Goal: Information Seeking & Learning: Learn about a topic

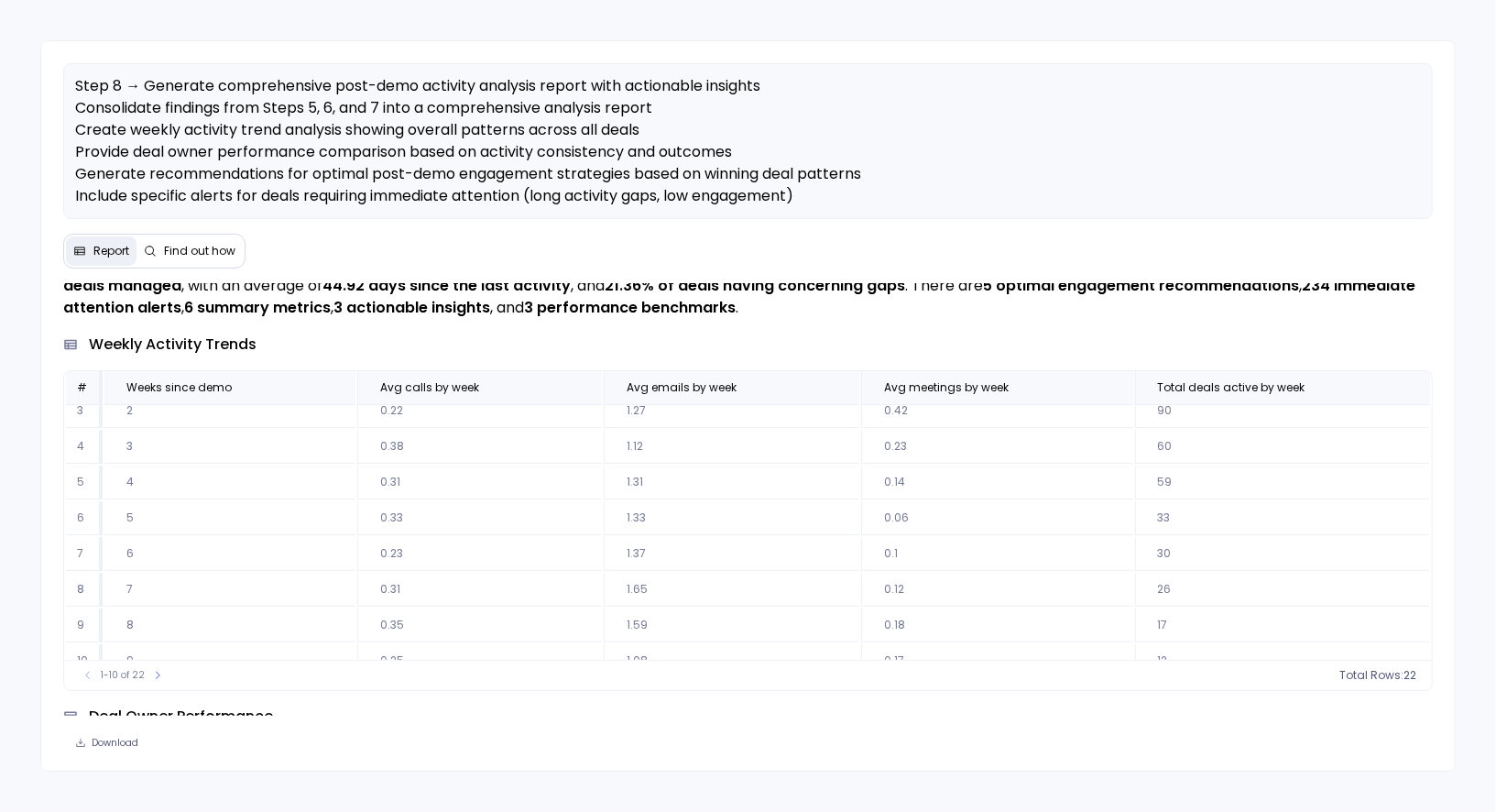
scroll to position [97, 0]
click at [152, 675] on icon at bounding box center [158, 676] width 11 height 11
click at [84, 677] on icon at bounding box center [88, 676] width 11 height 11
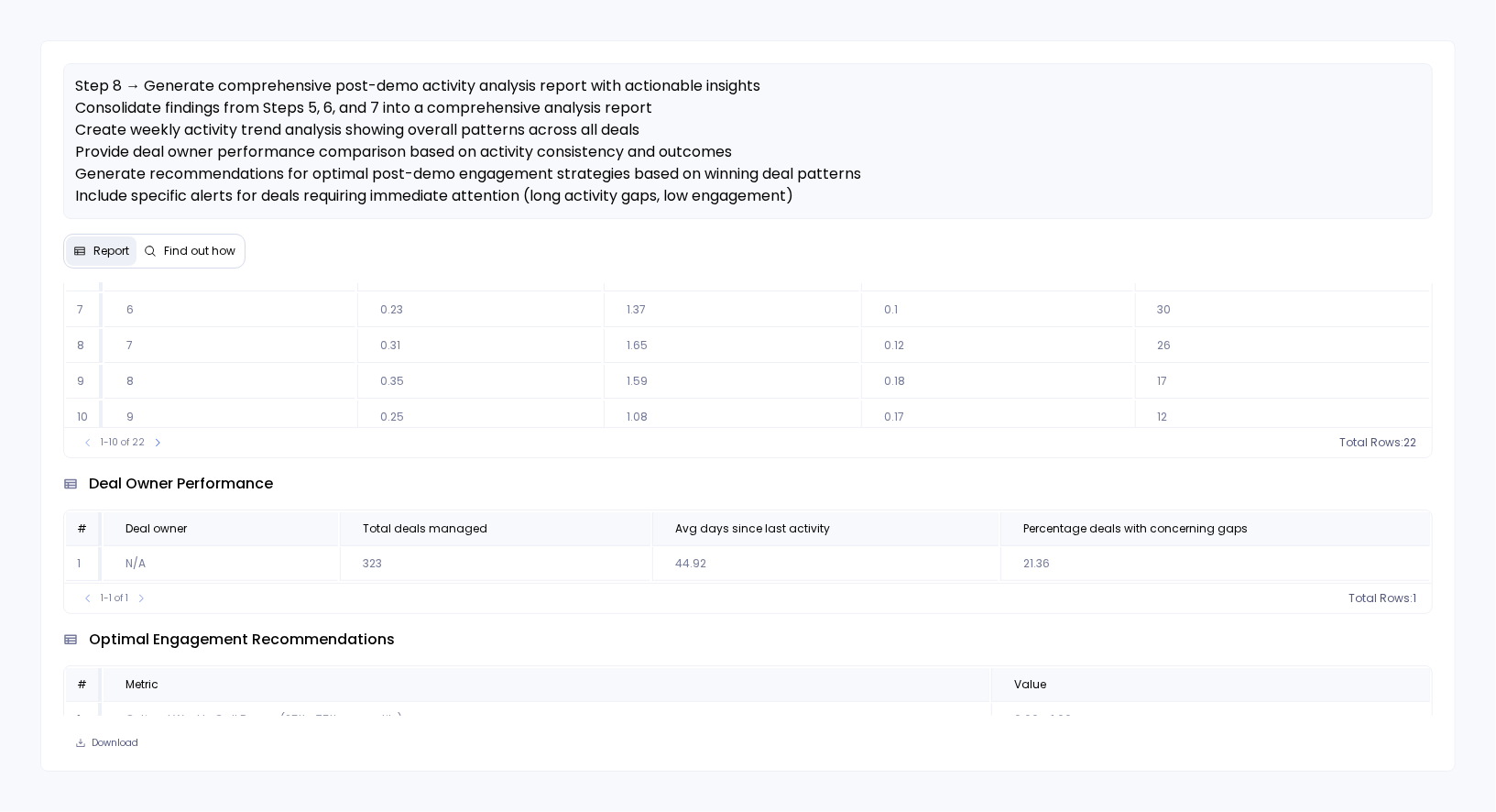
scroll to position [400, 0]
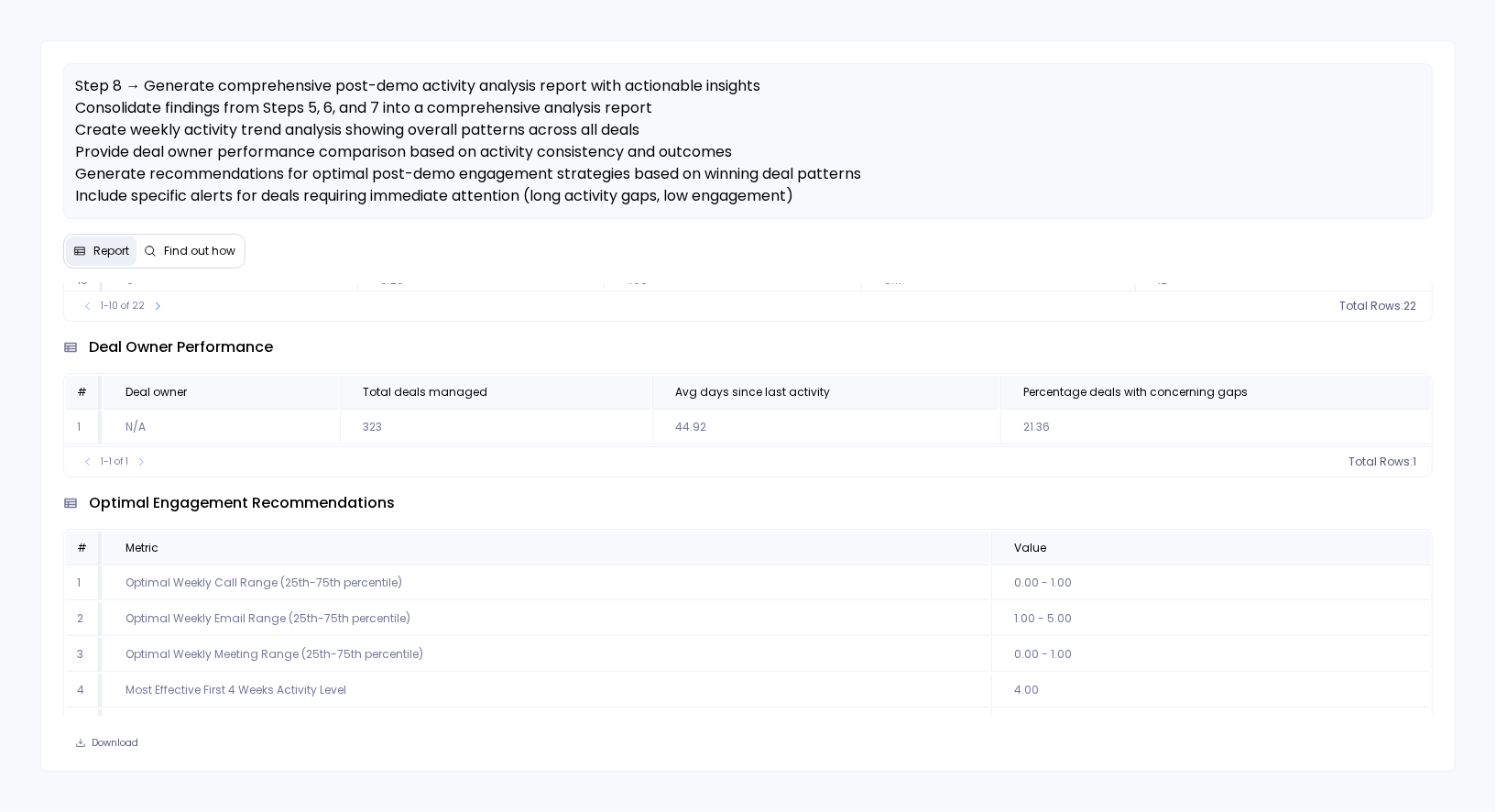
click at [26, 471] on div "Step 8 → Generate comprehensive post-demo activity analysis report with actiona…" at bounding box center [748, 406] width 1496 height 812
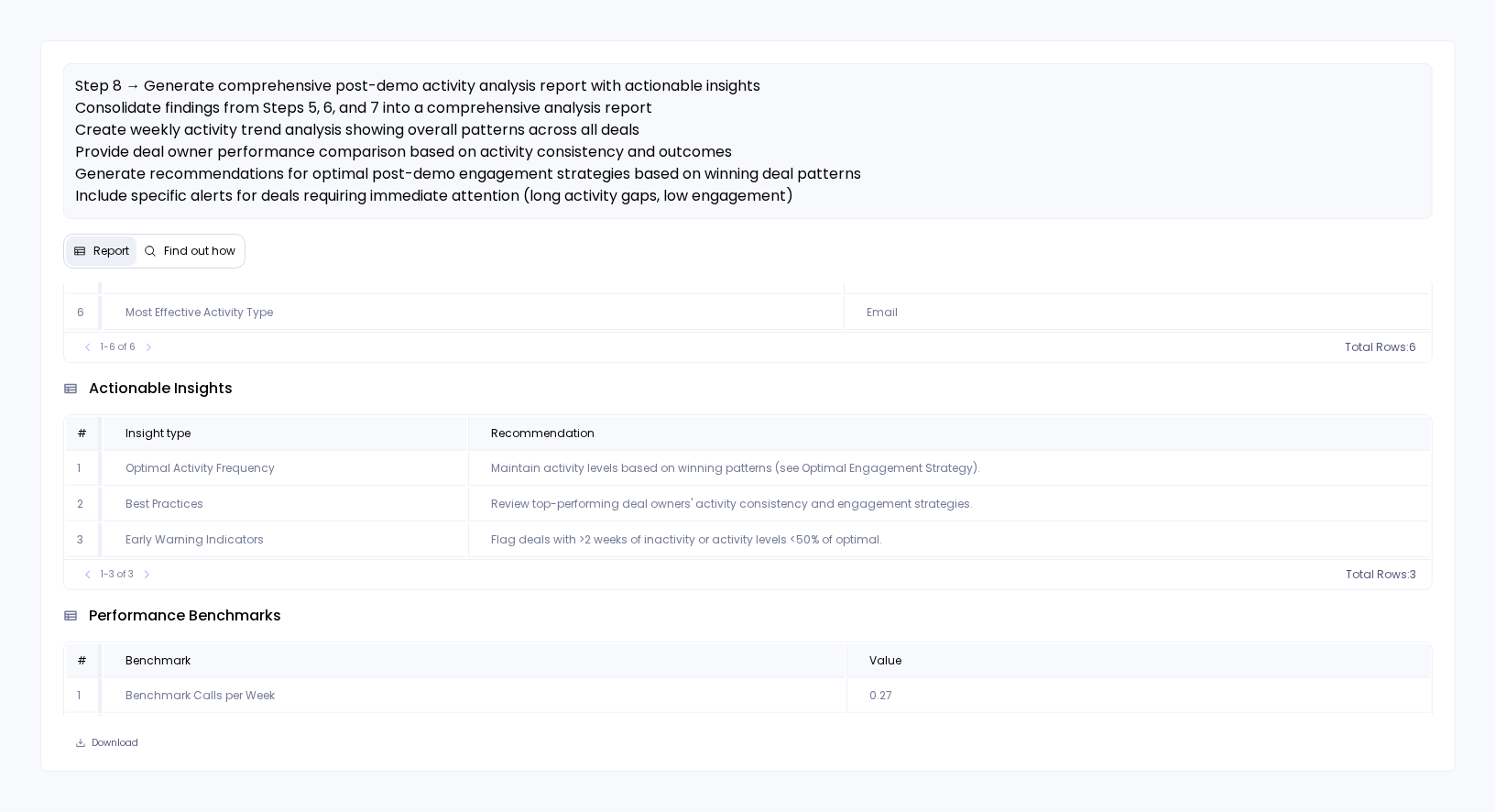
scroll to position [1595, 0]
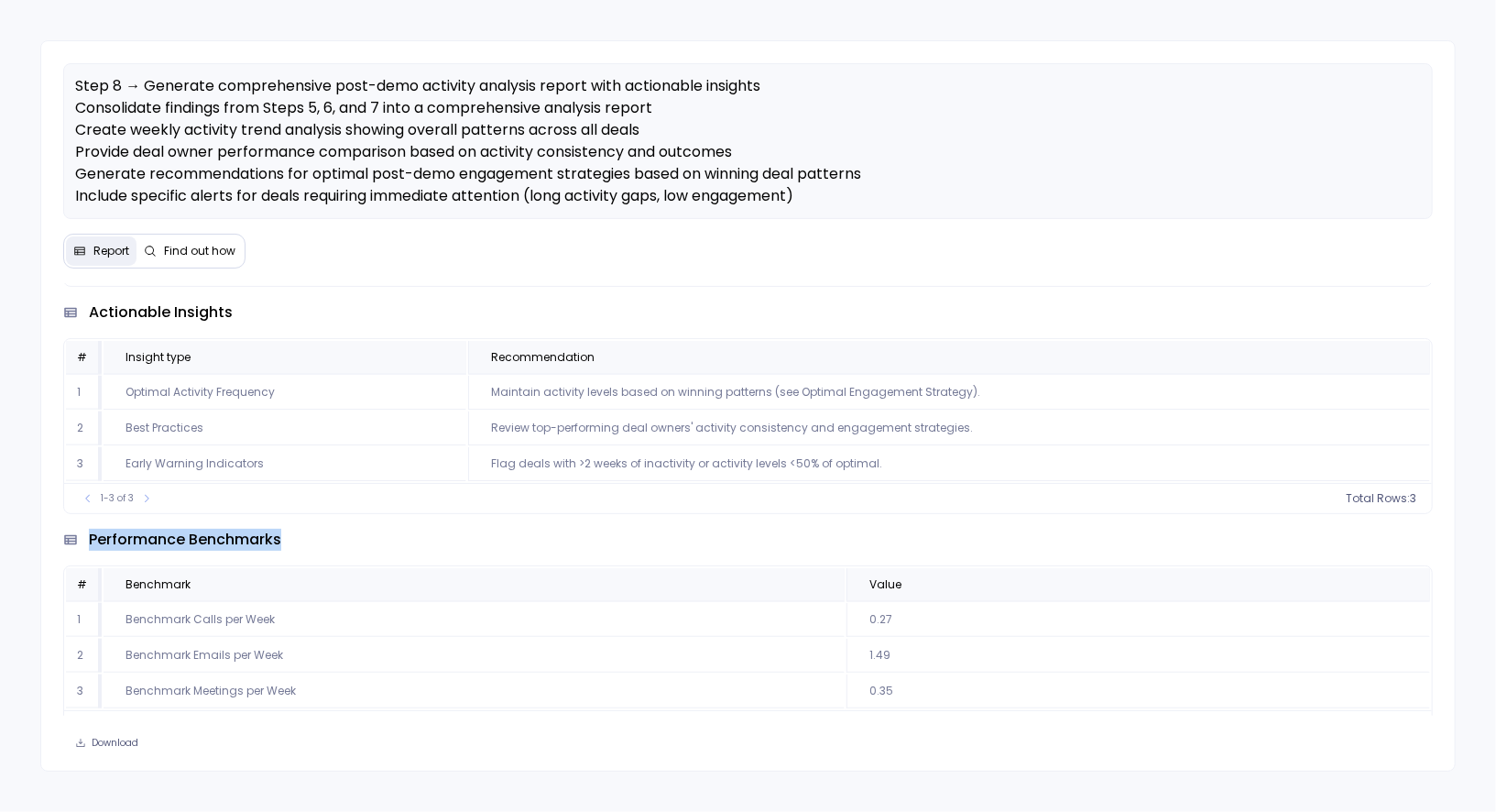
drag, startPoint x: 279, startPoint y: 521, endPoint x: 88, endPoint y: 523, distance: 191.0
drag, startPoint x: 90, startPoint y: 520, endPoint x: 281, endPoint y: 516, distance: 191.0
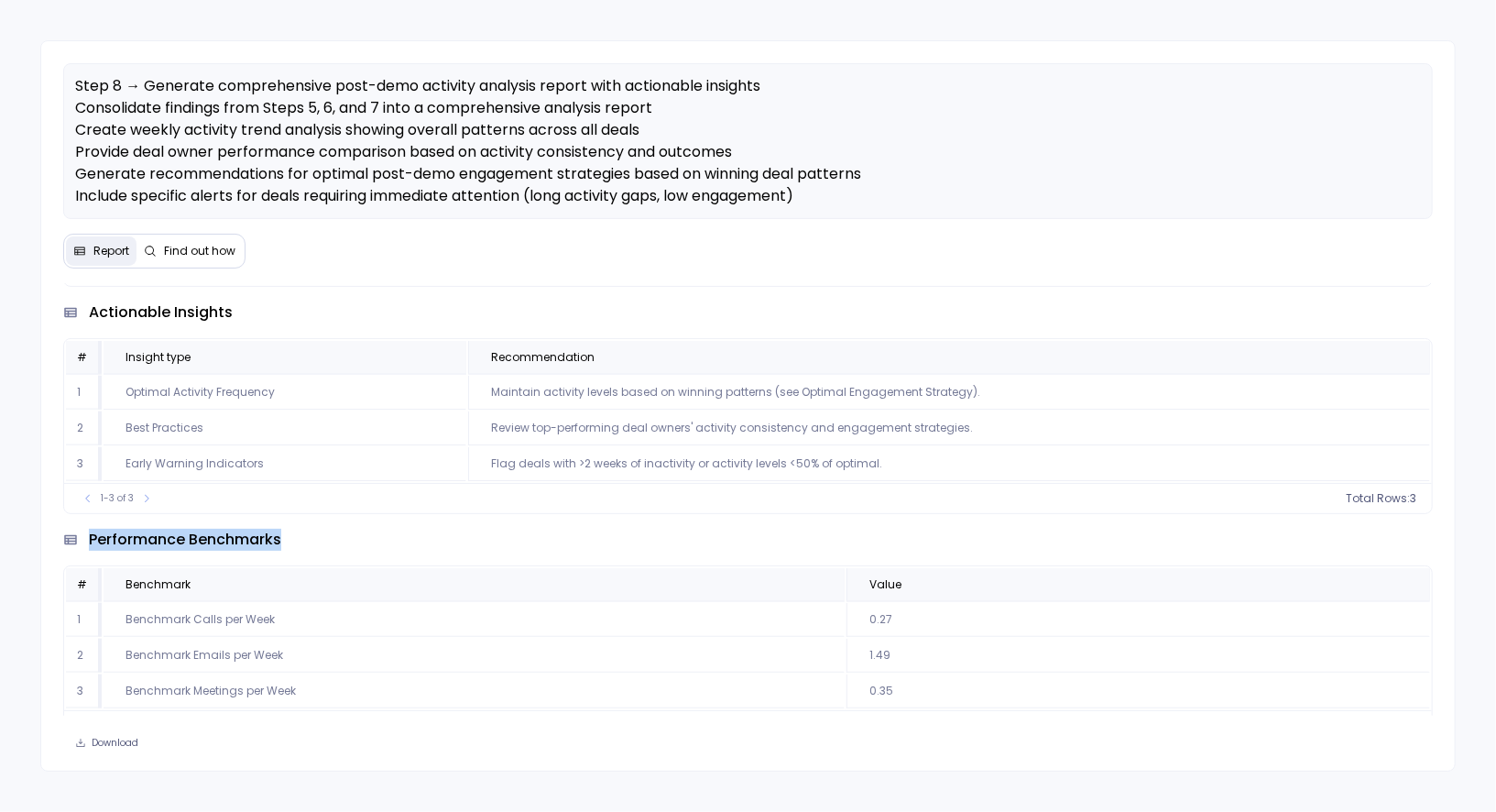
drag, startPoint x: 283, startPoint y: 516, endPoint x: 141, endPoint y: 520, distance: 142.1
drag, startPoint x: 289, startPoint y: 522, endPoint x: 90, endPoint y: 522, distance: 199.0
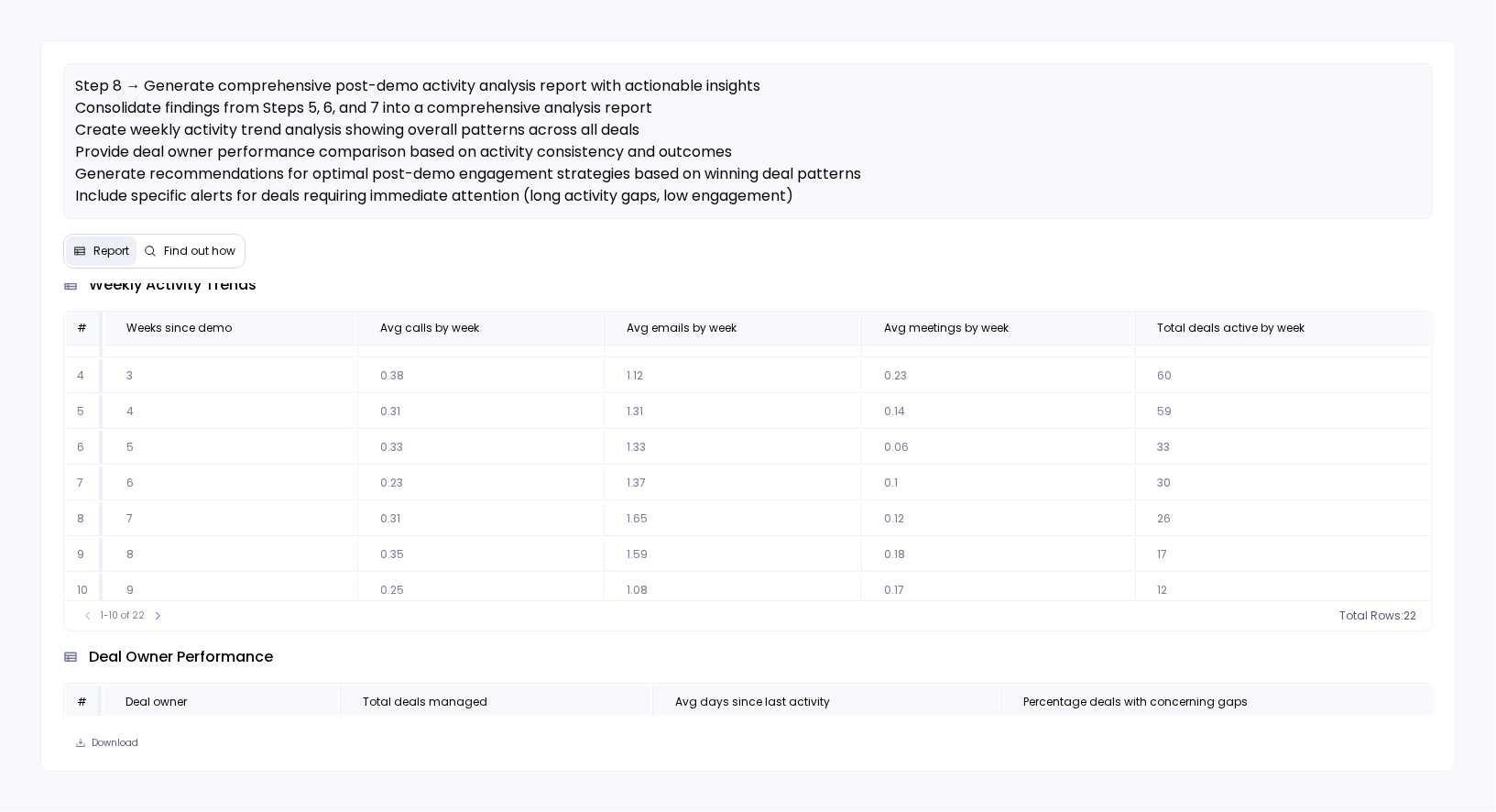
scroll to position [0, 0]
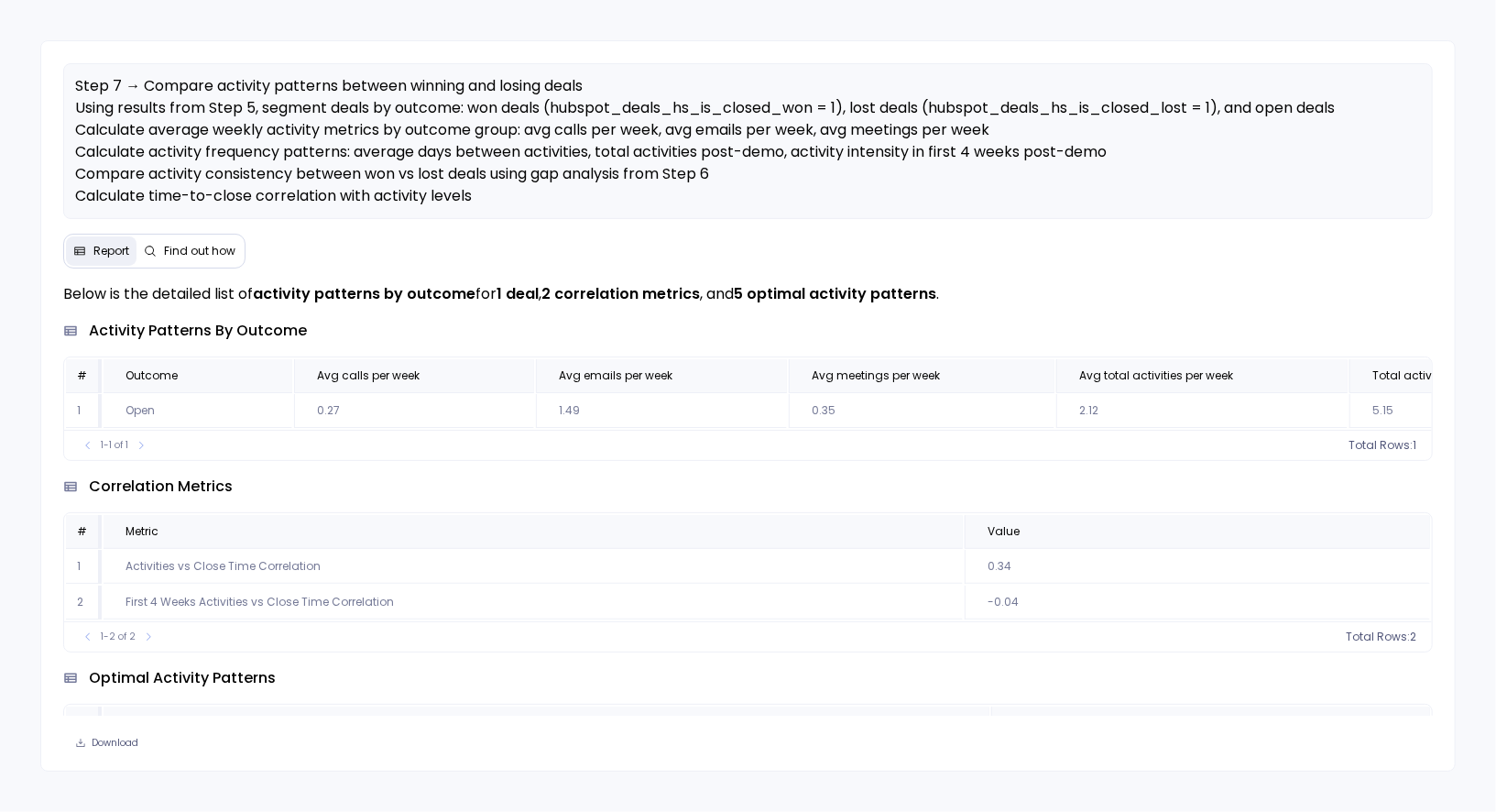
click at [165, 251] on span "Find out how" at bounding box center [200, 251] width 71 height 15
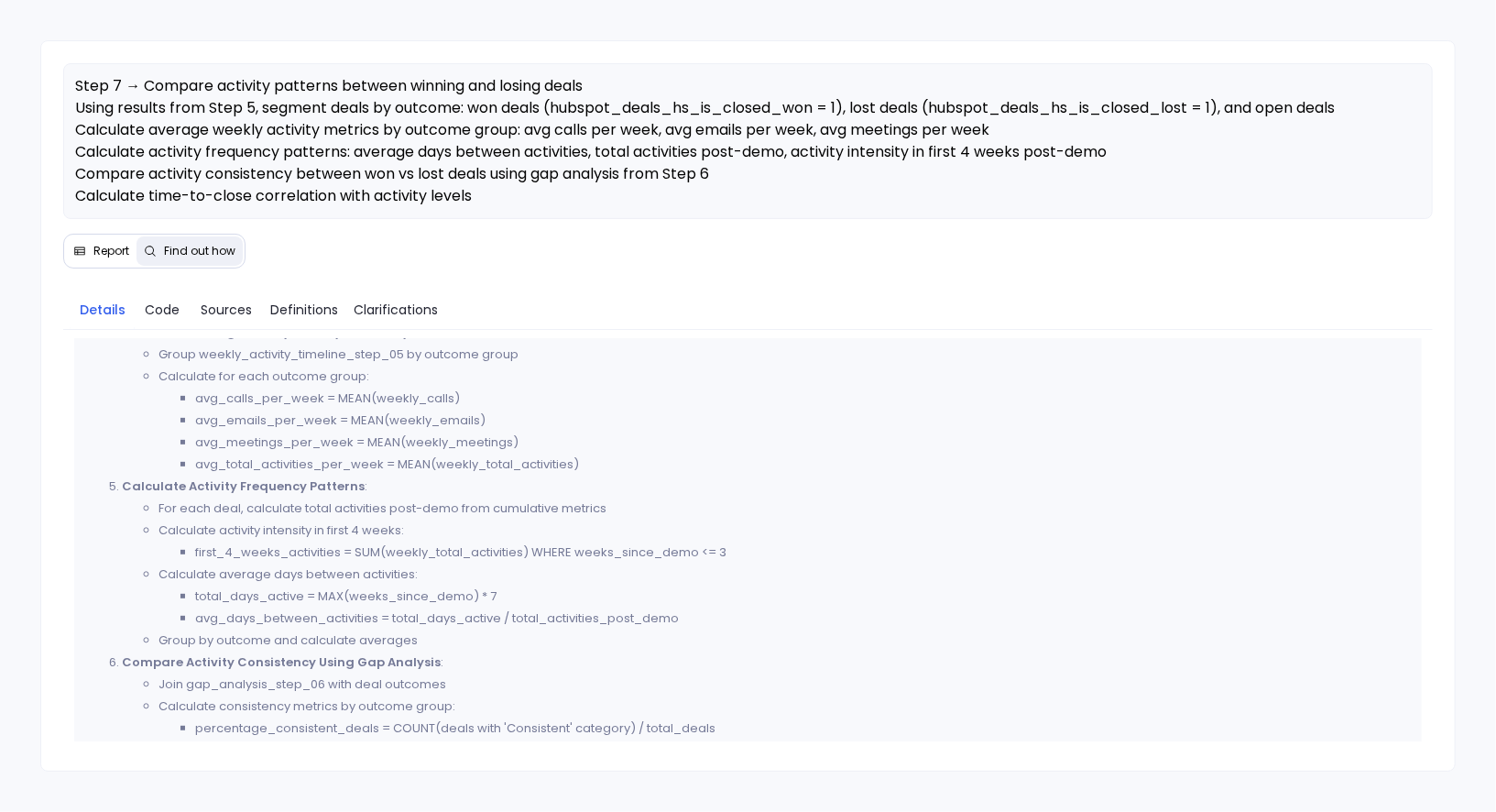
scroll to position [574, 0]
drag, startPoint x: 246, startPoint y: 506, endPoint x: 389, endPoint y: 508, distance: 143.0
click at [389, 508] on li "For each deal, calculate total activities post-demo from cumulative metrics" at bounding box center [784, 506] width 1252 height 22
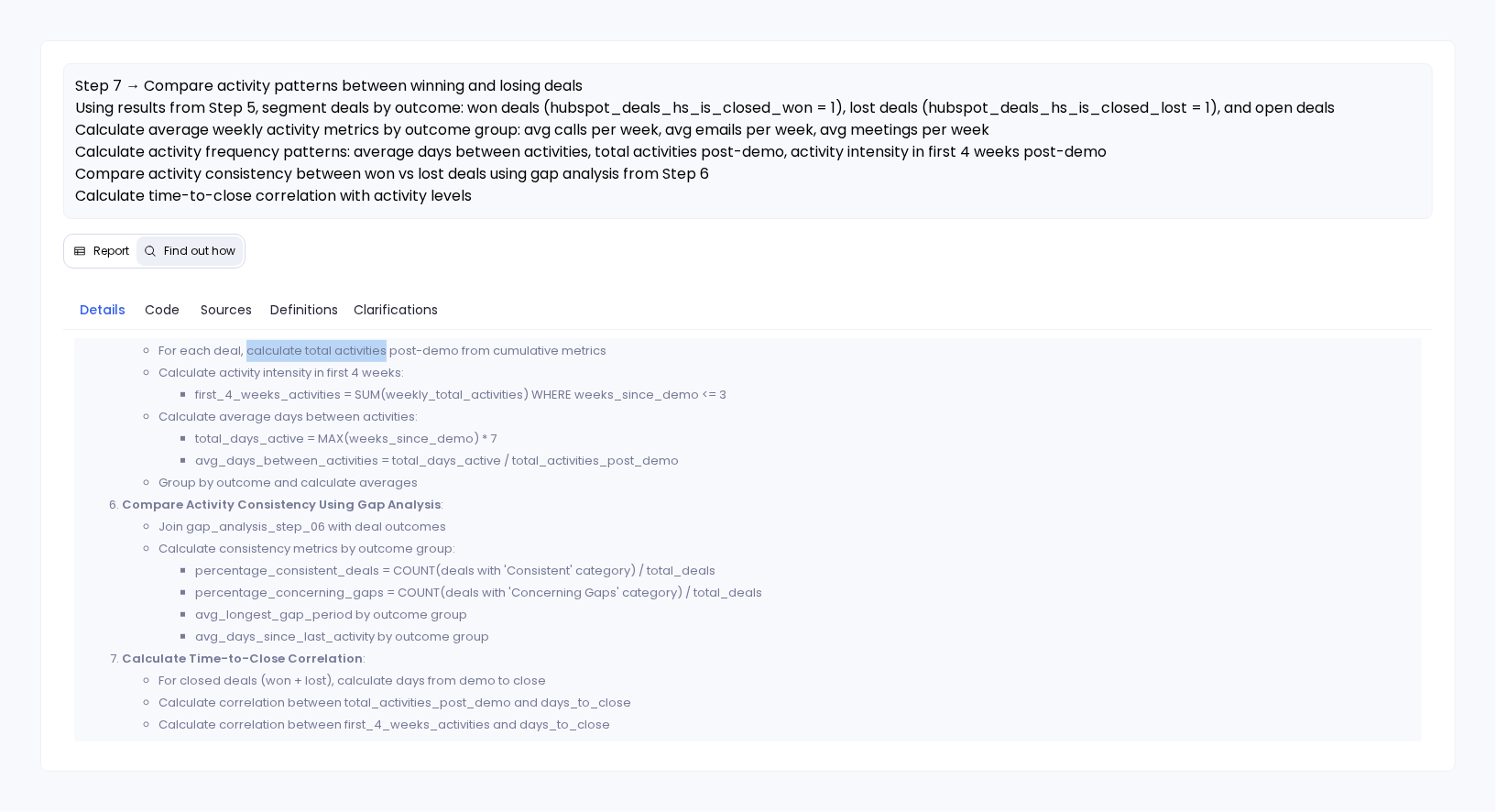
scroll to position [739, 0]
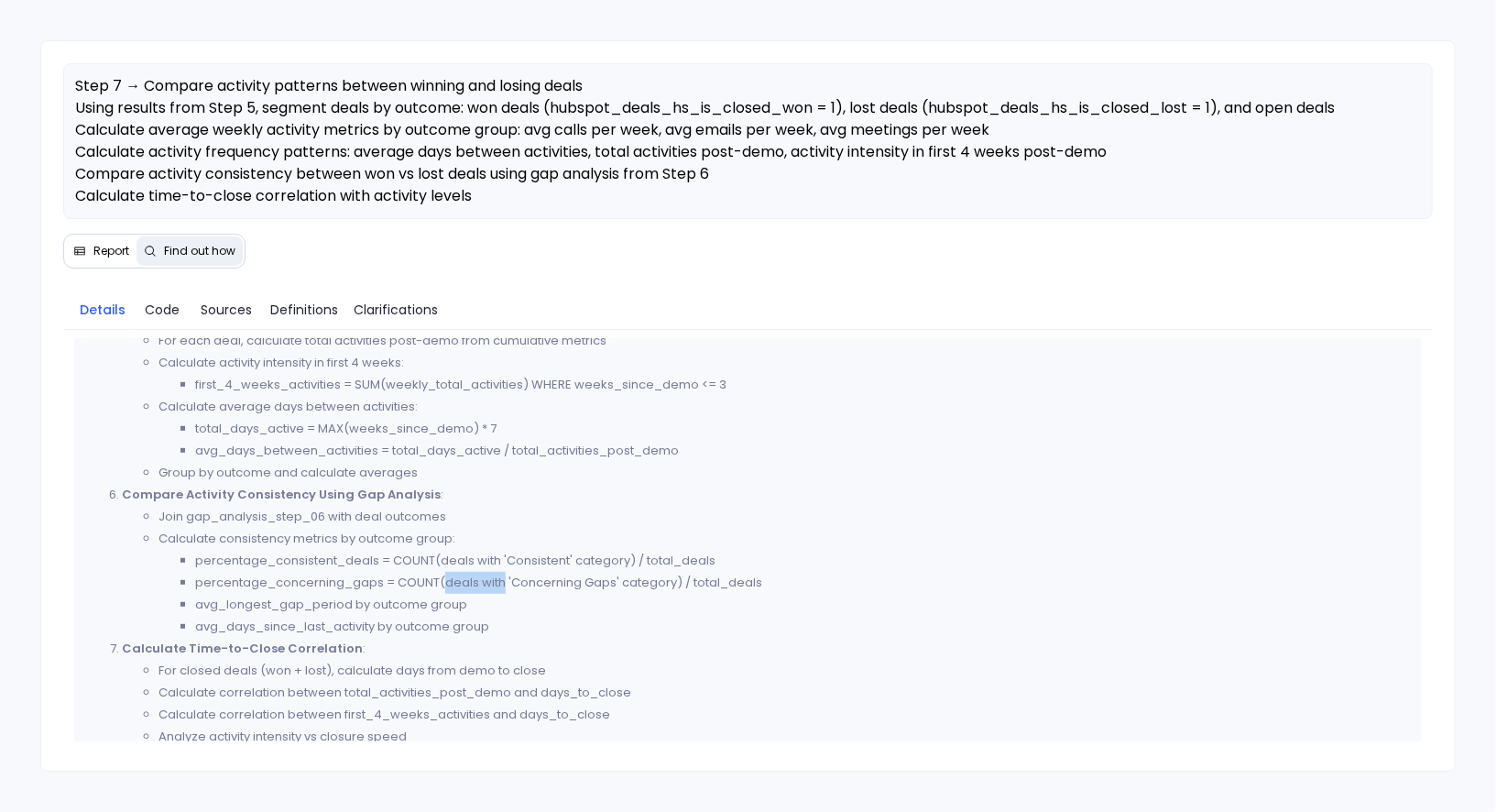
drag, startPoint x: 445, startPoint y: 582, endPoint x: 502, endPoint y: 579, distance: 57.1
click at [502, 579] on li "percentage_concerning_gaps = COUNT(deals with 'Concerning Gaps' category) / tot…" at bounding box center [802, 583] width 1215 height 22
click at [503, 579] on li "percentage_concerning_gaps = COUNT(deals with 'Concerning Gaps' category) / tot…" at bounding box center [802, 583] width 1215 height 22
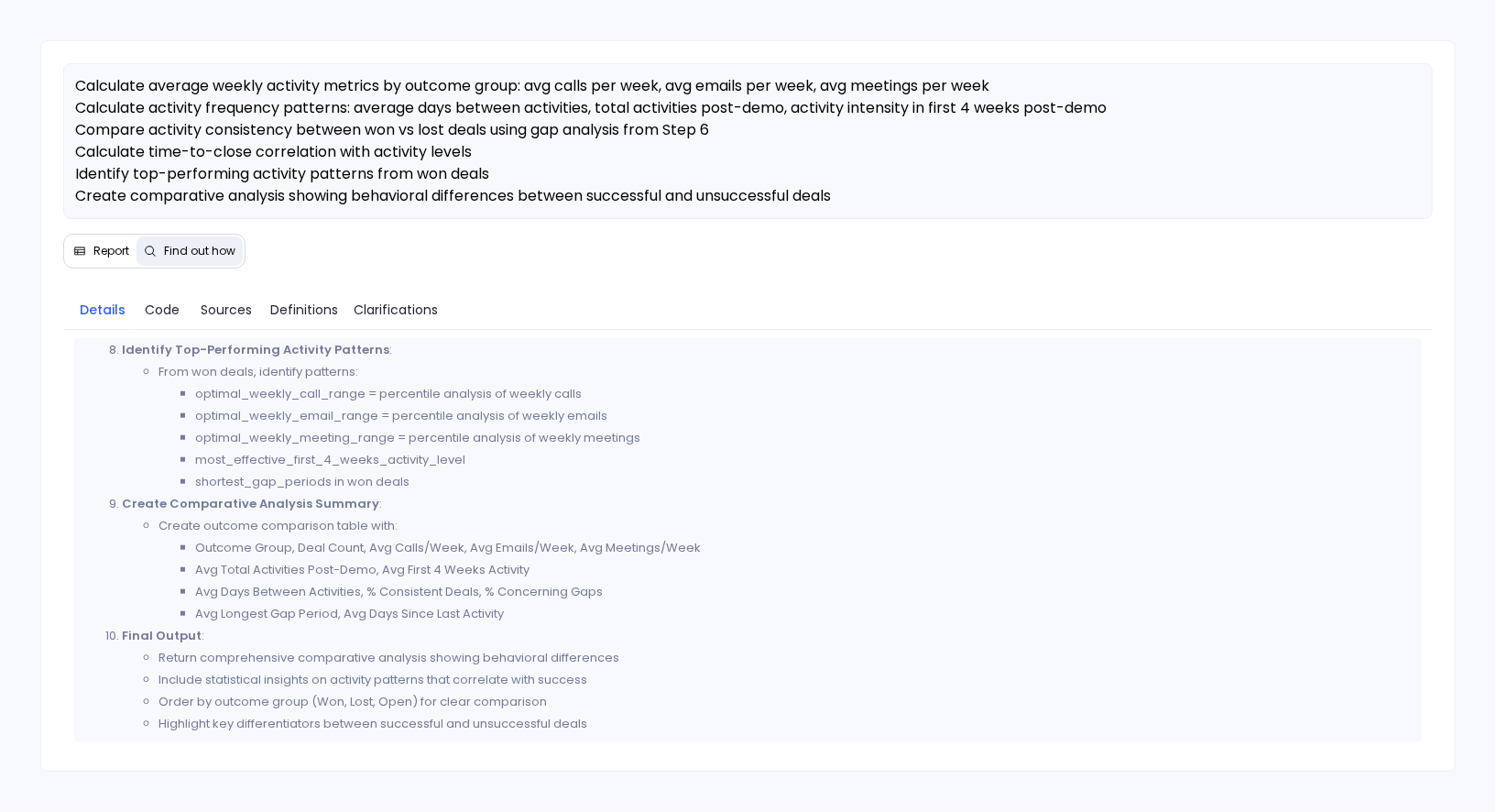
scroll to position [1148, 0]
click at [95, 247] on span "Report" at bounding box center [111, 251] width 36 height 15
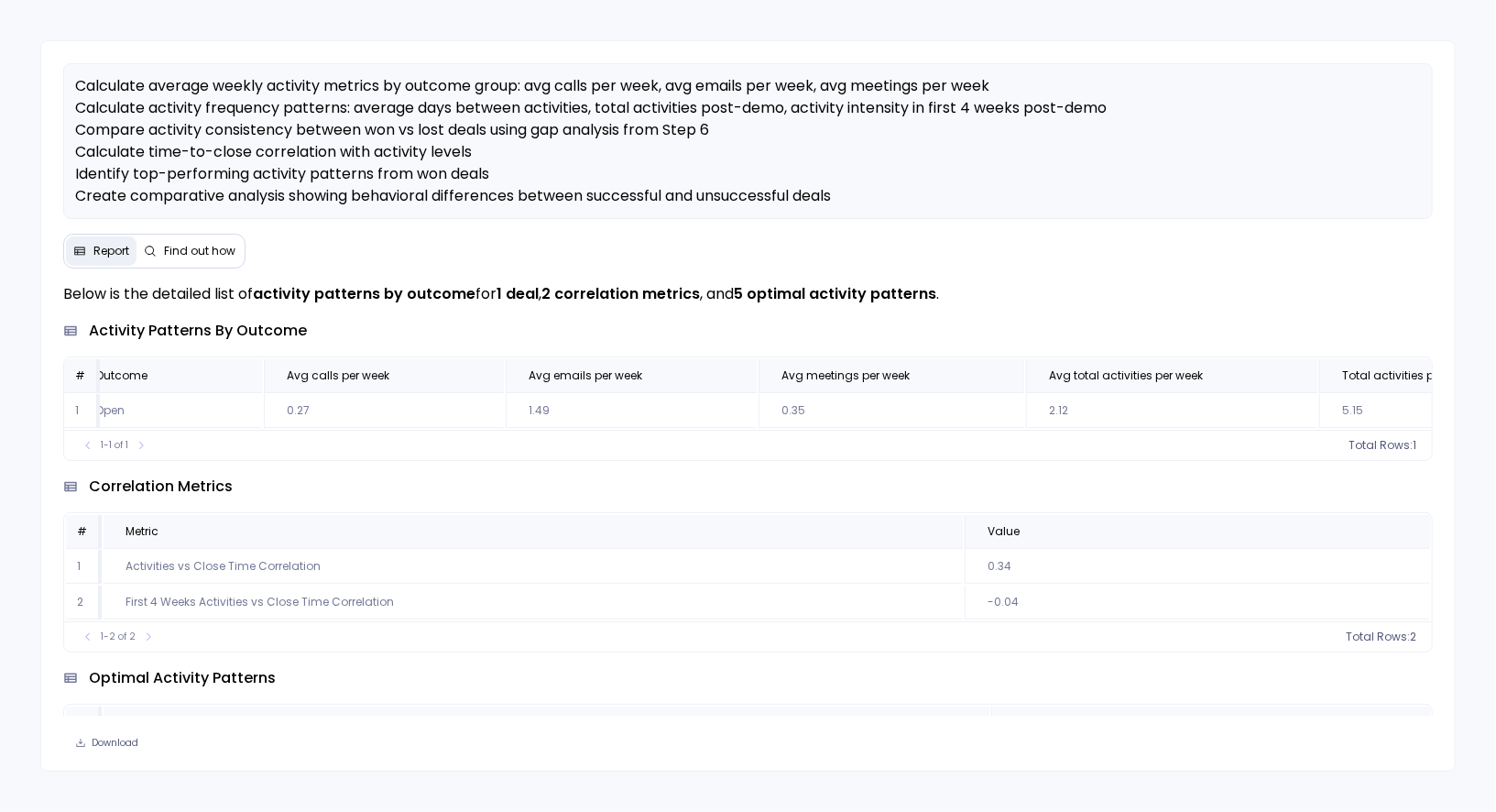
scroll to position [0, 0]
click at [188, 255] on span "Find out how" at bounding box center [200, 251] width 71 height 15
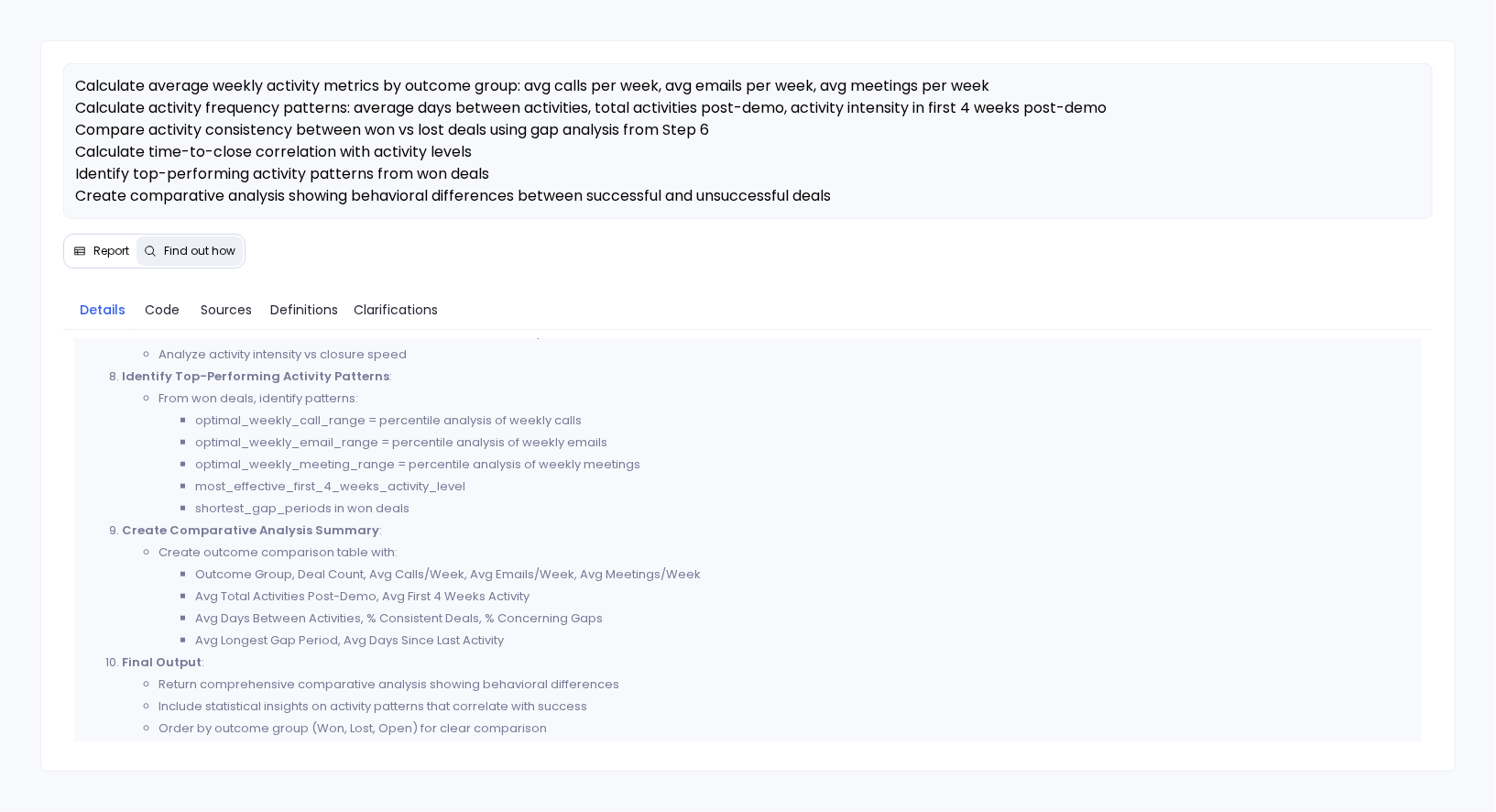
scroll to position [1148, 0]
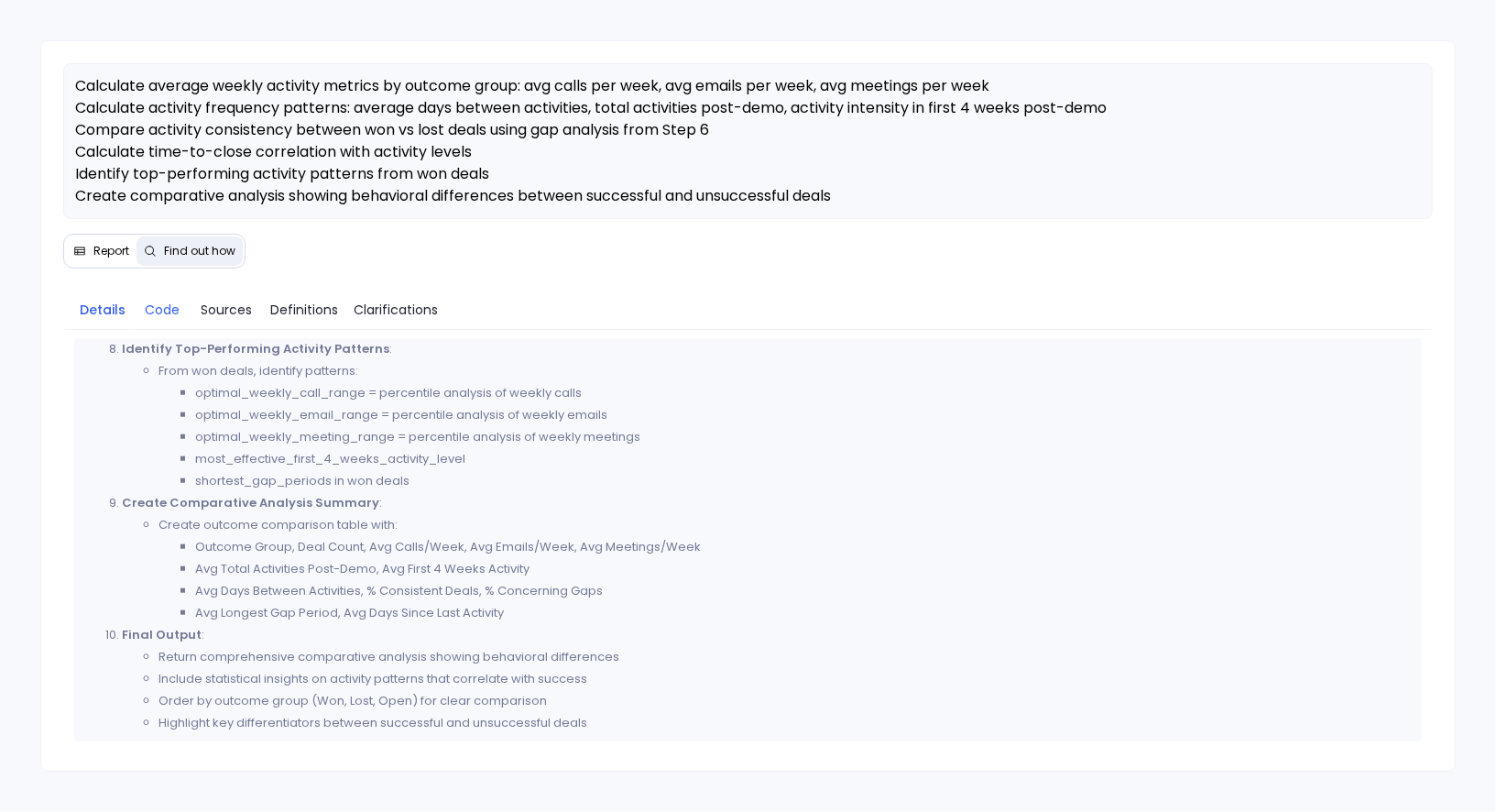
click at [169, 309] on span "Code" at bounding box center [162, 310] width 35 height 20
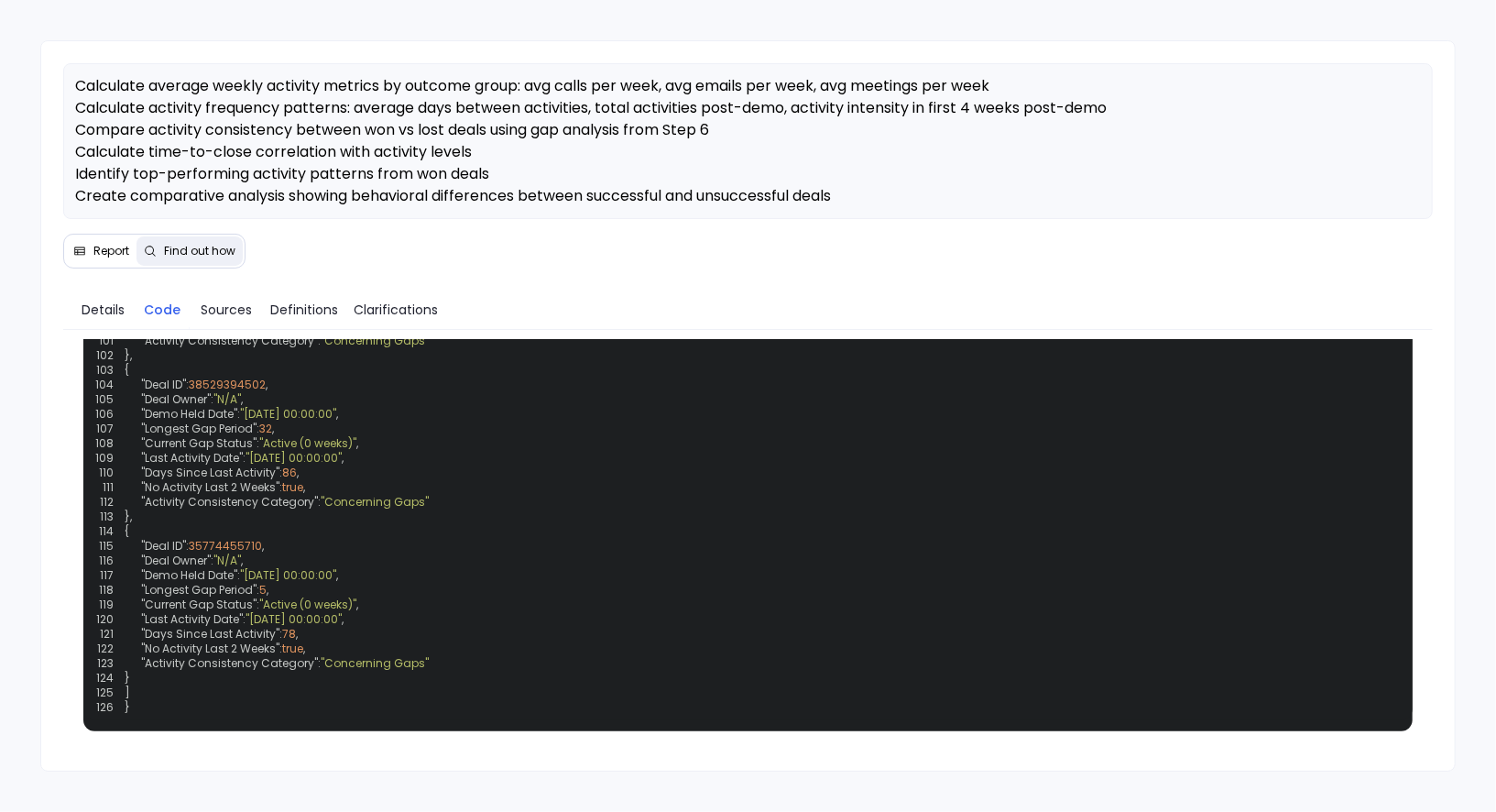
scroll to position [3473, 0]
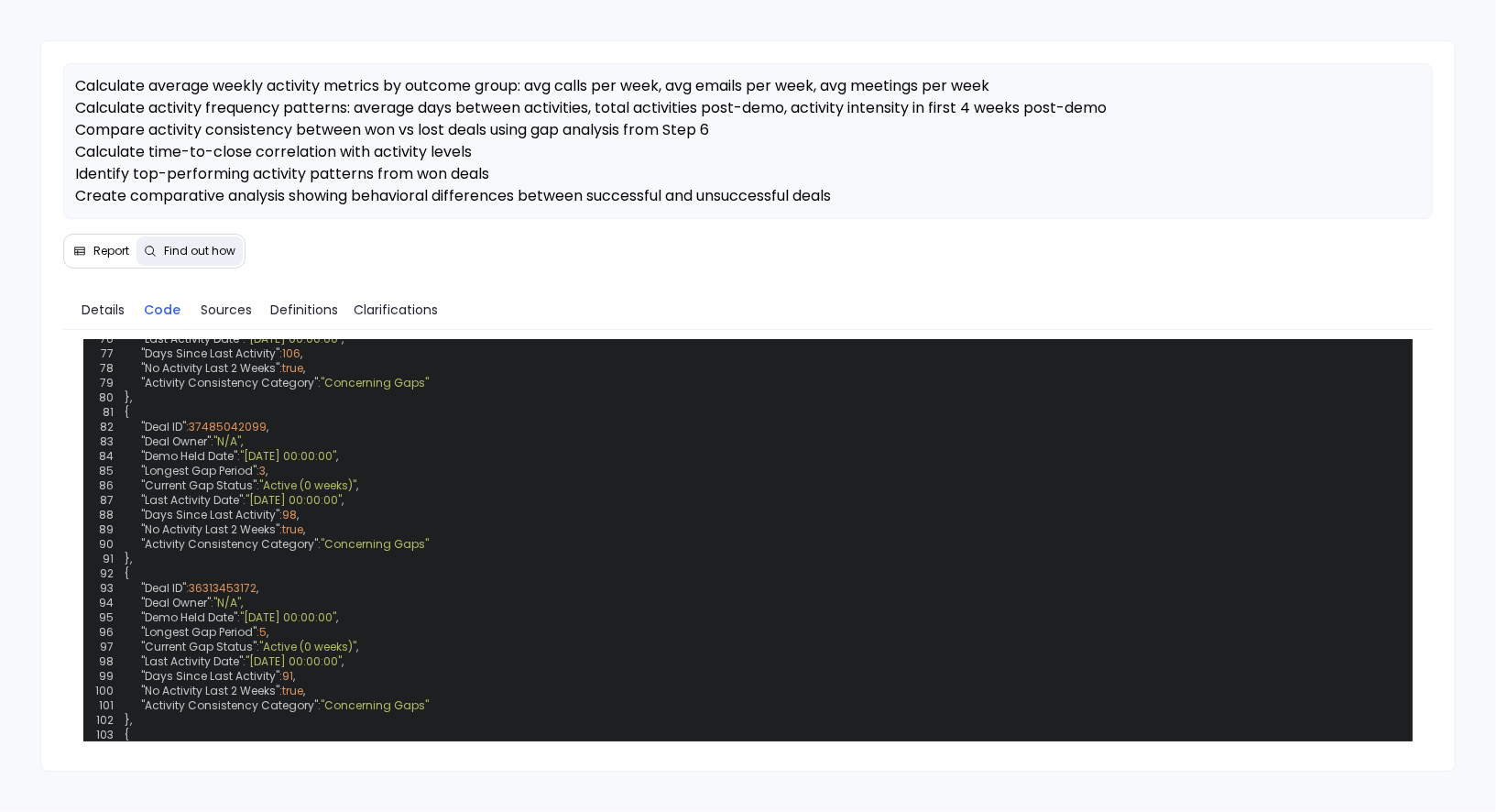
scroll to position [2691, 0]
click at [104, 251] on span "Report" at bounding box center [111, 251] width 36 height 15
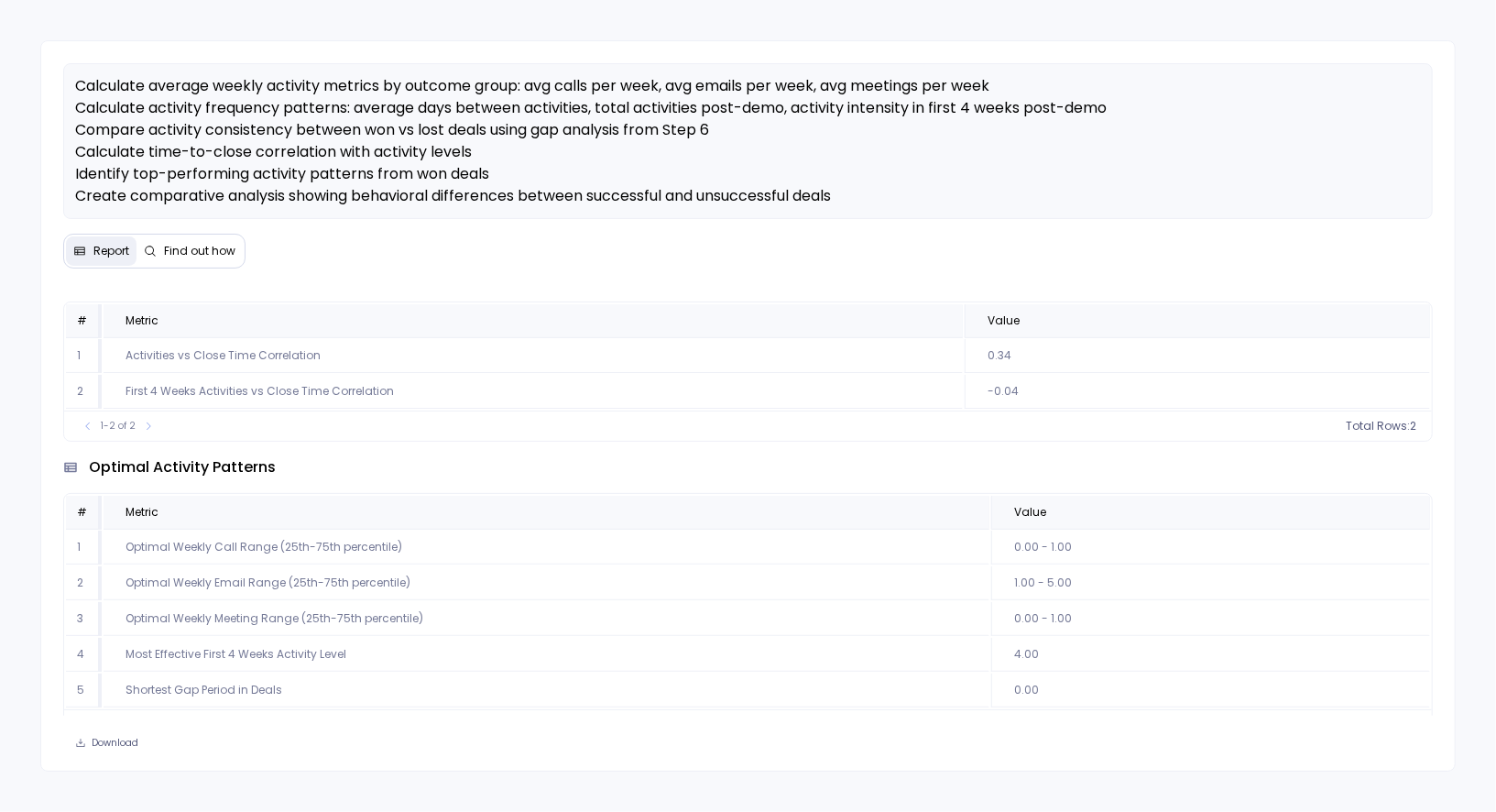
scroll to position [226, 0]
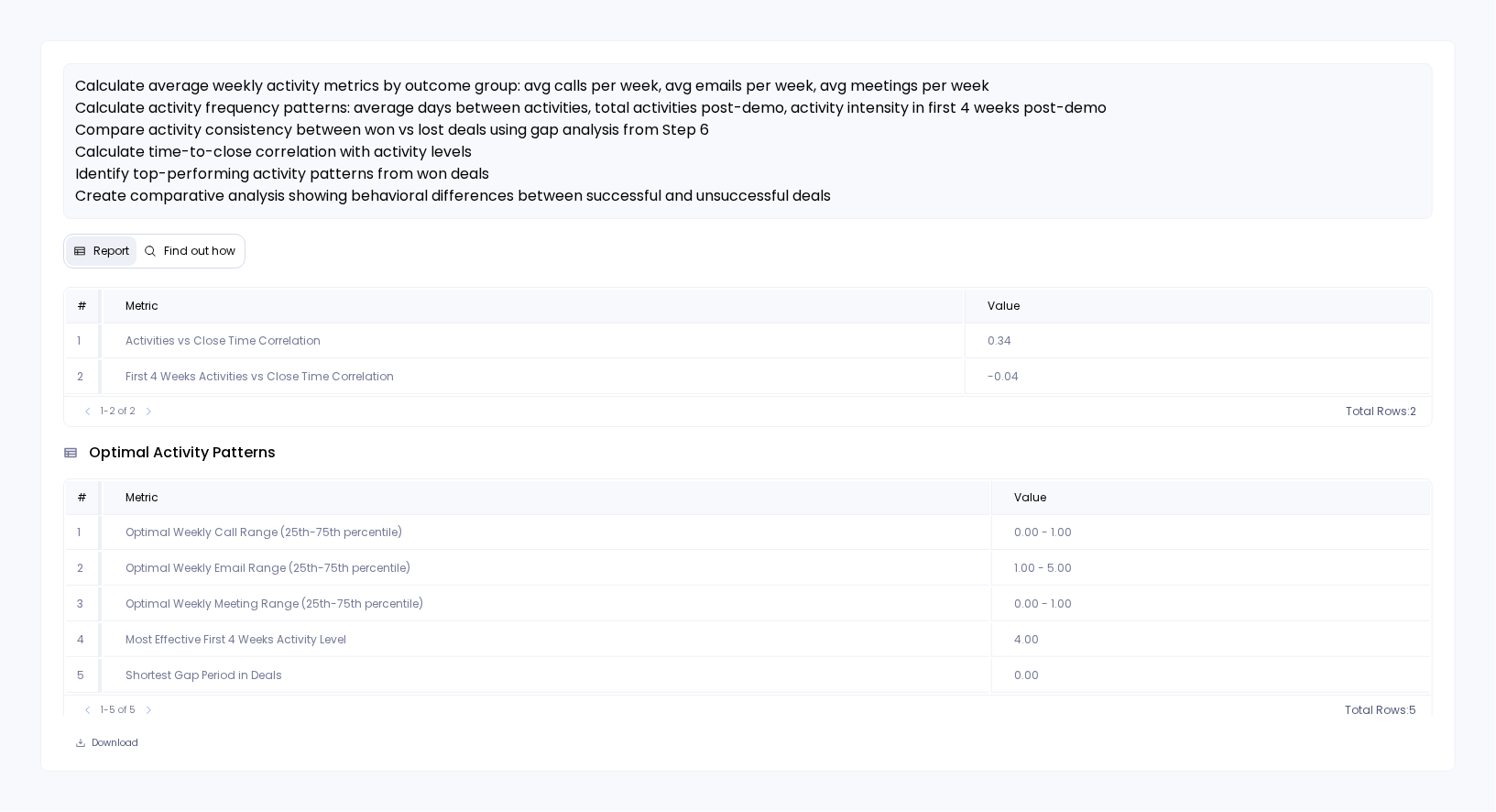
click at [205, 250] on span "Find out how" at bounding box center [200, 251] width 71 height 15
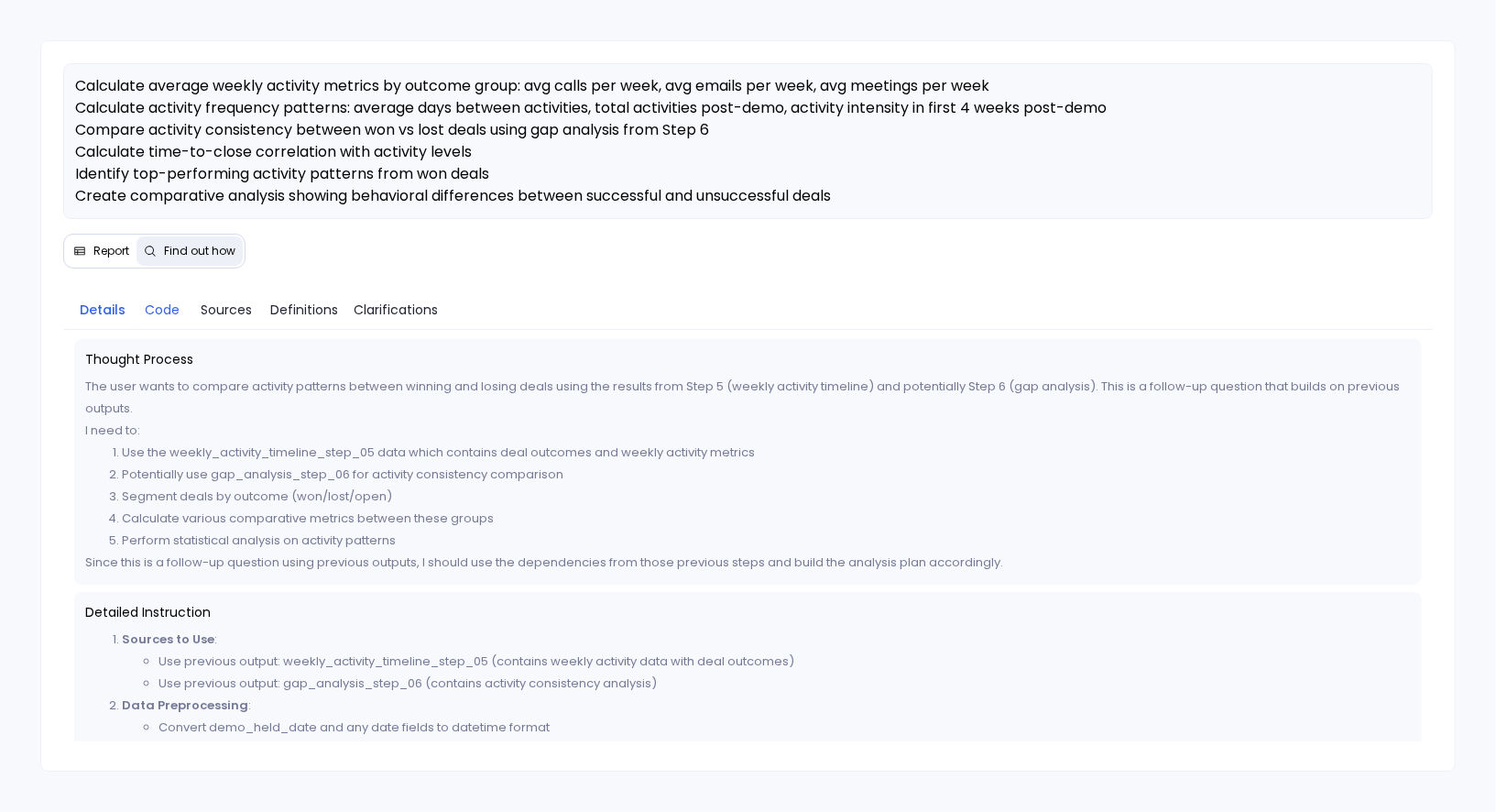
click at [163, 306] on span "Code" at bounding box center [162, 310] width 35 height 20
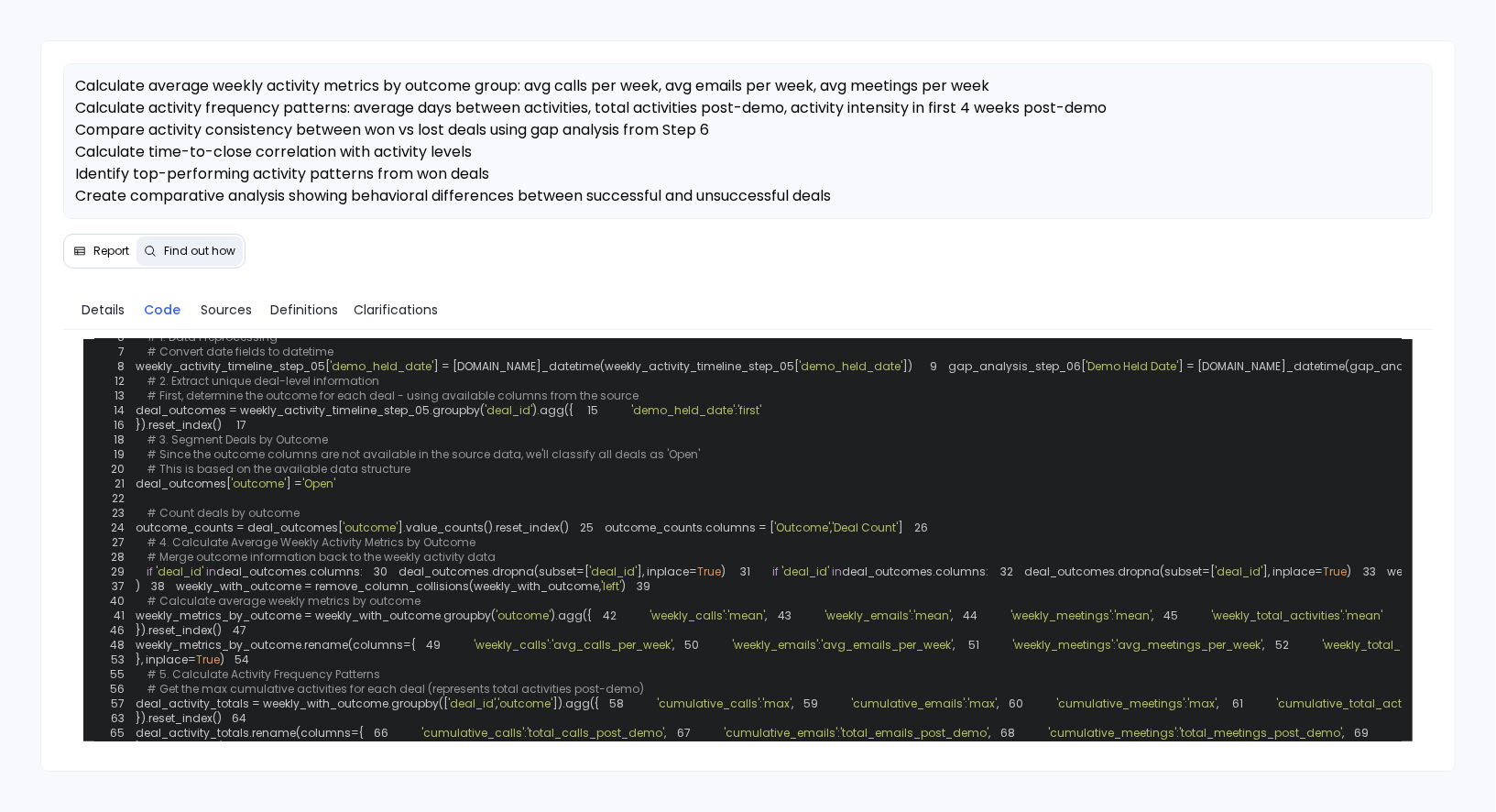
scroll to position [96, 0]
drag, startPoint x: 264, startPoint y: 567, endPoint x: 397, endPoint y: 563, distance: 133.1
click at [397, 457] on span "# Since the outcome columns are not available in the source data, we'll classif…" at bounding box center [423, 448] width 553 height 16
click at [108, 306] on span "Details" at bounding box center [103, 310] width 43 height 20
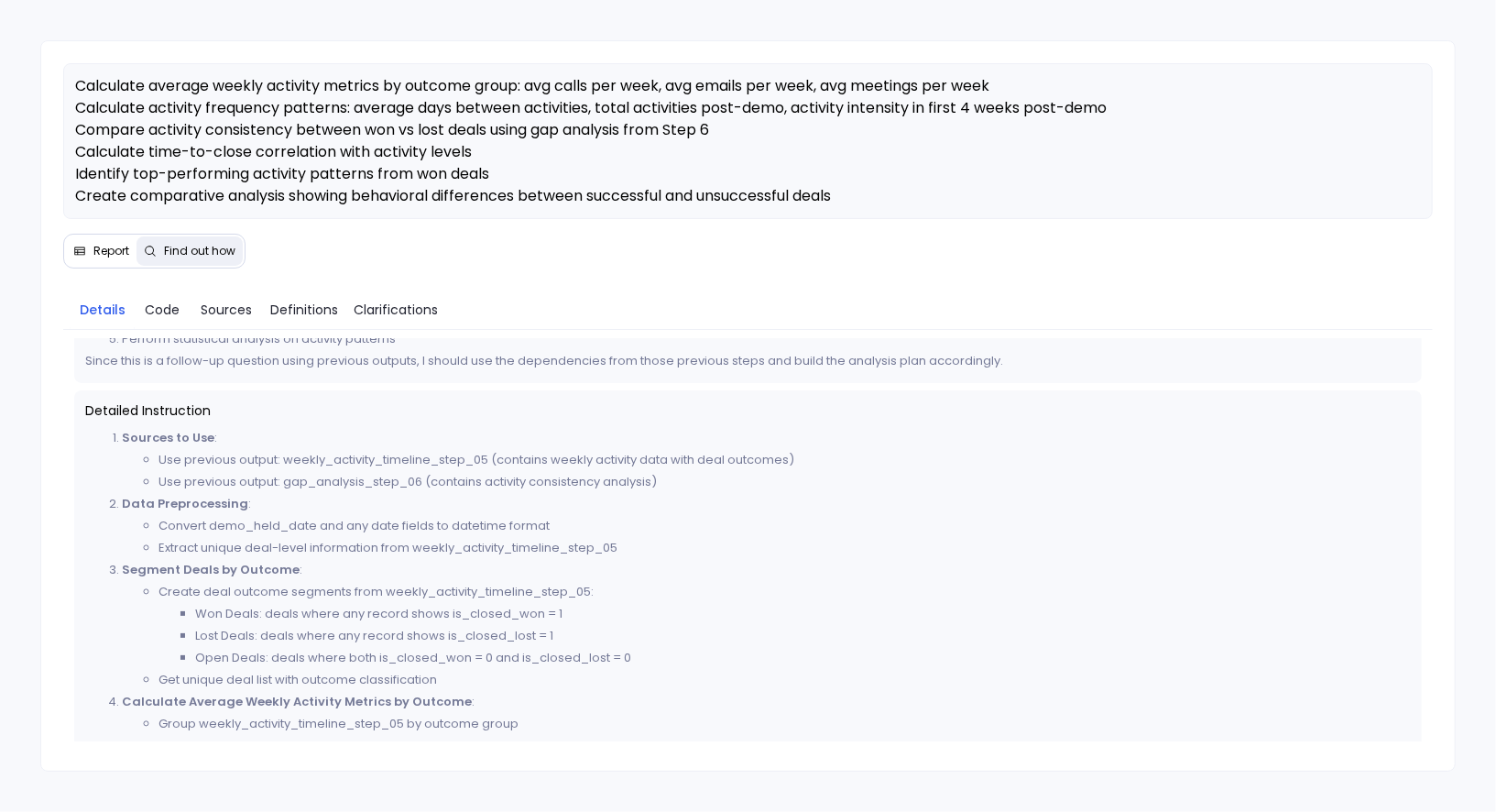
scroll to position [211, 0]
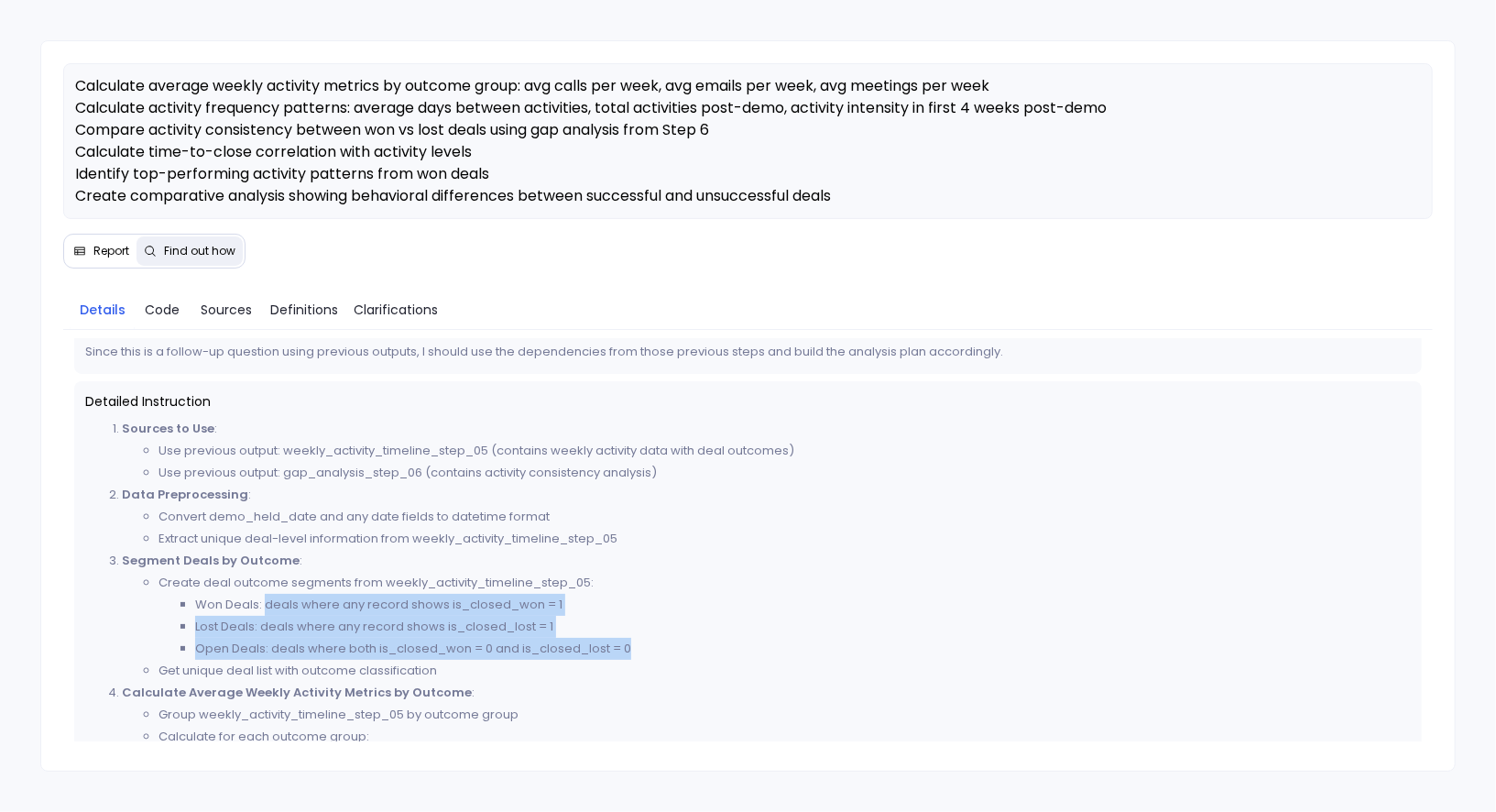
drag, startPoint x: 264, startPoint y: 604, endPoint x: 625, endPoint y: 640, distance: 362.8
click at [625, 640] on ul "Won Deals: deals where any record shows is_closed_won = 1 Lost Deals: deals whe…" at bounding box center [784, 626] width 1252 height 66
click at [626, 640] on li "Open Deals: deals where both is_closed_won = 0 and is_closed_lost = 0" at bounding box center [802, 649] width 1215 height 22
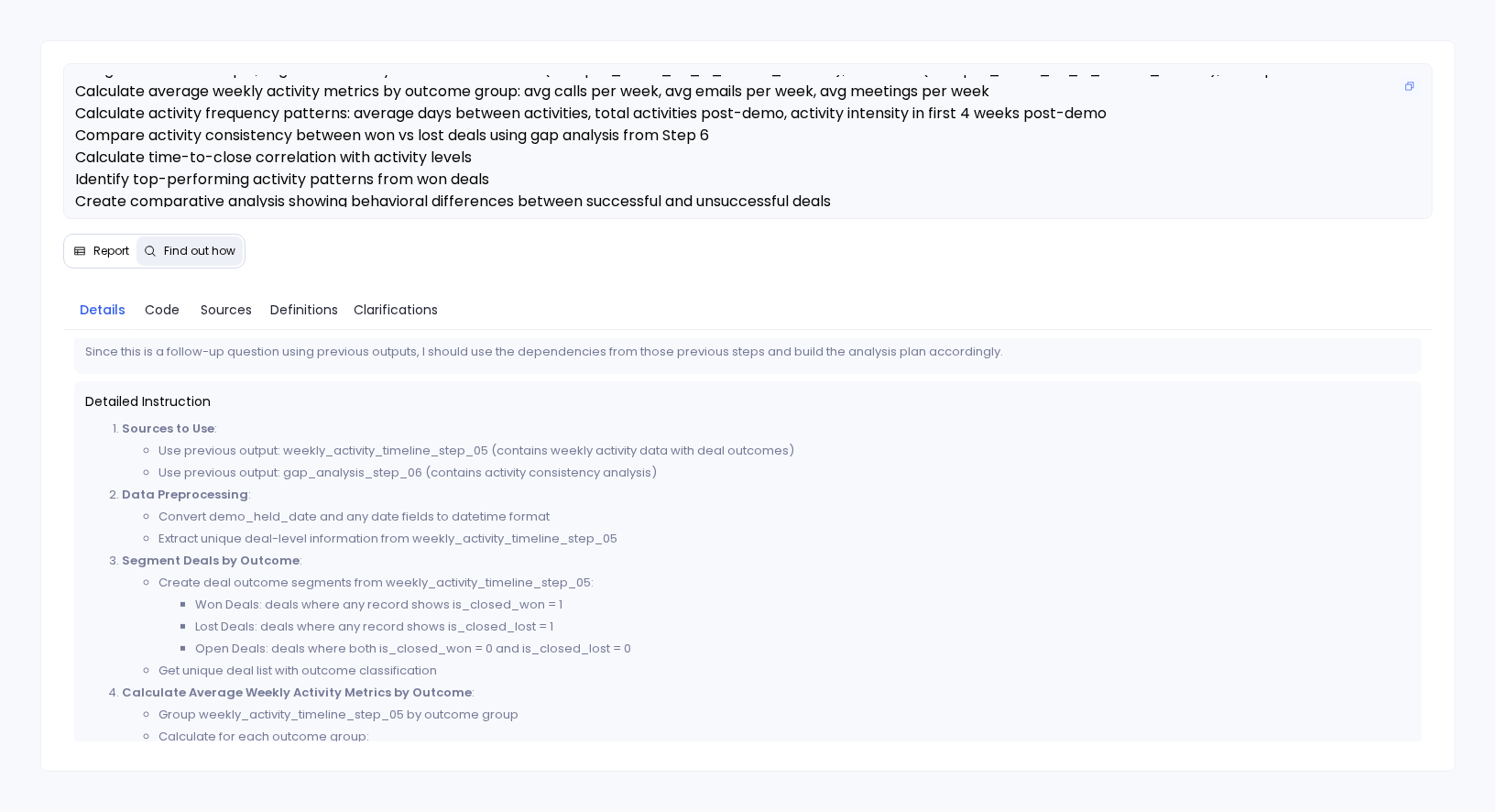
scroll to position [0, 0]
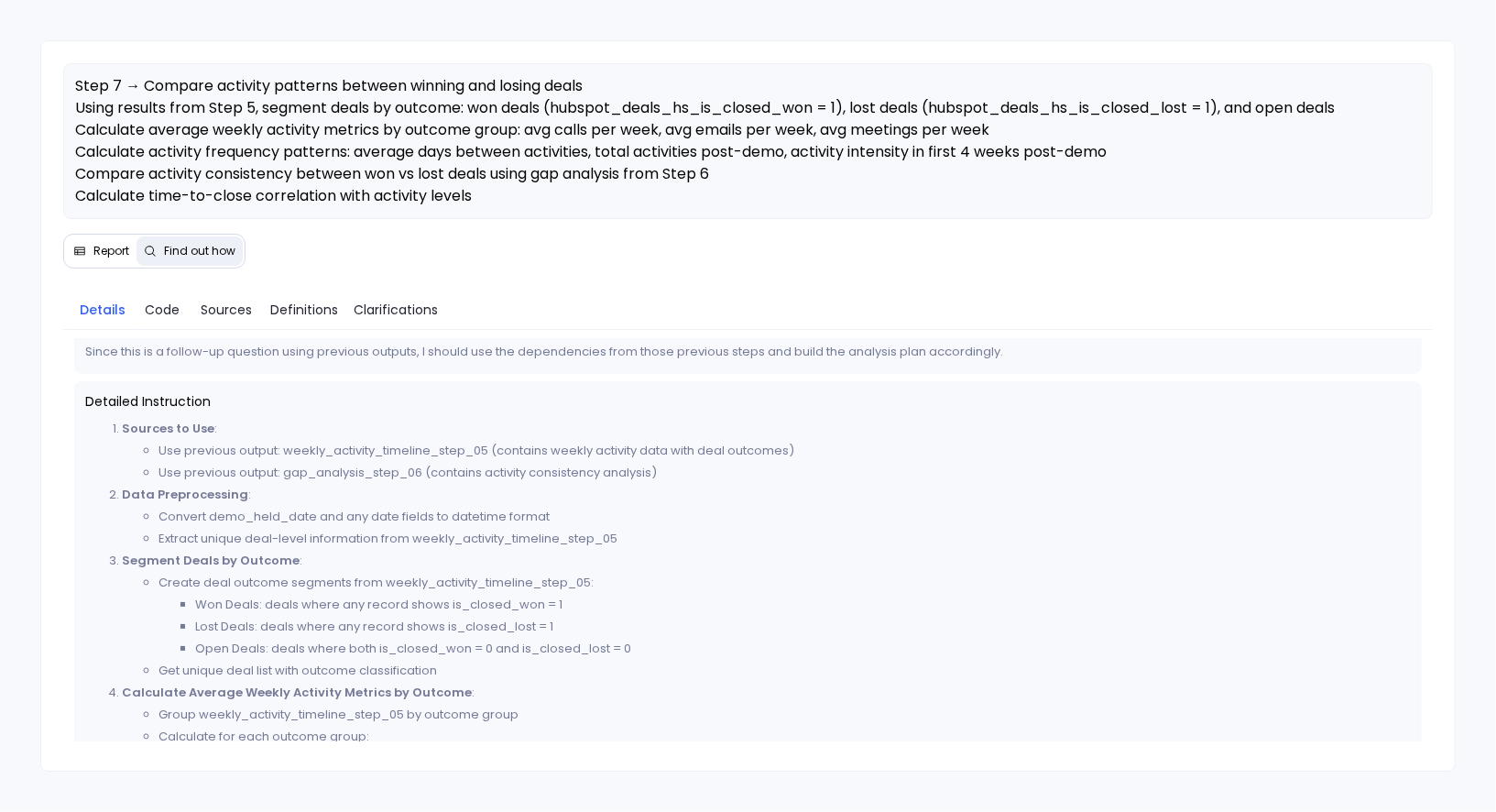
click at [106, 251] on span "Report" at bounding box center [111, 251] width 36 height 15
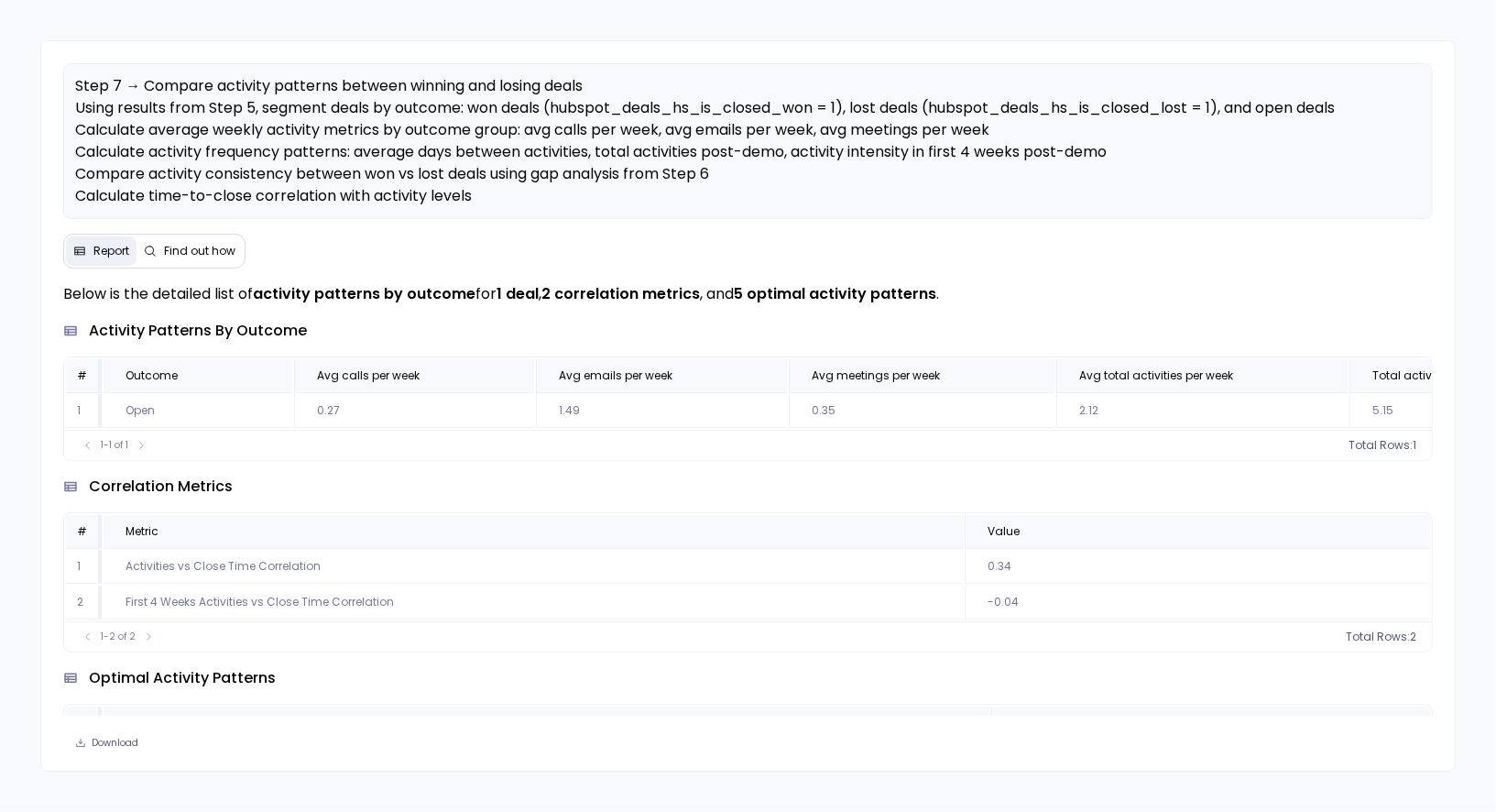
click at [474, 324] on div "activity patterns by outcome" at bounding box center [747, 331] width 1369 height 22
click at [213, 252] on span "Find out how" at bounding box center [200, 251] width 71 height 15
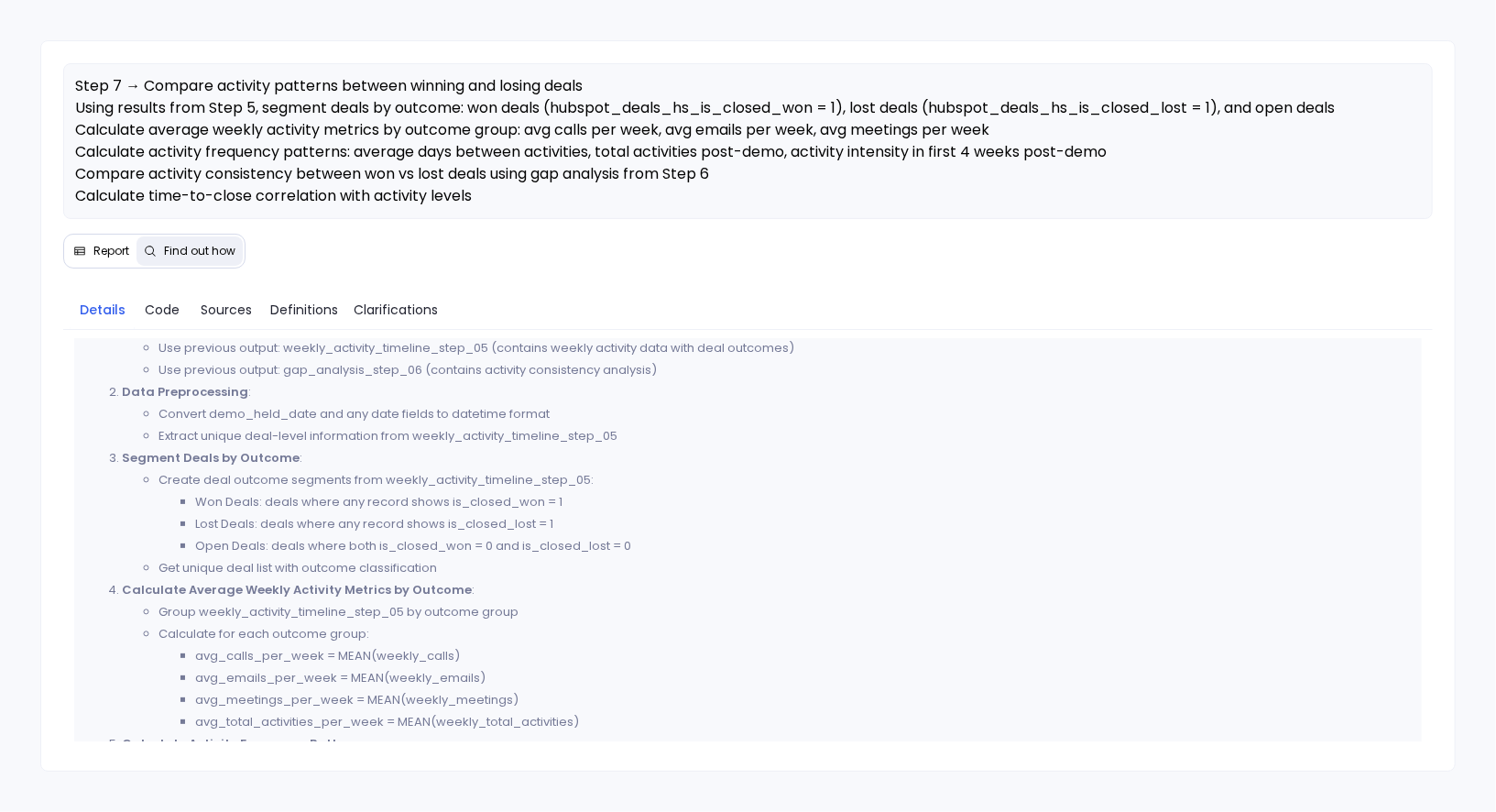
scroll to position [316, 0]
drag, startPoint x: 344, startPoint y: 500, endPoint x: 414, endPoint y: 526, distance: 74.7
click at [414, 526] on ul "Won Deals: deals where any record shows is_closed_won = 1 Lost Deals: deals whe…" at bounding box center [784, 521] width 1252 height 66
click at [415, 527] on li "Lost Deals: deals where any record shows is_closed_lost = 1" at bounding box center [802, 522] width 1215 height 22
click at [177, 308] on span "Code" at bounding box center [162, 310] width 35 height 20
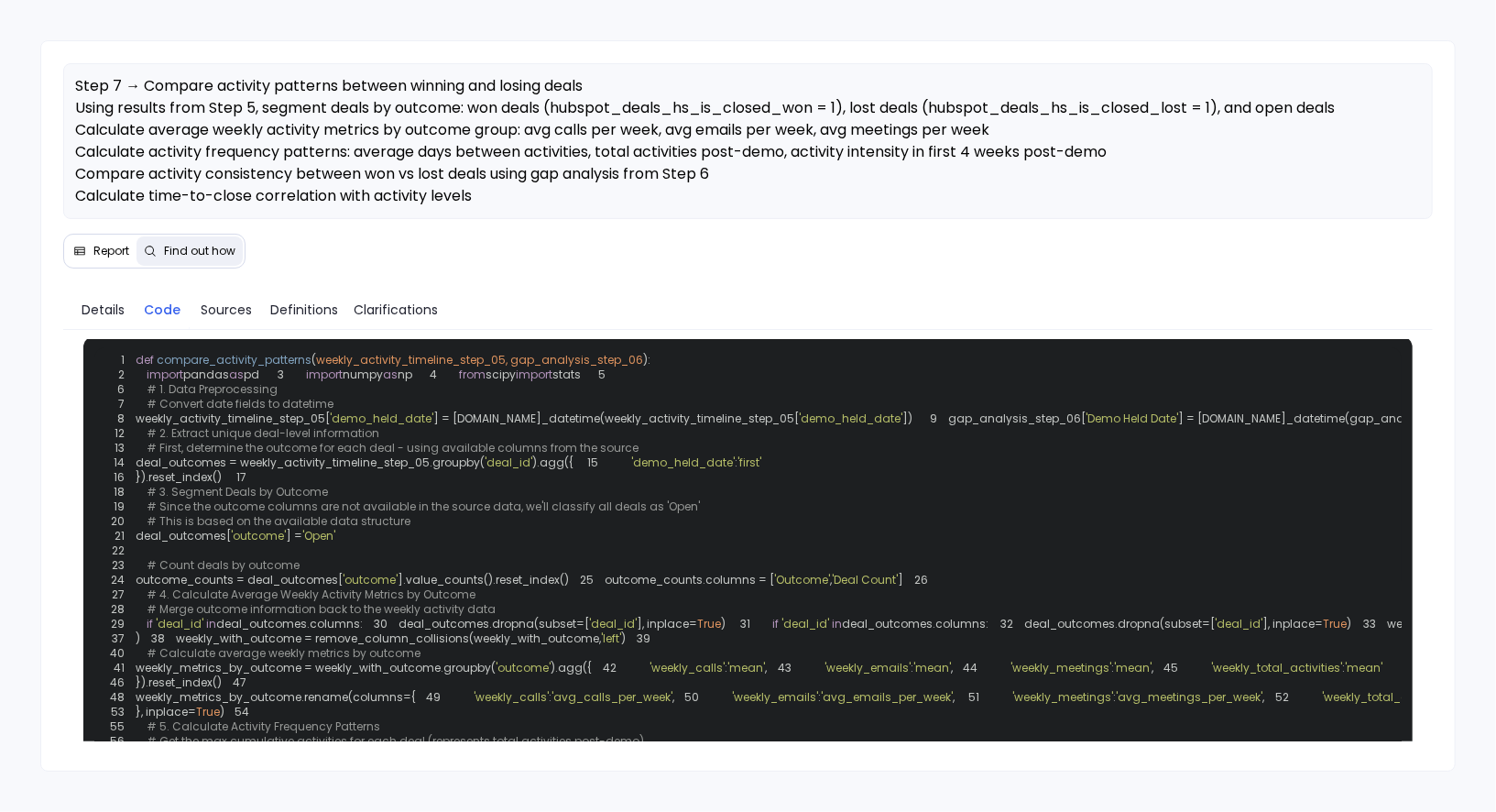
scroll to position [33, 0]
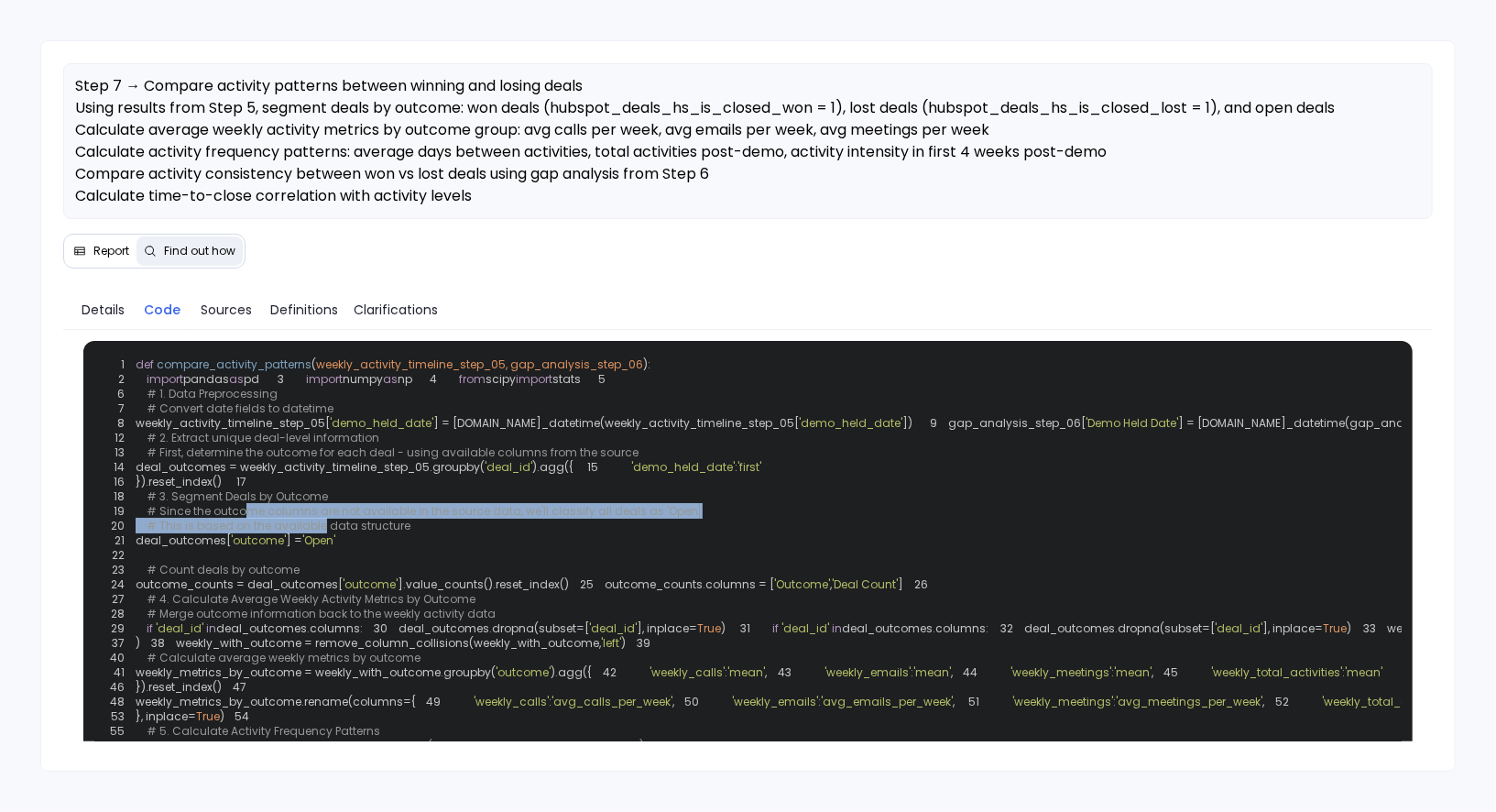
drag, startPoint x: 245, startPoint y: 625, endPoint x: 321, endPoint y: 635, distance: 76.7
click at [321, 534] on span "# This is based on the available data structure" at bounding box center [278, 525] width 264 height 16
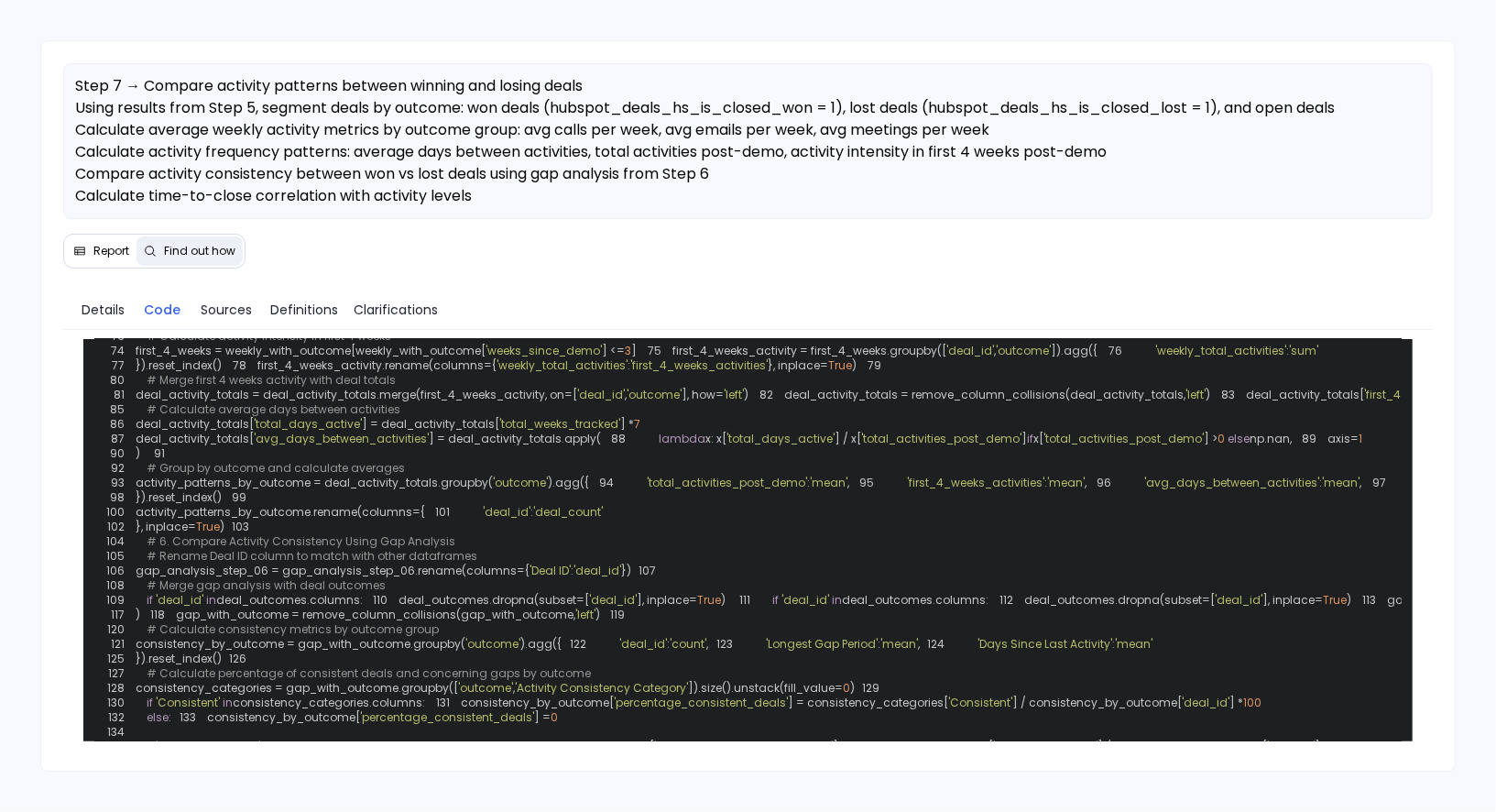
scroll to position [522, 0]
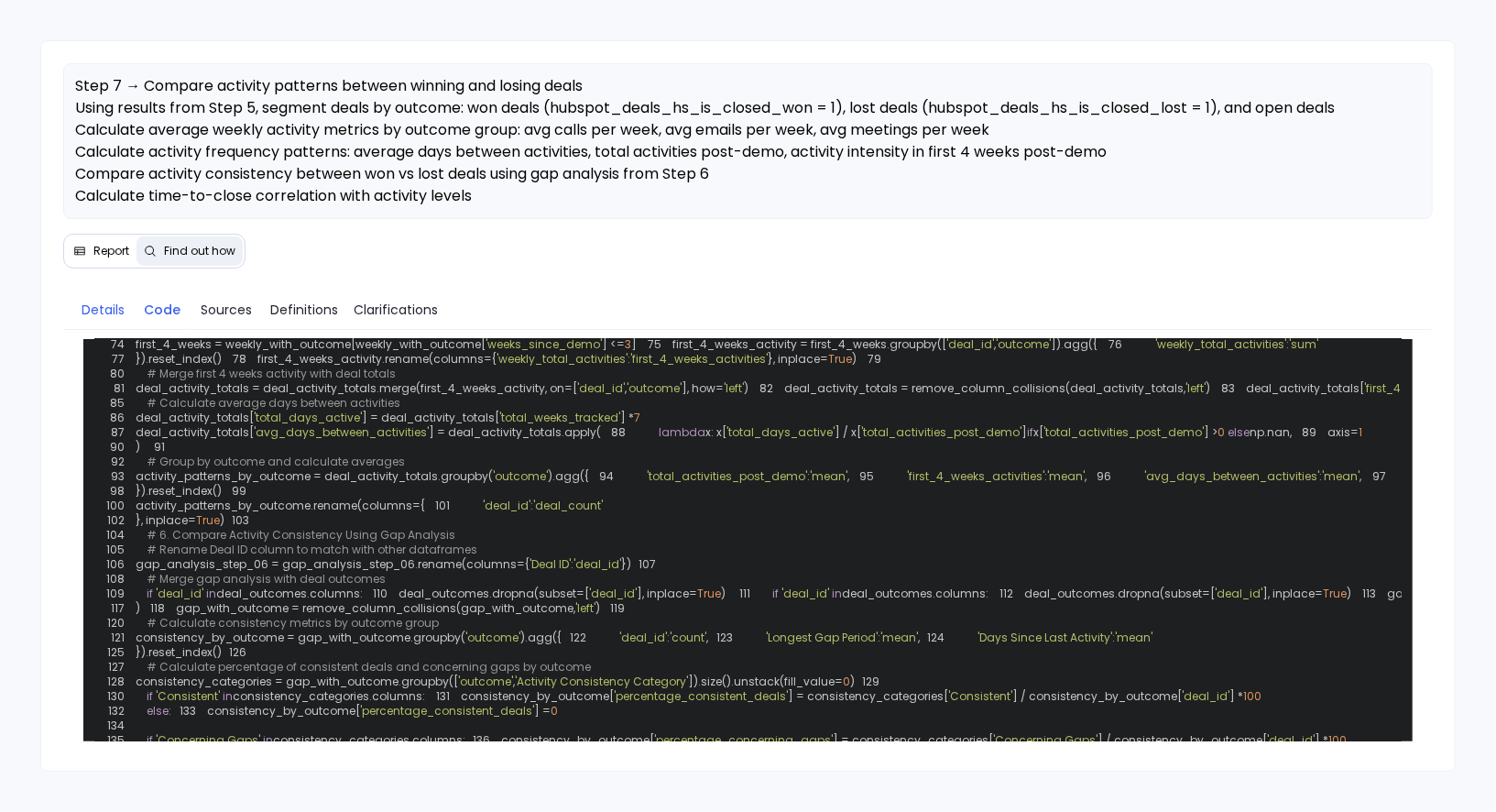
click at [101, 304] on span "Details" at bounding box center [103, 310] width 43 height 20
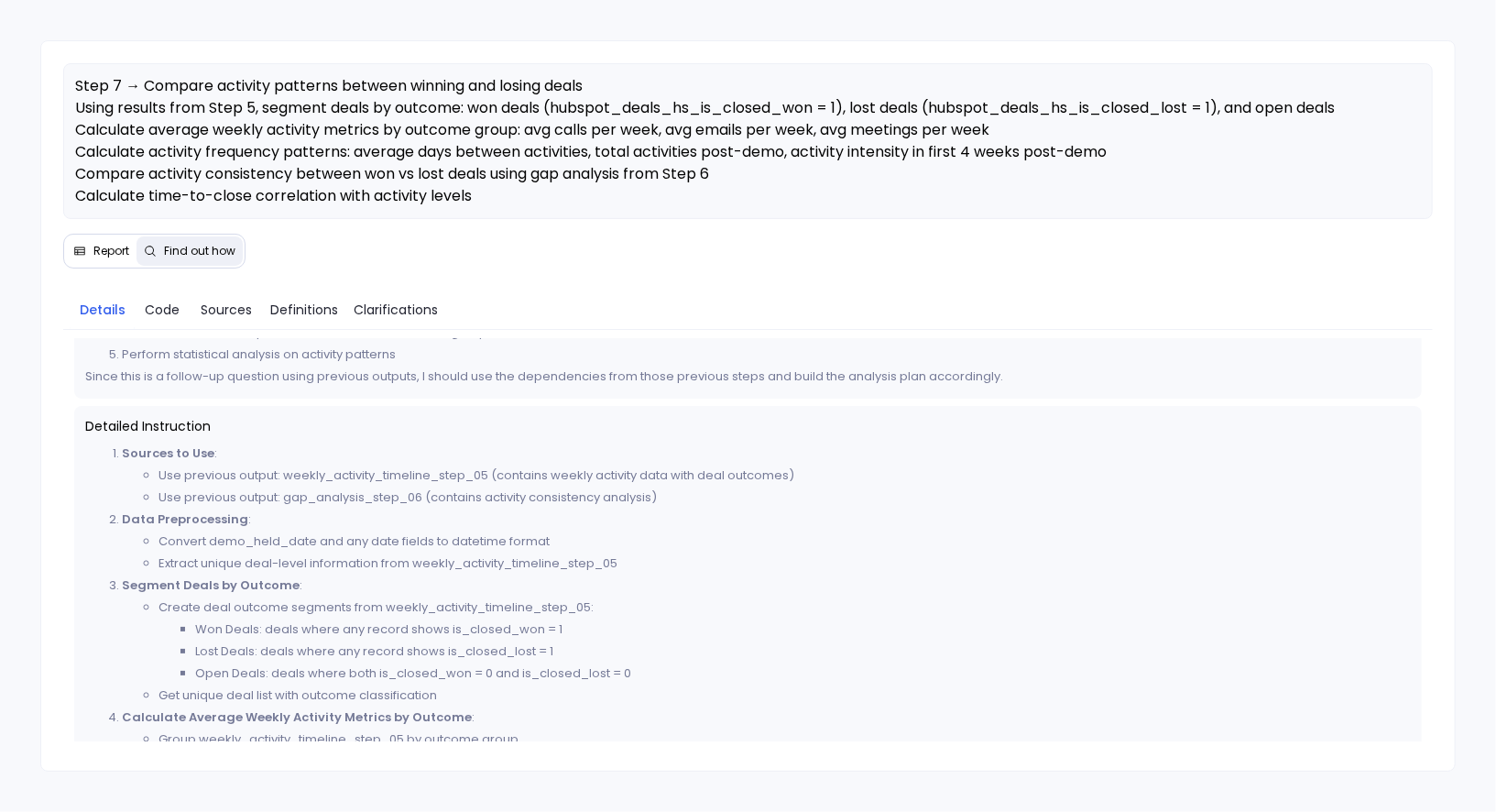
scroll to position [185, 0]
click at [108, 249] on span "Report" at bounding box center [111, 251] width 36 height 15
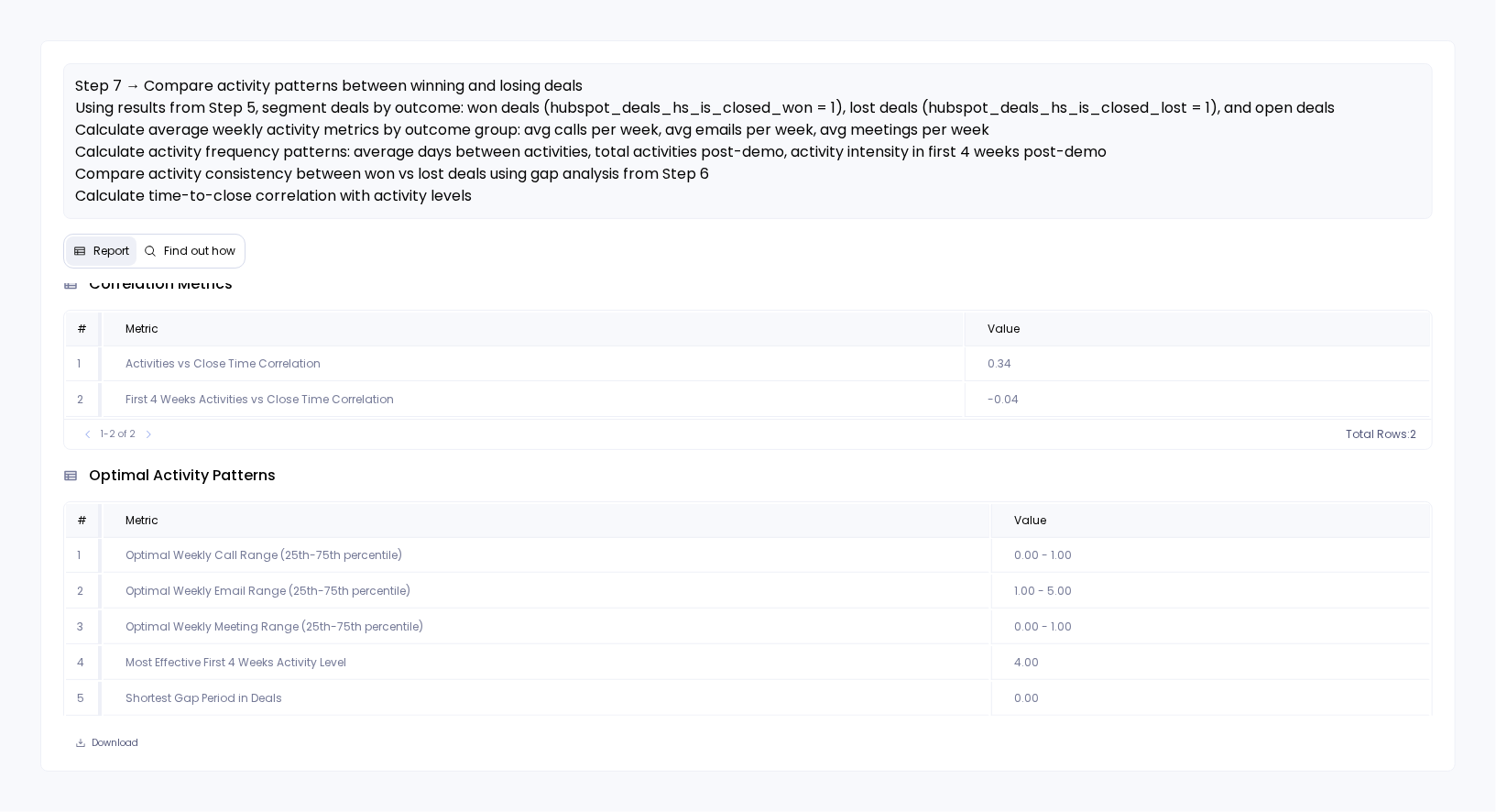
scroll to position [226, 0]
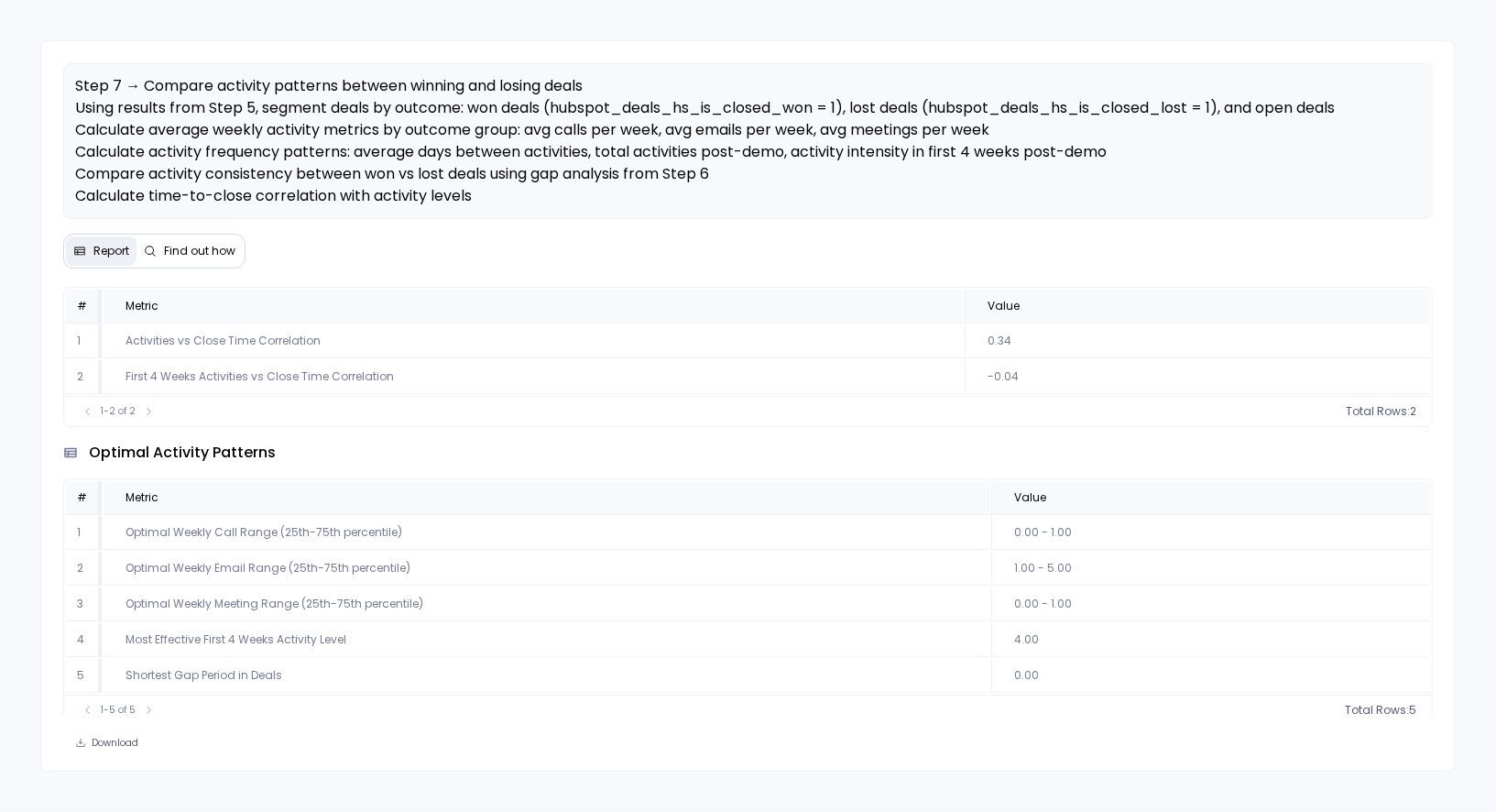
click at [220, 254] on span "Find out how" at bounding box center [200, 251] width 71 height 15
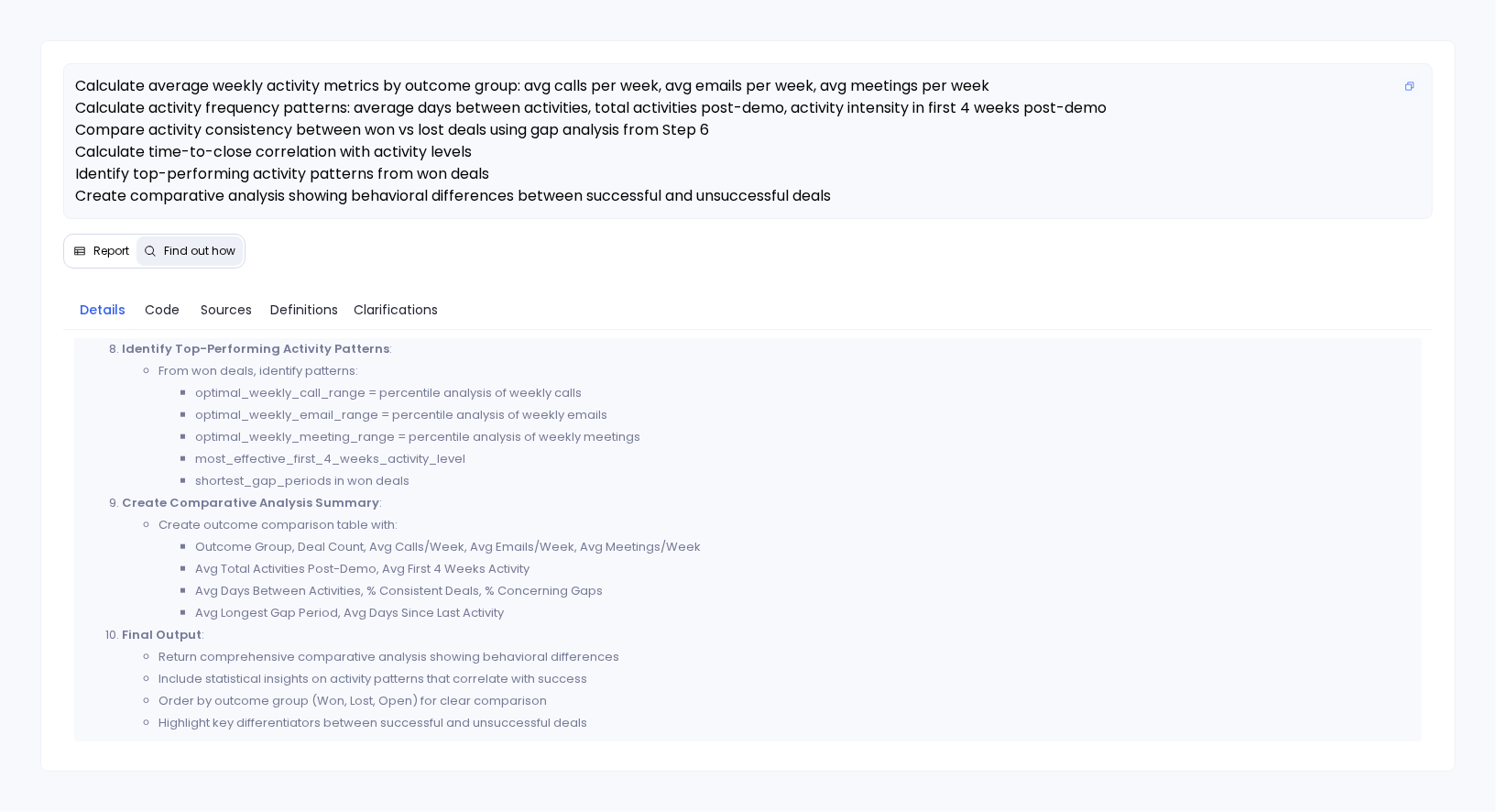
scroll to position [65, 0]
click at [118, 257] on button "Report" at bounding box center [101, 251] width 71 height 30
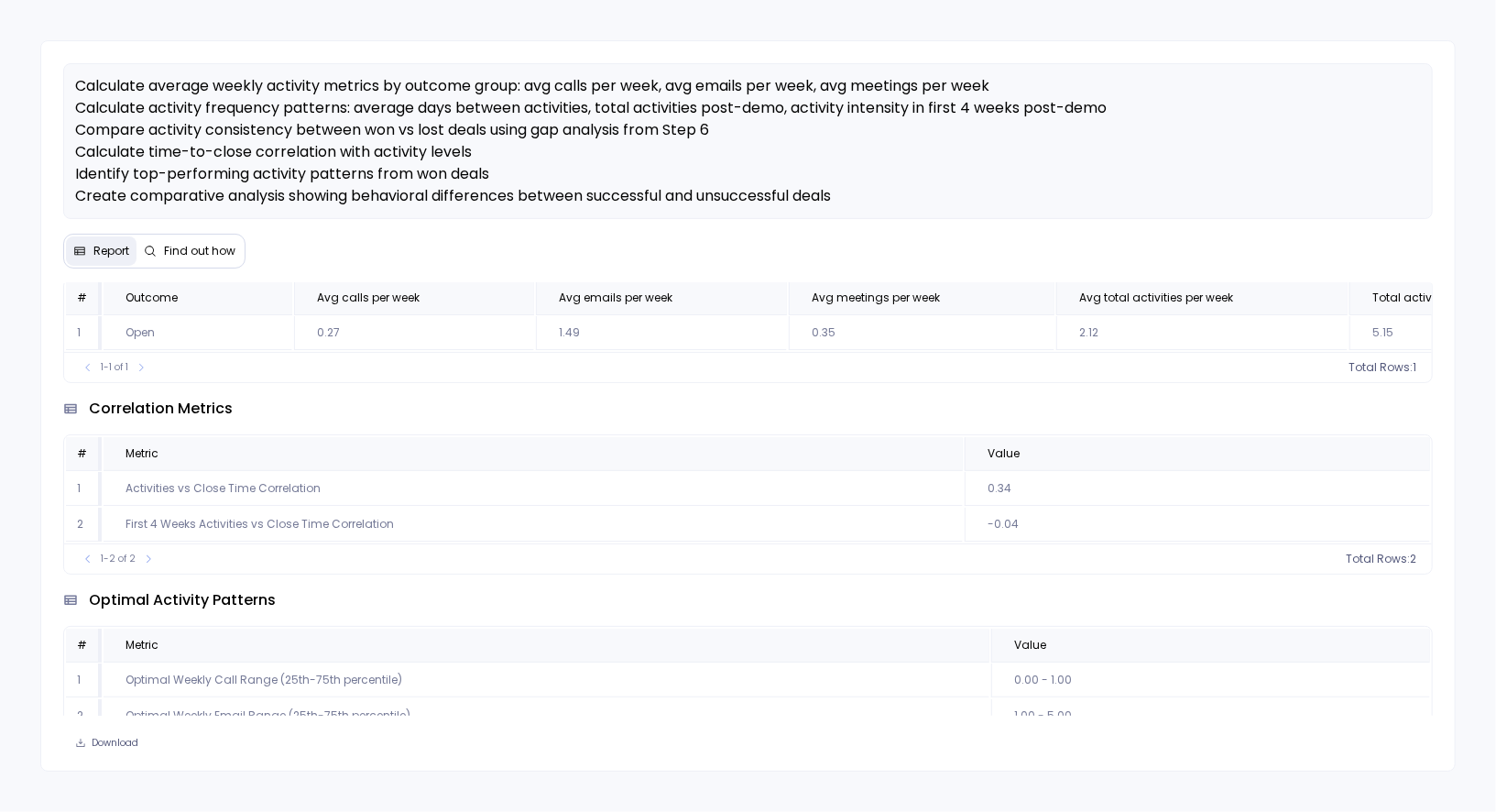
scroll to position [226, 0]
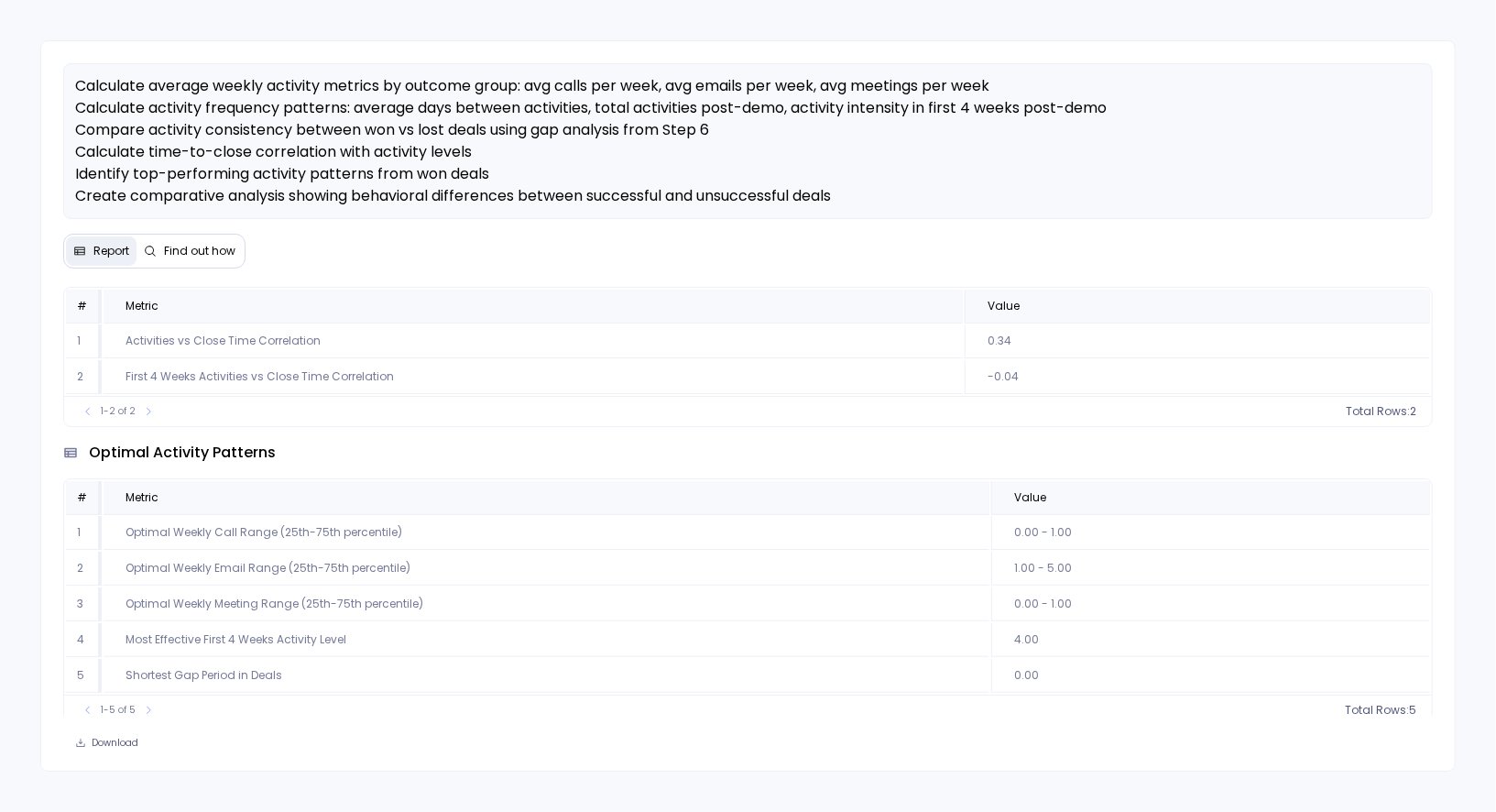
click at [206, 245] on span "Find out how" at bounding box center [200, 251] width 71 height 15
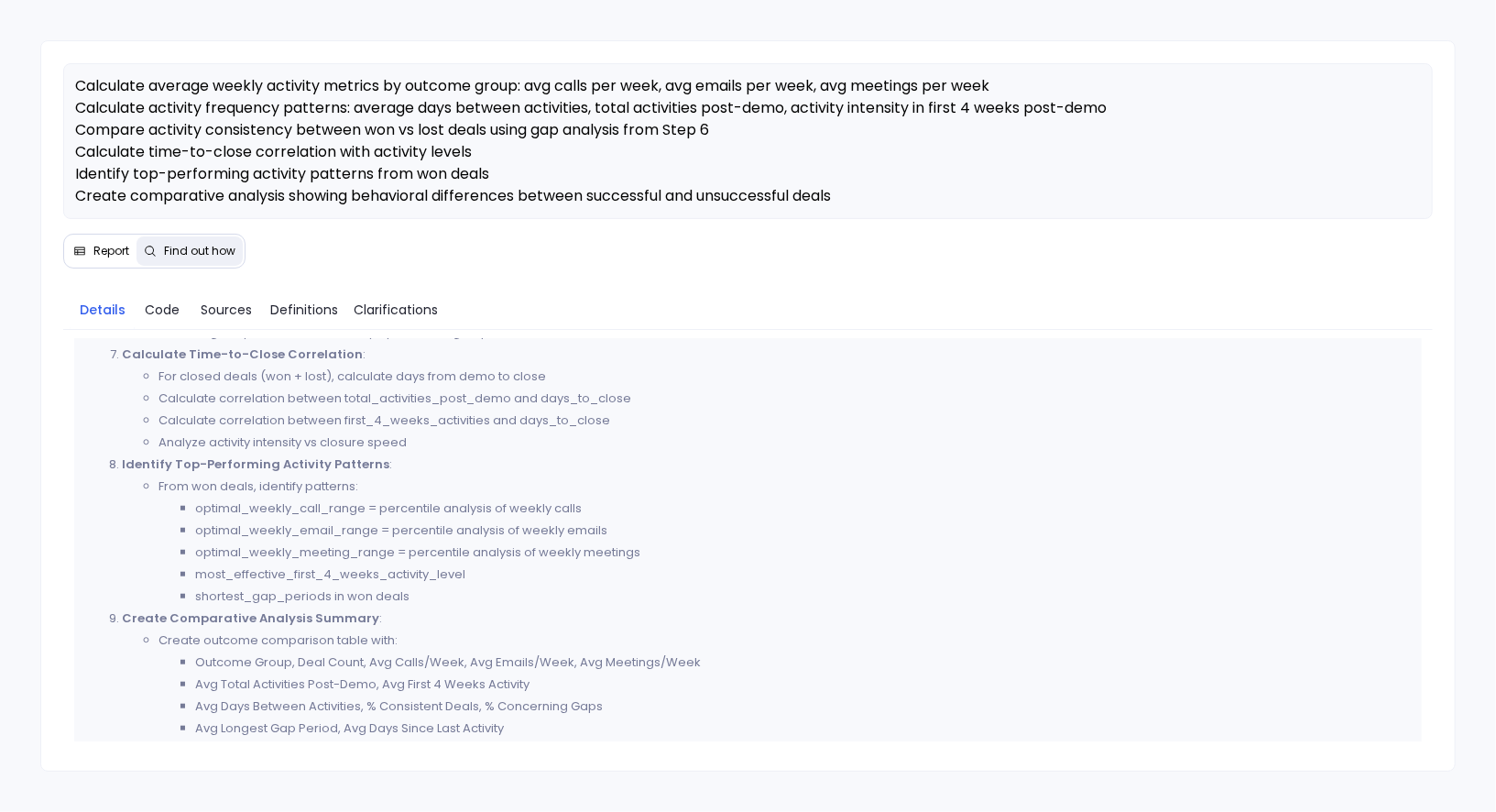
scroll to position [1037, 0]
click at [75, 248] on icon at bounding box center [80, 251] width 10 height 8
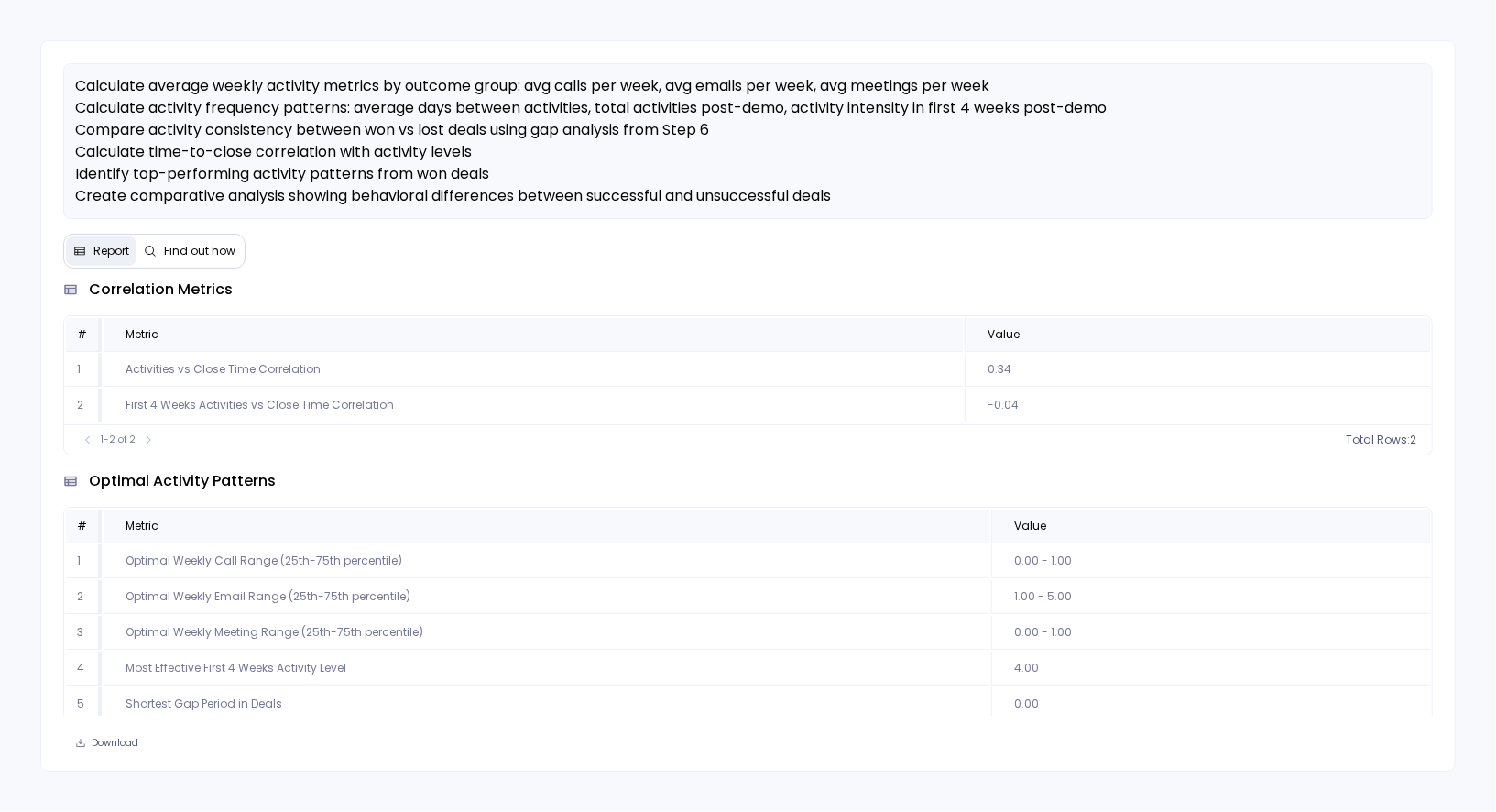
scroll to position [226, 0]
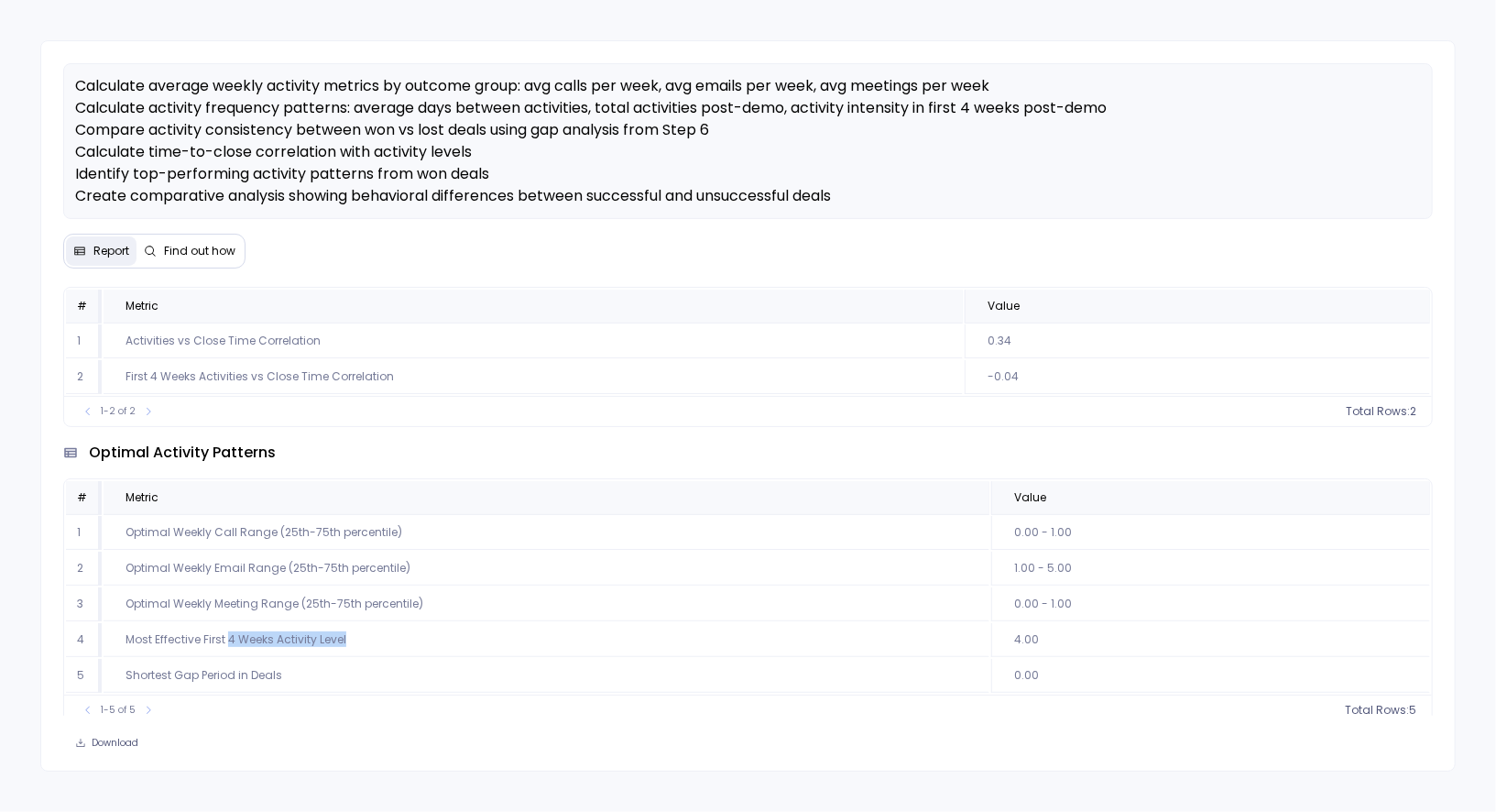
drag, startPoint x: 227, startPoint y: 635, endPoint x: 357, endPoint y: 628, distance: 130.2
click at [357, 628] on td "Most Effective First 4 Weeks Activity Level" at bounding box center [547, 639] width 886 height 34
click at [358, 629] on td "Most Effective First 4 Weeks Activity Level" at bounding box center [547, 639] width 886 height 34
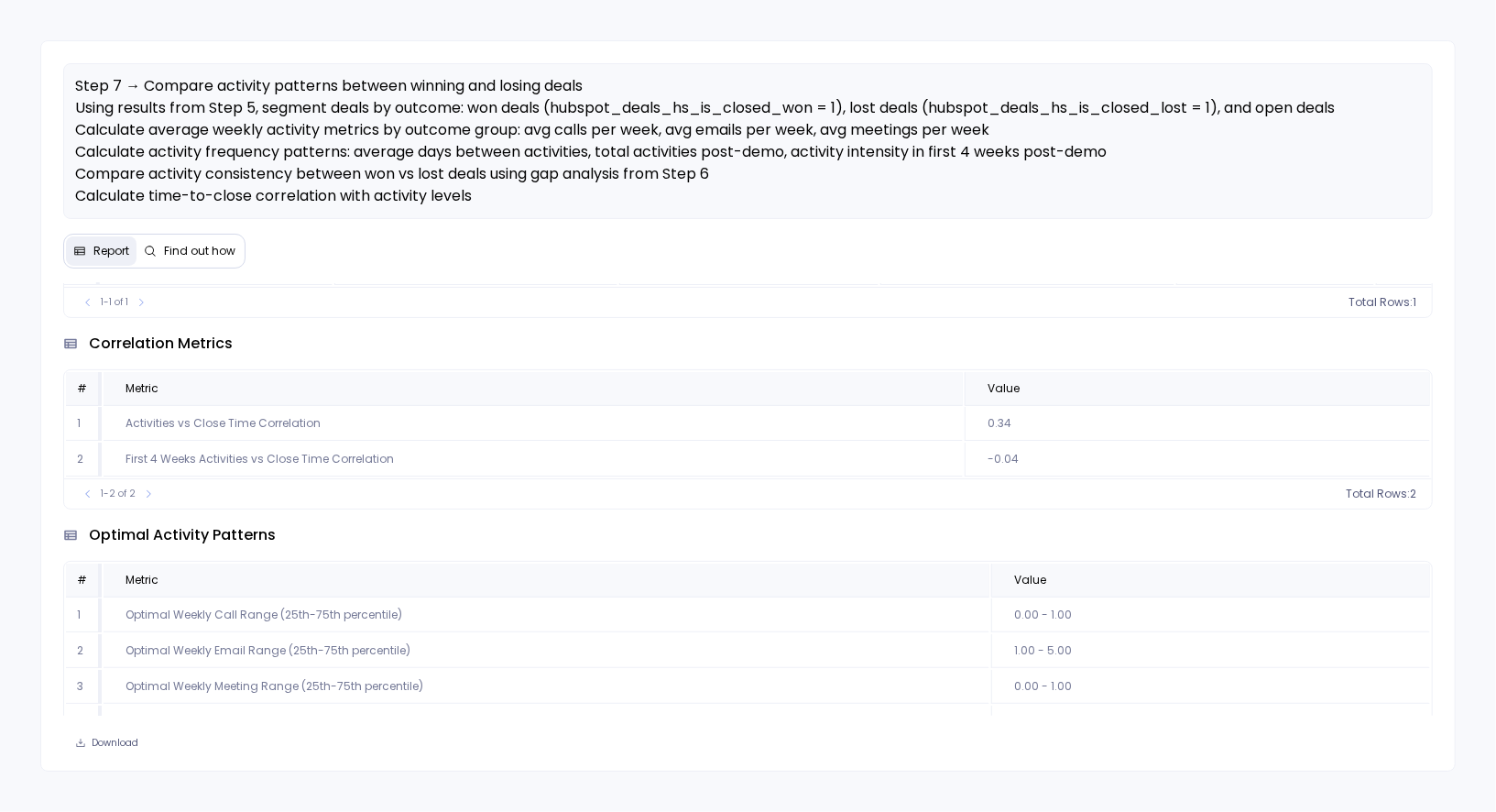
scroll to position [158, 0]
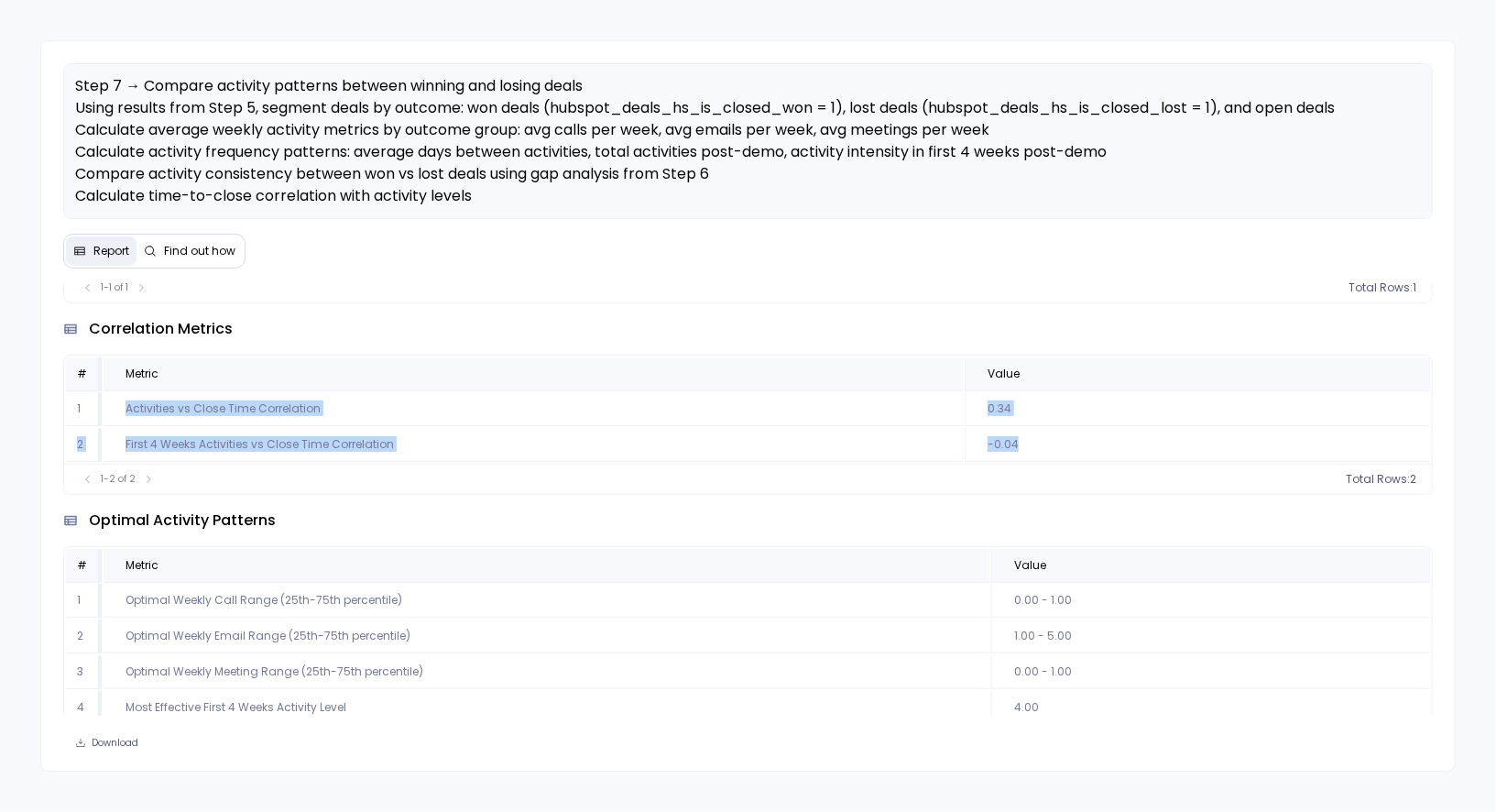
drag, startPoint x: 1014, startPoint y: 444, endPoint x: 126, endPoint y: 408, distance: 888.7
click at [125, 408] on tbody "1 Activities vs Close Time Correlation 0.34 2 First 4 Weeks Activities vs Close…" at bounding box center [747, 427] width 1363 height 70
copy tbody "Activities vs Close Time Correlation 0.34 2 First 4 Weeks Activities vs Close T…"
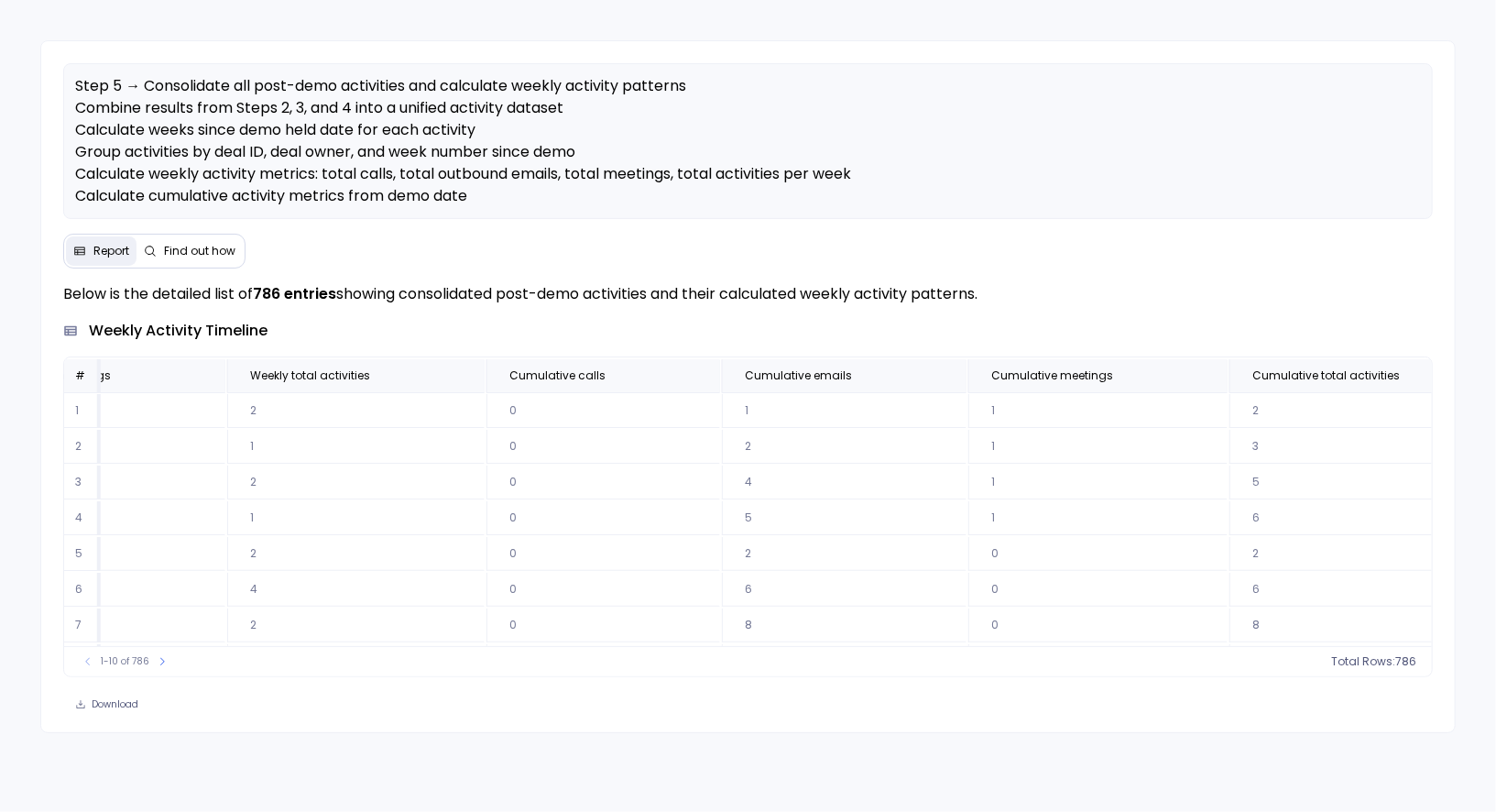
scroll to position [0, 1072]
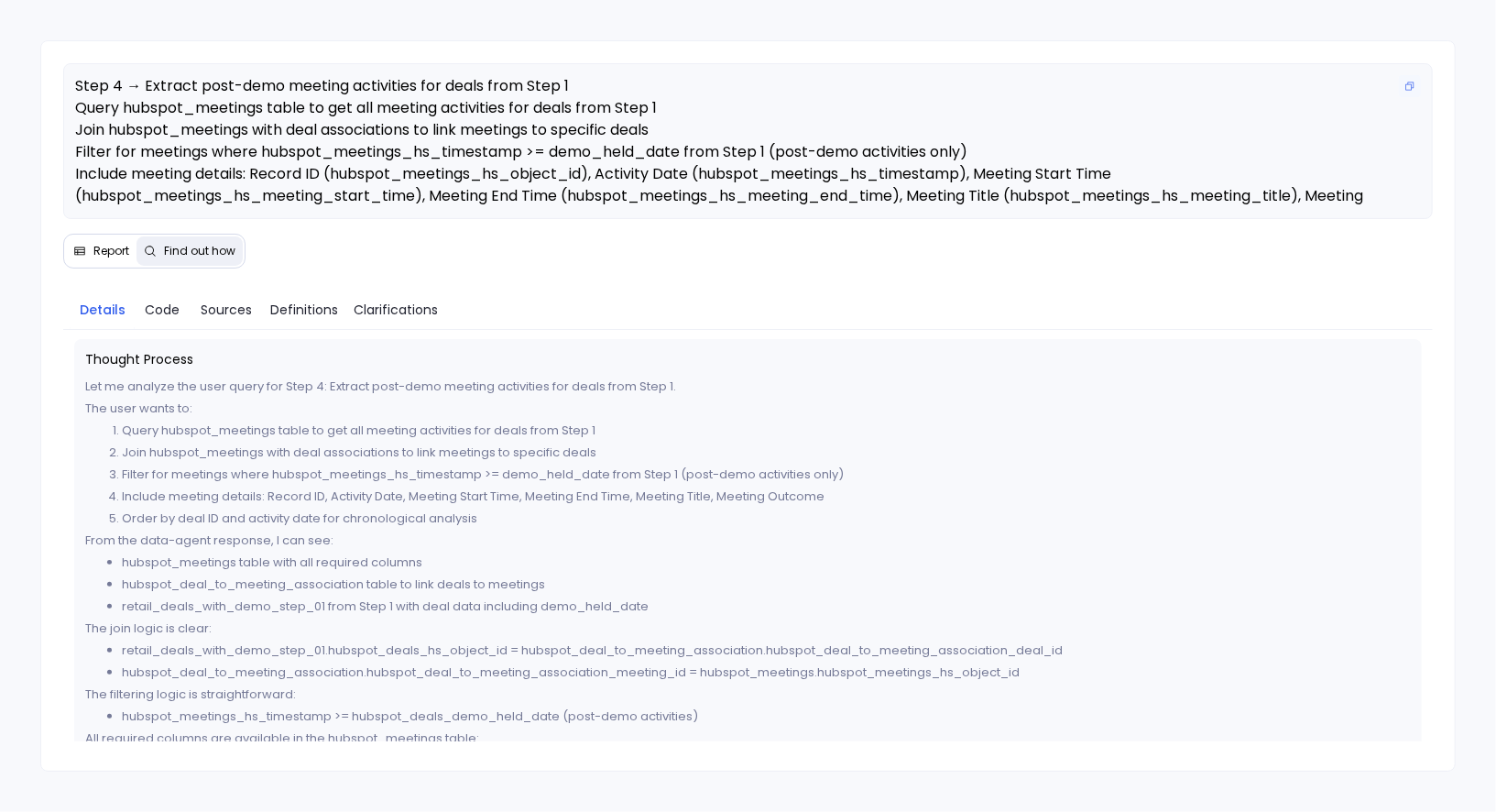
scroll to position [840, 0]
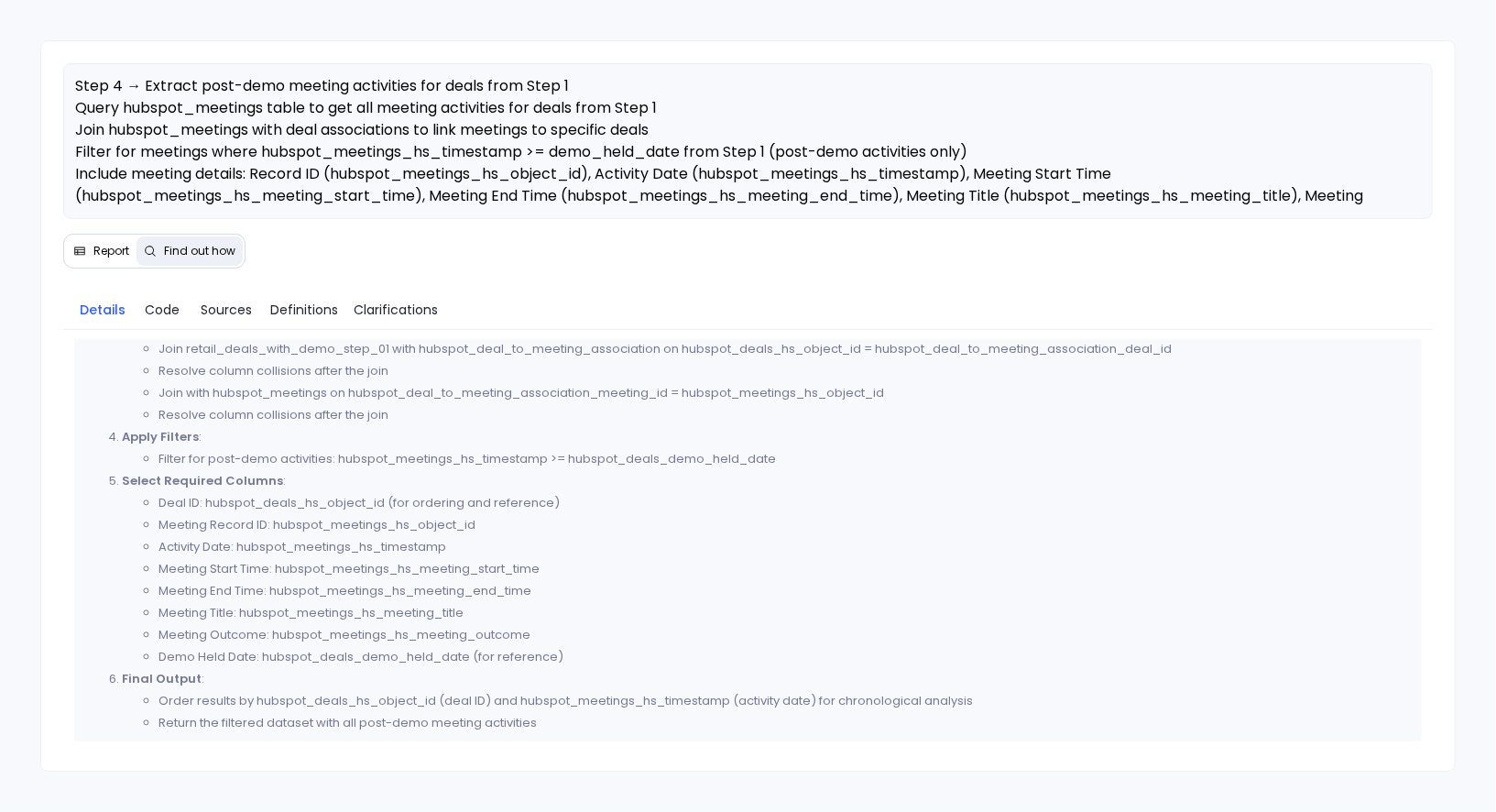
click at [106, 251] on span "Report" at bounding box center [111, 251] width 36 height 15
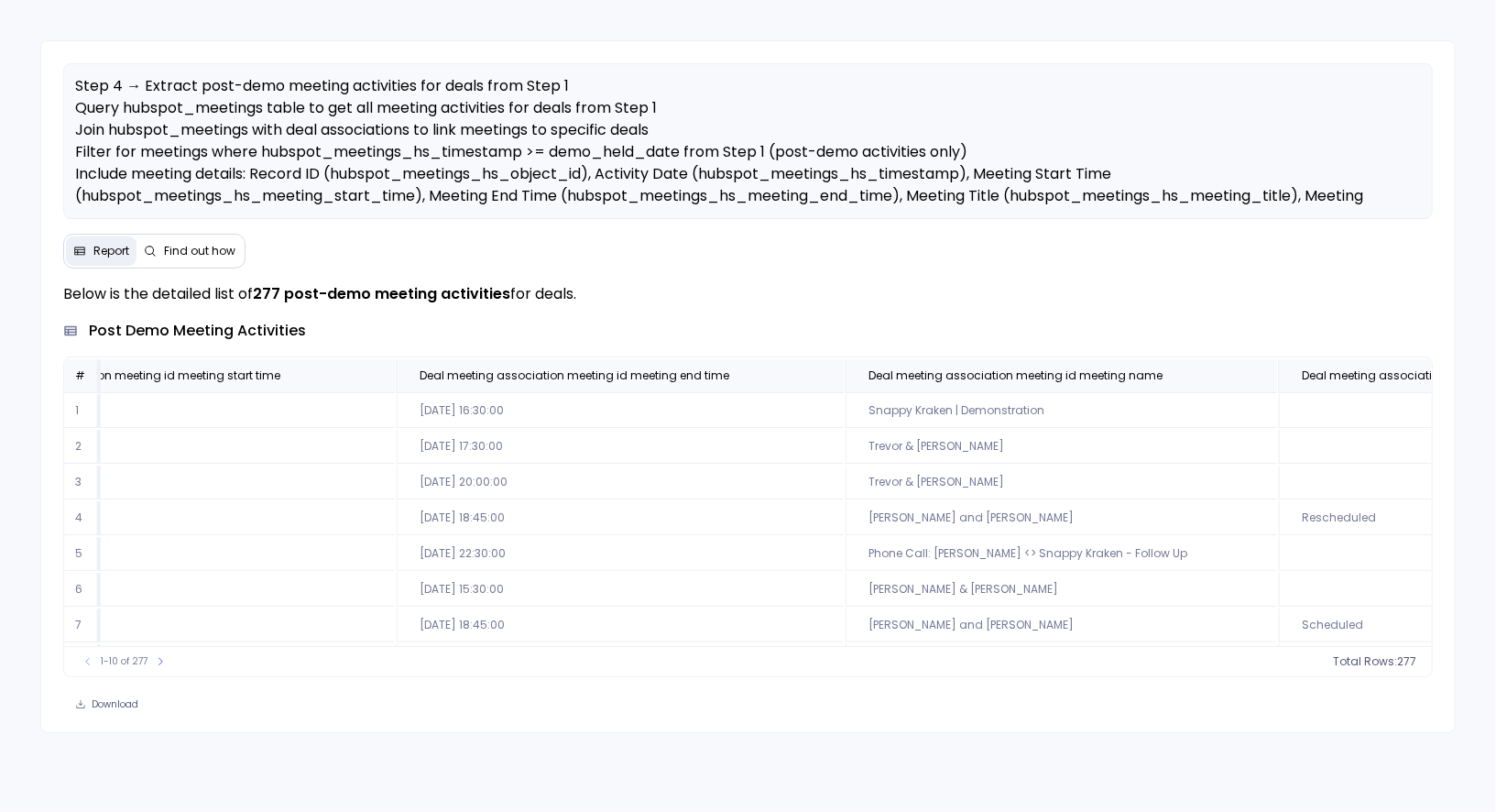
scroll to position [0, 1701]
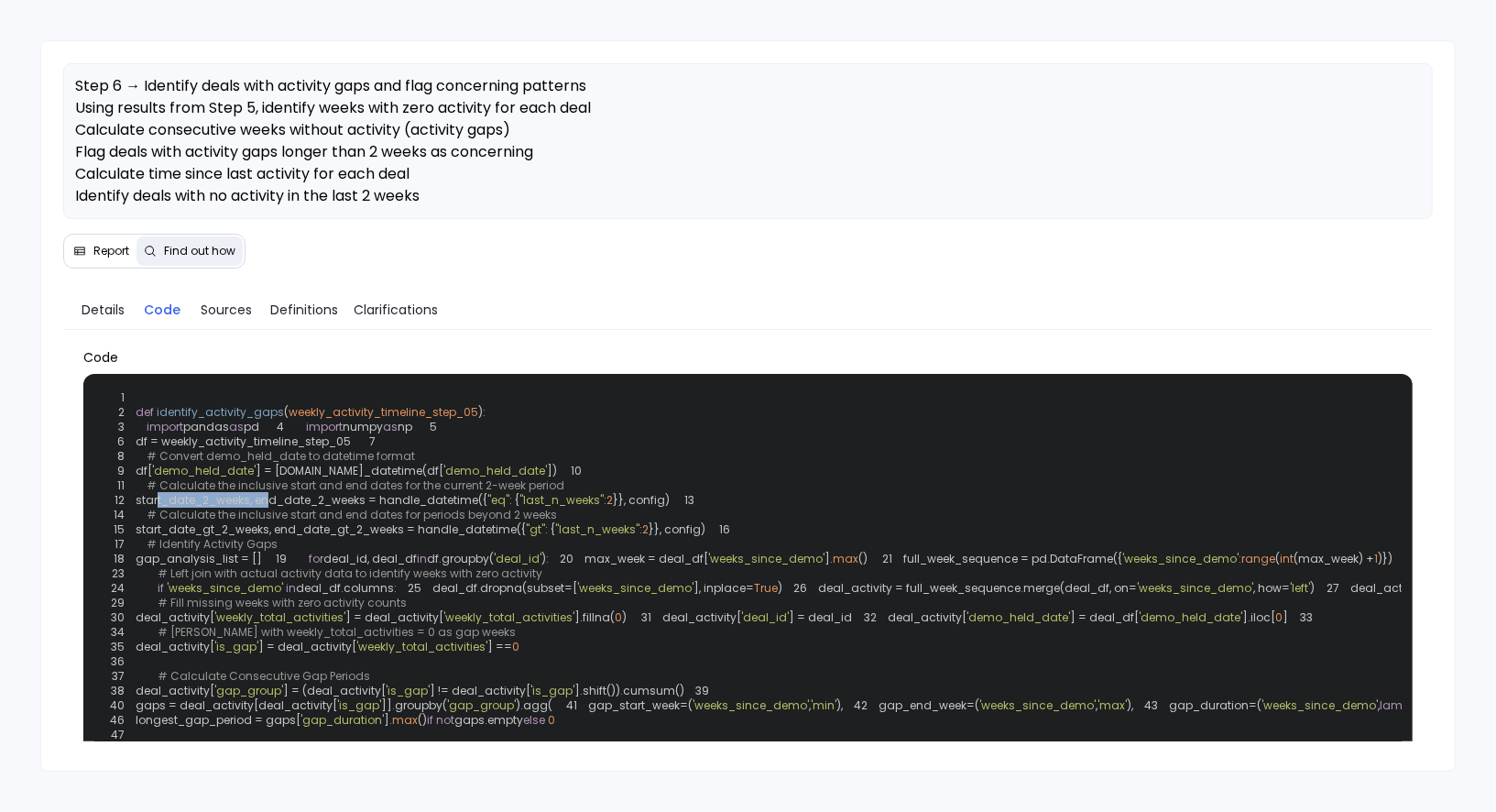
scroll to position [26, 0]
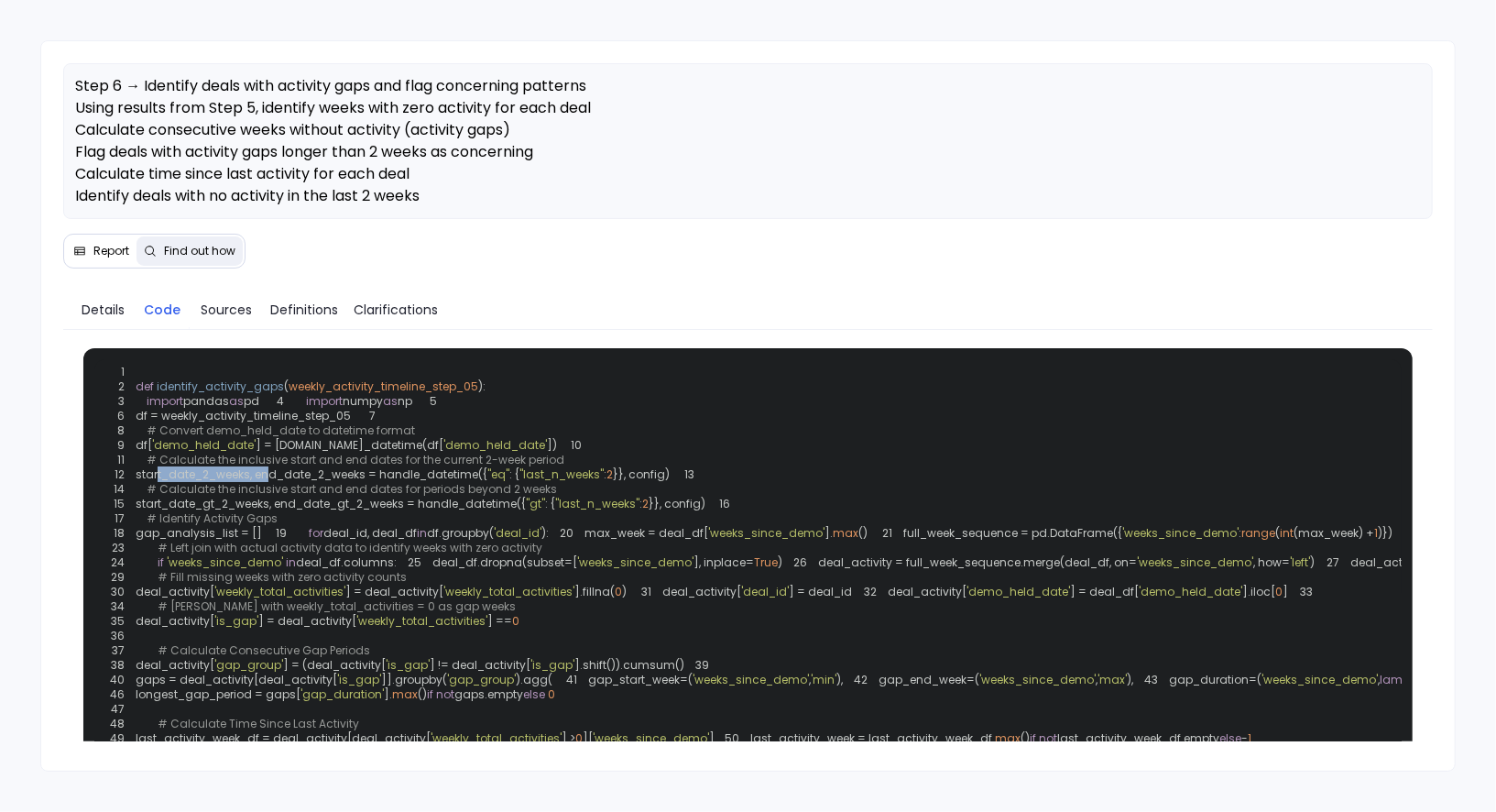
click at [102, 248] on span "Report" at bounding box center [111, 251] width 36 height 15
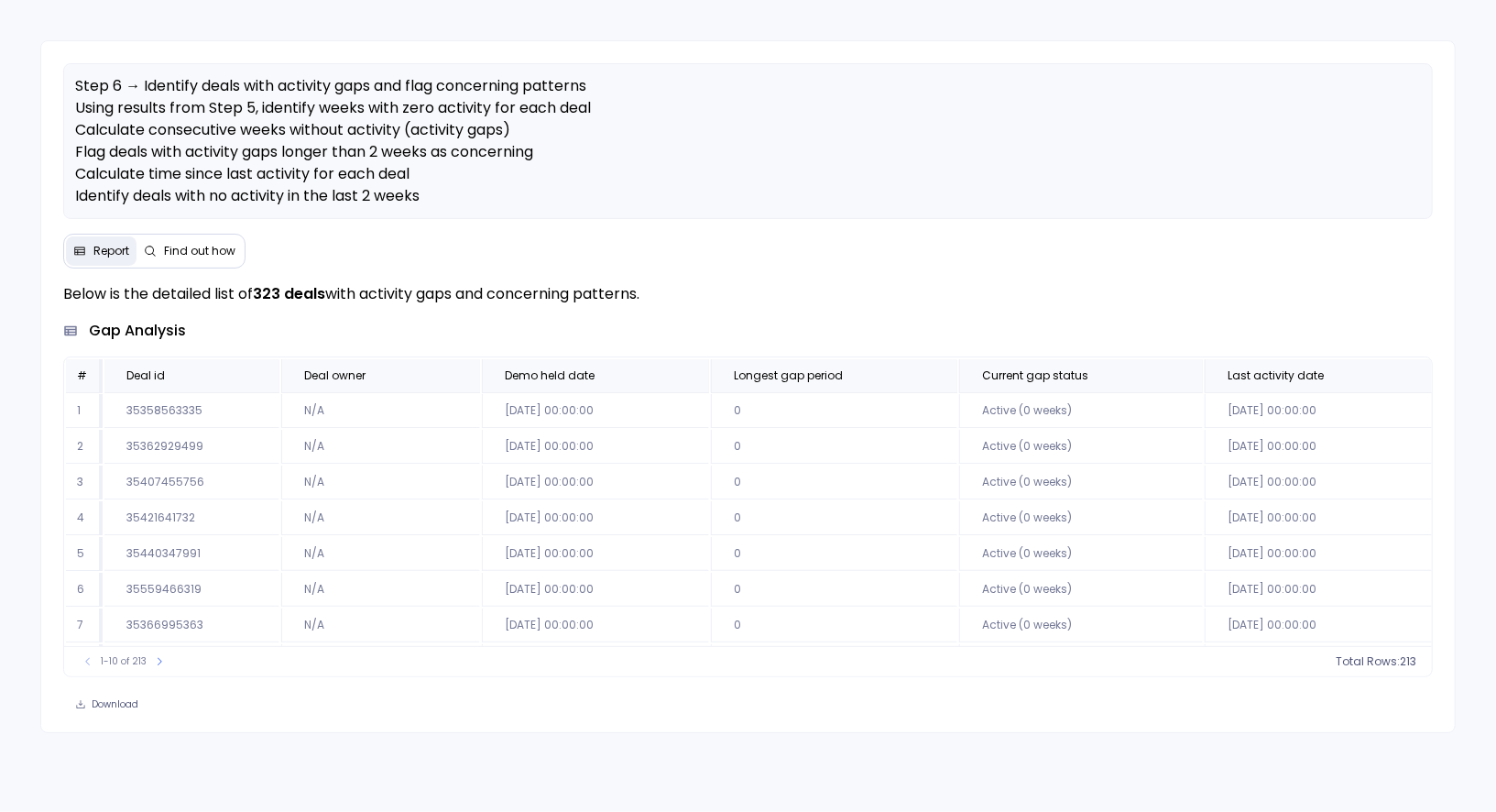
scroll to position [0, 820]
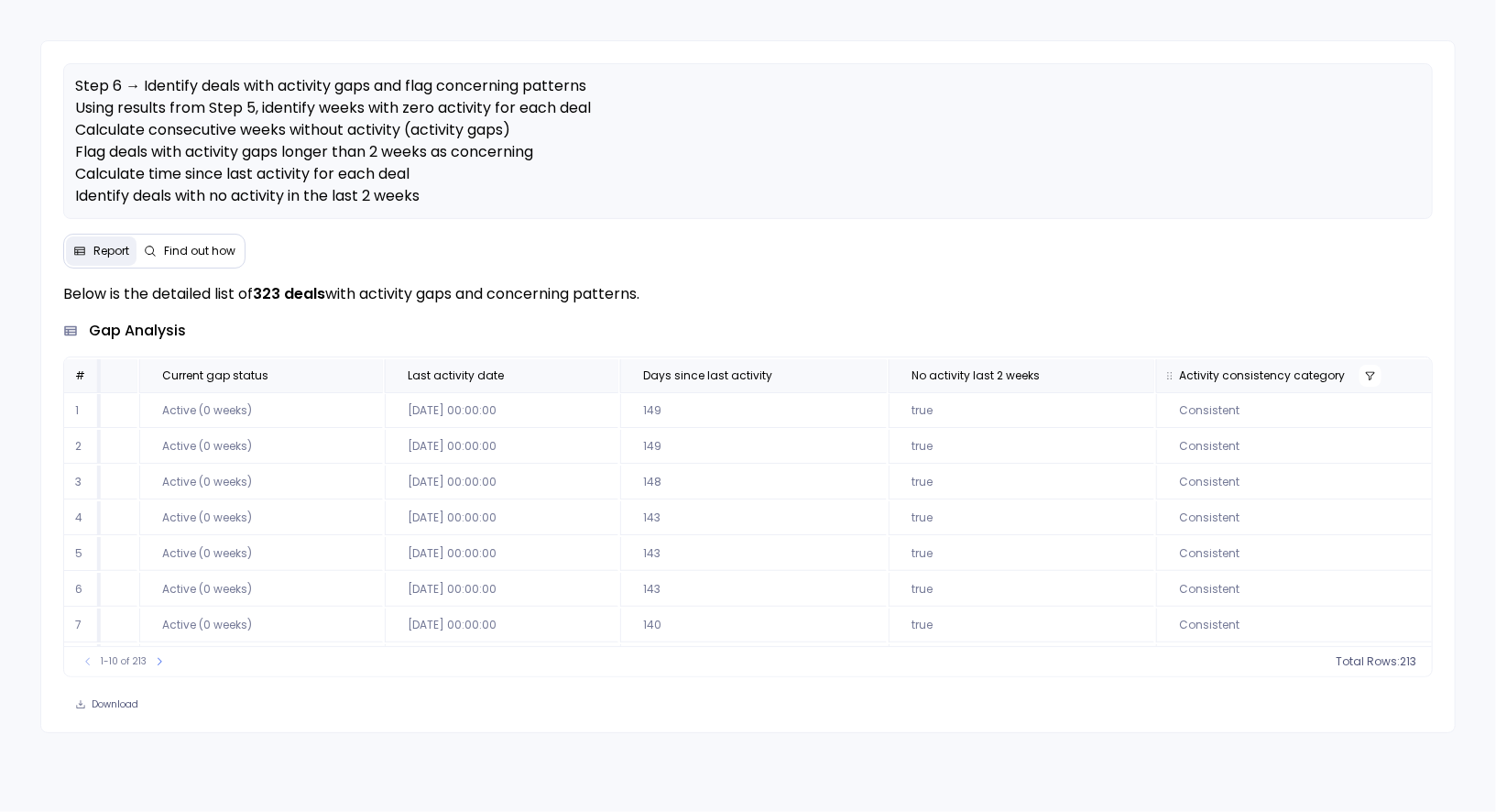
click at [1360, 380] on button at bounding box center [1371, 376] width 22 height 22
click at [1147, 559] on button "Reset" at bounding box center [1150, 561] width 50 height 24
click at [1268, 564] on button "Apply" at bounding box center [1276, 561] width 51 height 24
click at [1433, 374] on icon at bounding box center [1437, 376] width 7 height 5
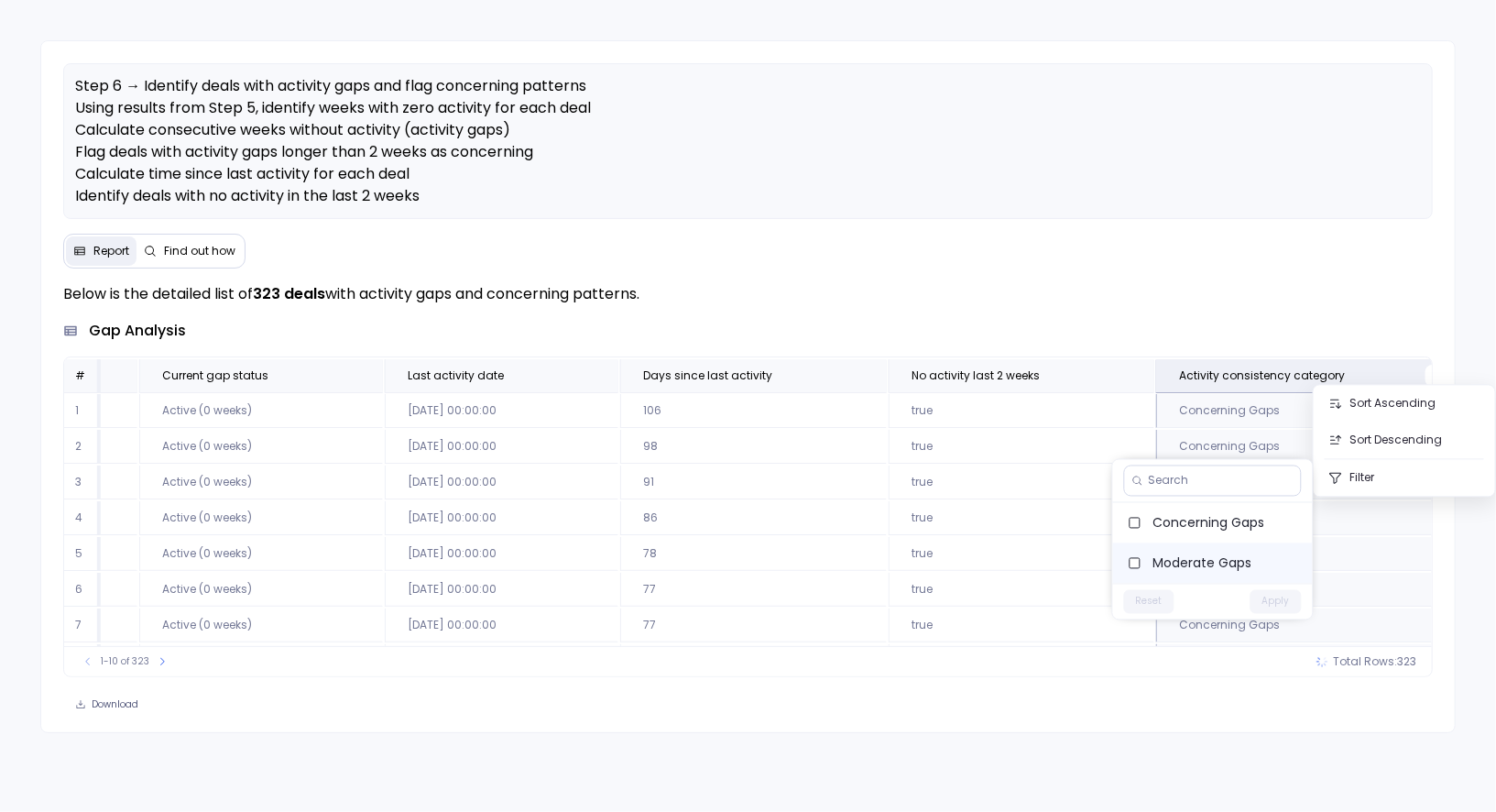
click at [1221, 554] on span "Moderate Gaps" at bounding box center [1226, 563] width 145 height 19
click at [1273, 591] on button "Apply" at bounding box center [1276, 602] width 51 height 24
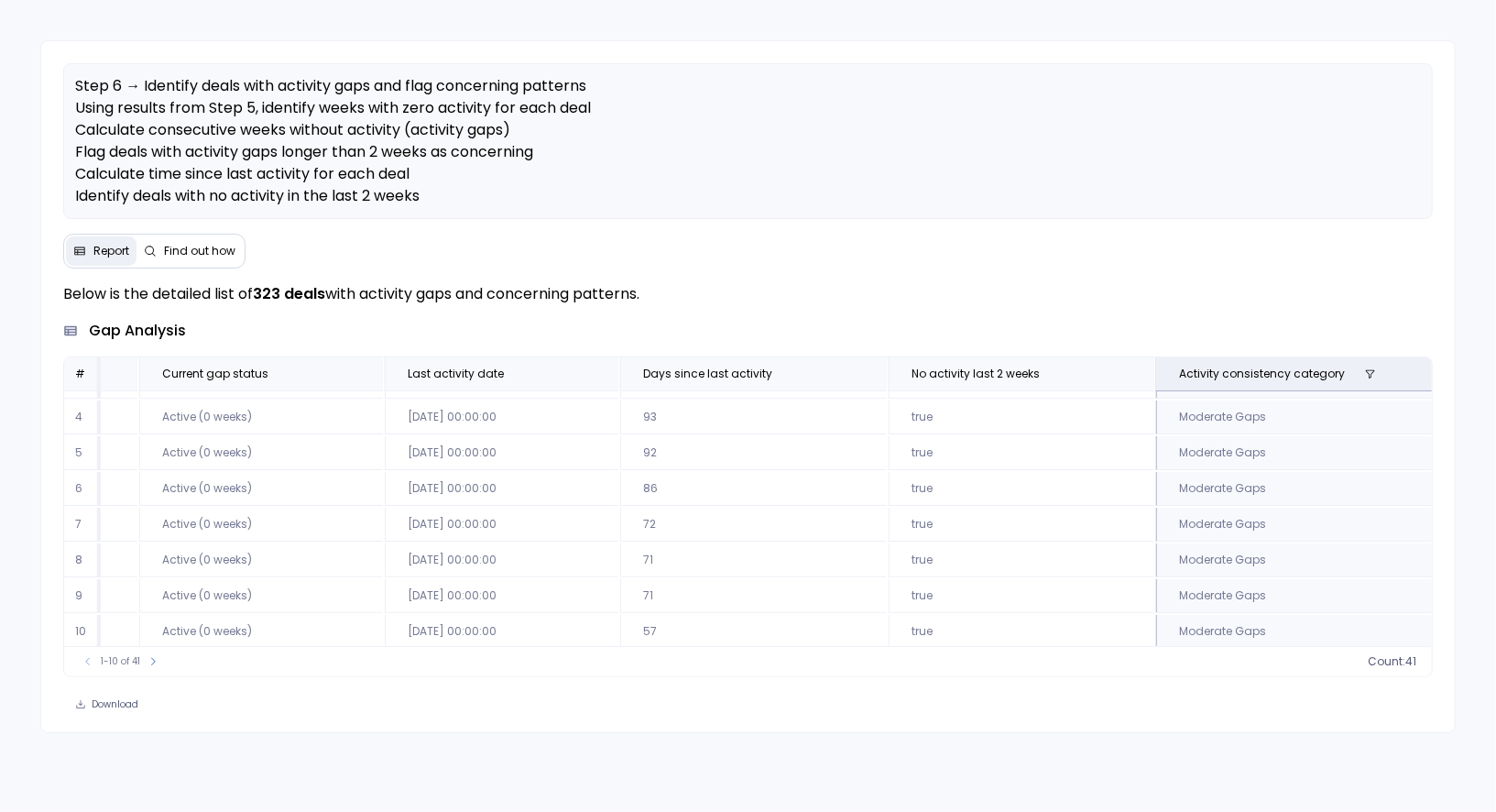
click at [223, 254] on span "Find out how" at bounding box center [200, 251] width 71 height 15
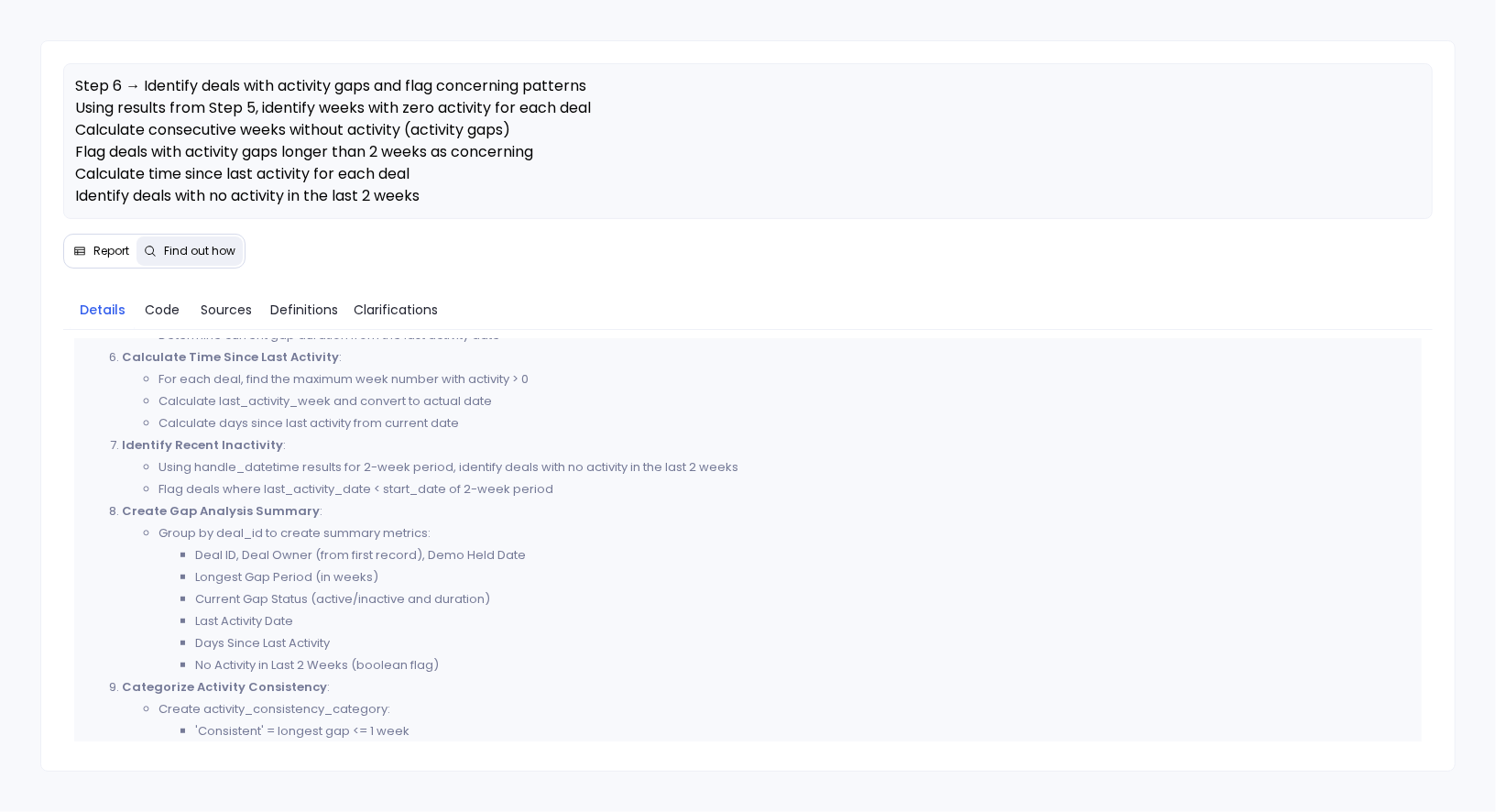
scroll to position [862, 0]
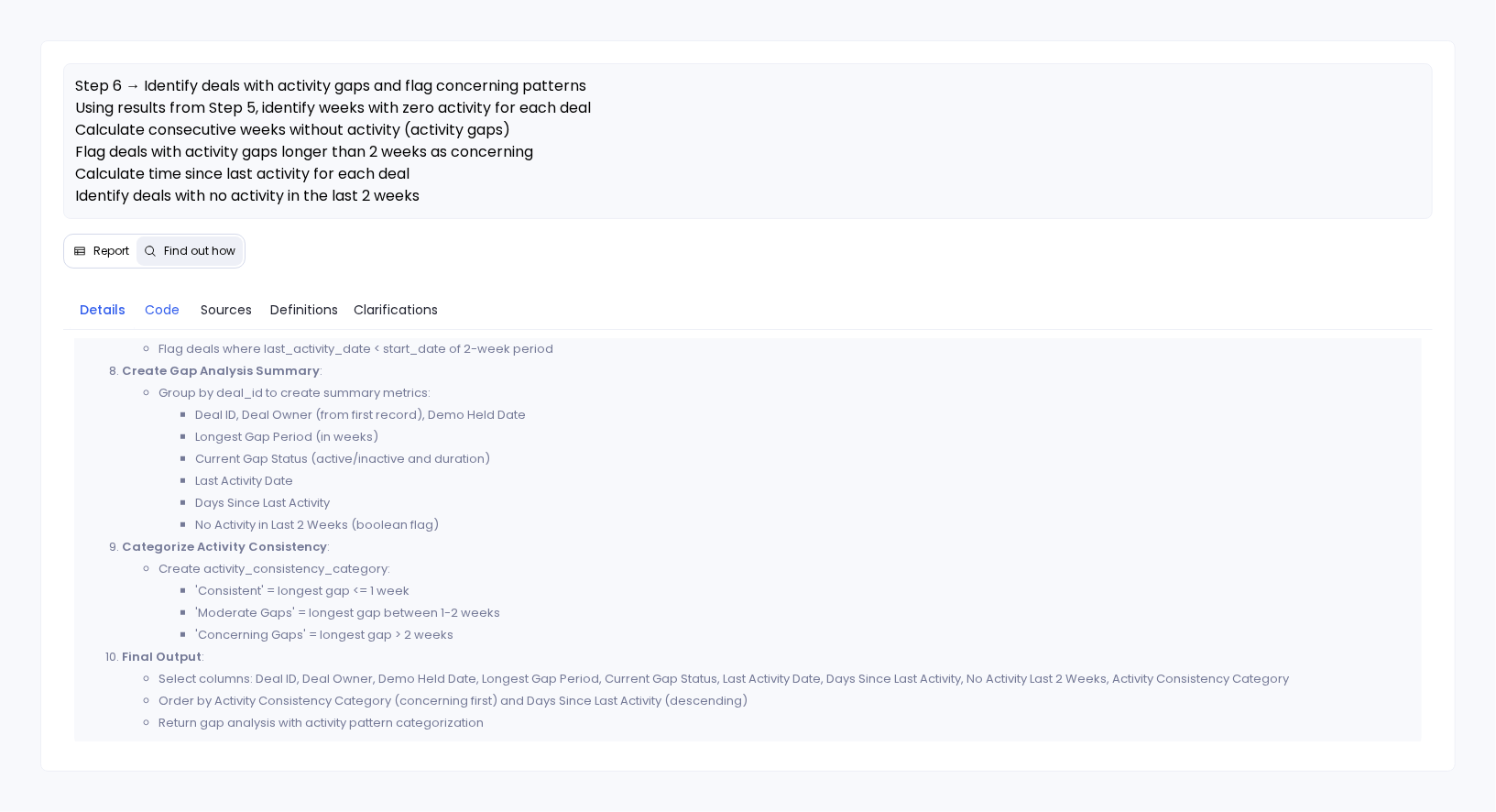
click at [163, 310] on span "Code" at bounding box center [162, 310] width 35 height 20
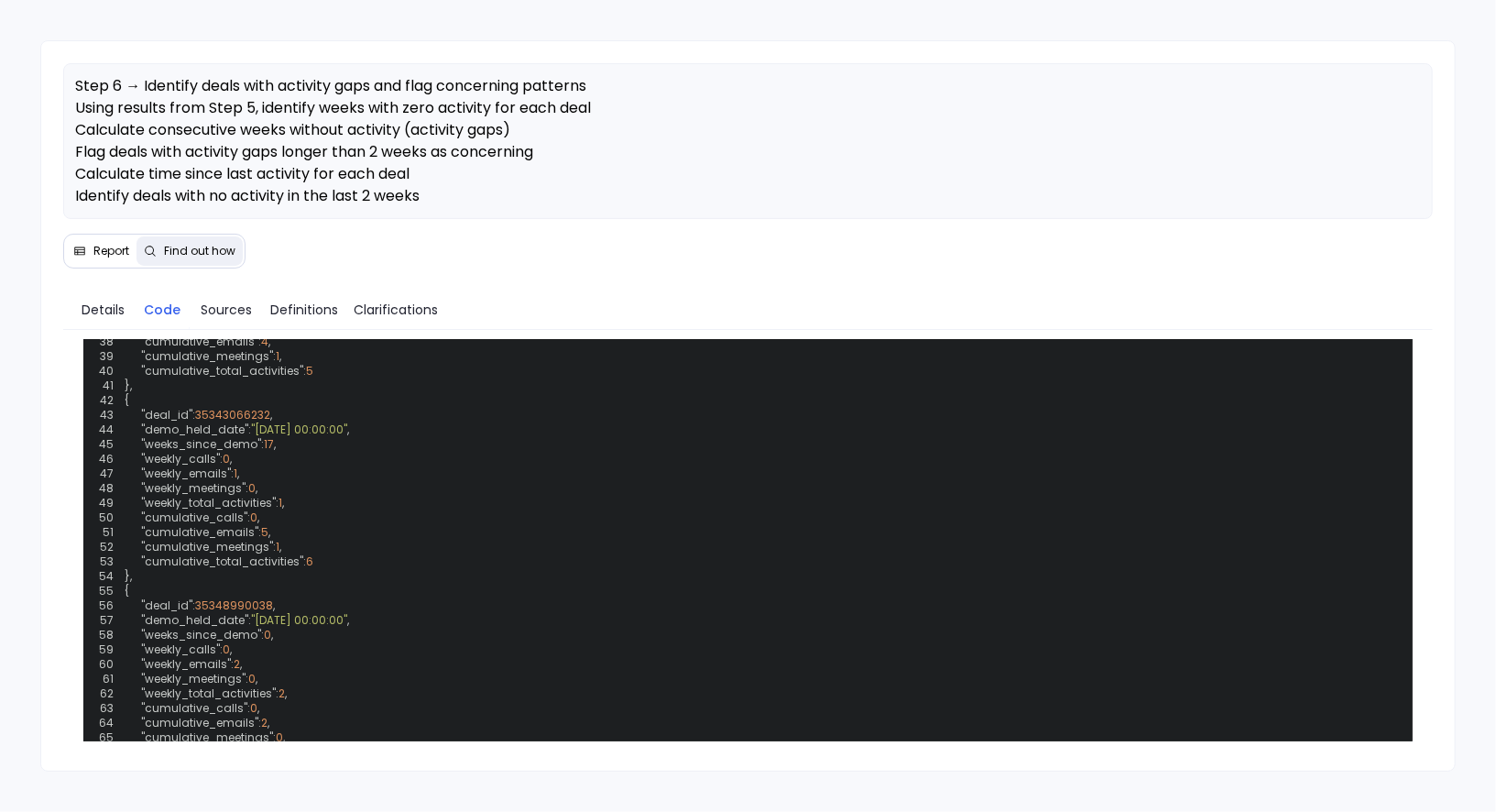
scroll to position [1301, 0]
click at [101, 303] on span "Details" at bounding box center [103, 310] width 43 height 20
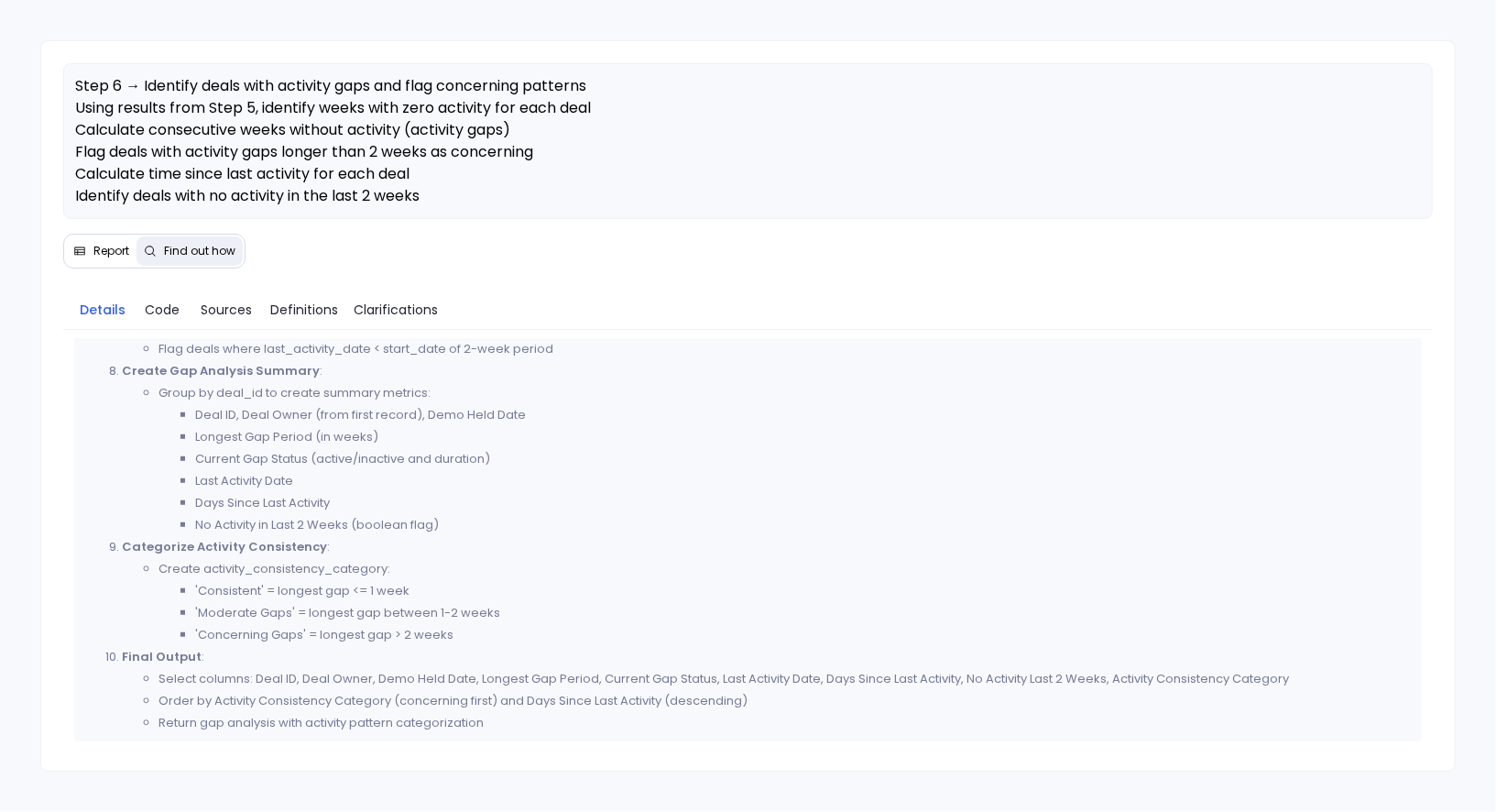
scroll to position [862, 0]
click at [94, 247] on span "Report" at bounding box center [111, 251] width 36 height 15
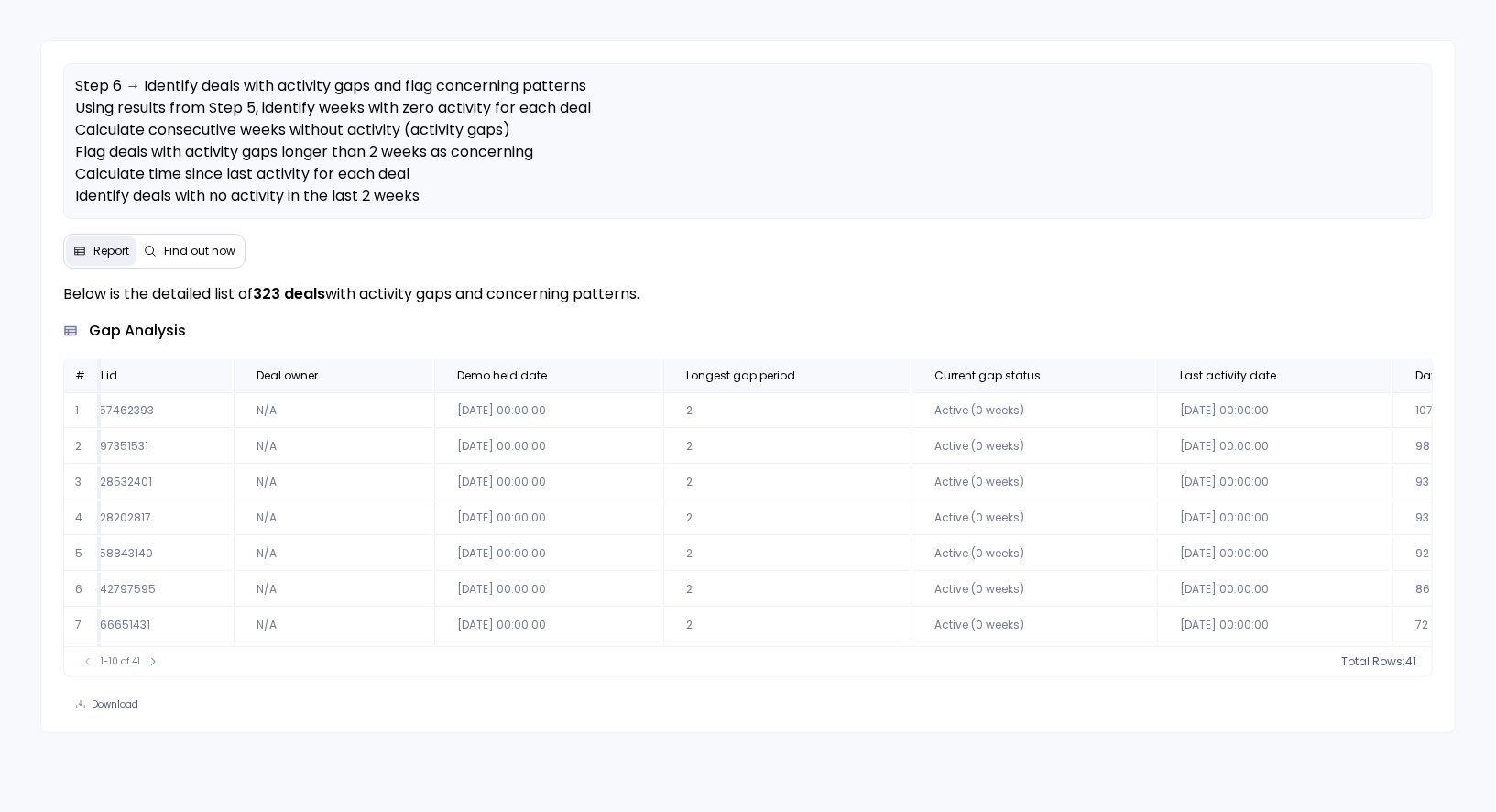
scroll to position [0, 0]
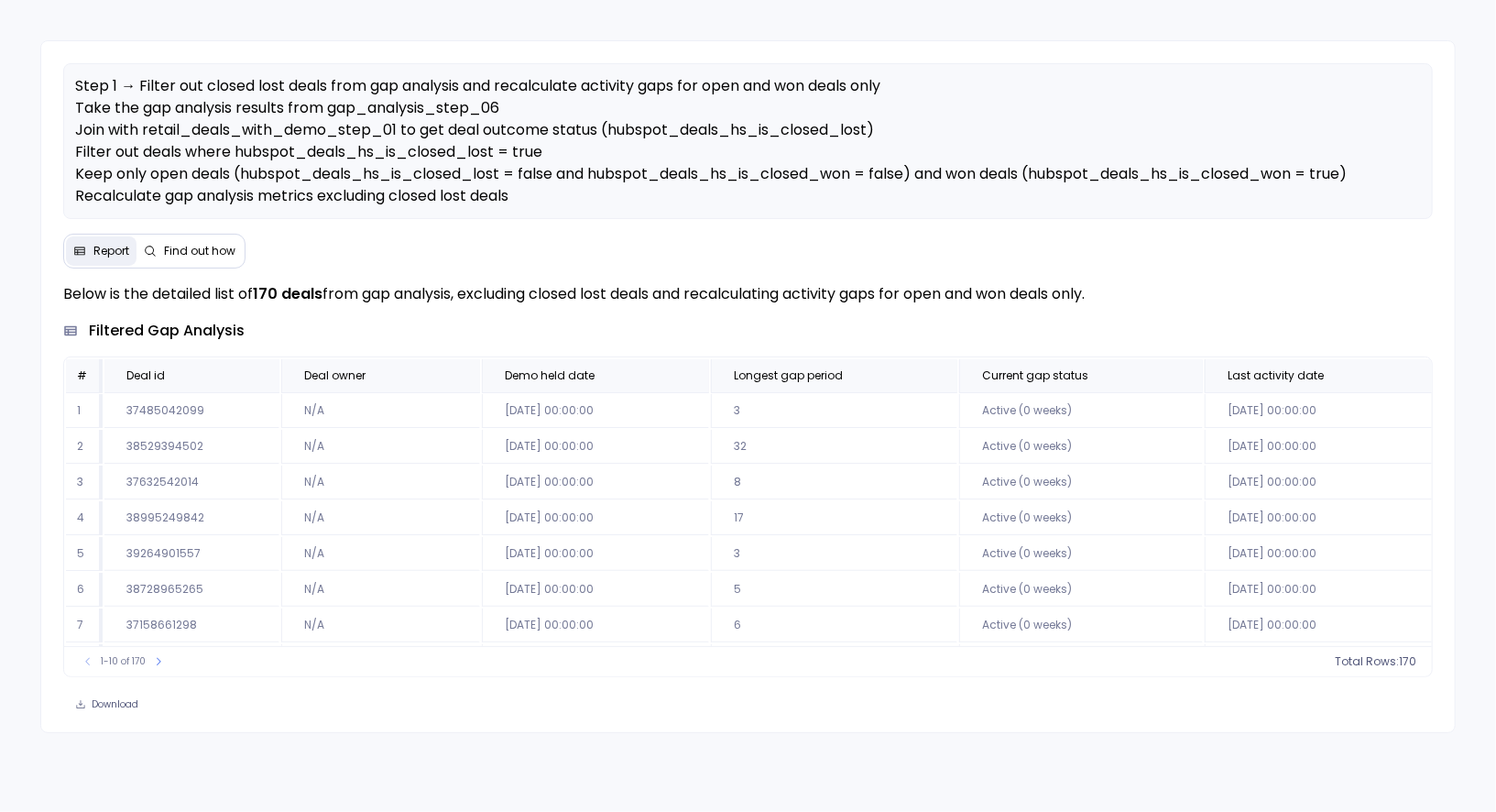
click at [208, 248] on span "Find out how" at bounding box center [200, 251] width 71 height 15
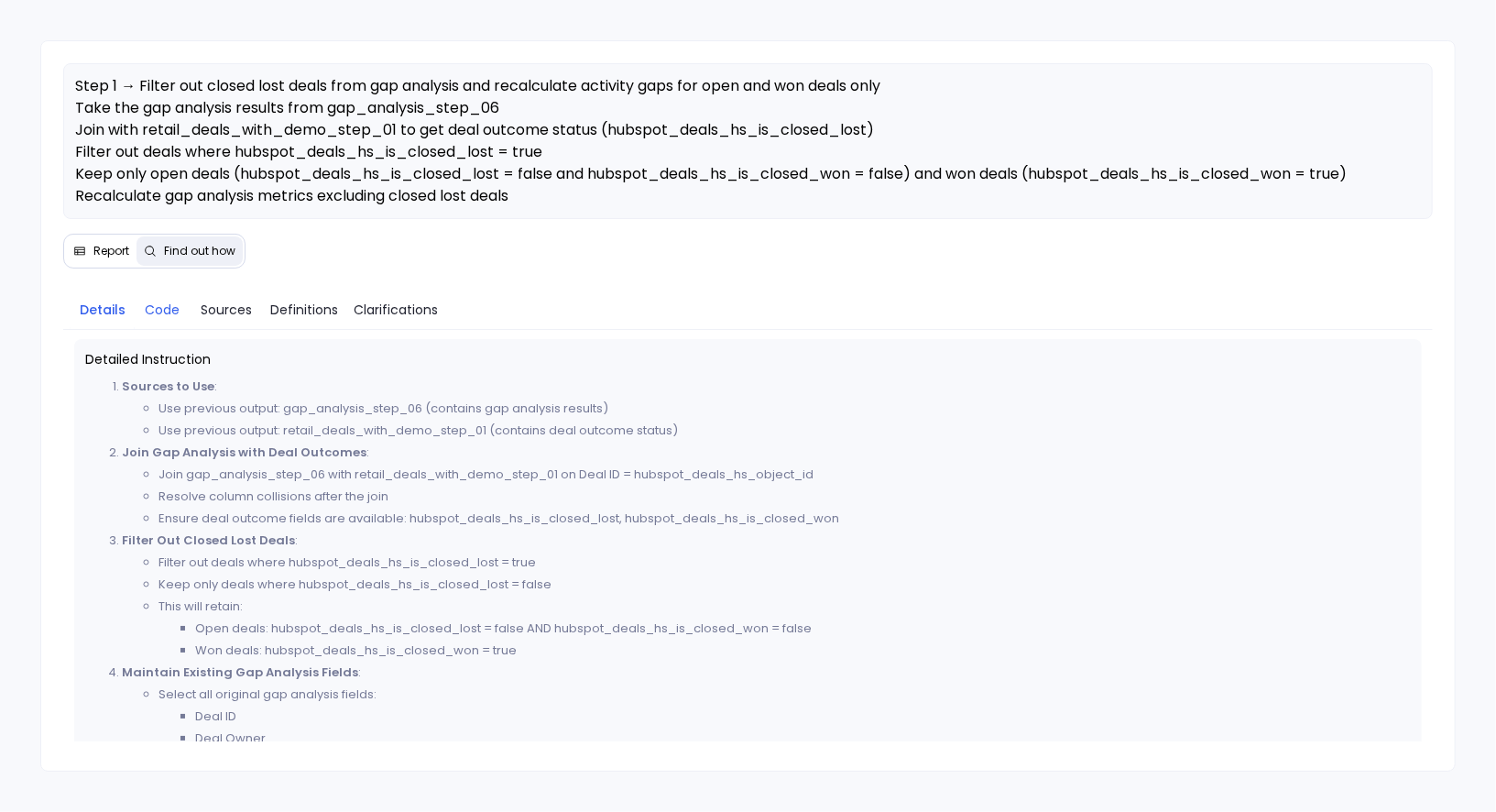
click at [178, 312] on span "Code" at bounding box center [162, 310] width 35 height 20
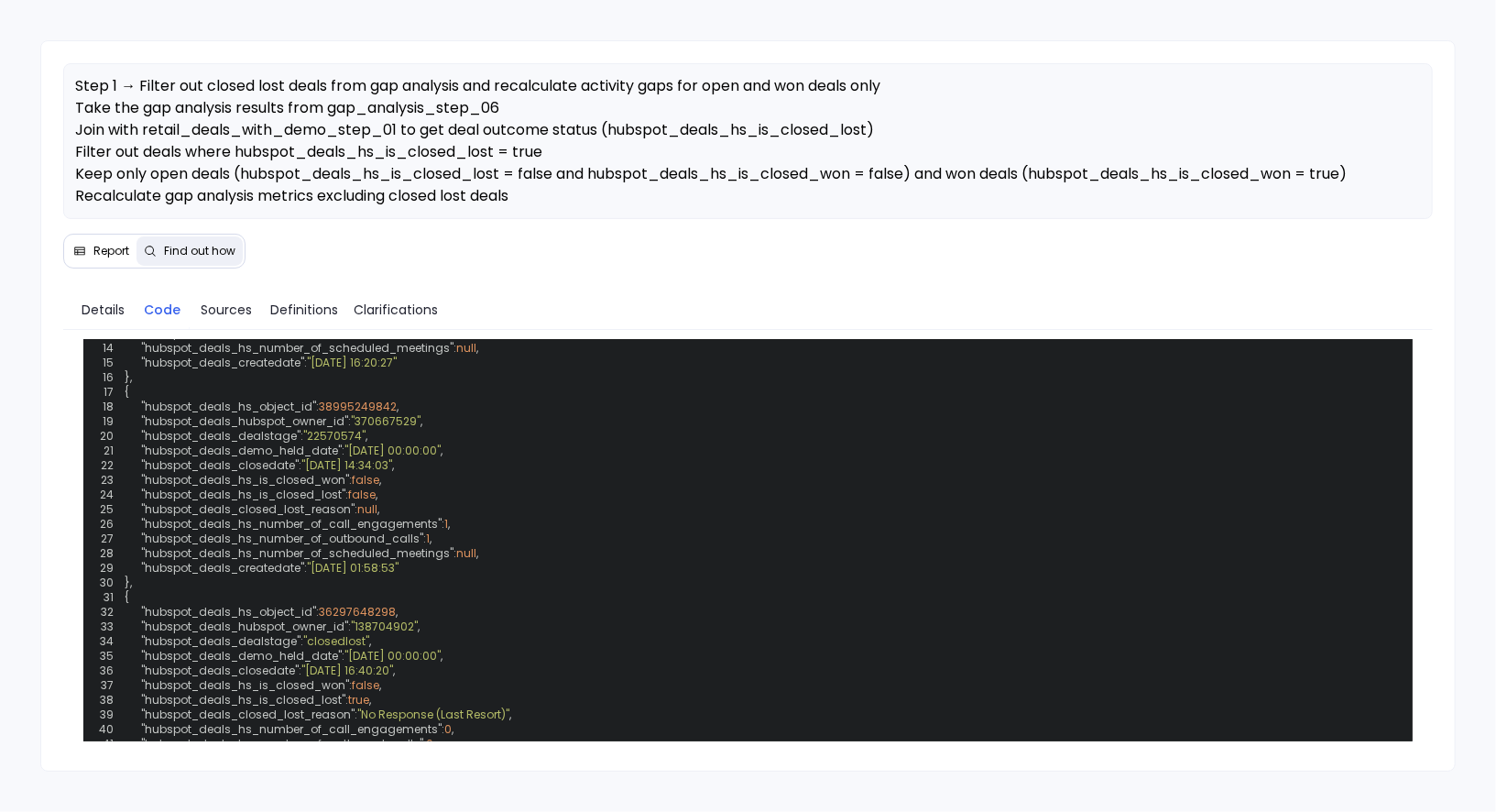
scroll to position [802, 0]
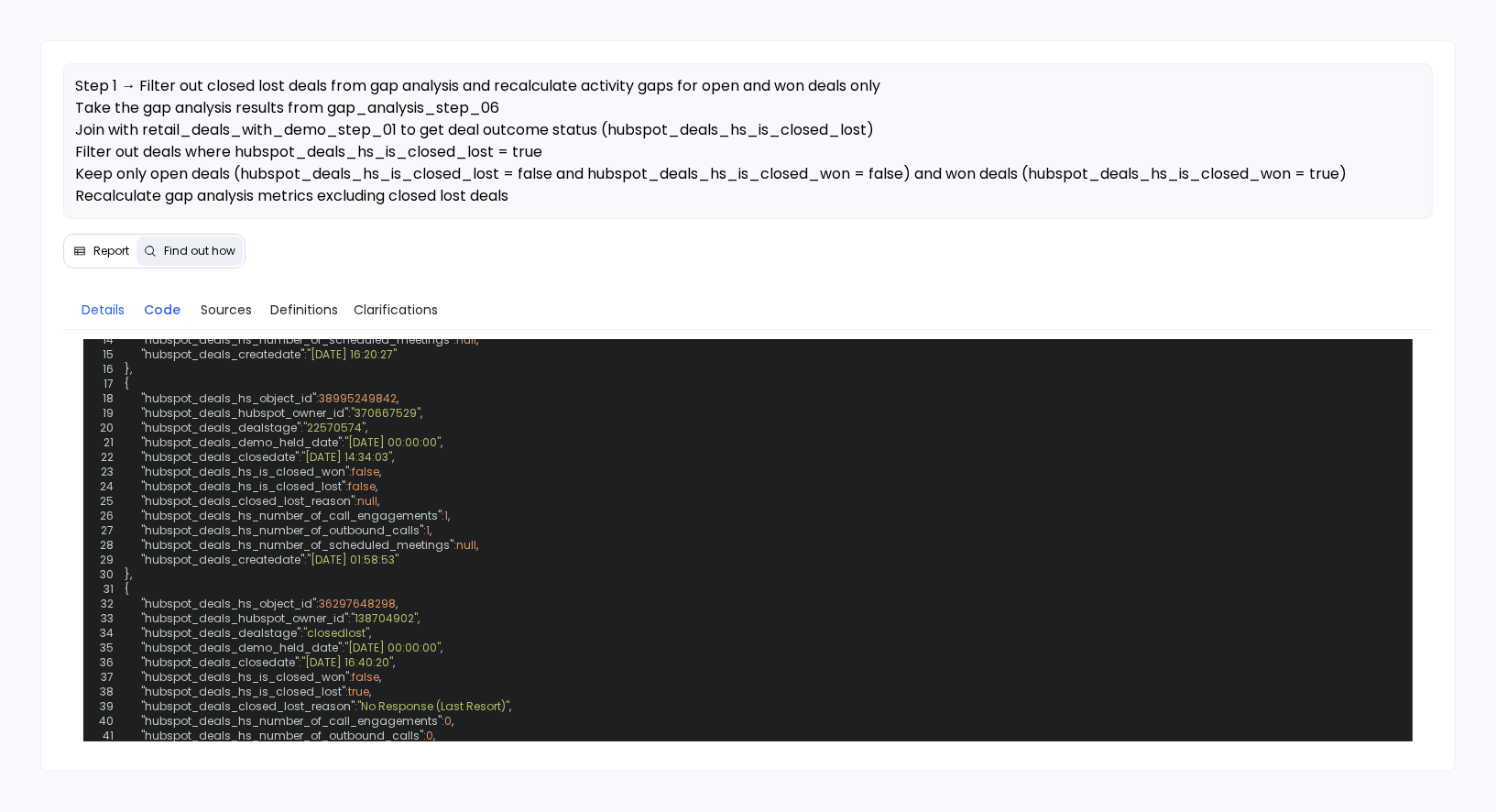
click at [110, 309] on span "Details" at bounding box center [103, 310] width 43 height 20
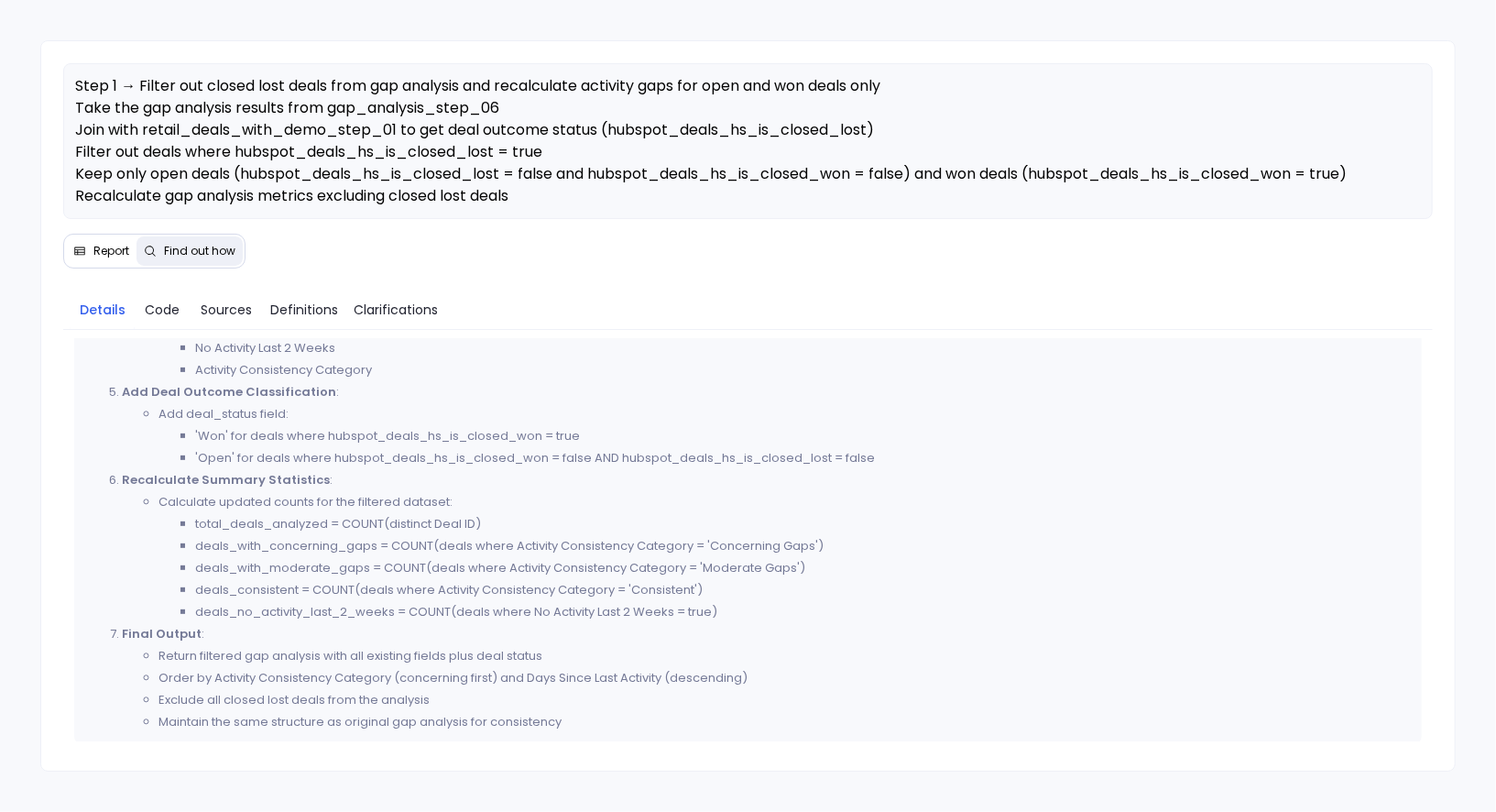
click at [99, 244] on span "Report" at bounding box center [111, 251] width 36 height 15
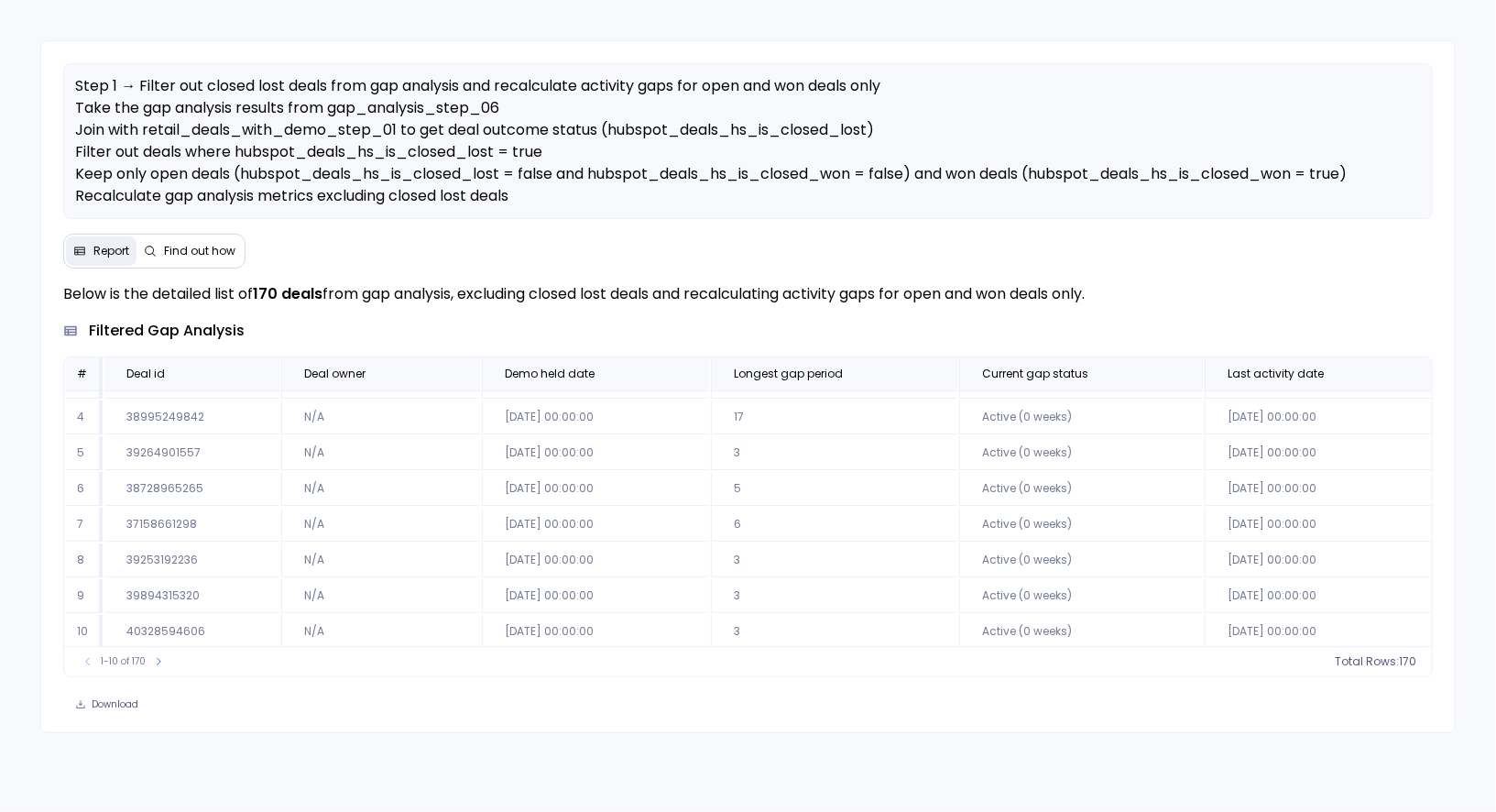
scroll to position [0, 0]
click at [182, 244] on span "Find out how" at bounding box center [200, 251] width 71 height 15
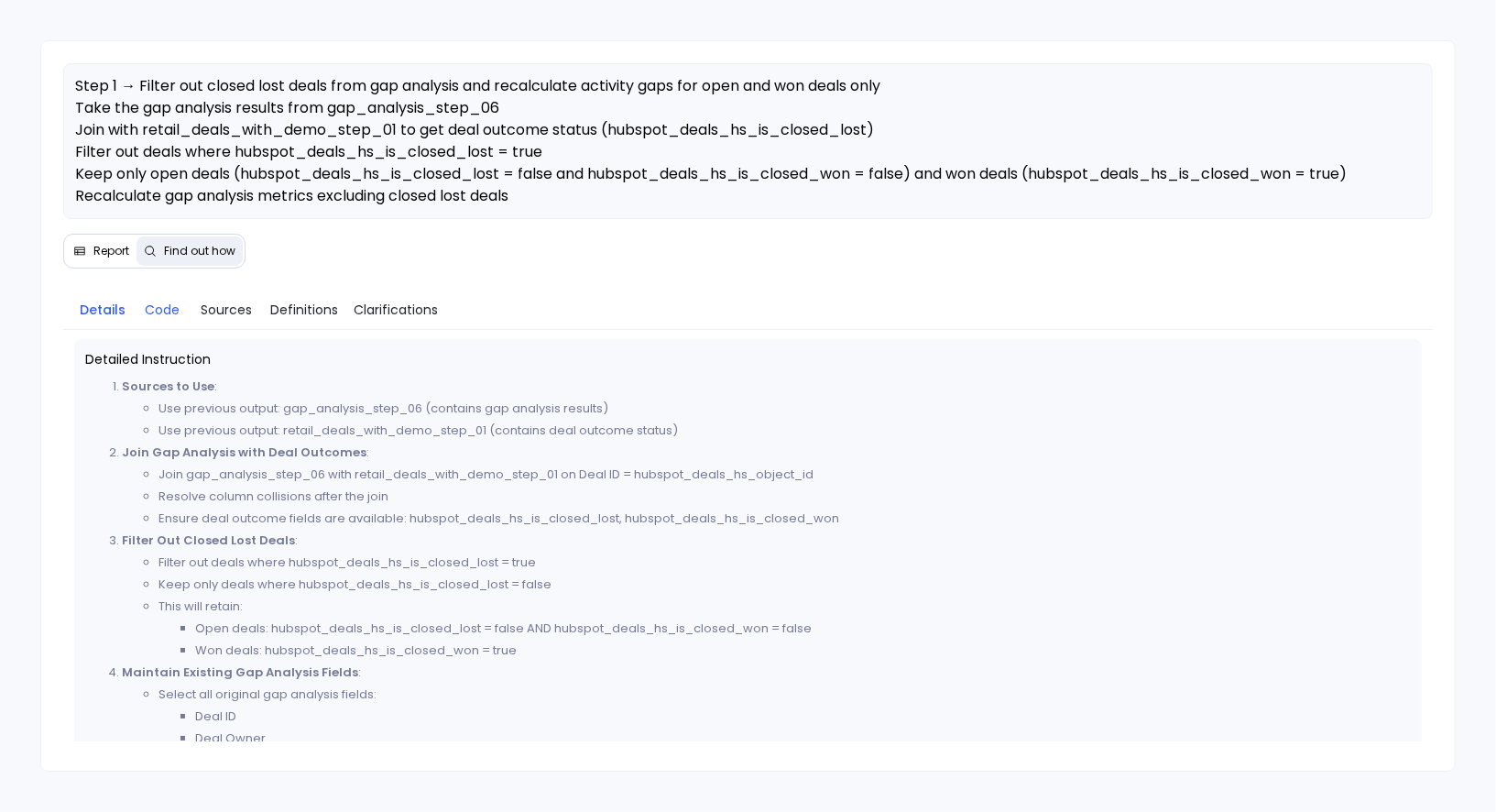
click at [167, 310] on span "Code" at bounding box center [162, 310] width 35 height 20
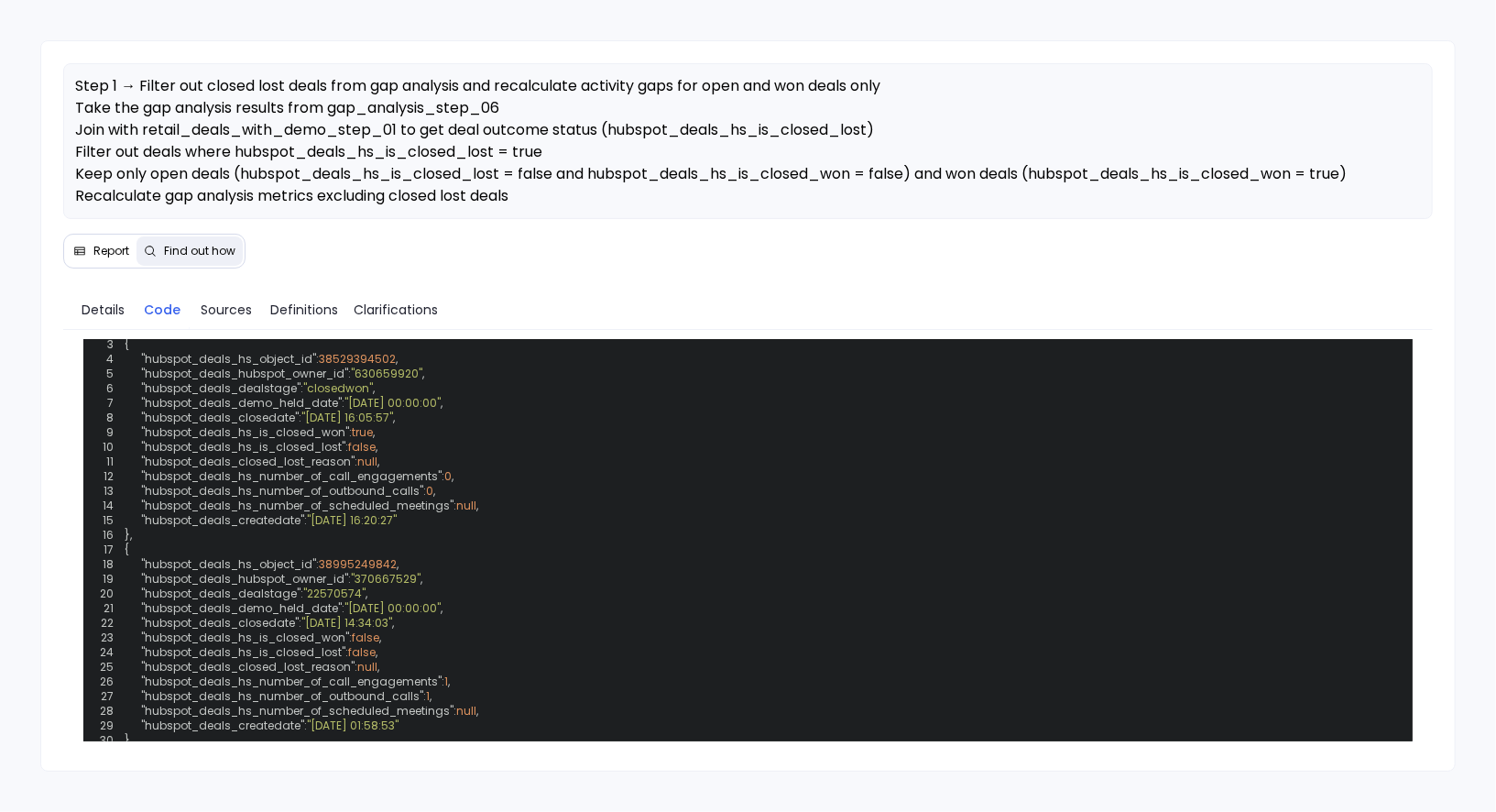
scroll to position [645, 0]
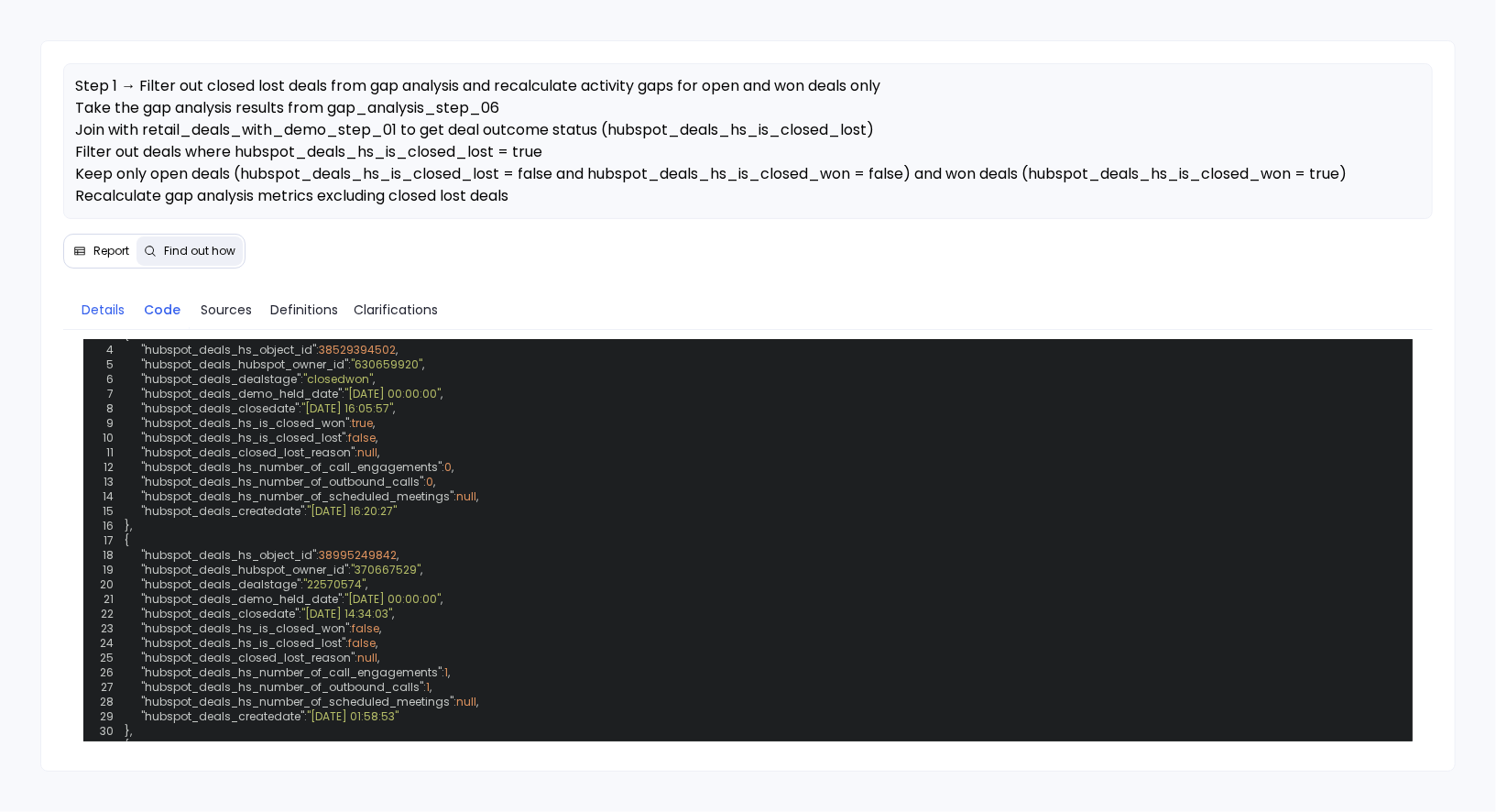
click at [98, 300] on span "Details" at bounding box center [103, 310] width 43 height 20
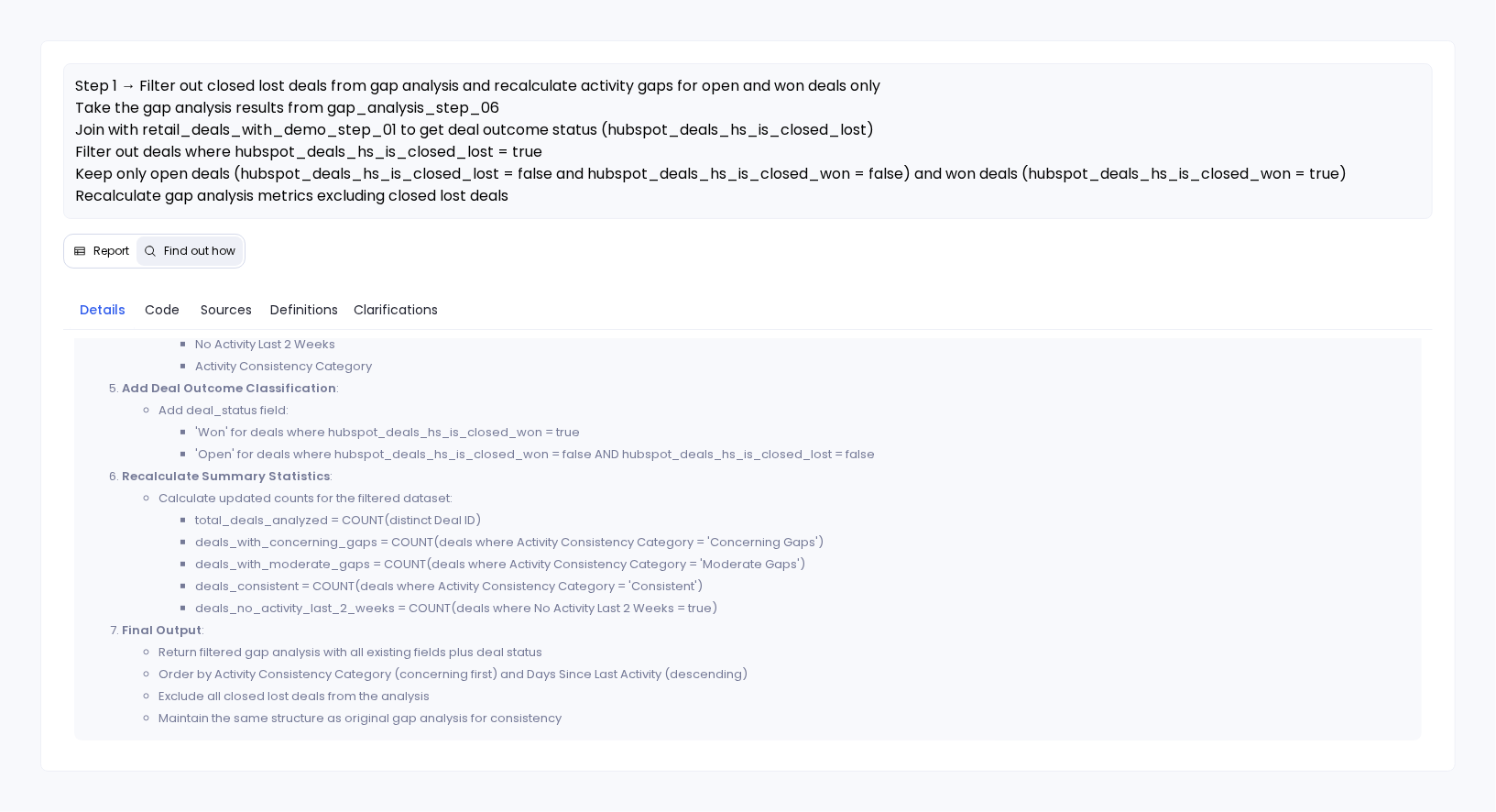
scroll to position [522, 0]
click at [94, 251] on span "Report" at bounding box center [111, 251] width 36 height 15
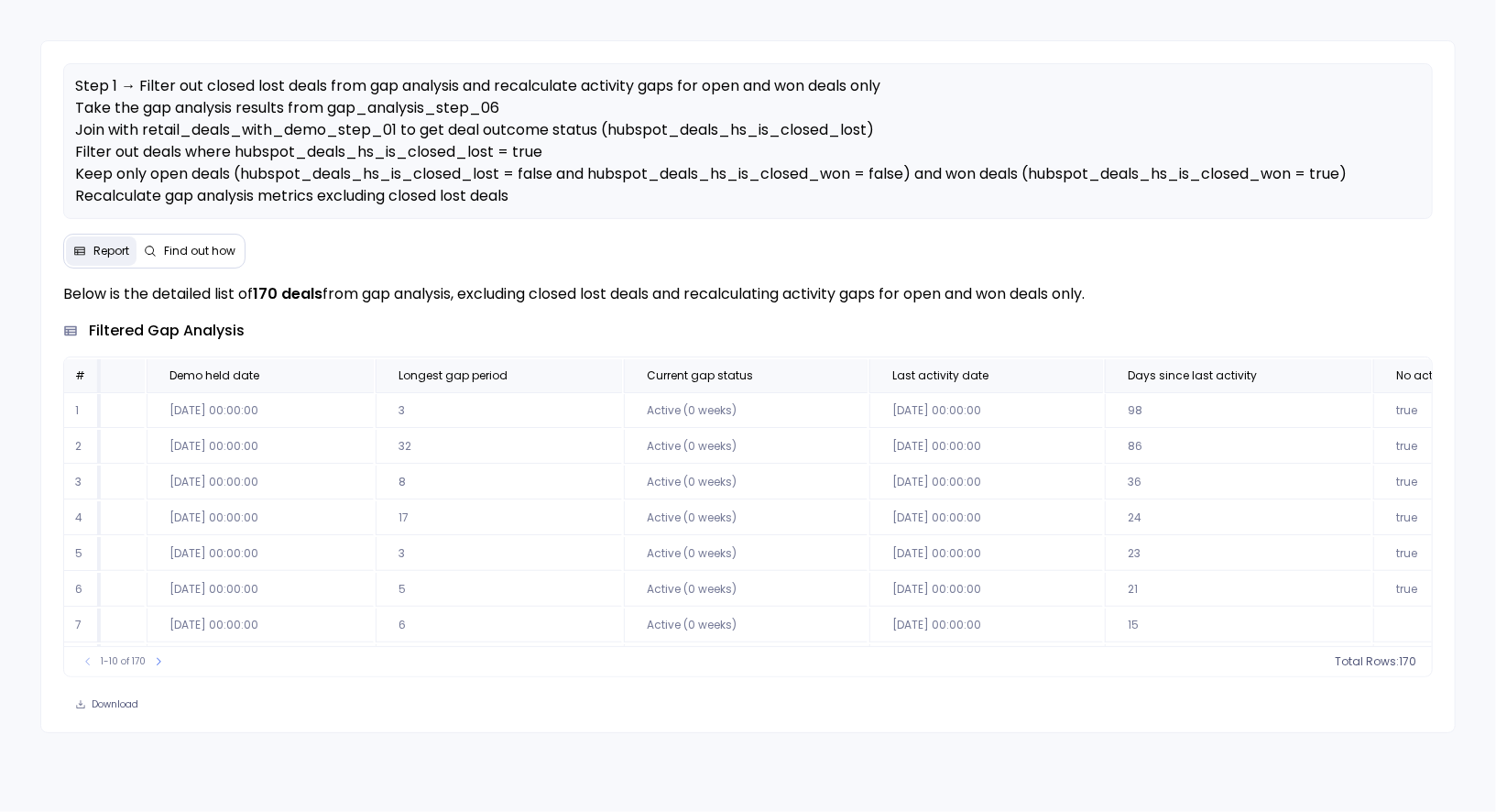
scroll to position [0, 0]
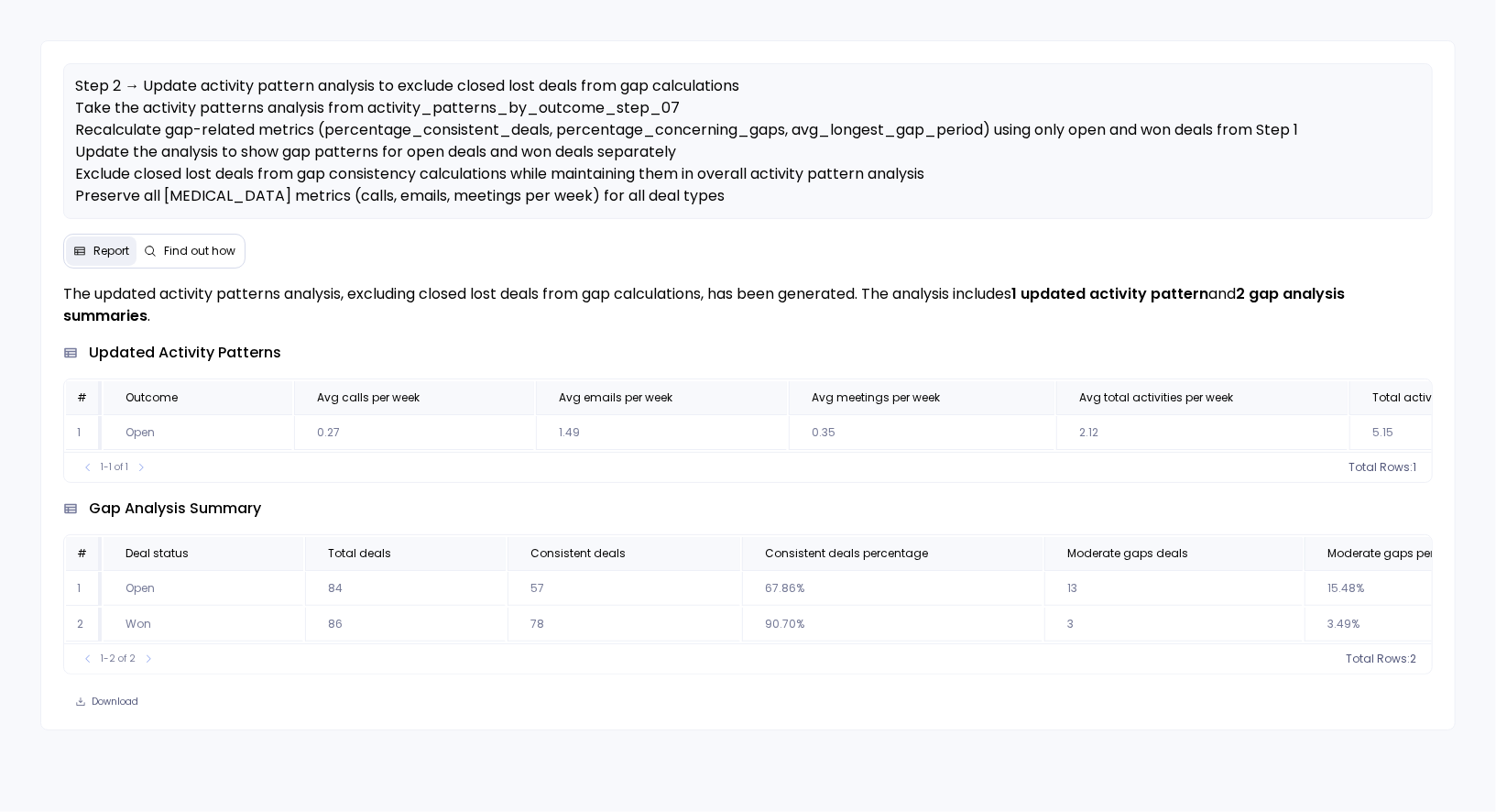
click at [211, 259] on button "Find out how" at bounding box center [189, 251] width 107 height 30
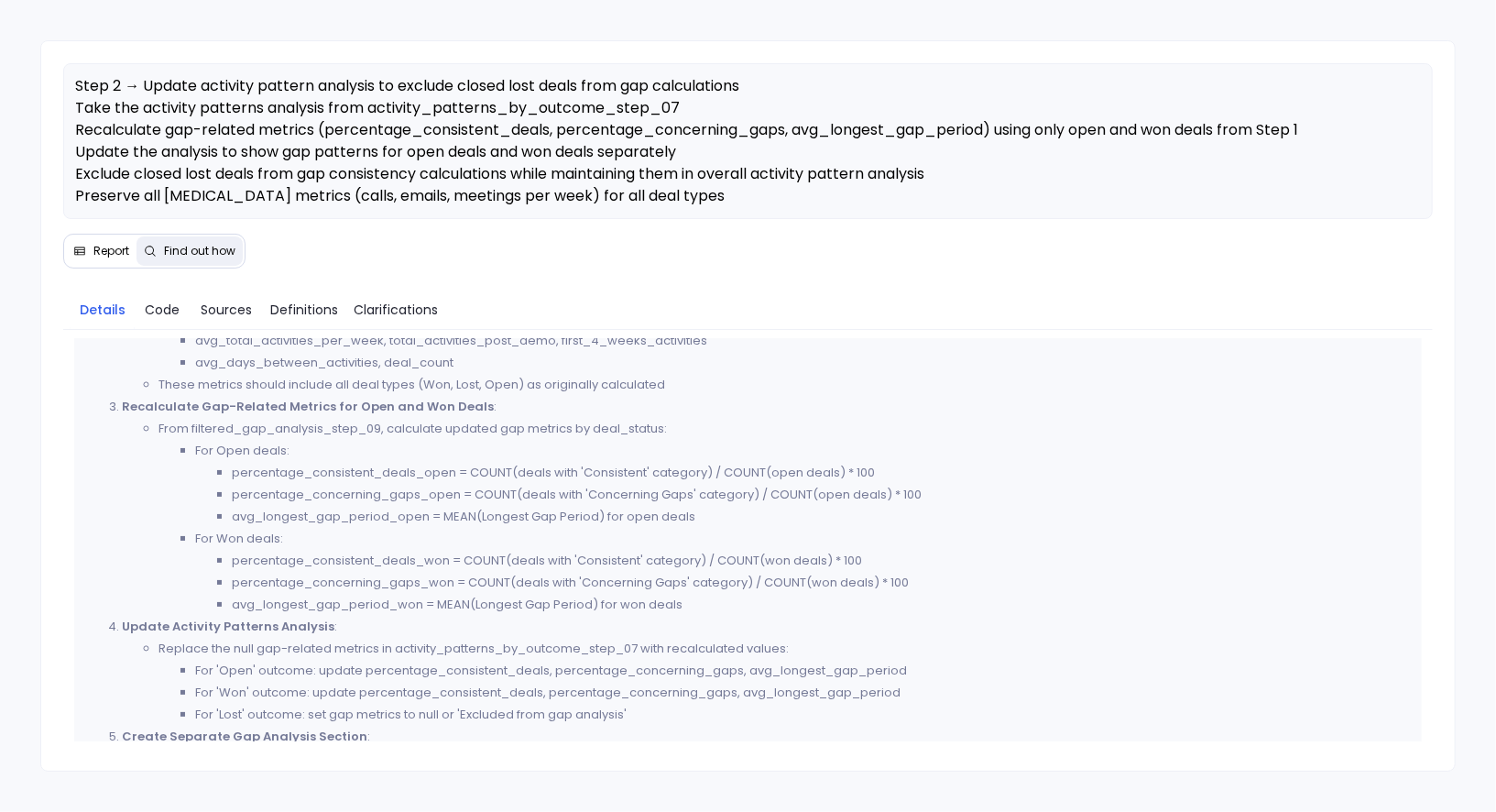
scroll to position [180, 0]
click at [113, 254] on span "Report" at bounding box center [111, 251] width 36 height 15
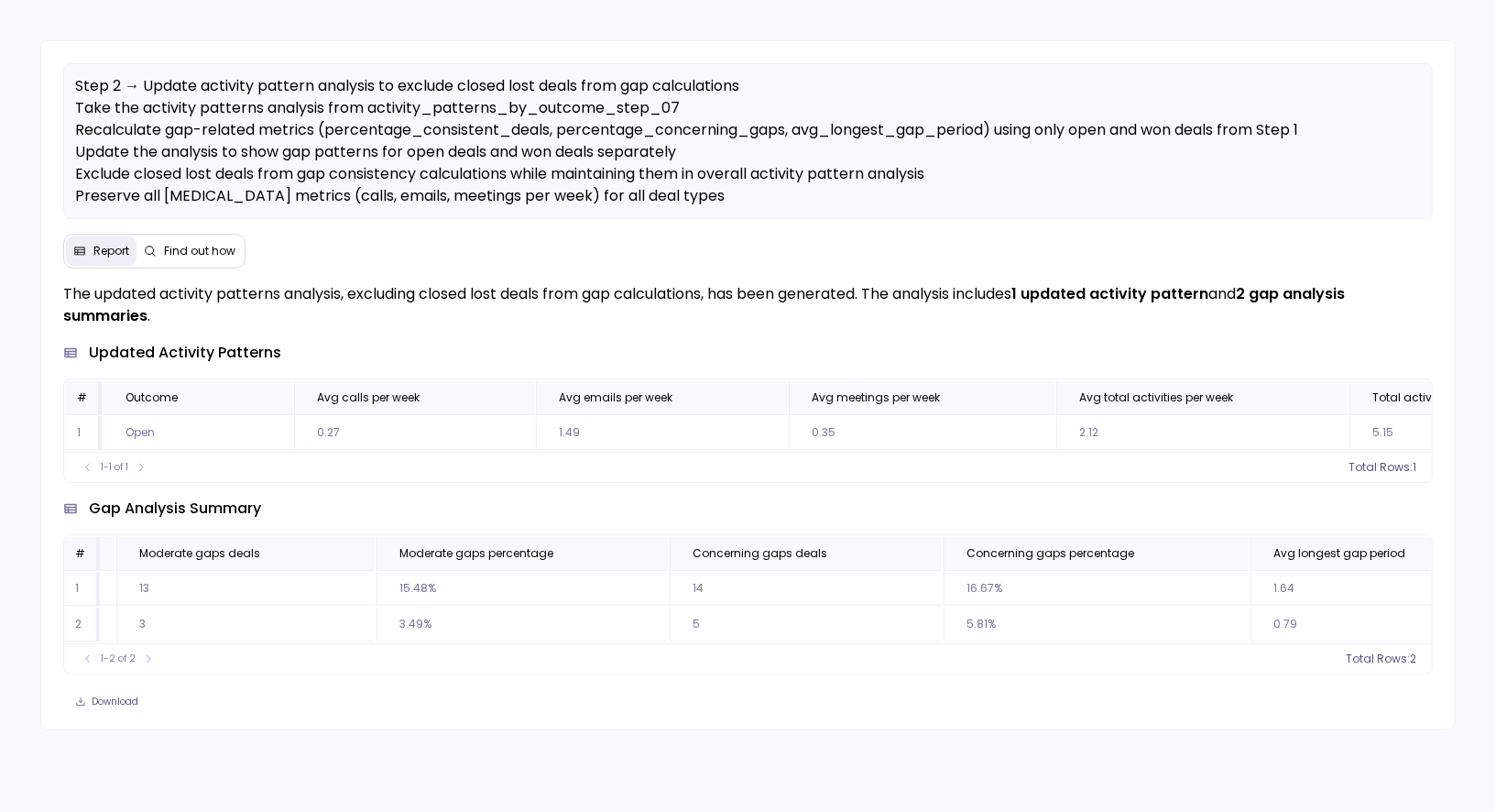
scroll to position [0, 972]
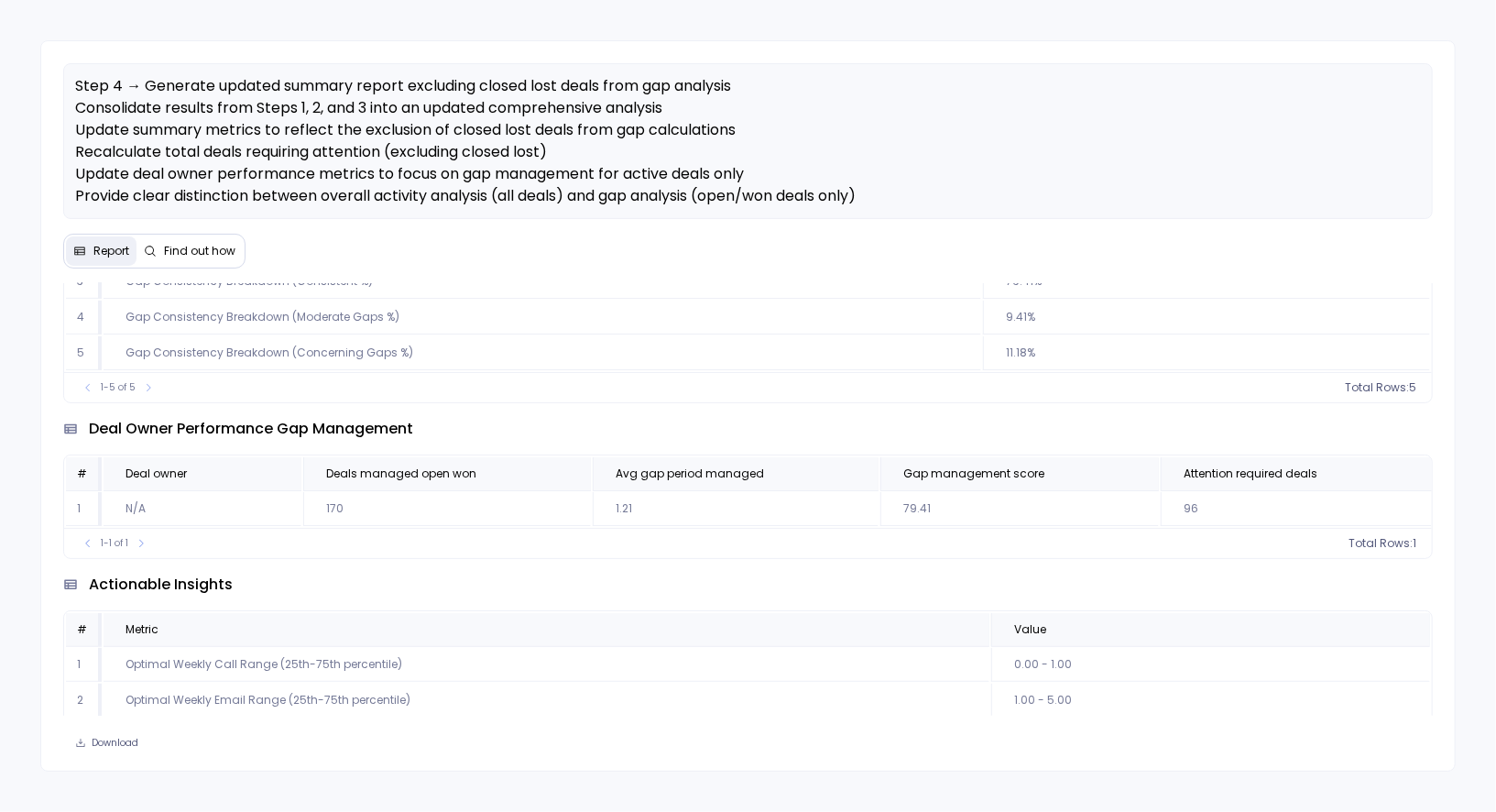
scroll to position [731, 0]
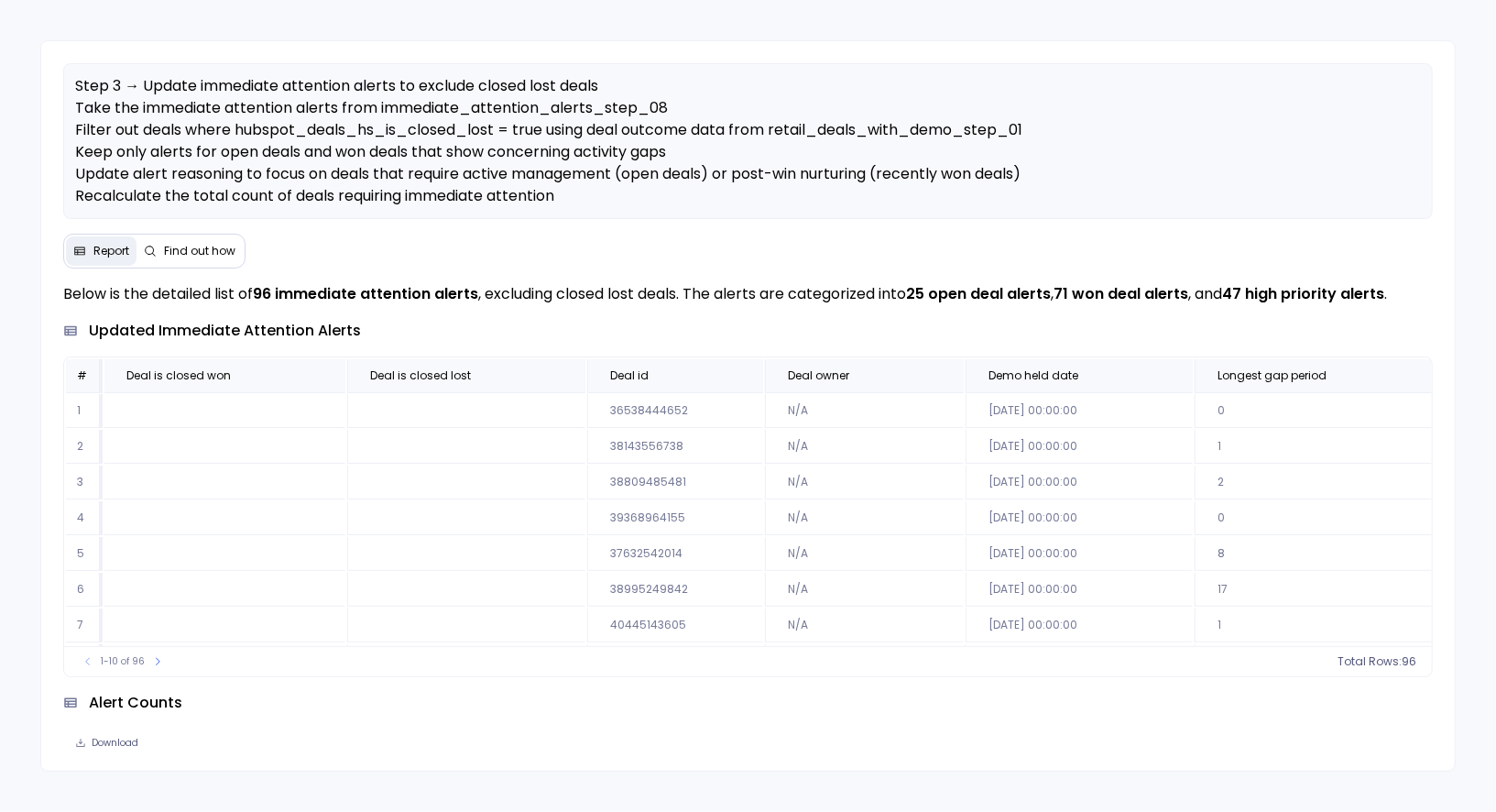
click at [513, 324] on div "updated immediate attention alerts" at bounding box center [747, 331] width 1369 height 22
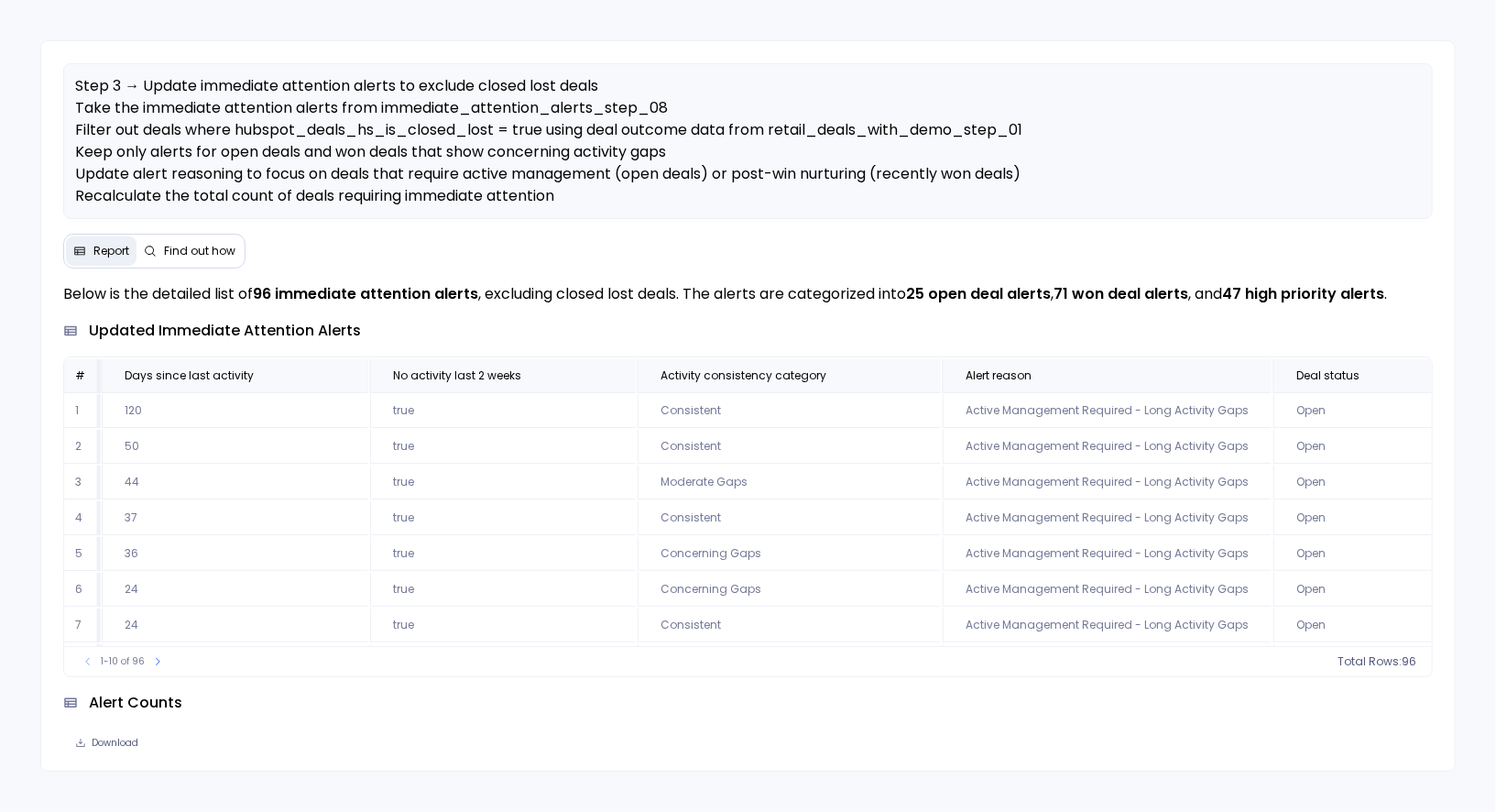
scroll to position [110, 0]
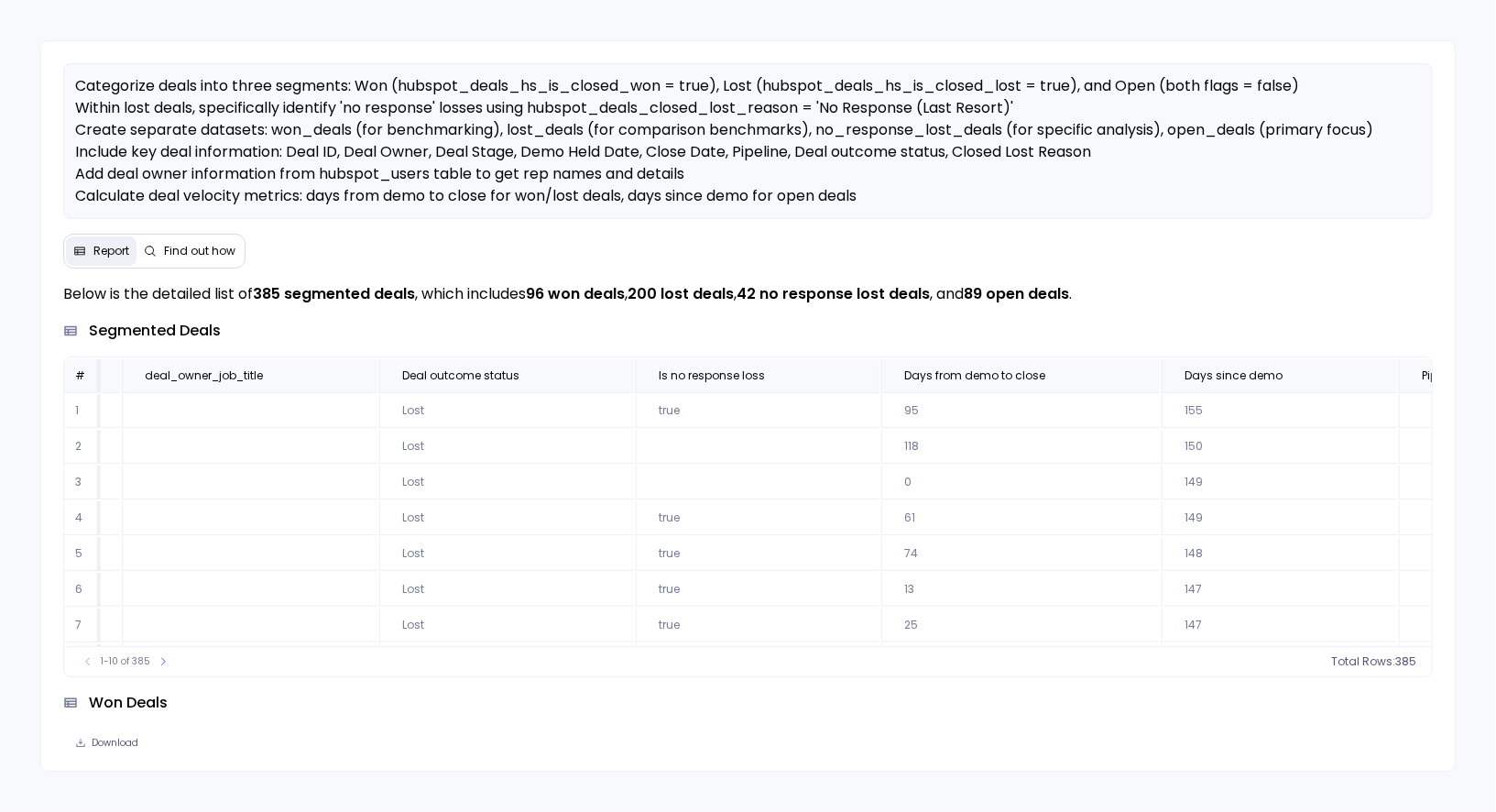
scroll to position [0, 1907]
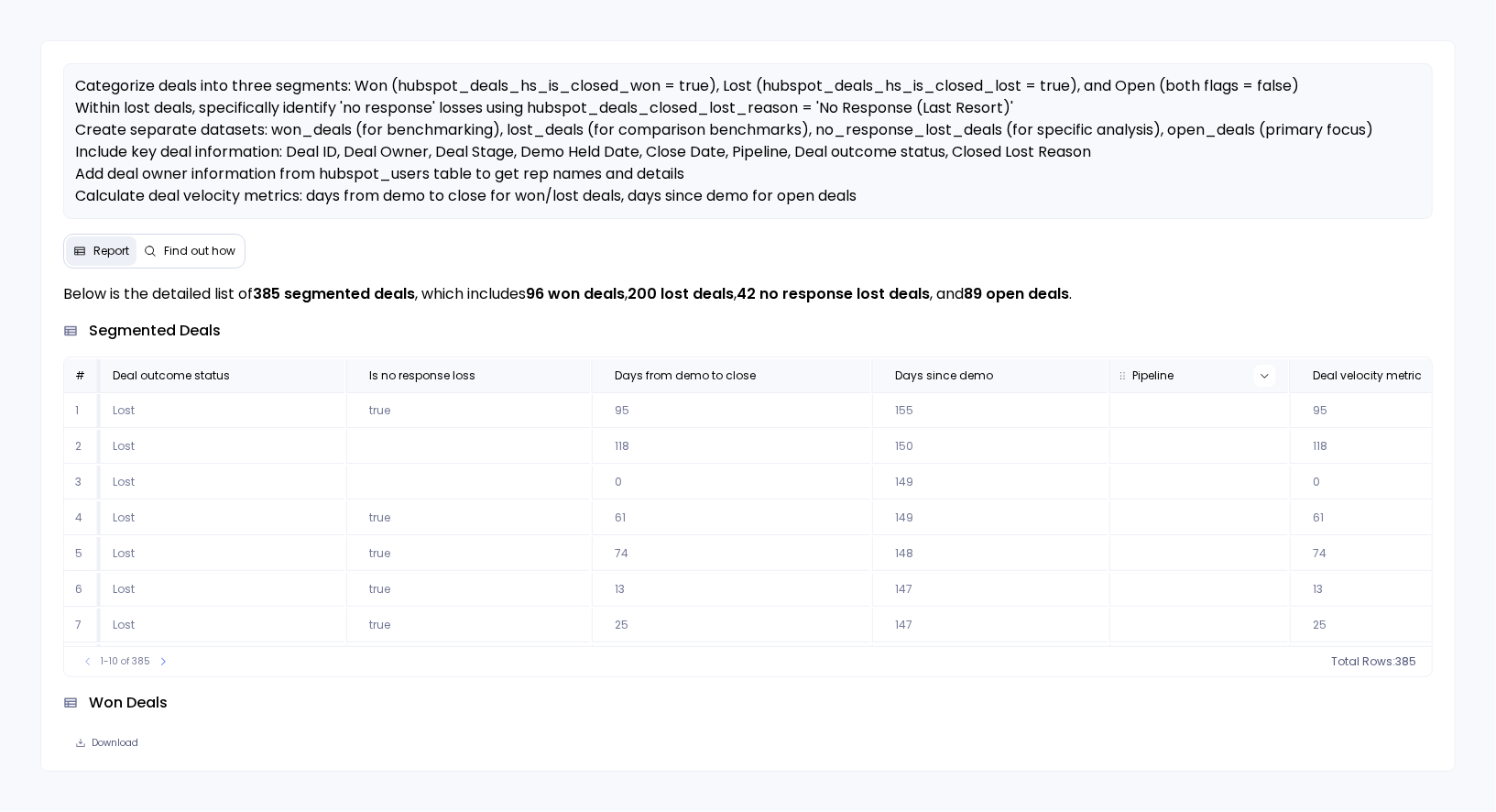
click at [1260, 372] on icon at bounding box center [1266, 376] width 11 height 11
click at [995, 334] on div "segmented deals" at bounding box center [747, 331] width 1369 height 22
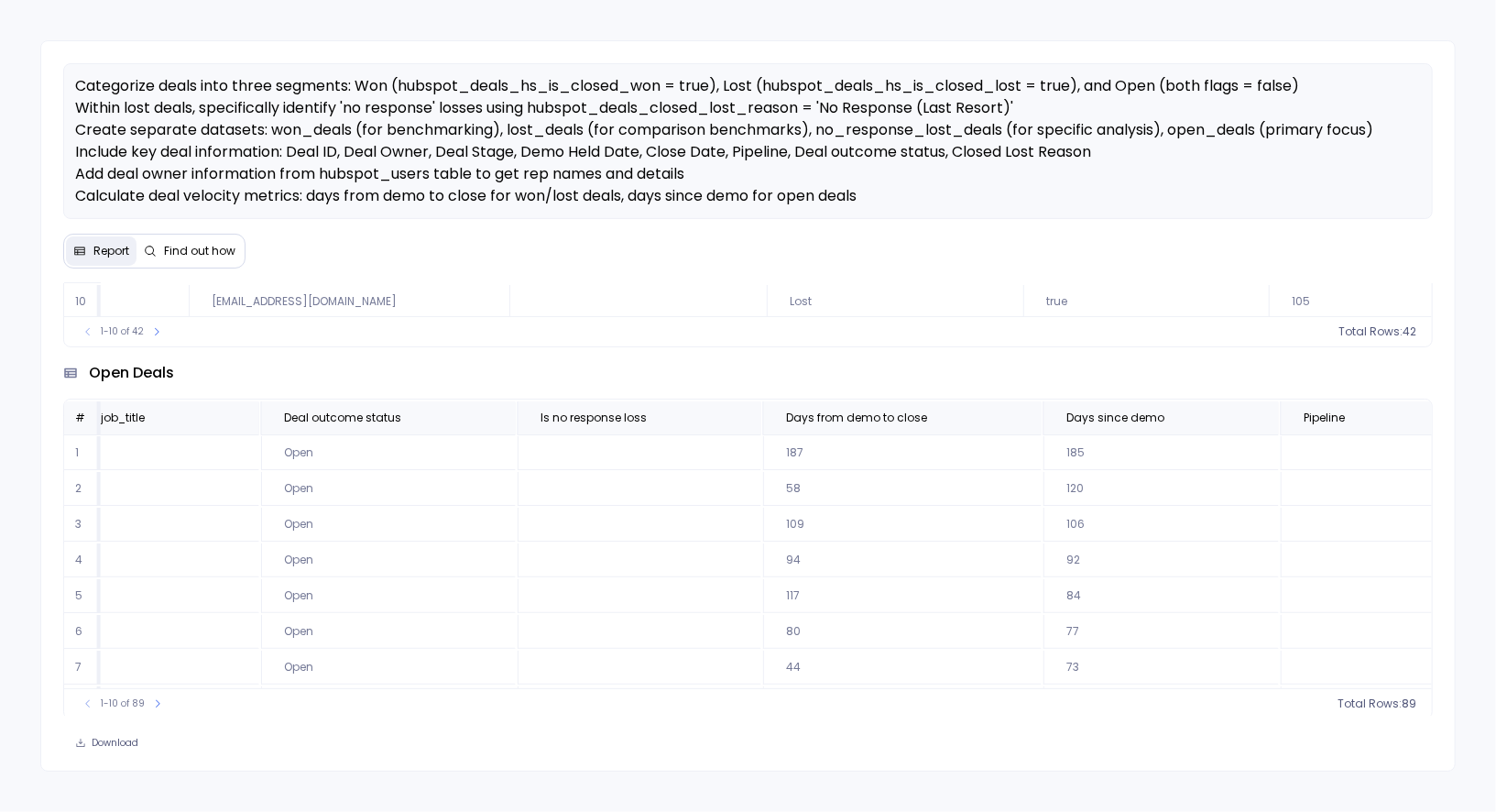
scroll to position [0, 1881]
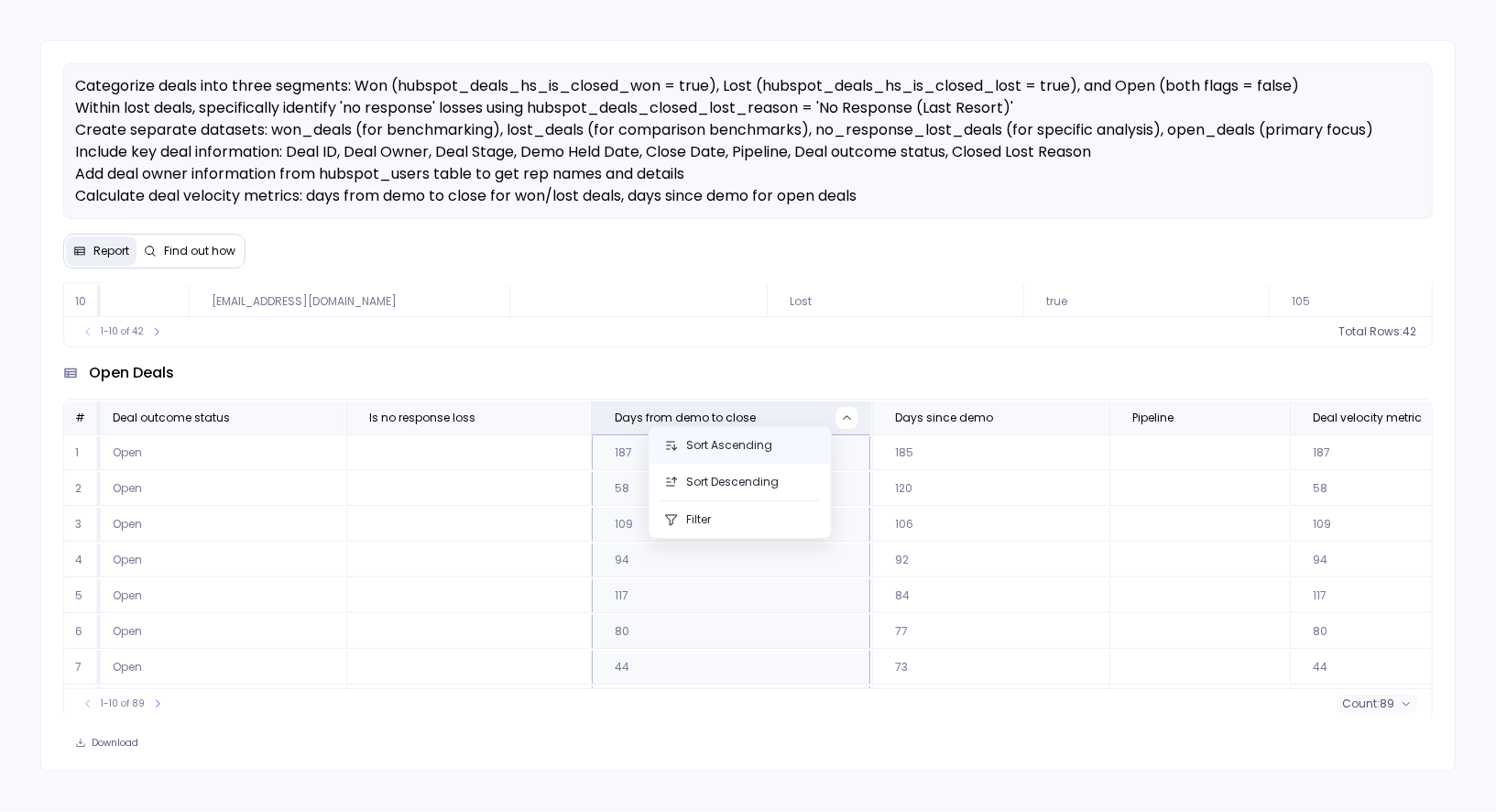
click at [780, 453] on button "Sort Ascending" at bounding box center [741, 445] width 182 height 36
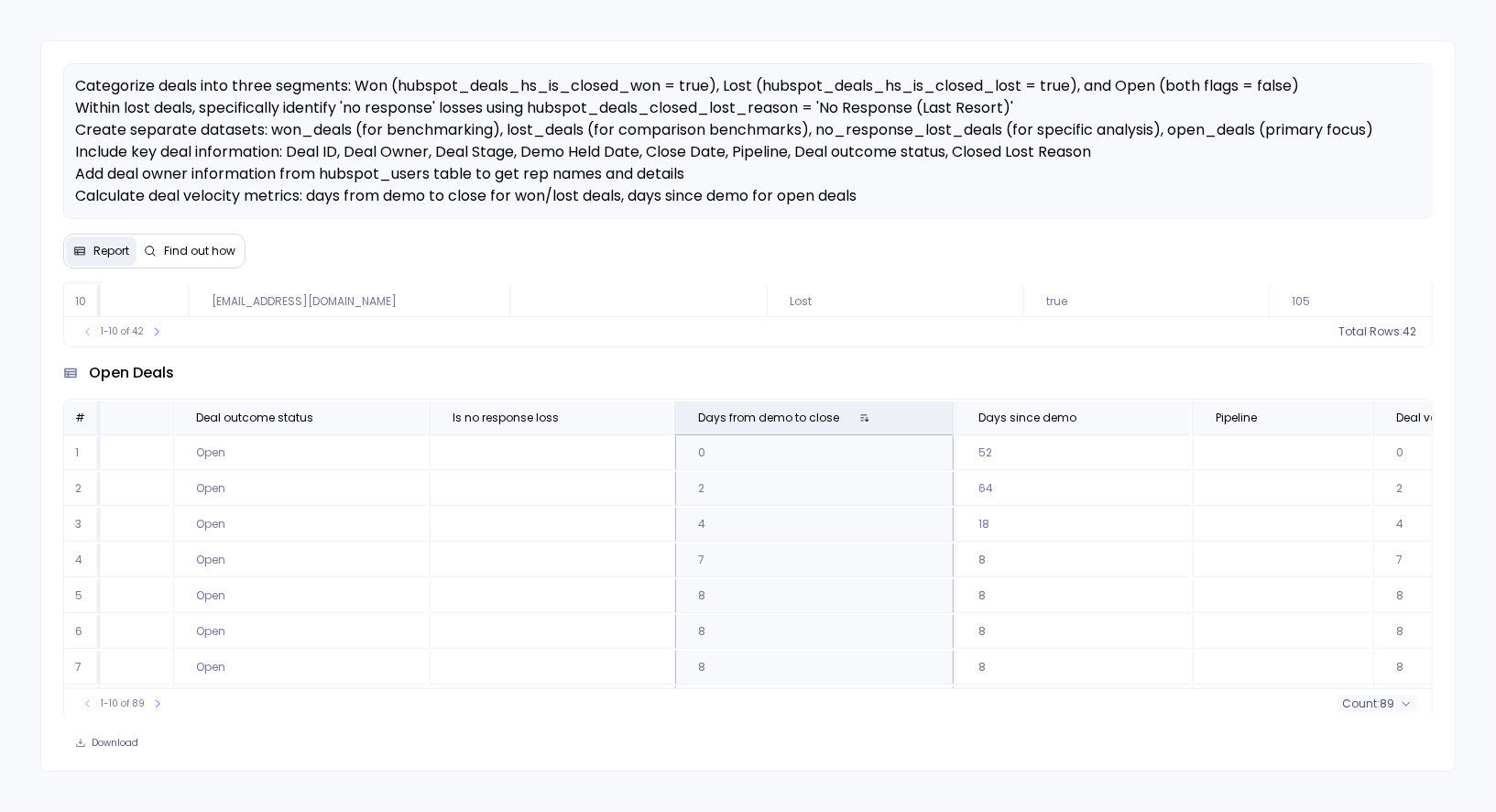
scroll to position [0, 1747]
click at [902, 412] on icon at bounding box center [908, 418] width 11 height 11
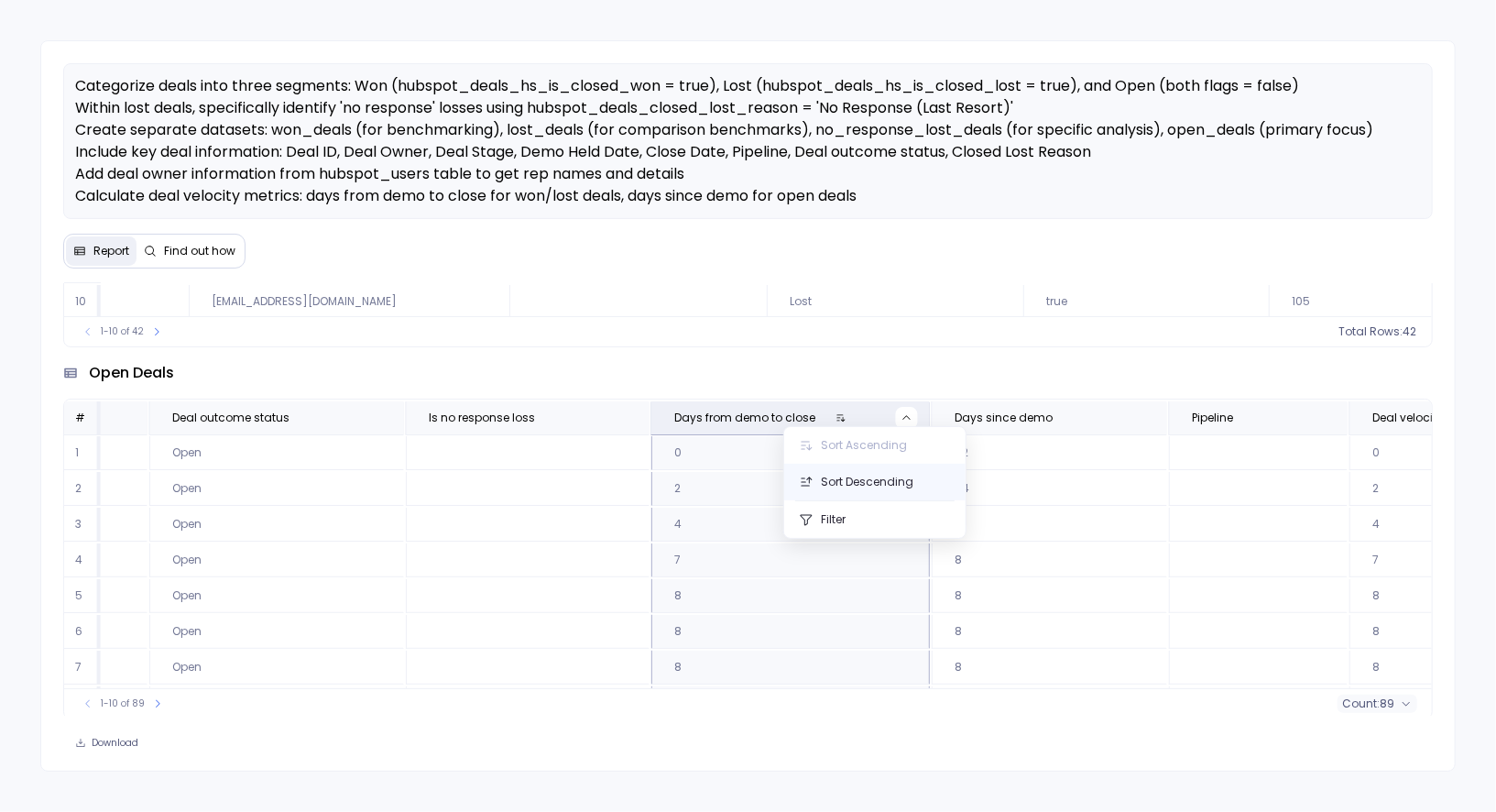
click at [884, 476] on button "Sort Descending" at bounding box center [875, 482] width 182 height 36
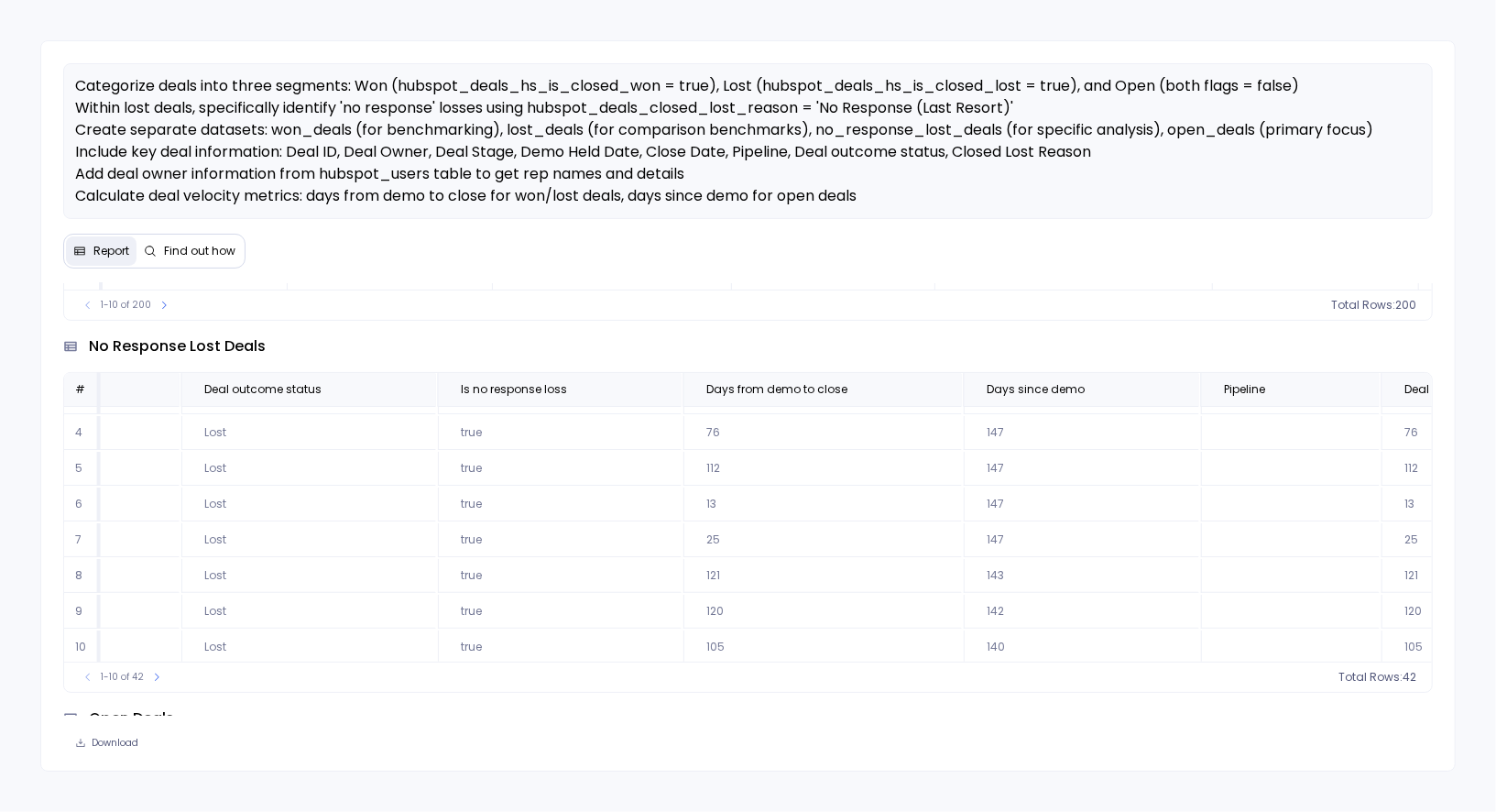
scroll to position [101, 1881]
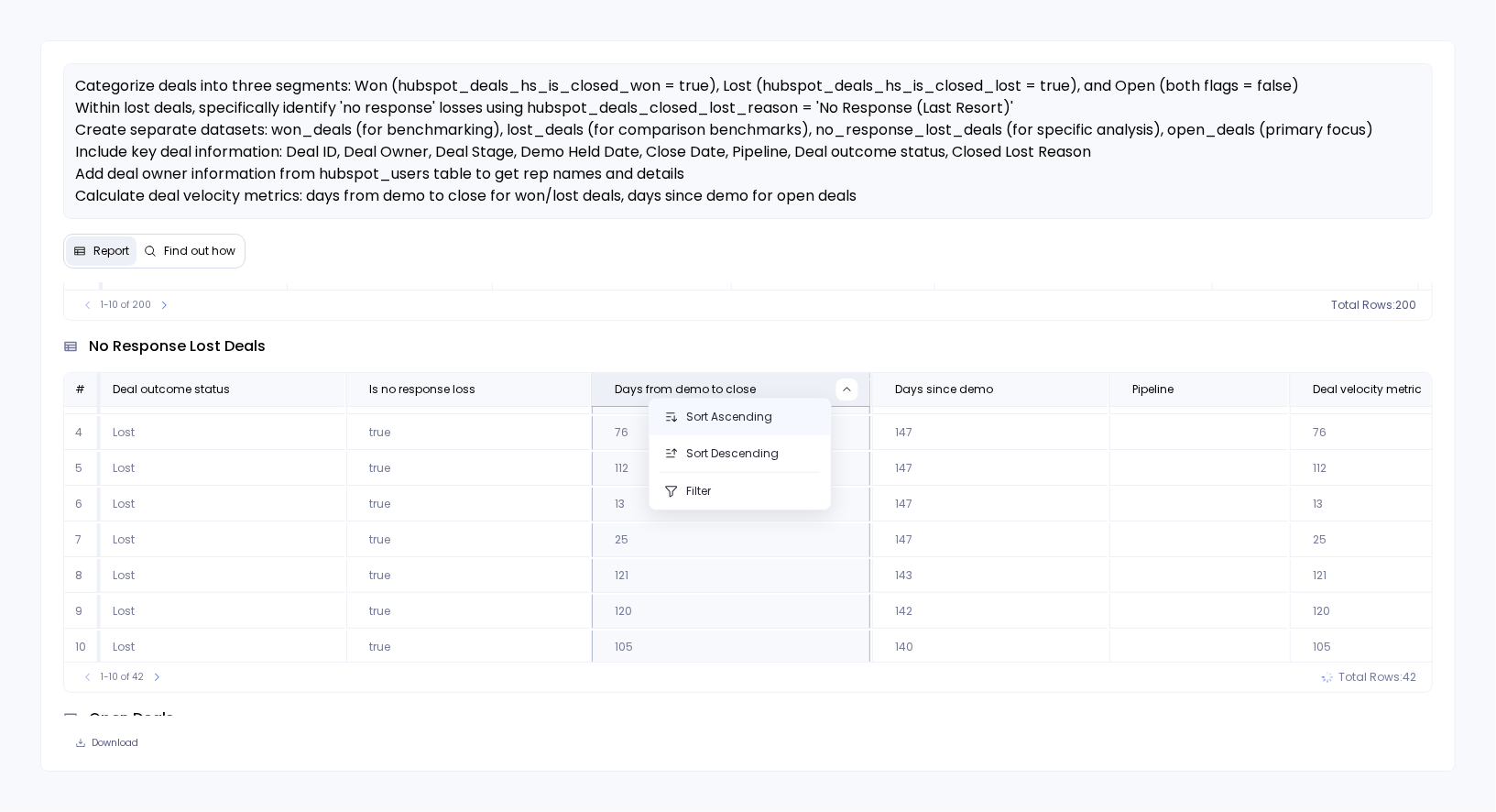
click at [736, 423] on button "Sort Ascending" at bounding box center [741, 417] width 182 height 36
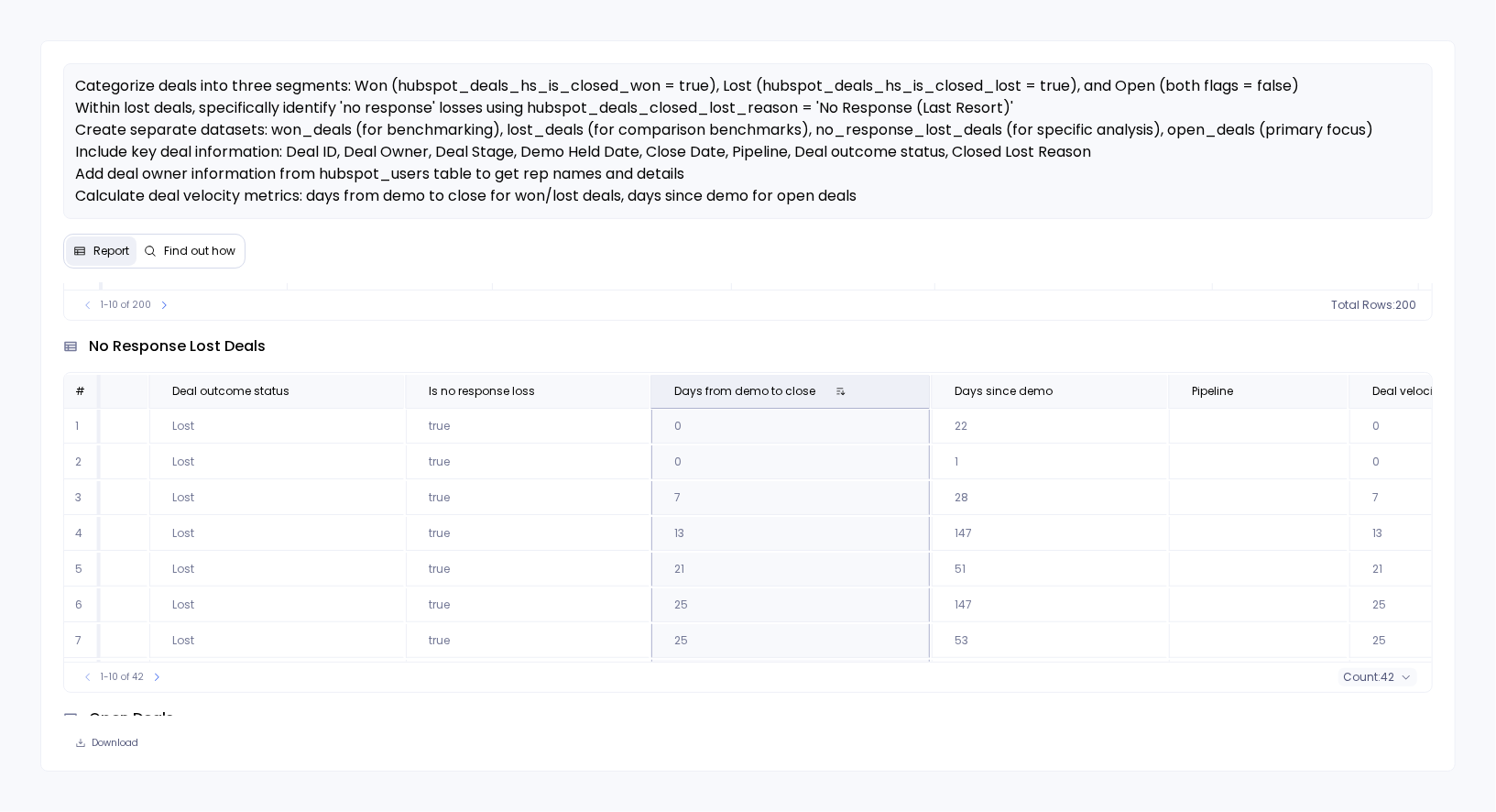
scroll to position [0, 1836]
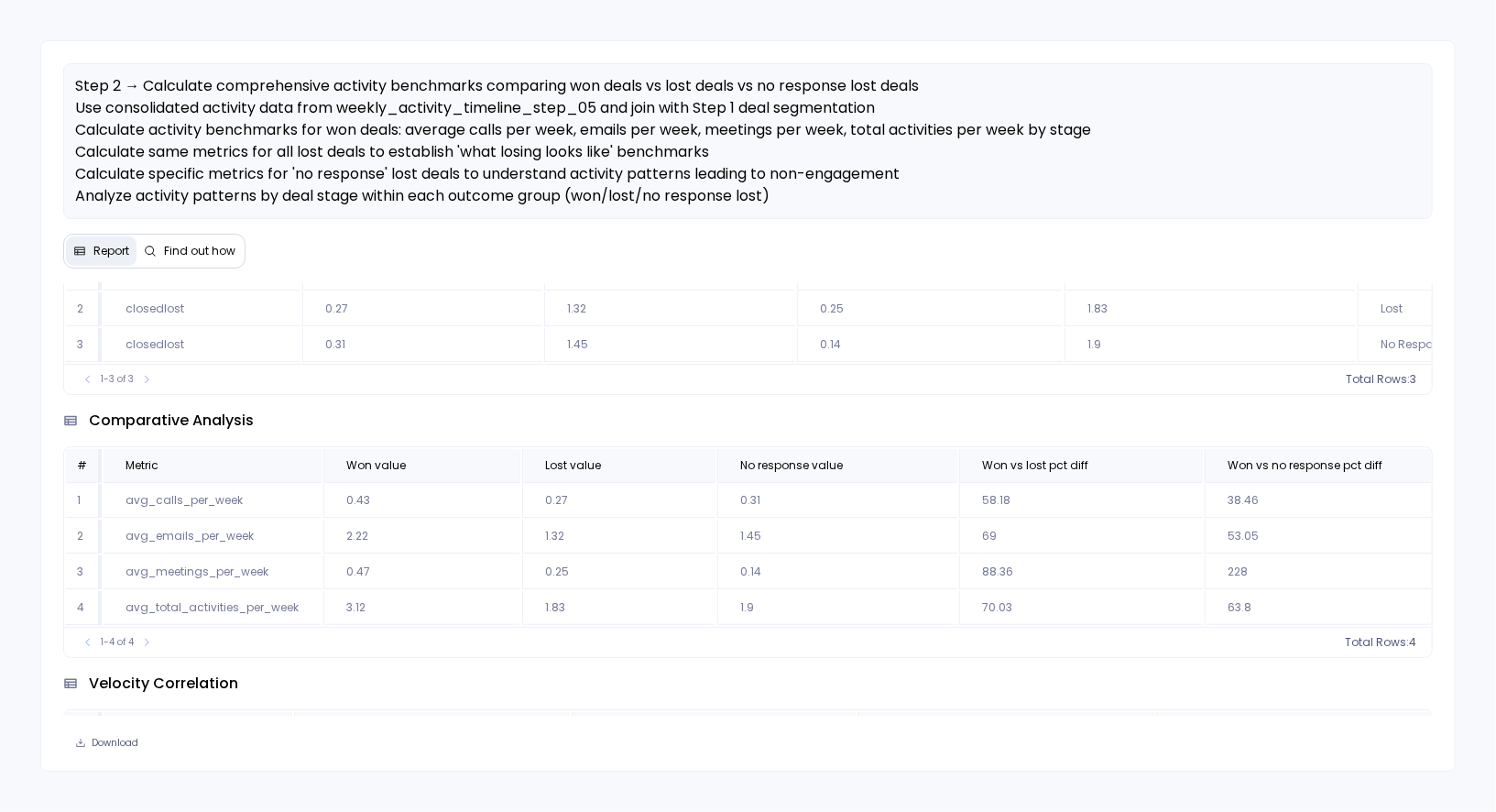
scroll to position [554, 0]
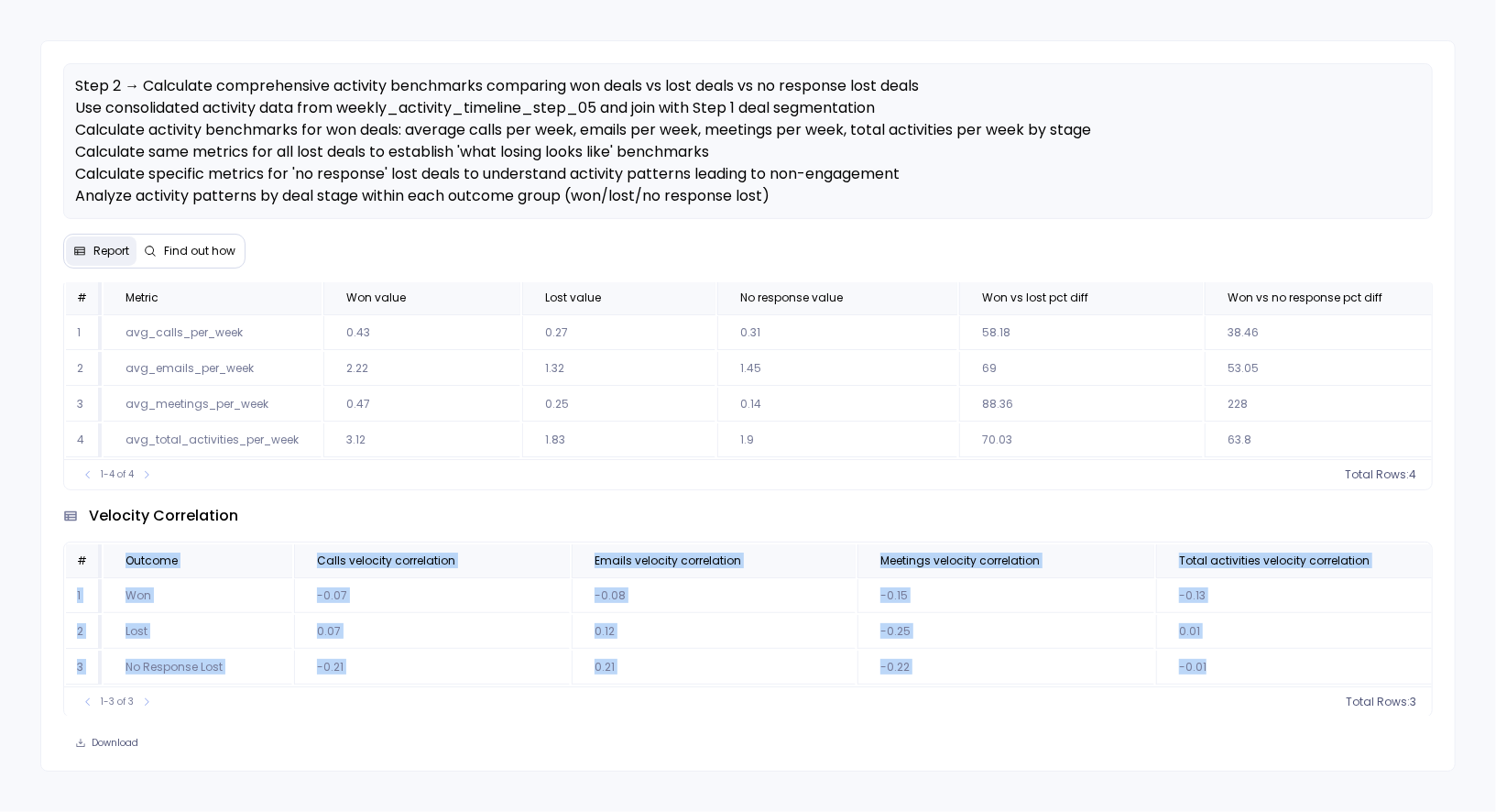
drag, startPoint x: 125, startPoint y: 557, endPoint x: 1199, endPoint y: 662, distance: 1079.1
click at [1199, 196] on table "# Outcome Calls velocity correlation Emails velocity correlation Meetings veloc…" at bounding box center [902, 123] width 1676 height 144
copy table "Outcome Calls velocity correlation Emails velocity correlation Meetings velocit…"
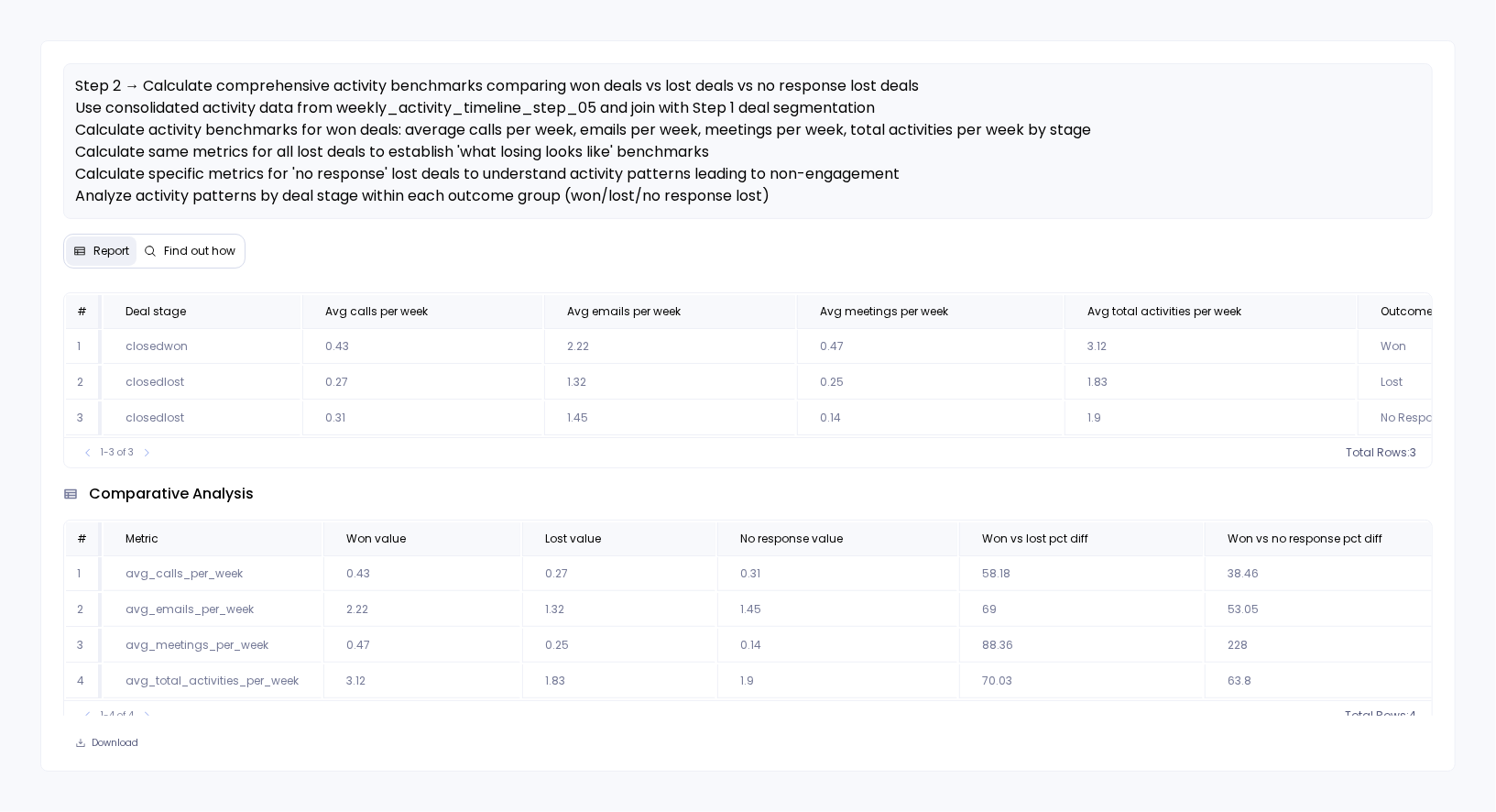
click at [196, 251] on span "Find out how" at bounding box center [200, 251] width 71 height 15
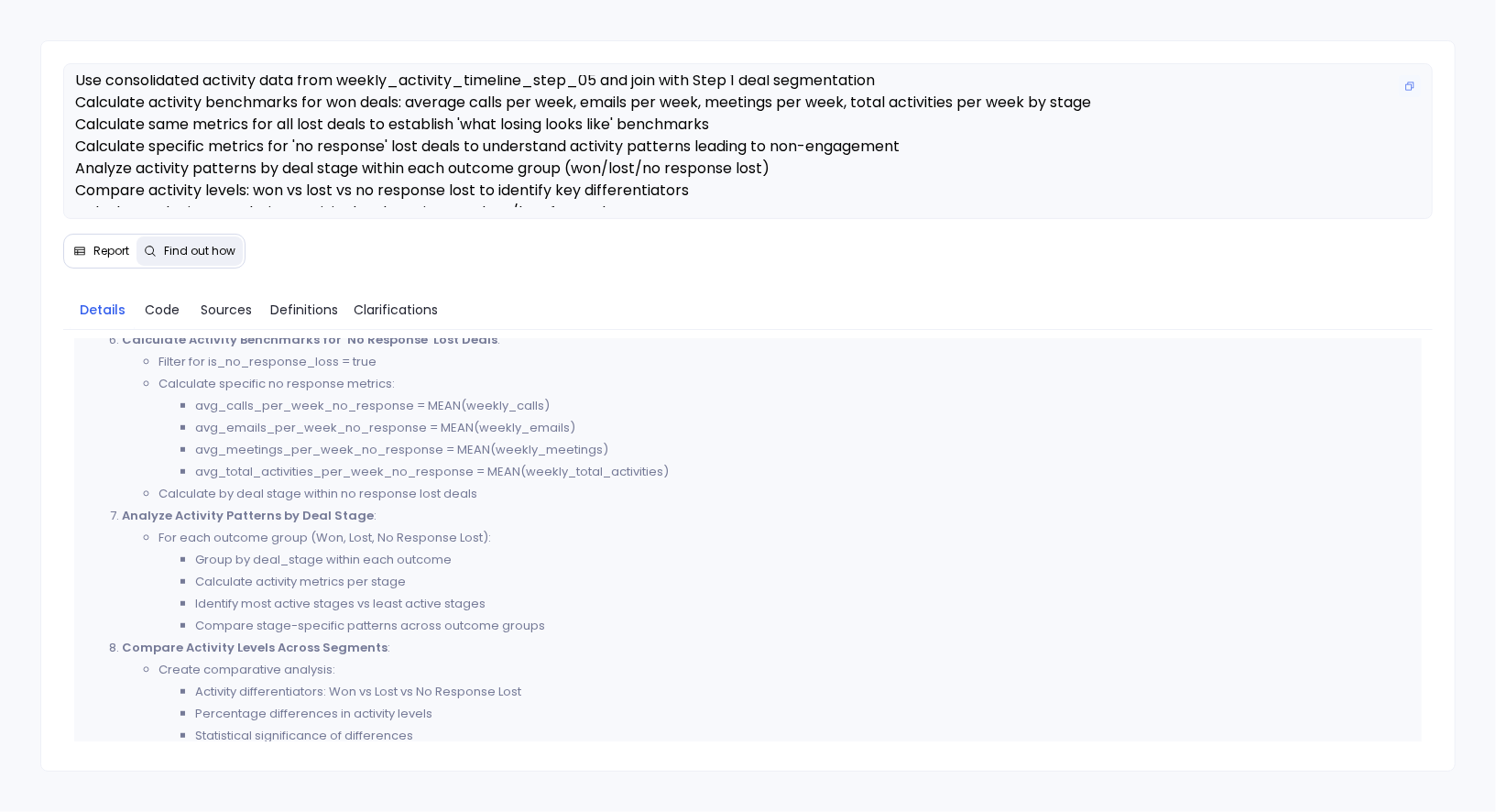
scroll to position [31, 0]
drag, startPoint x: 452, startPoint y: 166, endPoint x: 554, endPoint y: 161, distance: 102.1
click at [554, 161] on span "Step 2 → Calculate comprehensive activity benchmarks comparing won deals vs los…" at bounding box center [583, 132] width 1016 height 175
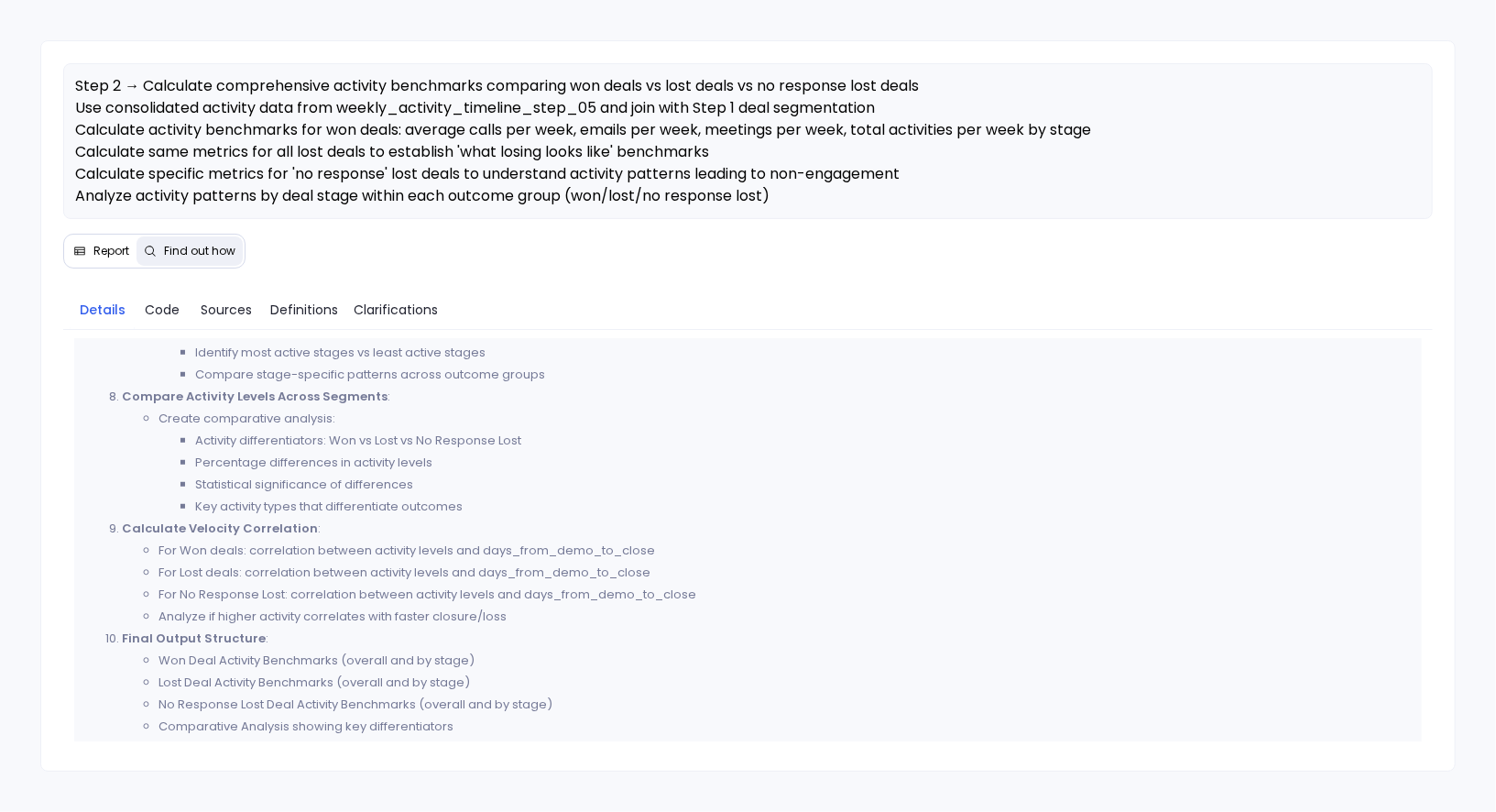
scroll to position [914, 0]
click at [161, 309] on span "Code" at bounding box center [162, 310] width 35 height 20
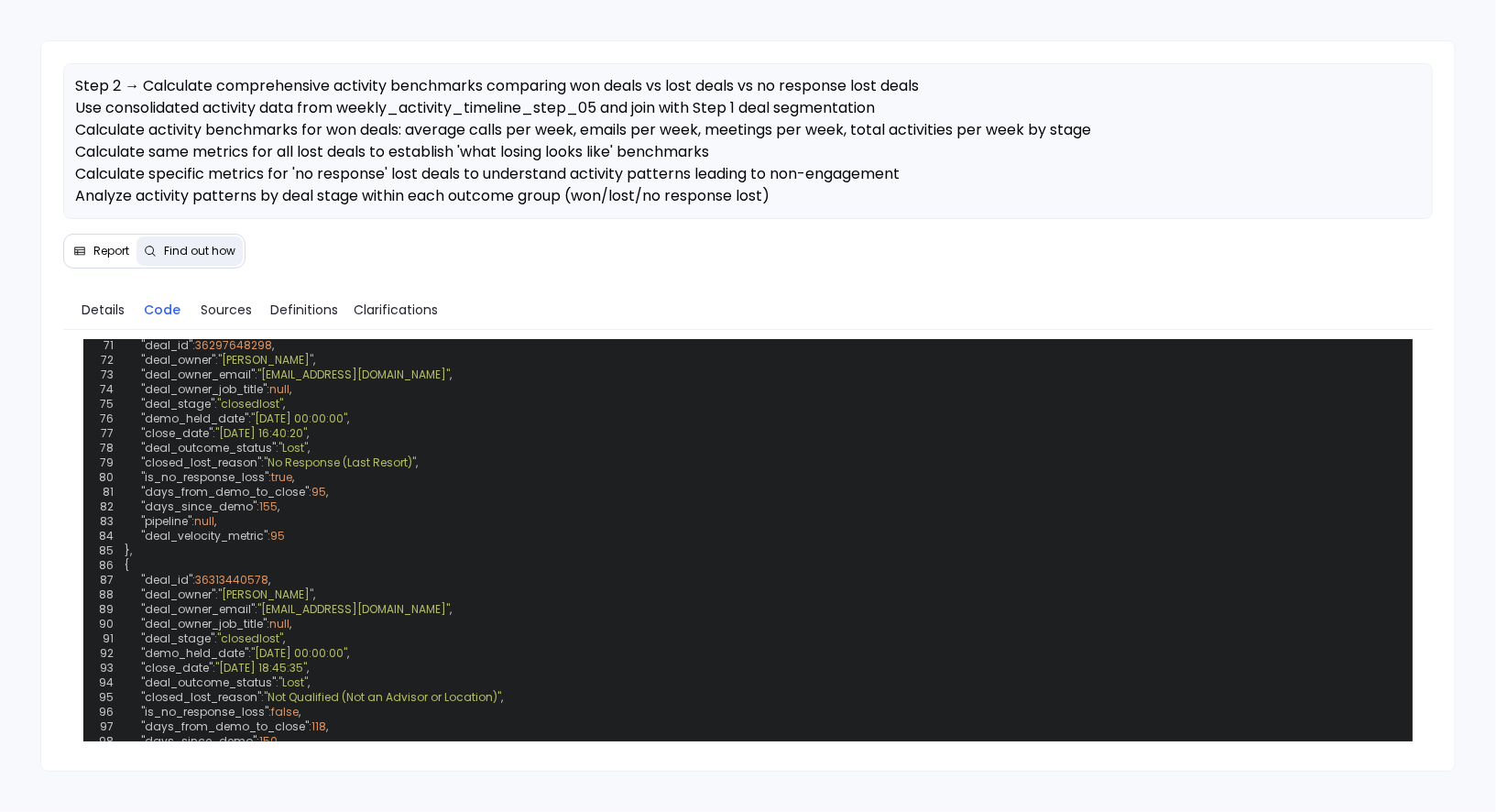
scroll to position [2288, 0]
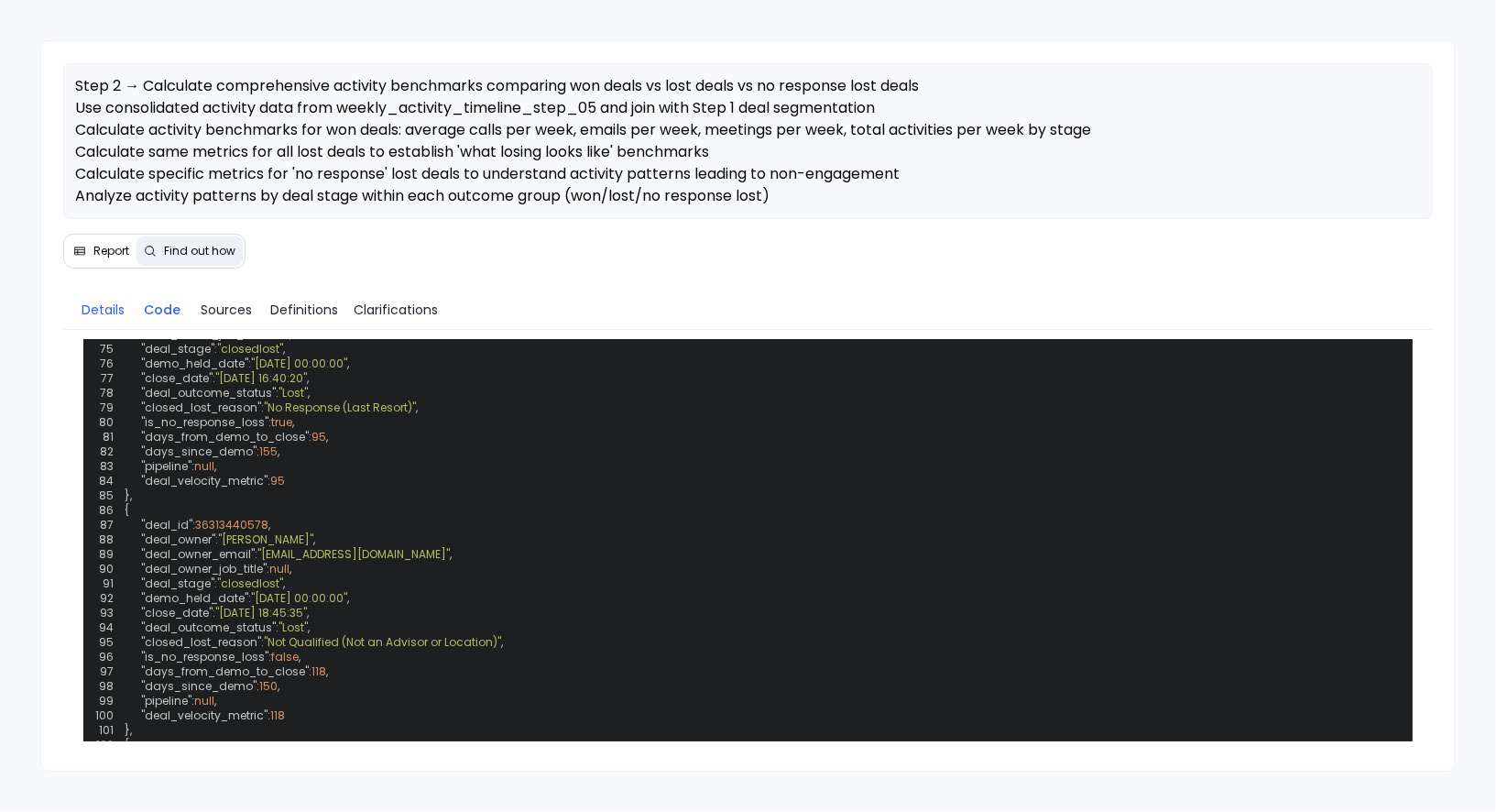
click at [107, 301] on span "Details" at bounding box center [103, 310] width 43 height 20
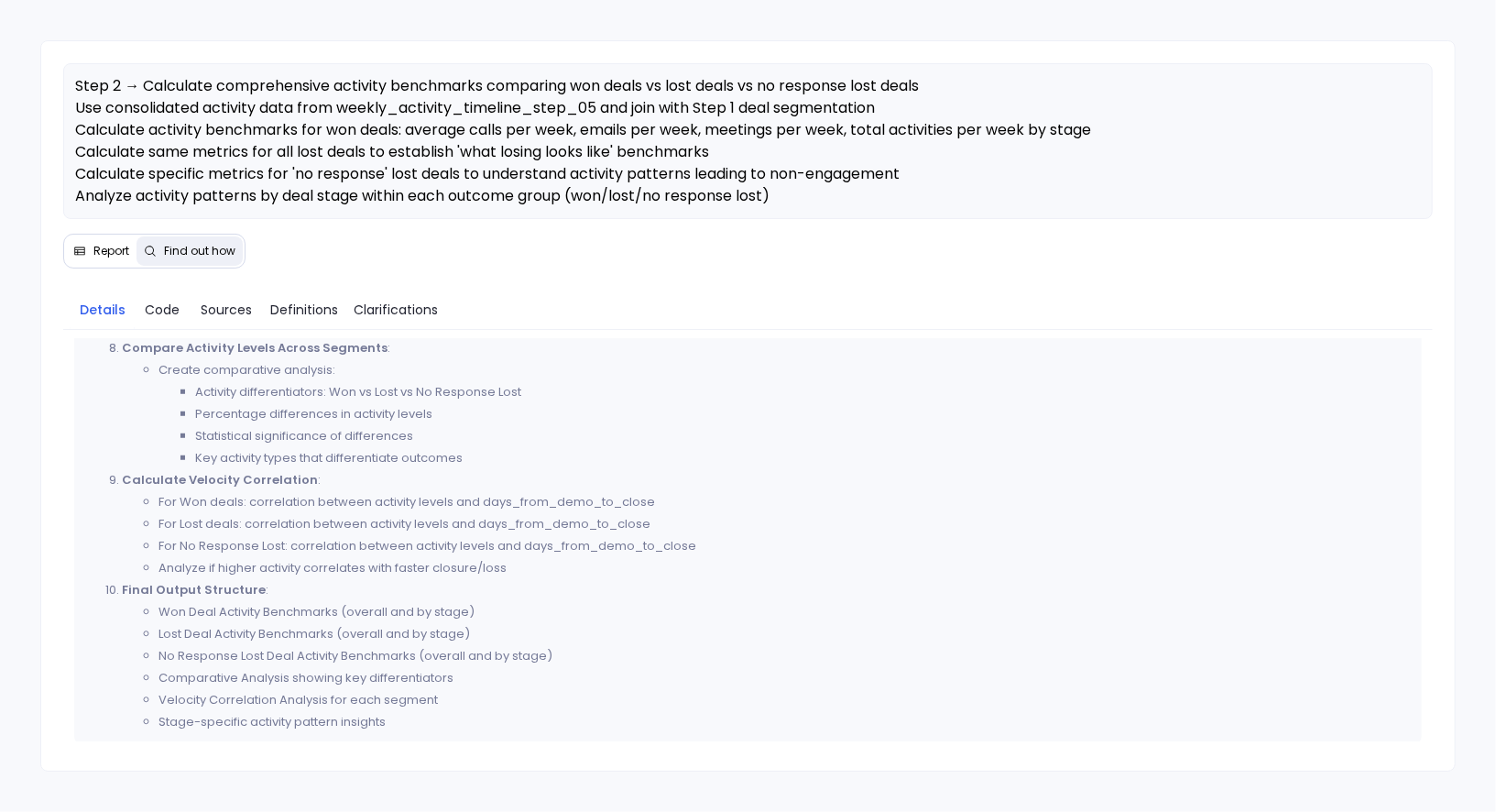
scroll to position [961, 0]
click at [100, 251] on span "Report" at bounding box center [111, 251] width 36 height 15
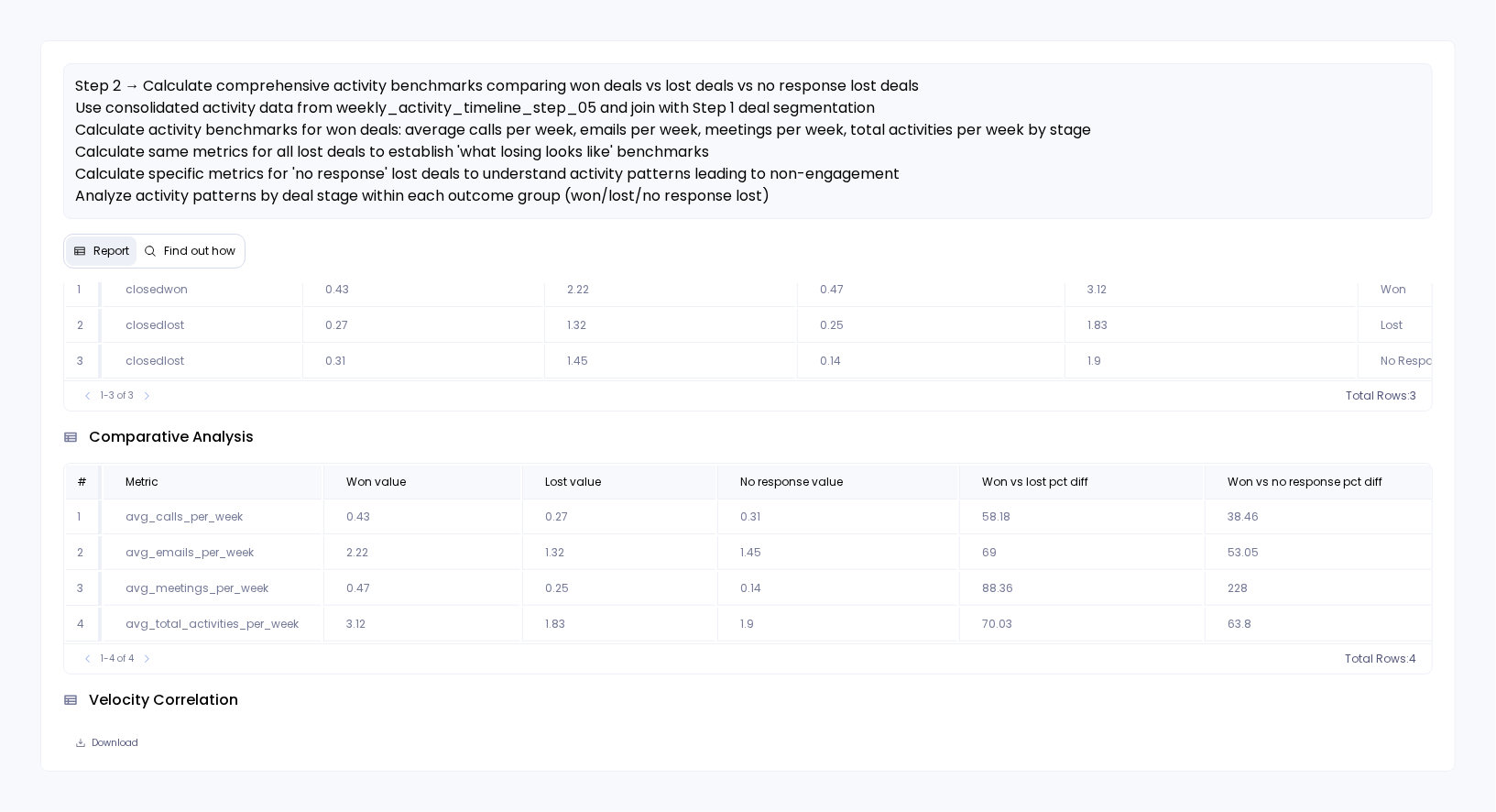
scroll to position [554, 0]
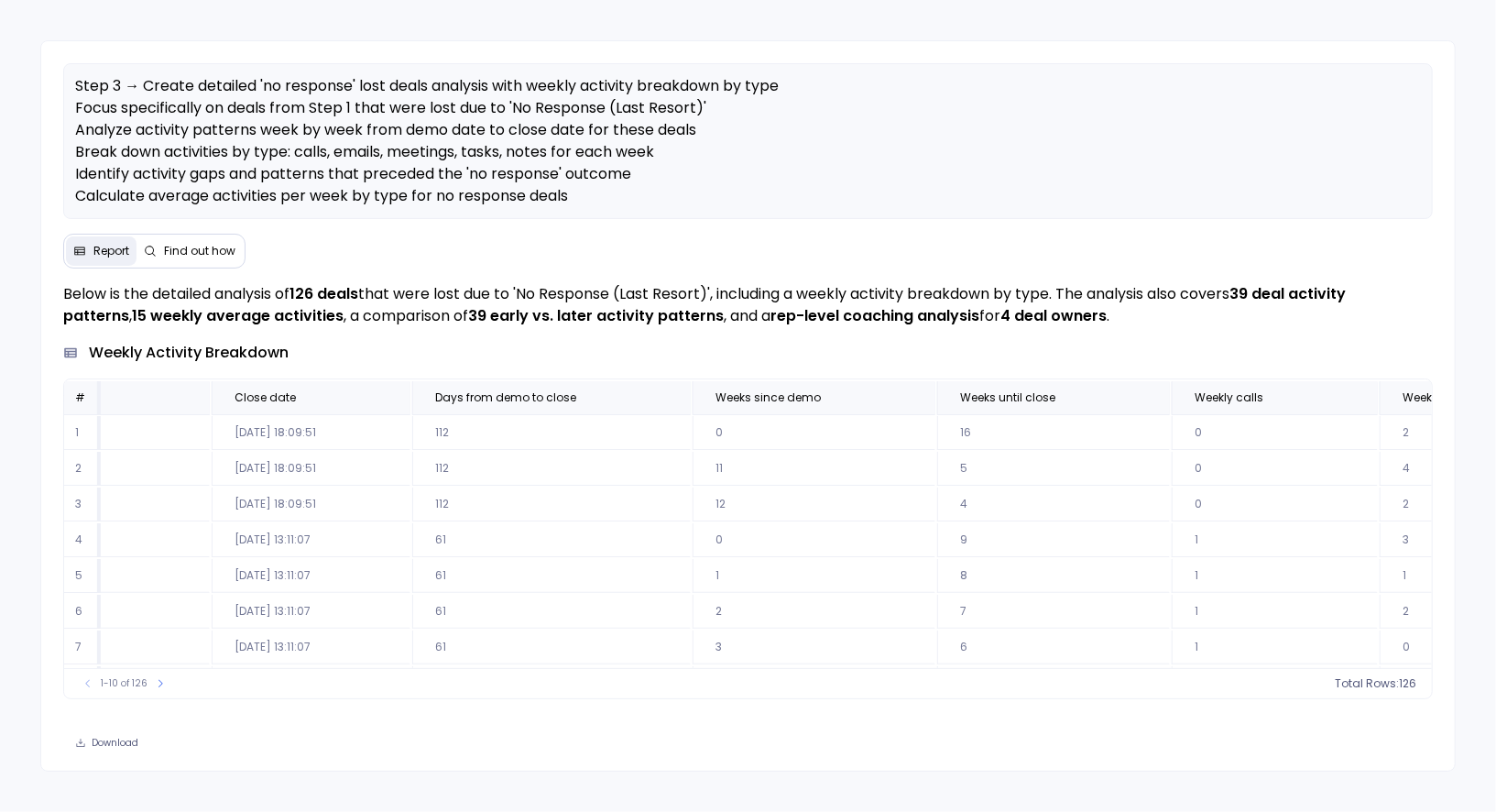
scroll to position [0, 504]
click at [659, 396] on icon at bounding box center [664, 398] width 11 height 11
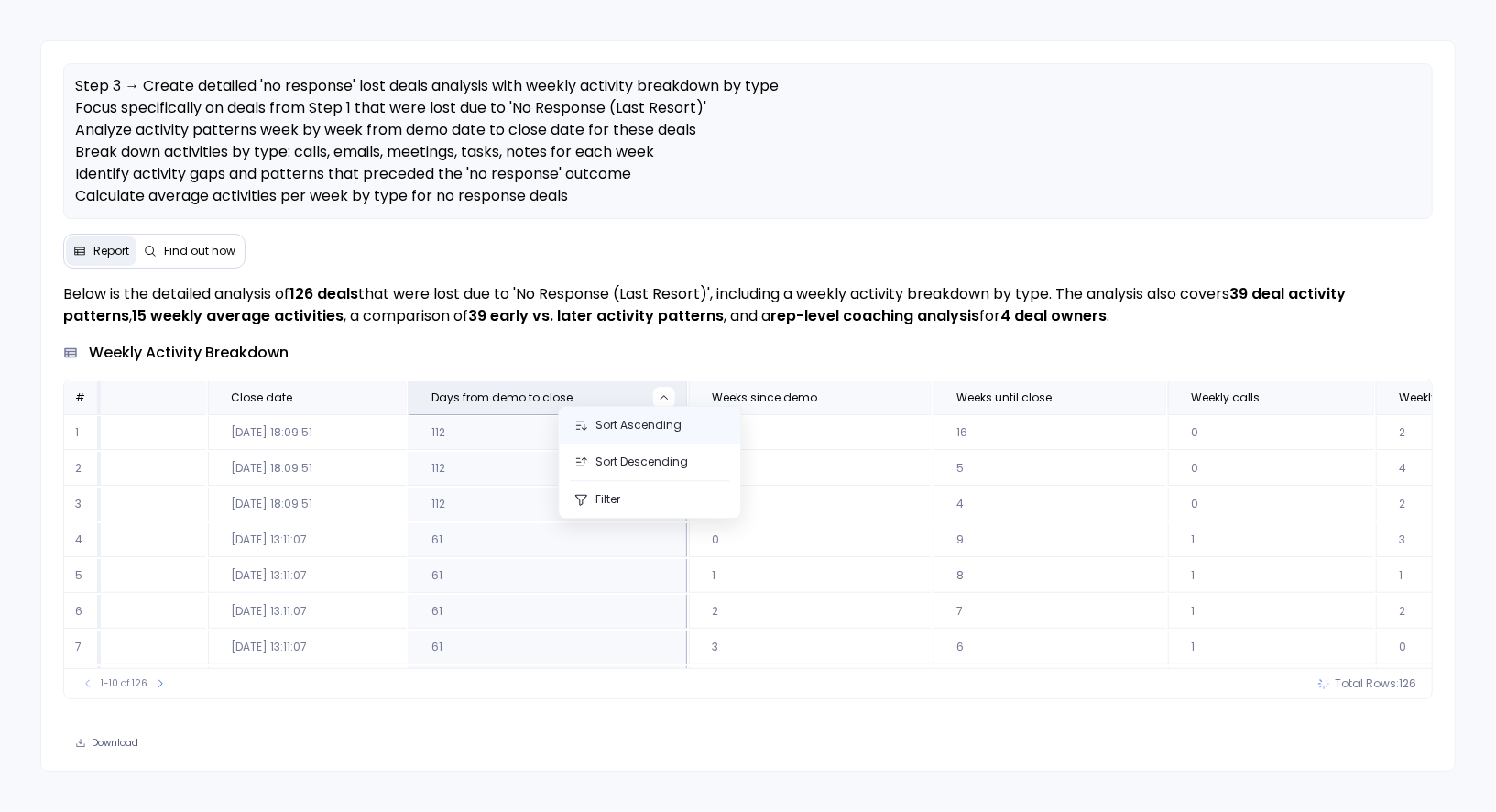
click at [657, 423] on button "Sort Ascending" at bounding box center [650, 424] width 182 height 36
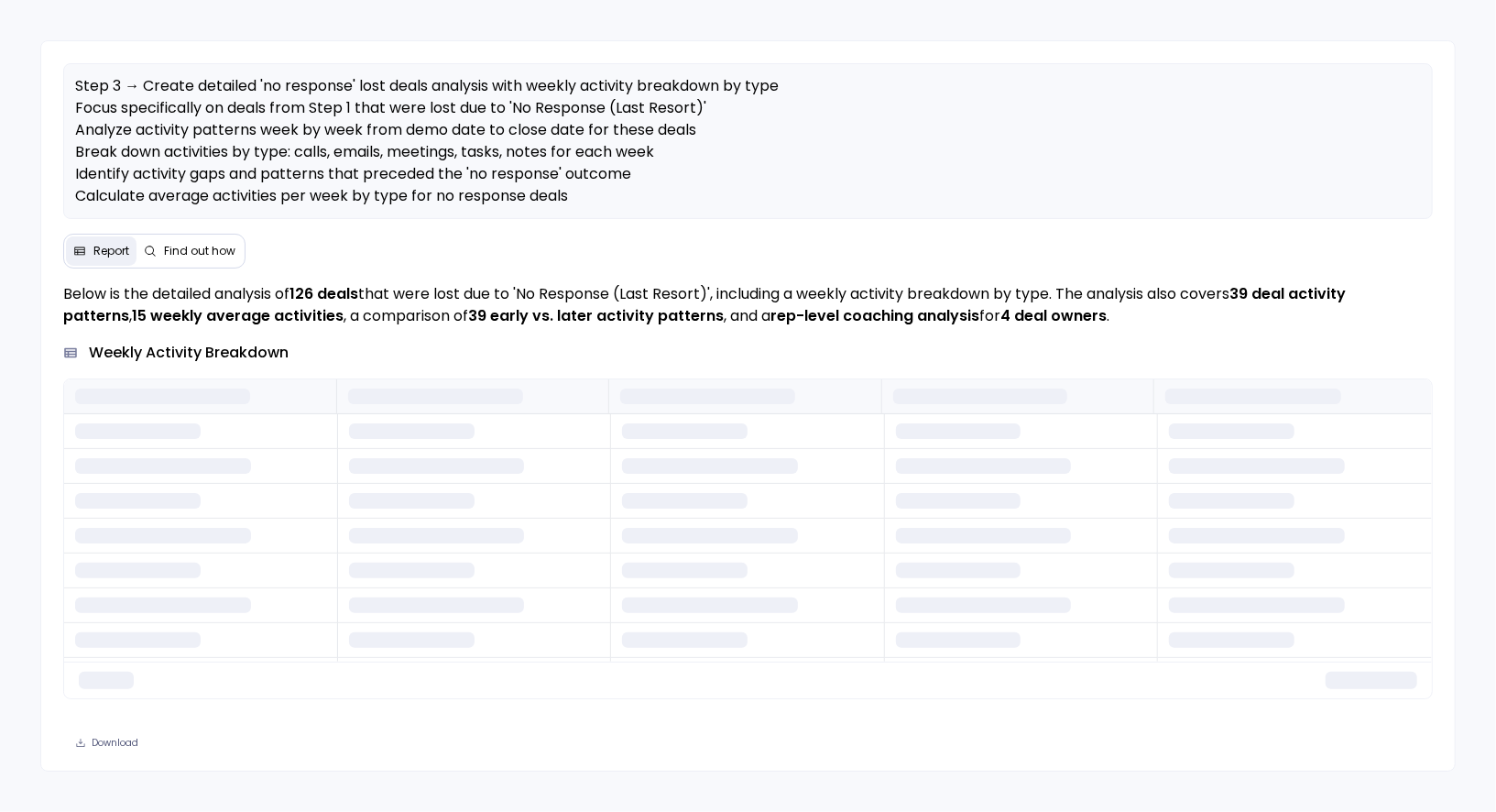
scroll to position [0, 0]
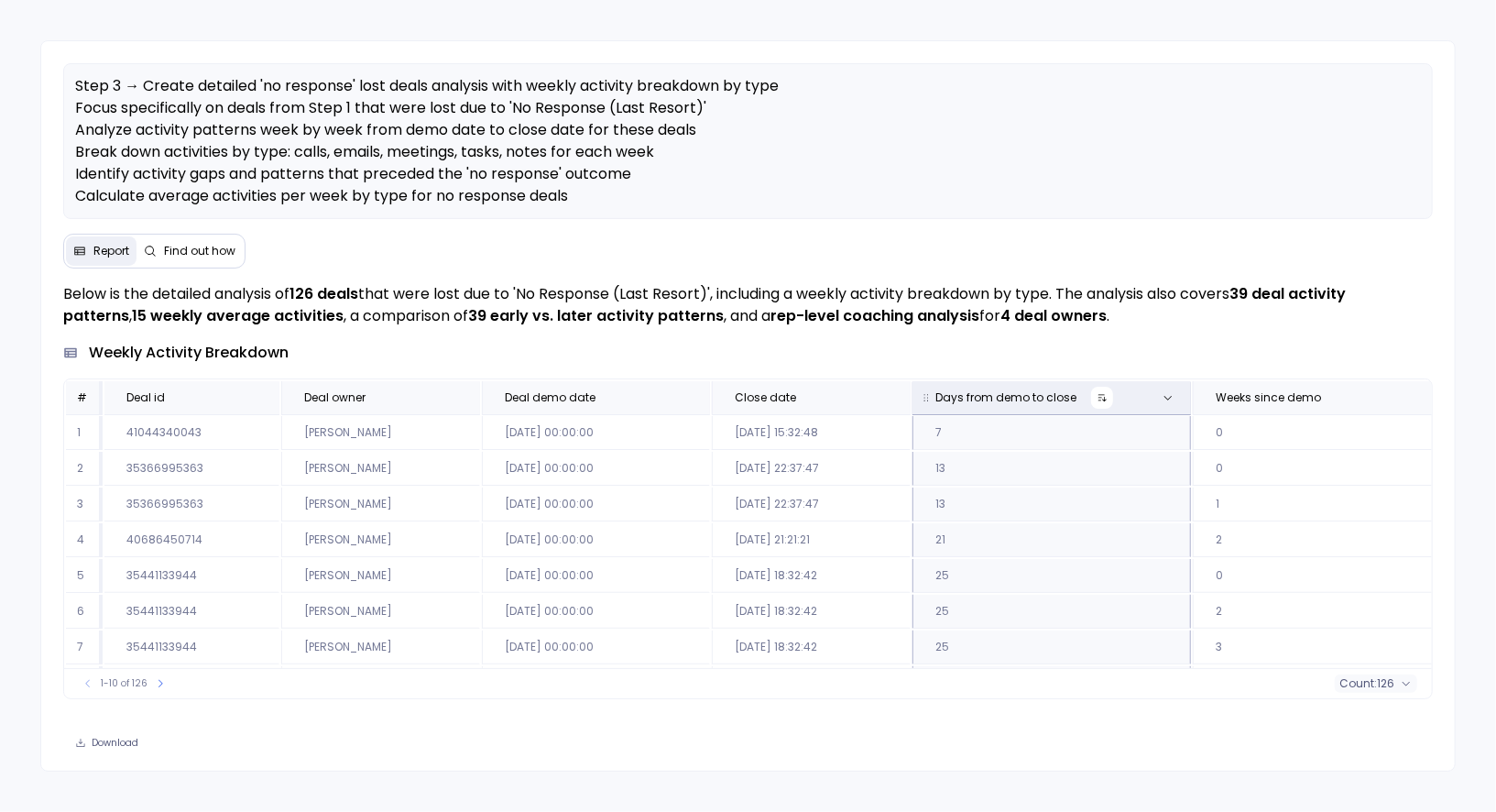
click at [1097, 400] on icon at bounding box center [1103, 398] width 11 height 11
click at [971, 497] on td "112" at bounding box center [1051, 504] width 278 height 34
click at [869, 500] on td "2025-07-25 18:09:51" at bounding box center [811, 504] width 199 height 34
click at [254, 394] on icon at bounding box center [257, 398] width 11 height 11
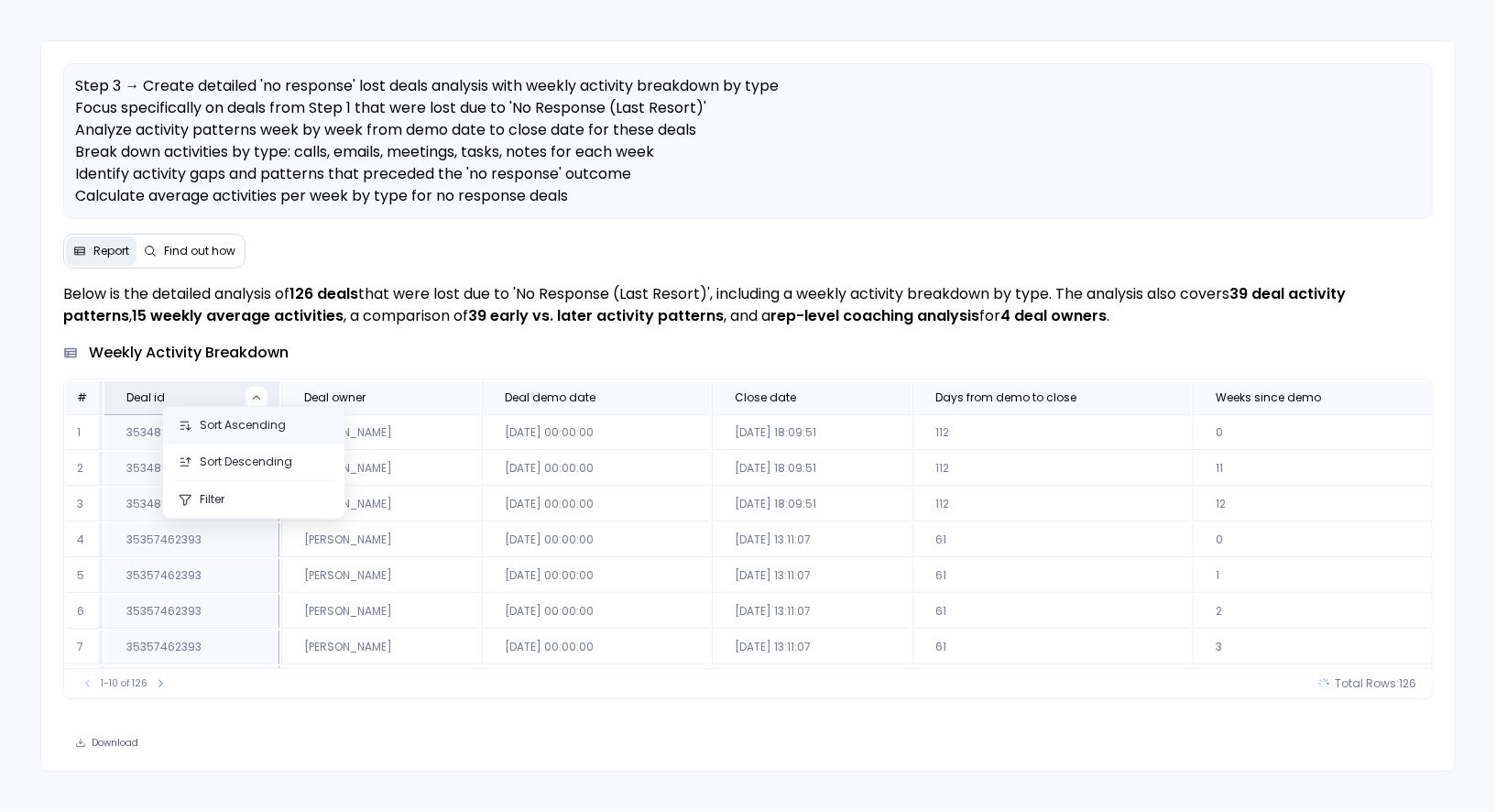
click at [266, 432] on button "Sort Ascending" at bounding box center [254, 424] width 182 height 36
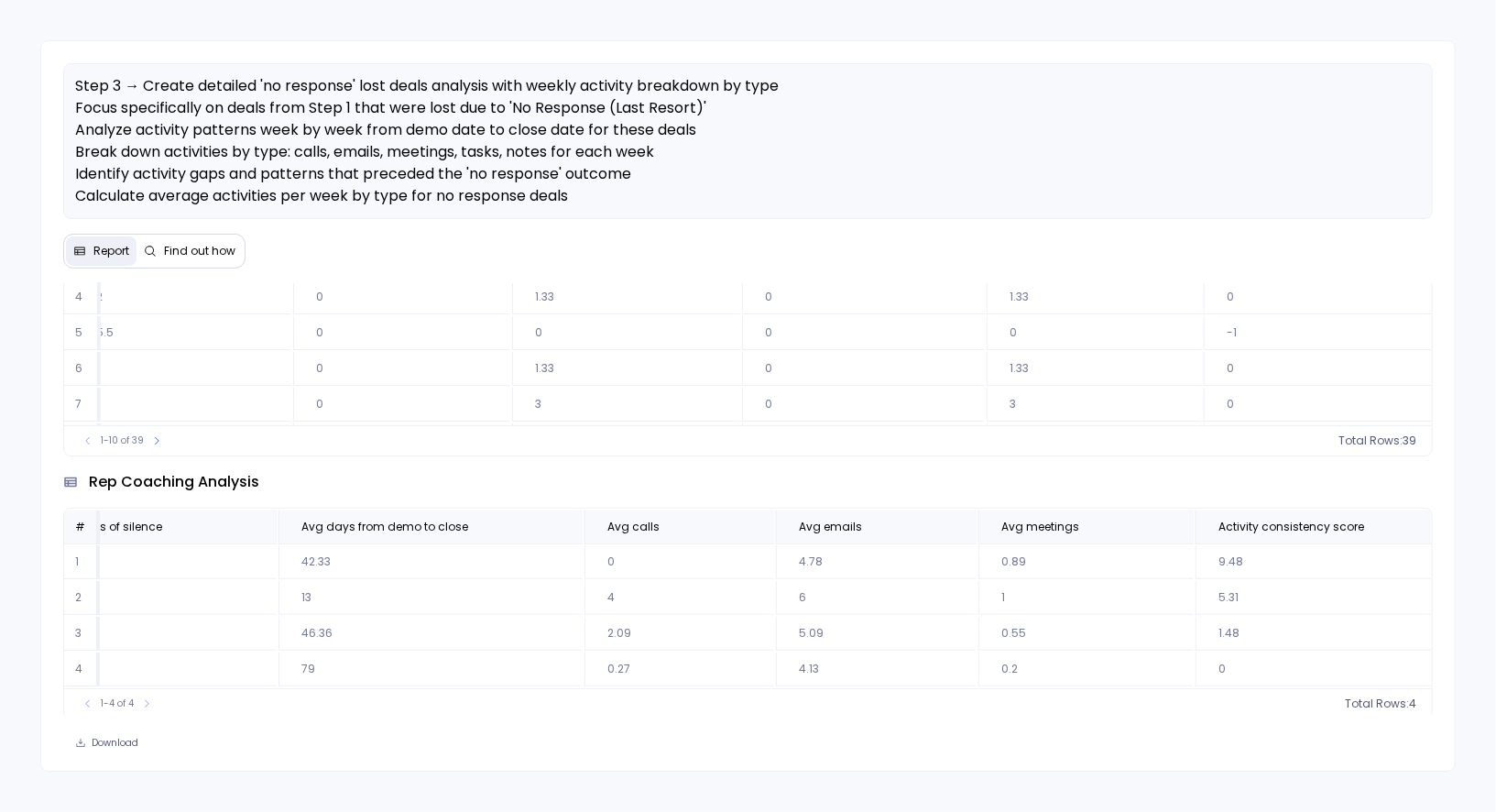
scroll to position [0, 816]
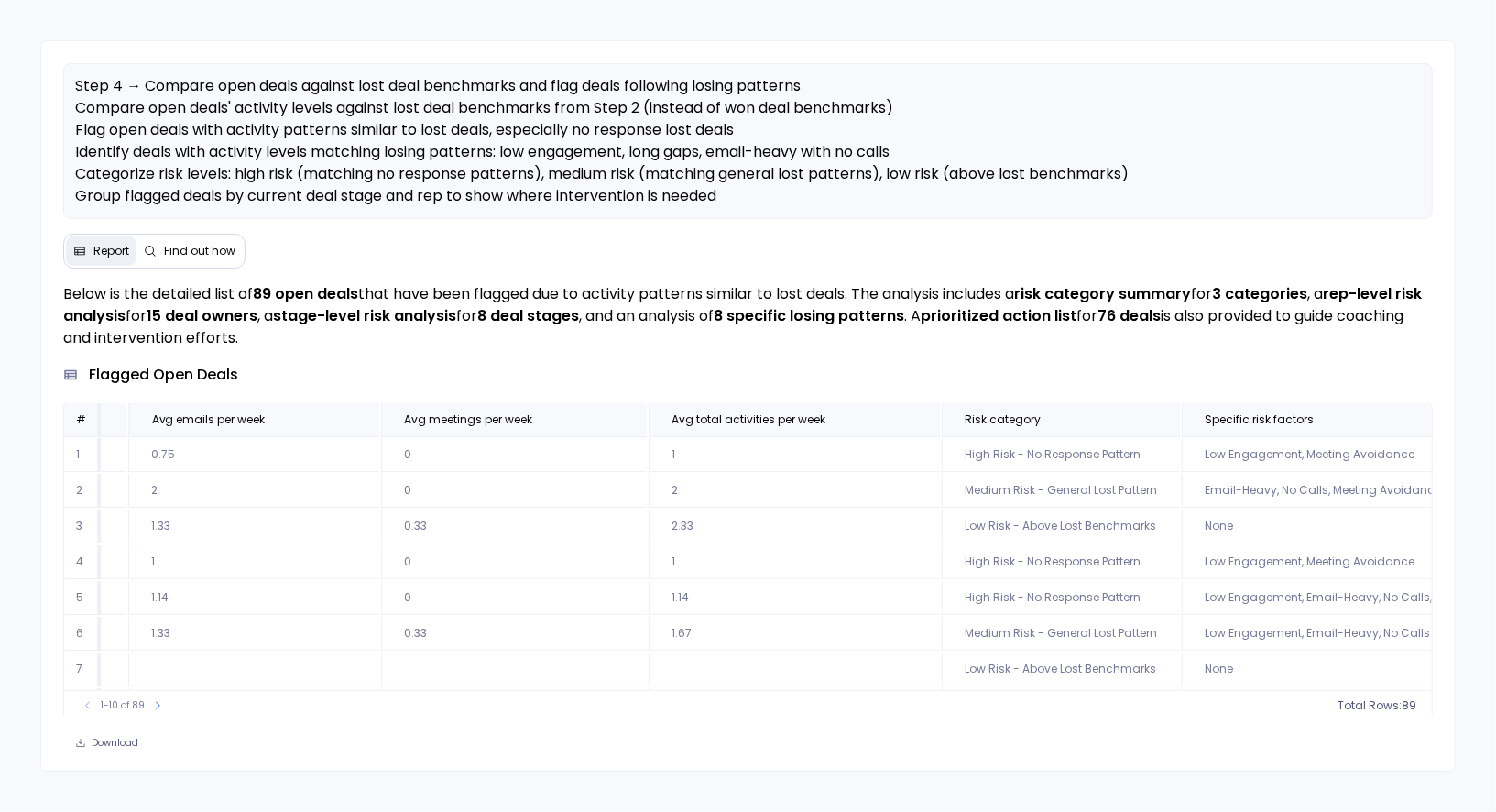
scroll to position [0, 3485]
click at [185, 249] on span "Find out how" at bounding box center [200, 251] width 71 height 15
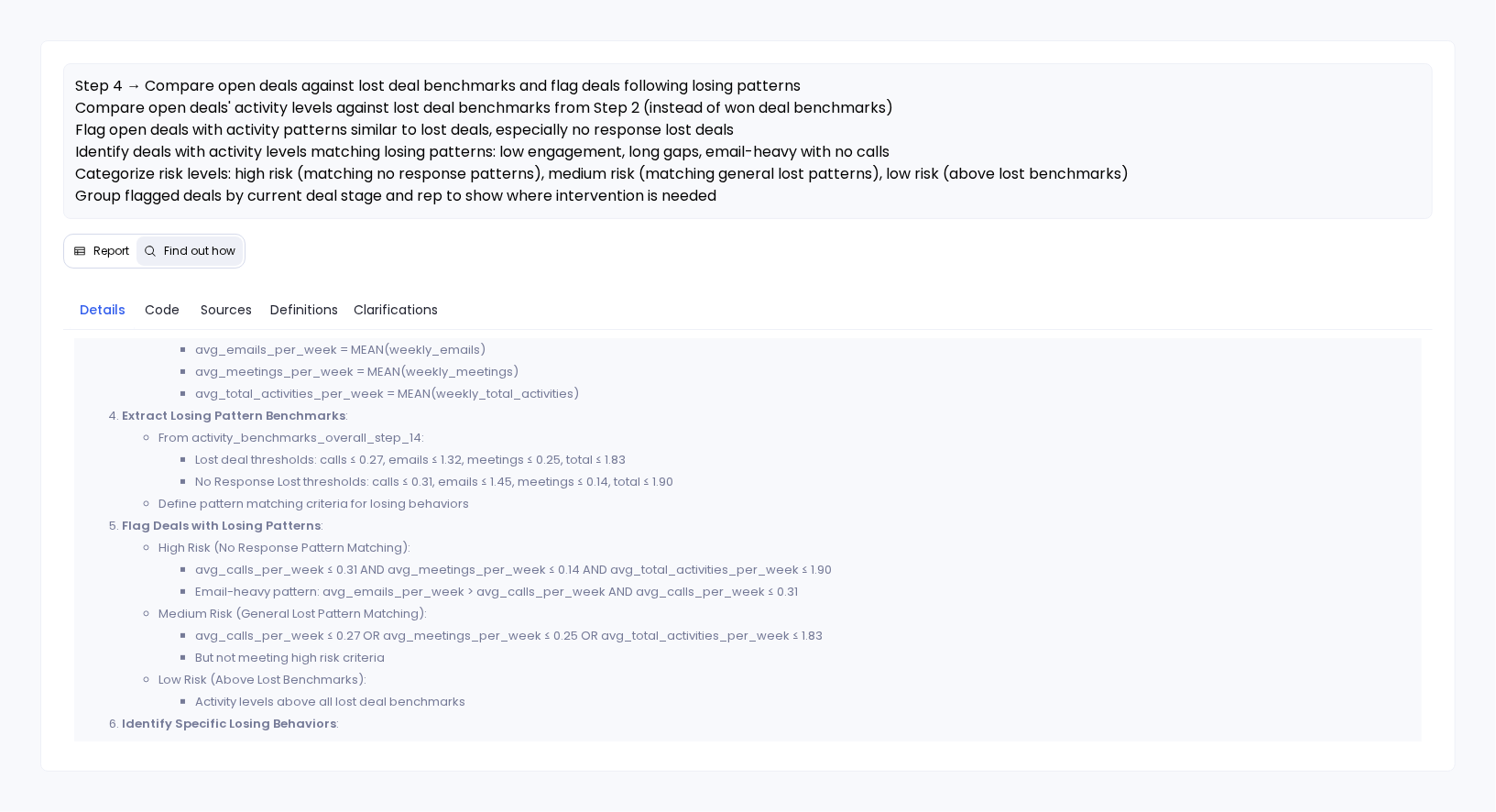
scroll to position [354, 0]
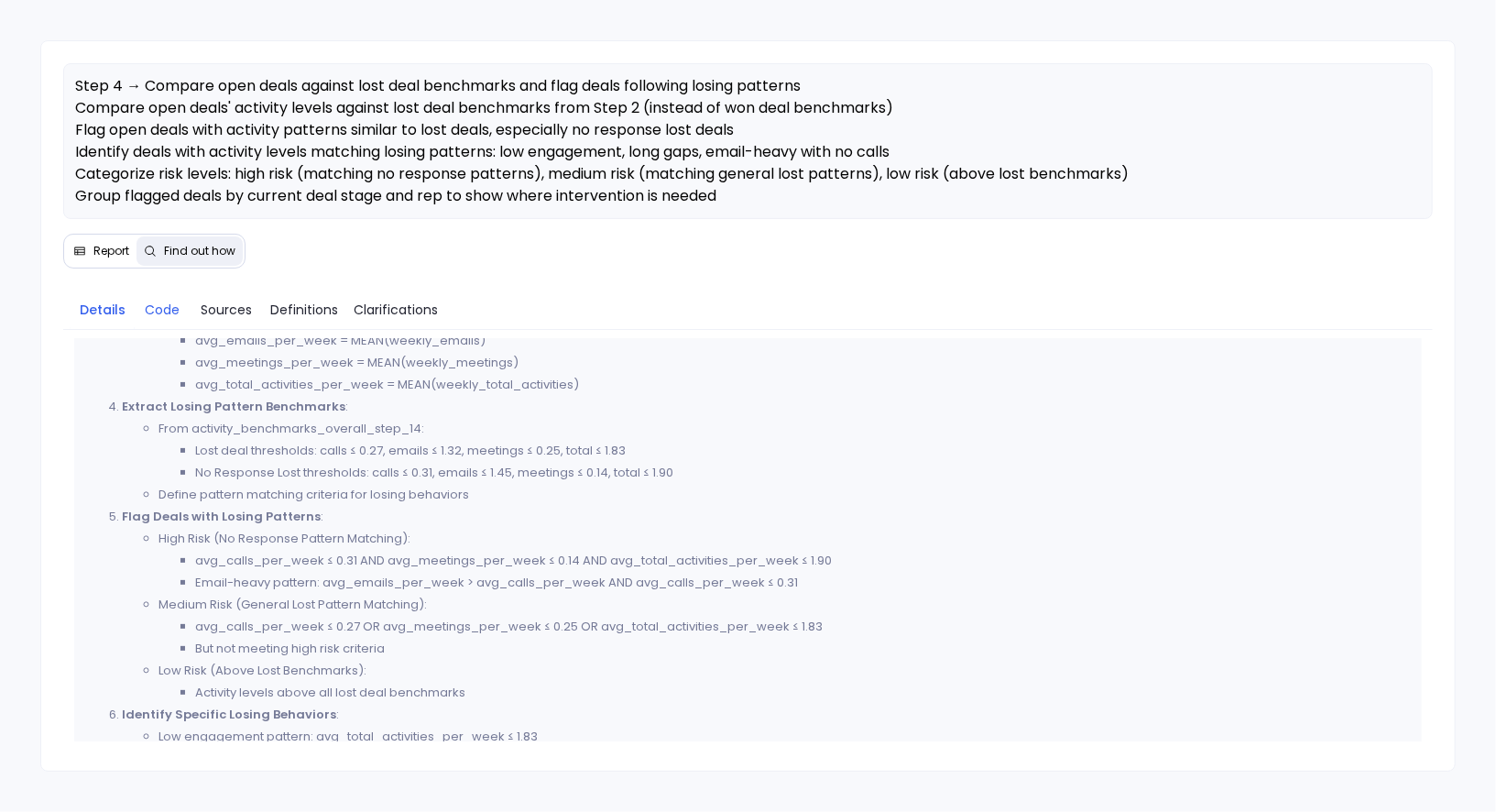
click at [161, 309] on span "Code" at bounding box center [162, 310] width 35 height 20
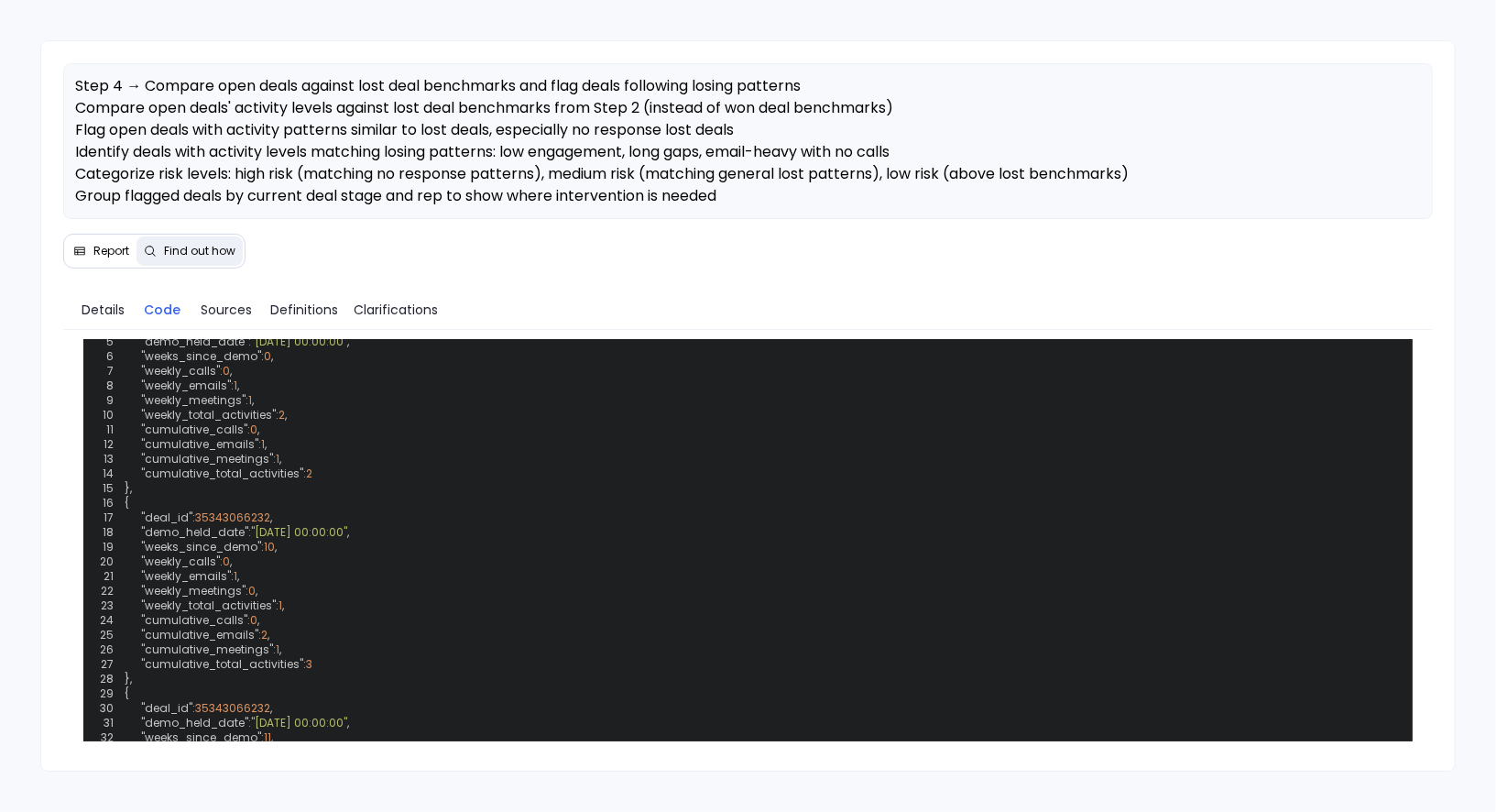
scroll to position [804, 0]
click at [88, 249] on span "Report" at bounding box center [101, 251] width 56 height 15
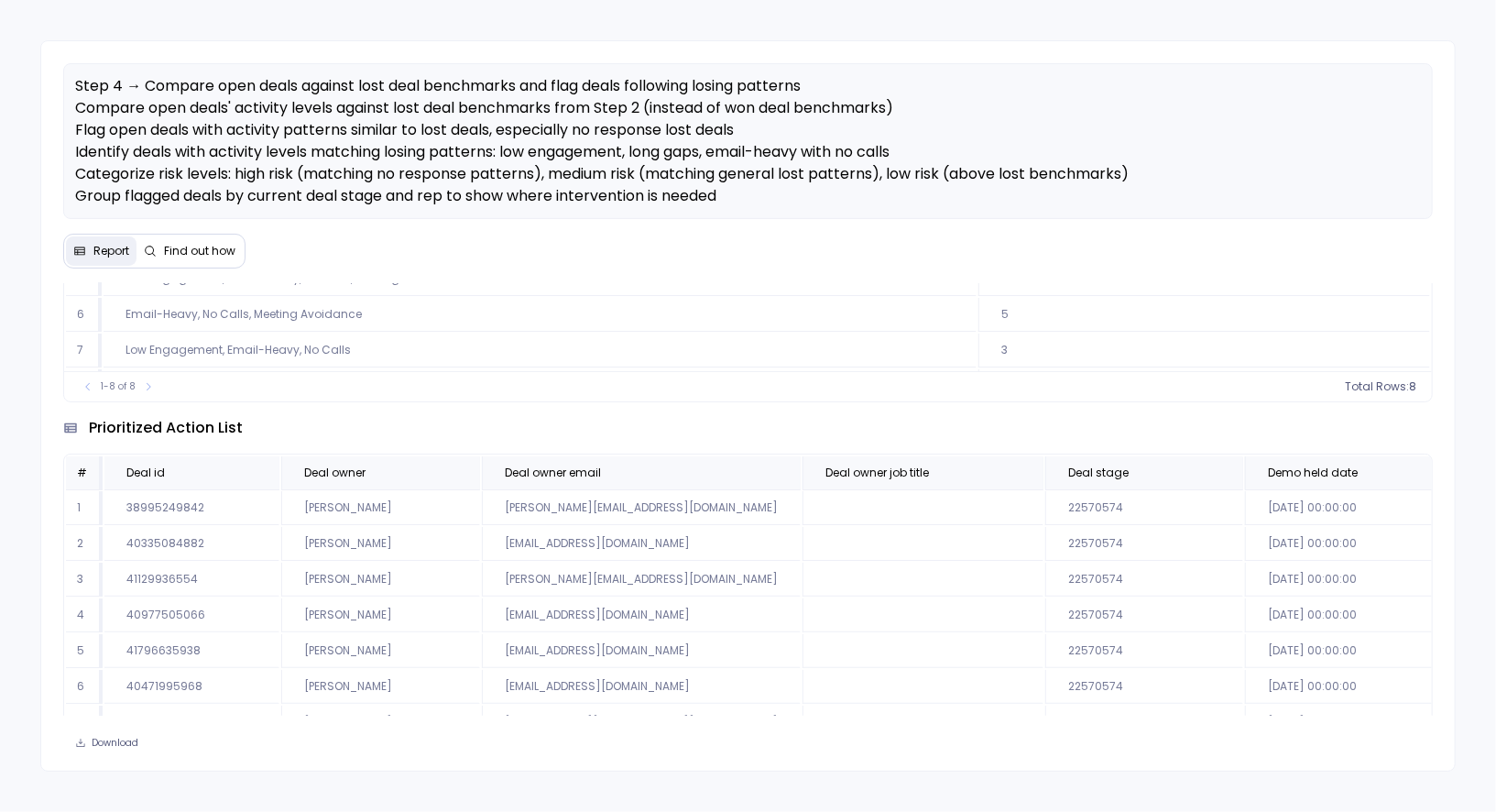
scroll to position [1713, 0]
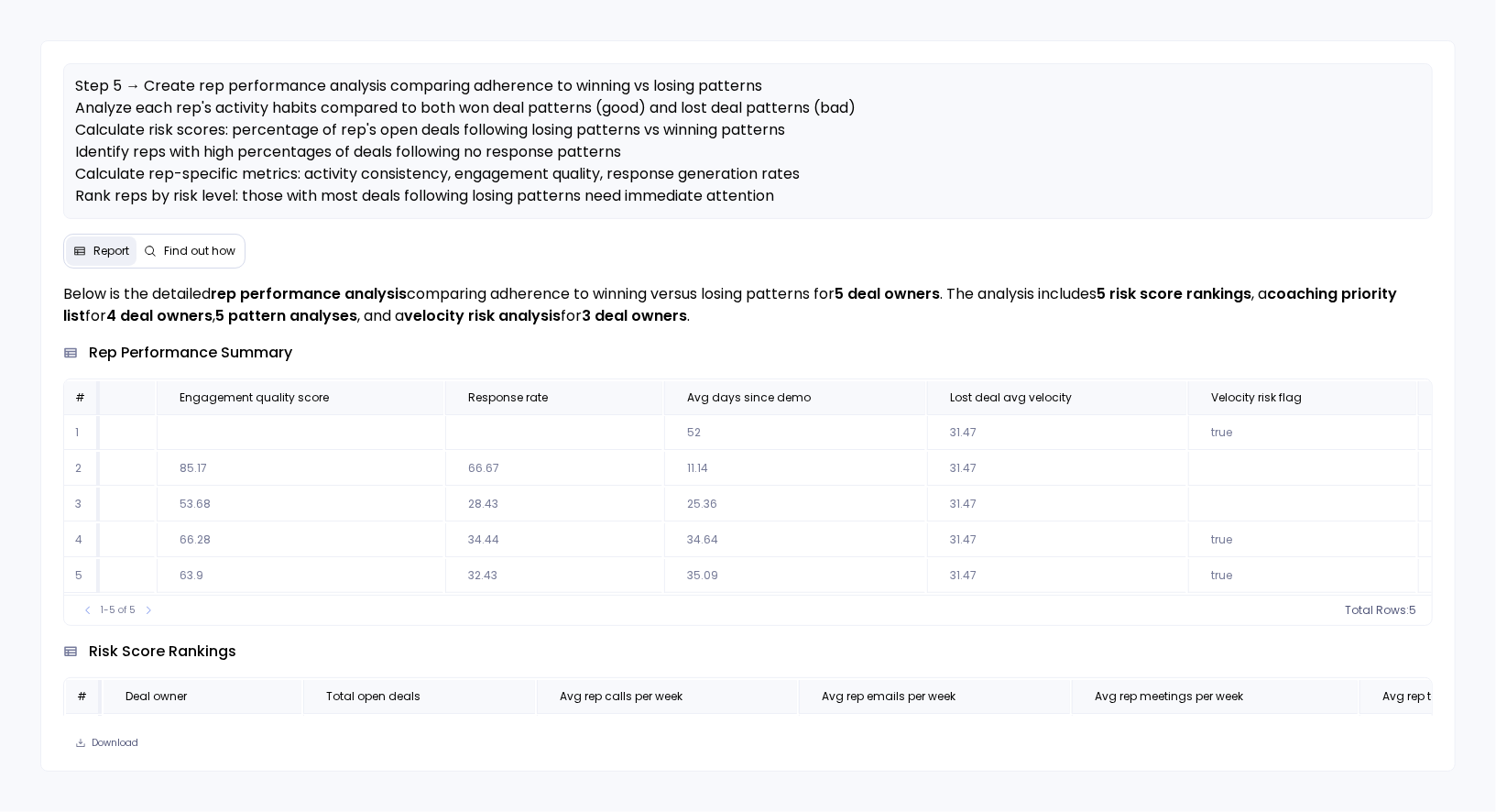
scroll to position [0, 4821]
click at [194, 246] on span "Find out how" at bounding box center [200, 251] width 71 height 15
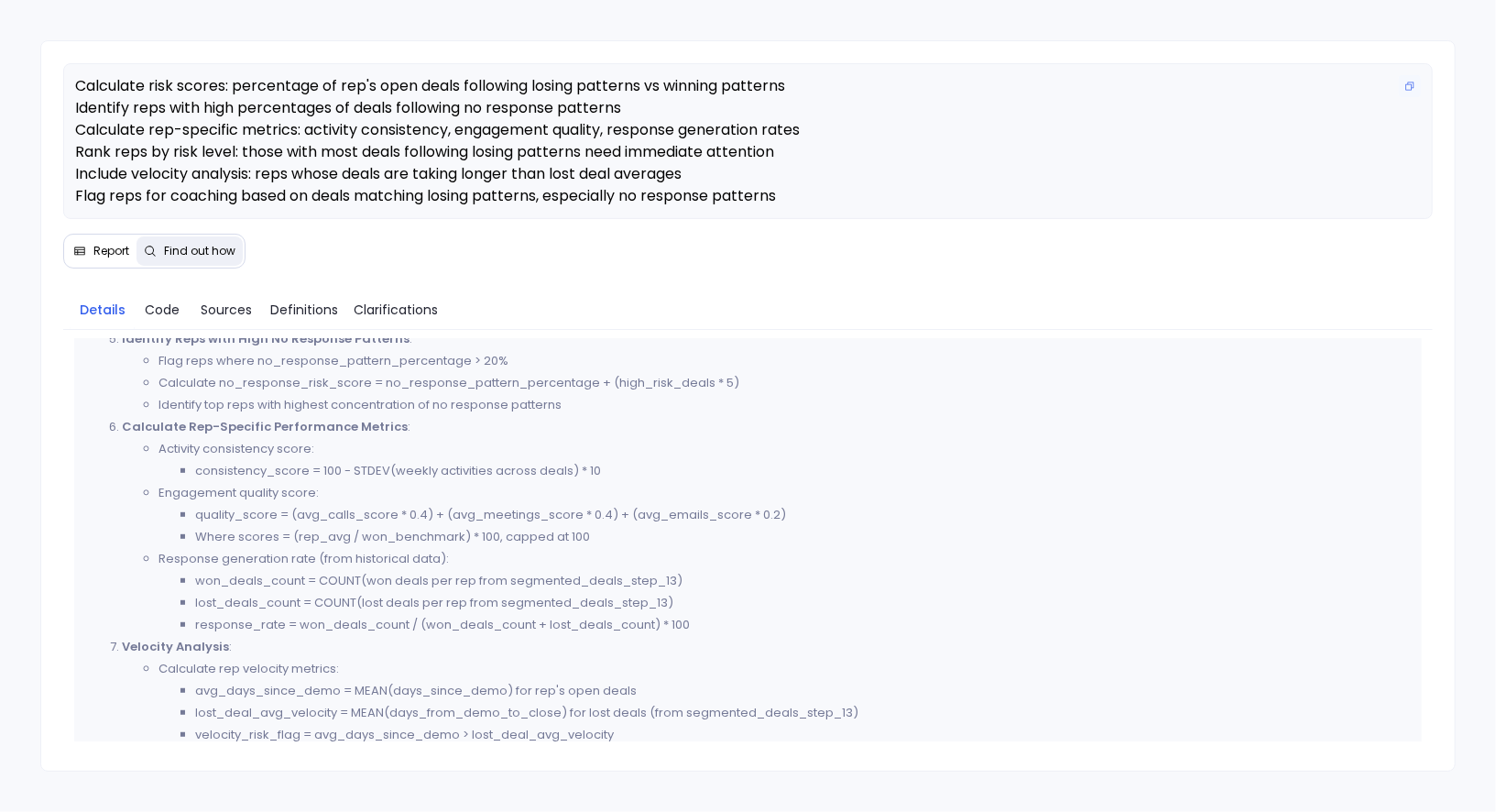
scroll to position [65, 0]
click at [115, 256] on button "Report" at bounding box center [101, 251] width 71 height 30
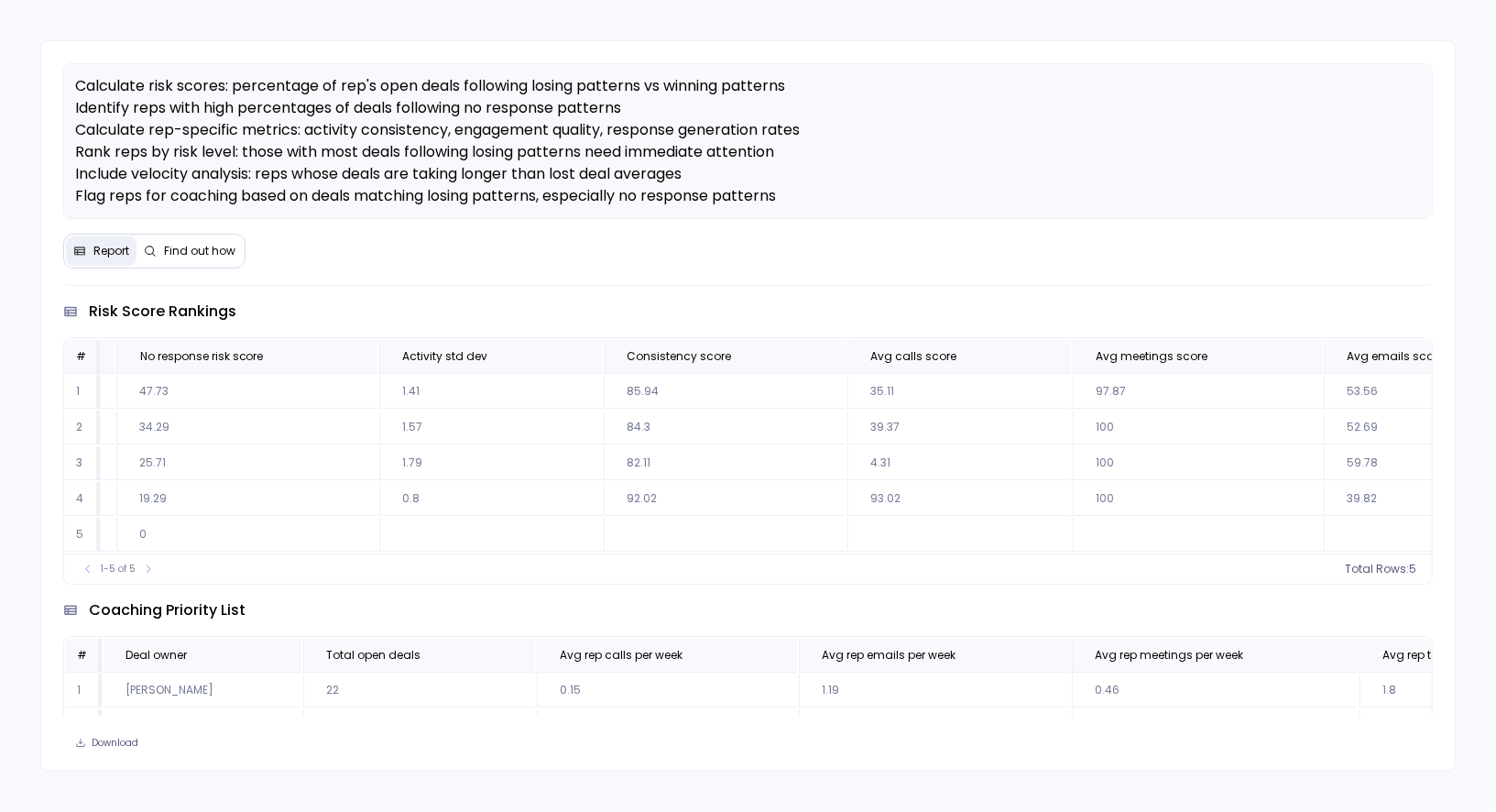
scroll to position [0, 3410]
click at [212, 248] on span "Find out how" at bounding box center [200, 251] width 71 height 15
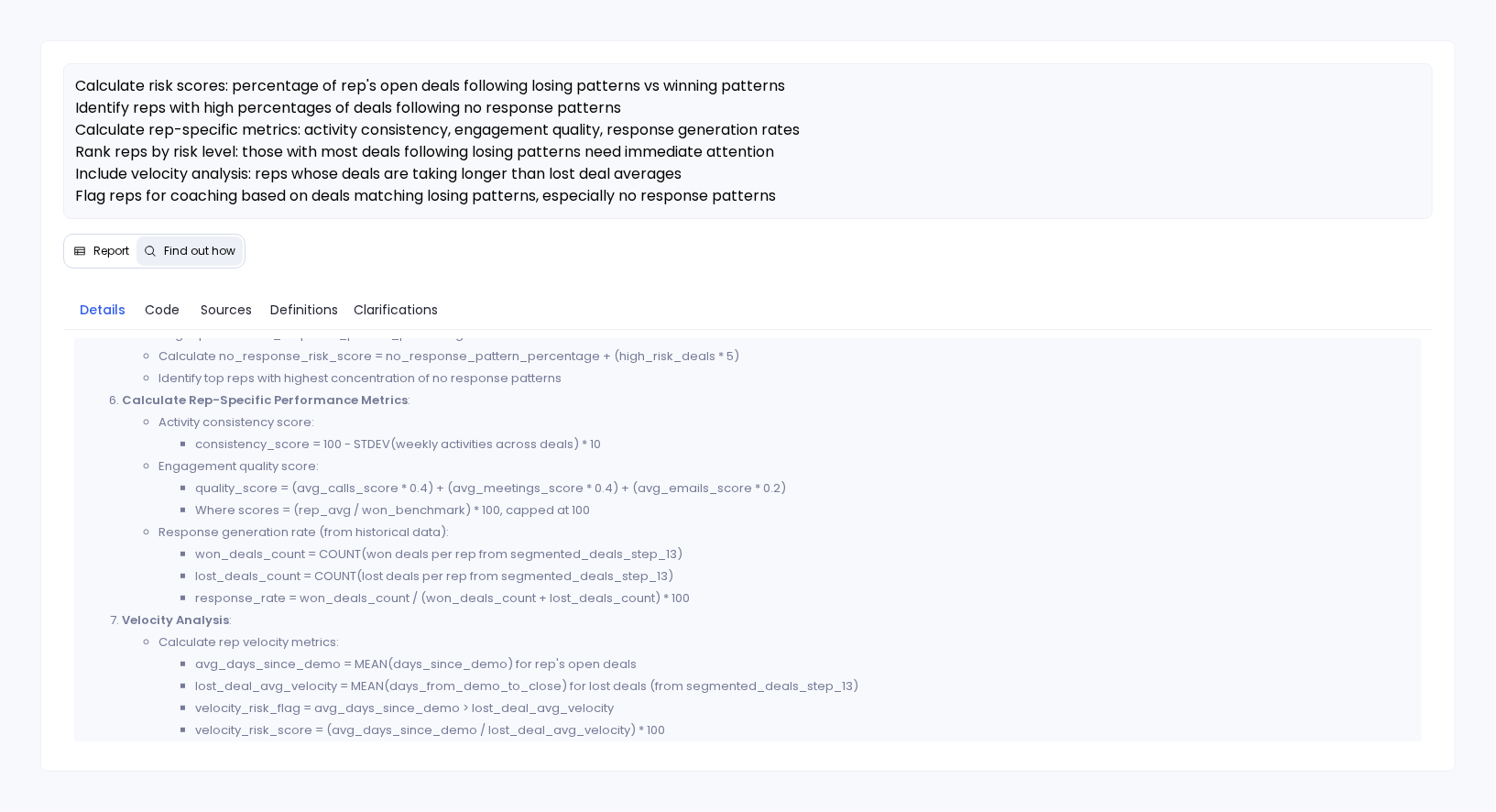
scroll to position [656, 0]
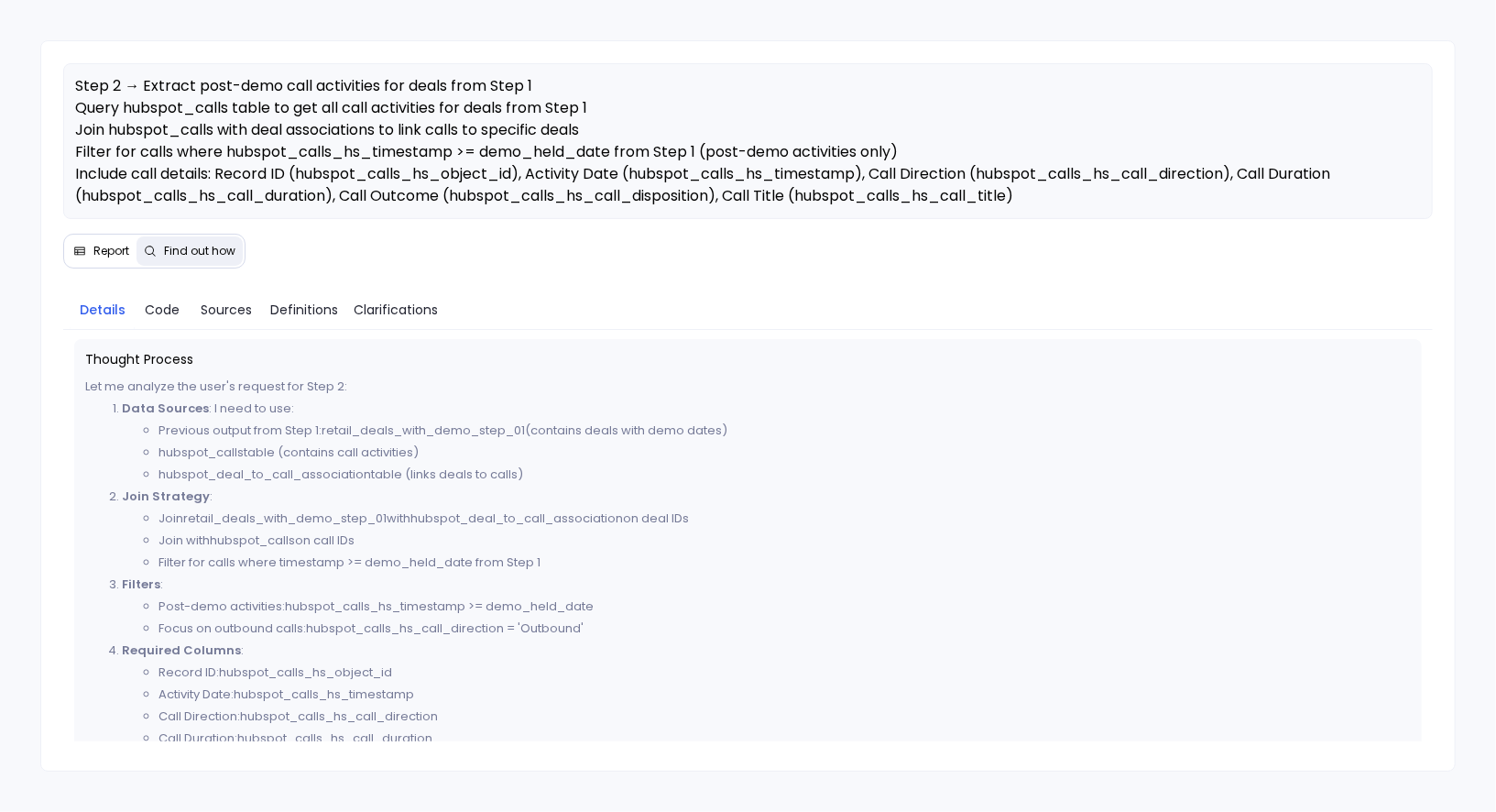
scroll to position [862, 0]
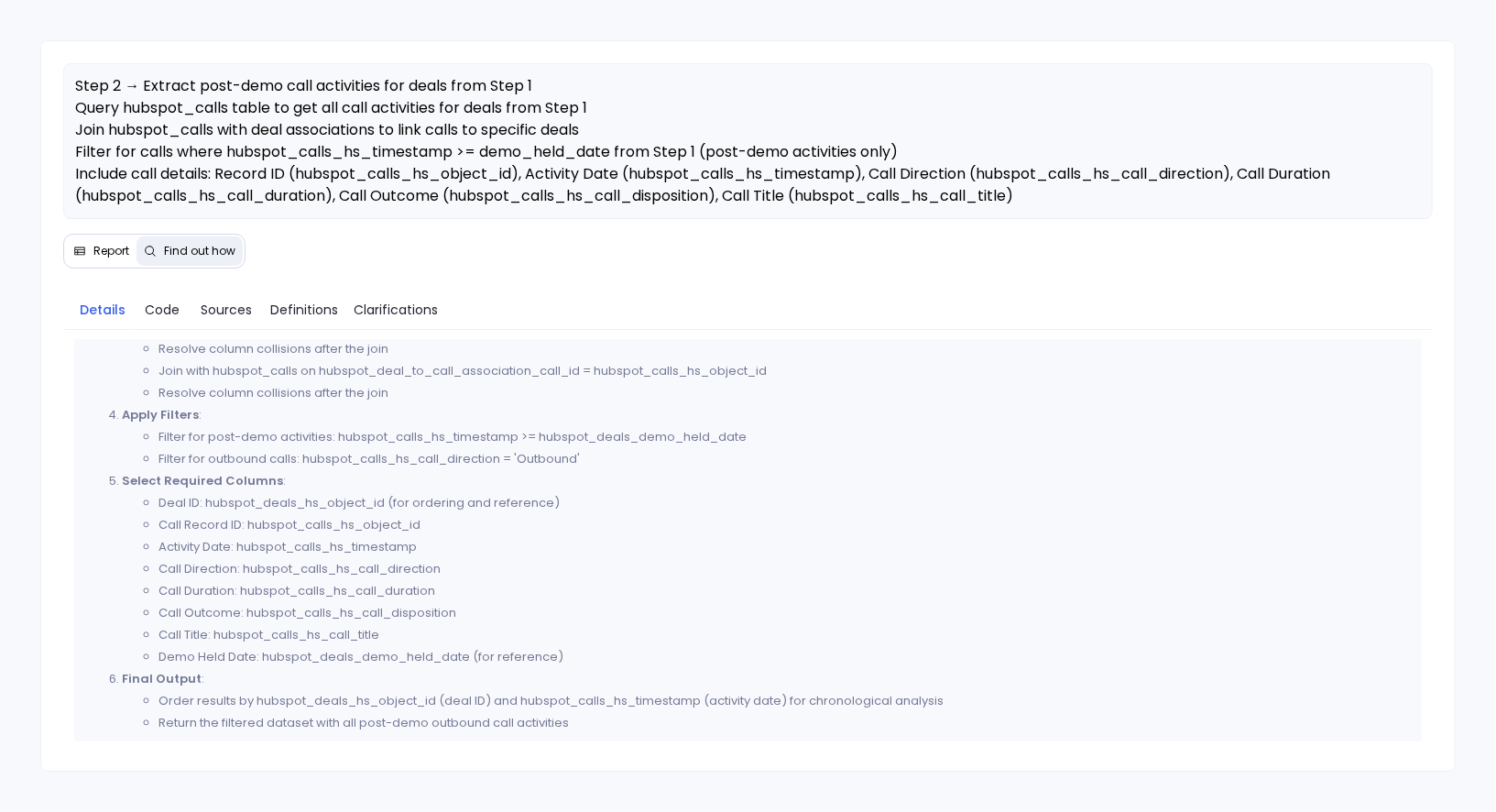
click at [105, 251] on span "Report" at bounding box center [111, 251] width 36 height 15
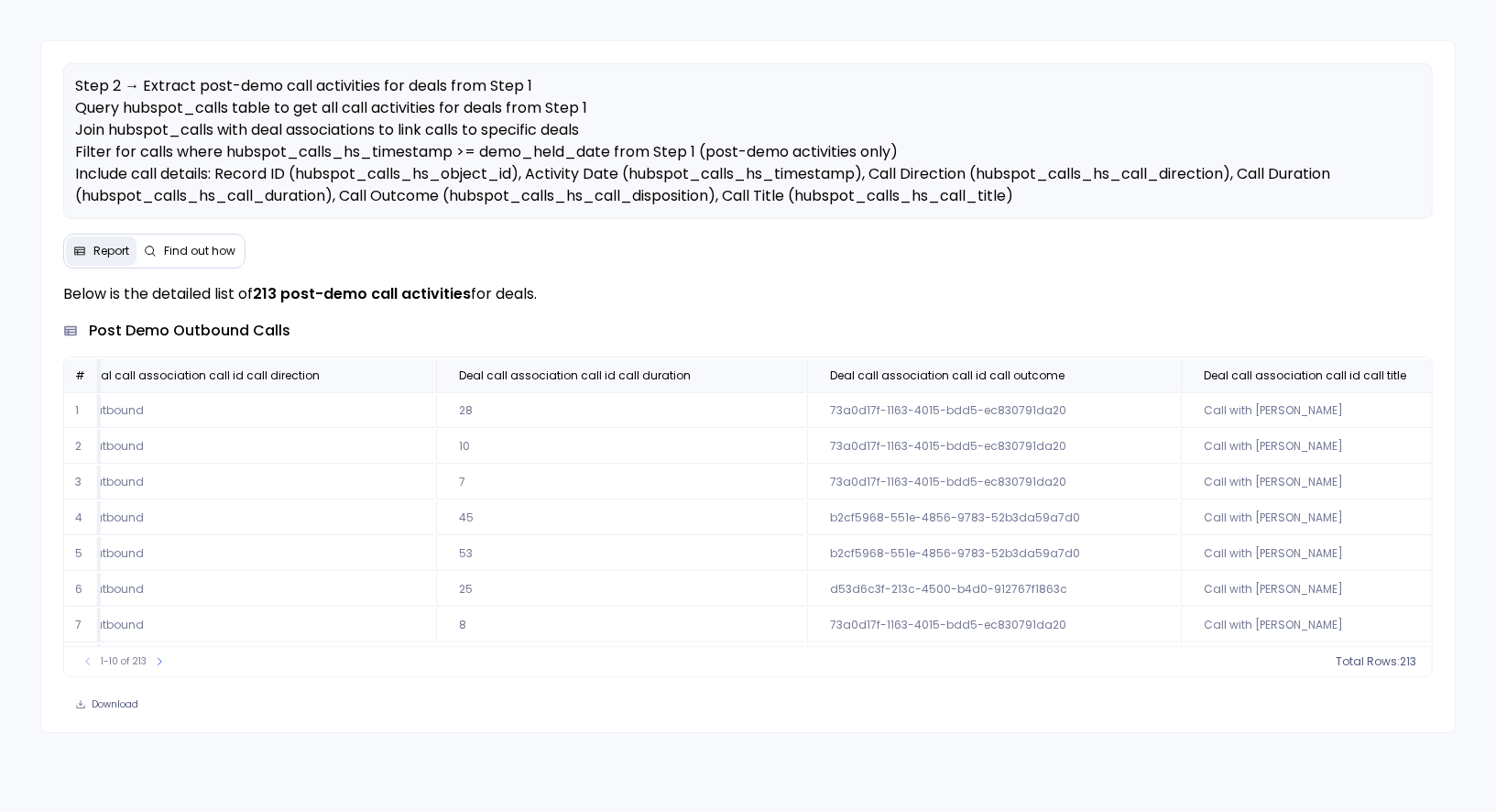
scroll to position [0, 1257]
click at [185, 259] on button "Find out how" at bounding box center [189, 251] width 107 height 30
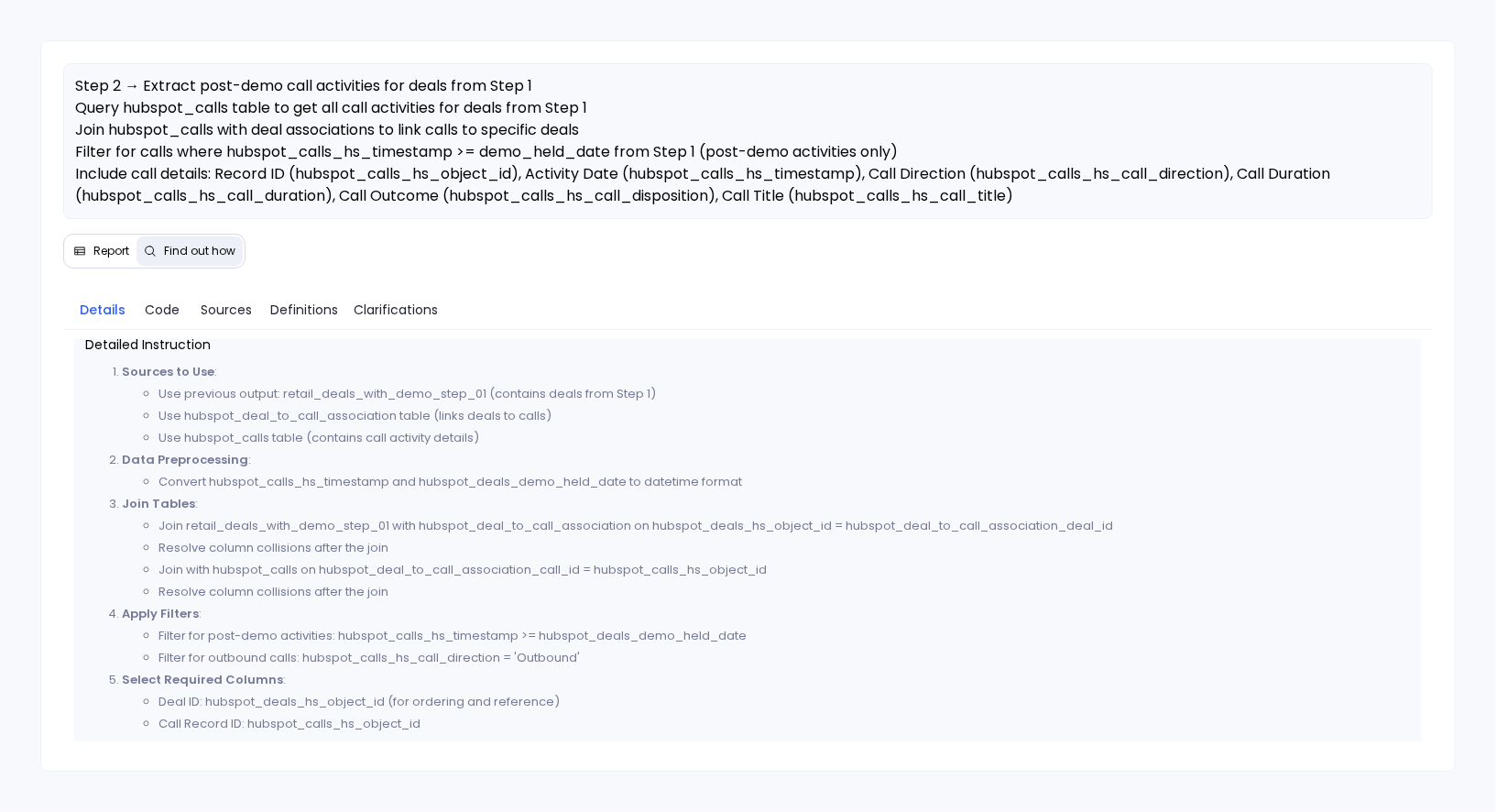
scroll to position [862, 0]
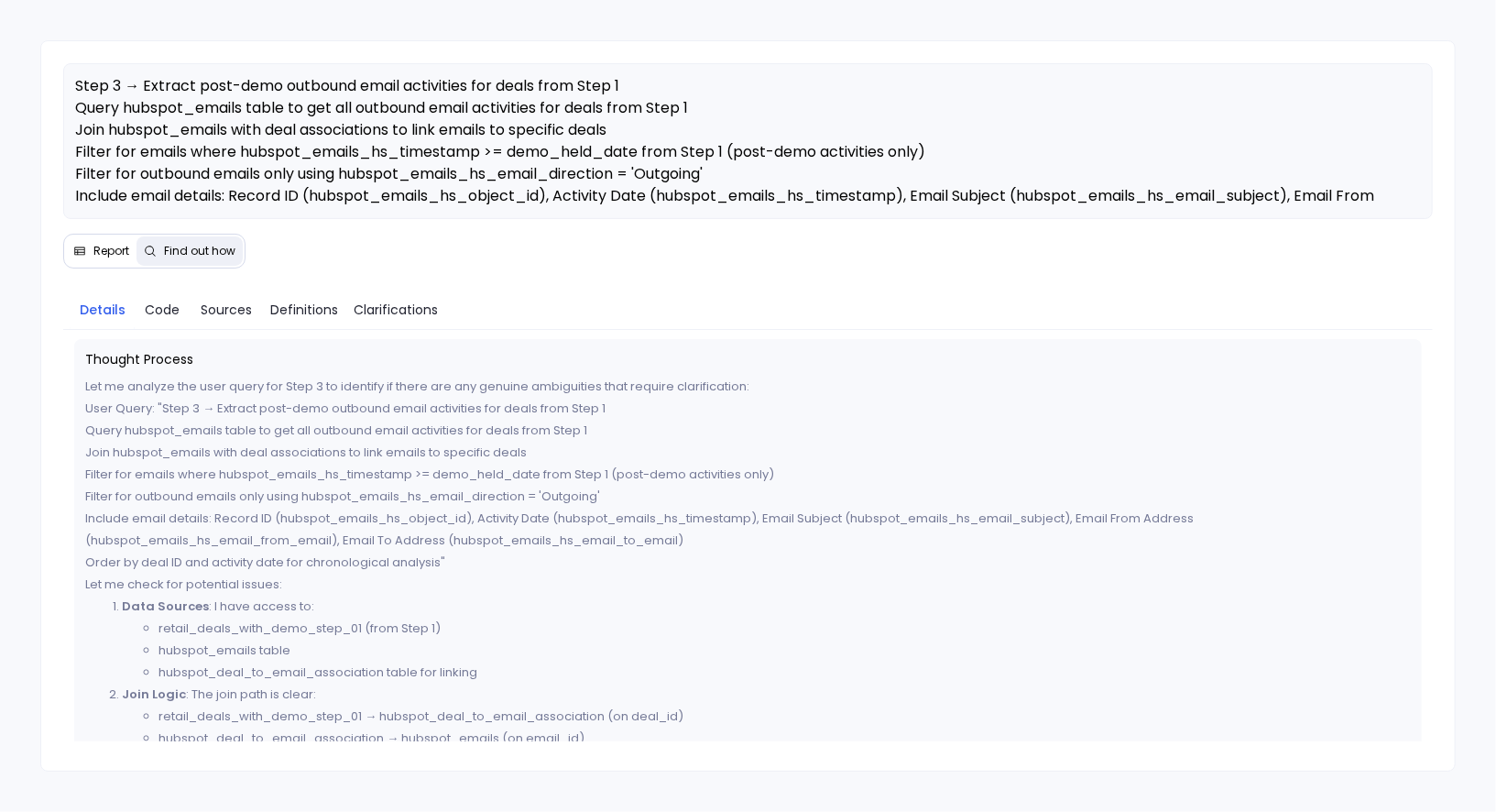
scroll to position [976, 0]
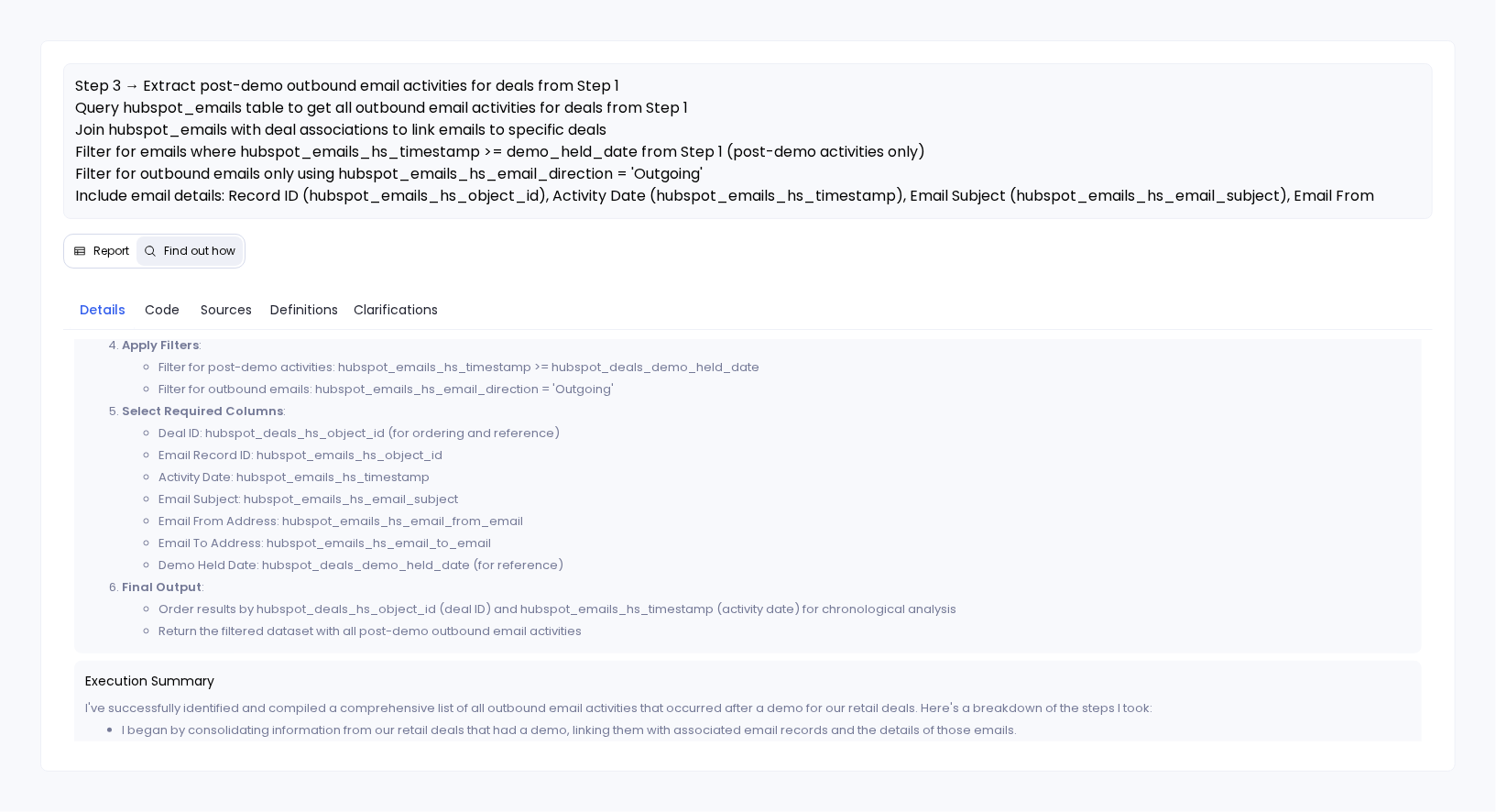
click at [120, 244] on span "Report" at bounding box center [111, 251] width 36 height 15
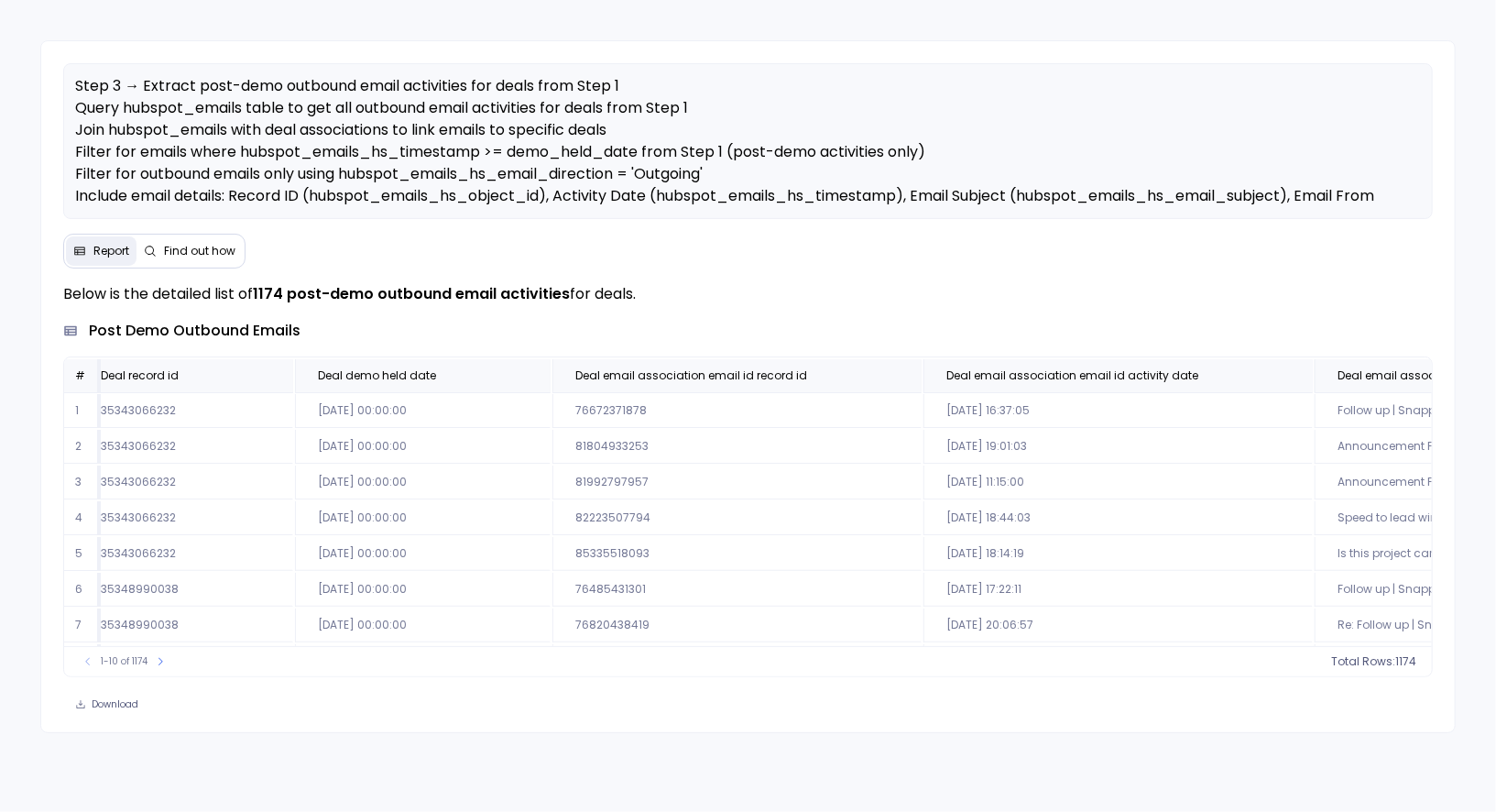
scroll to position [0, 0]
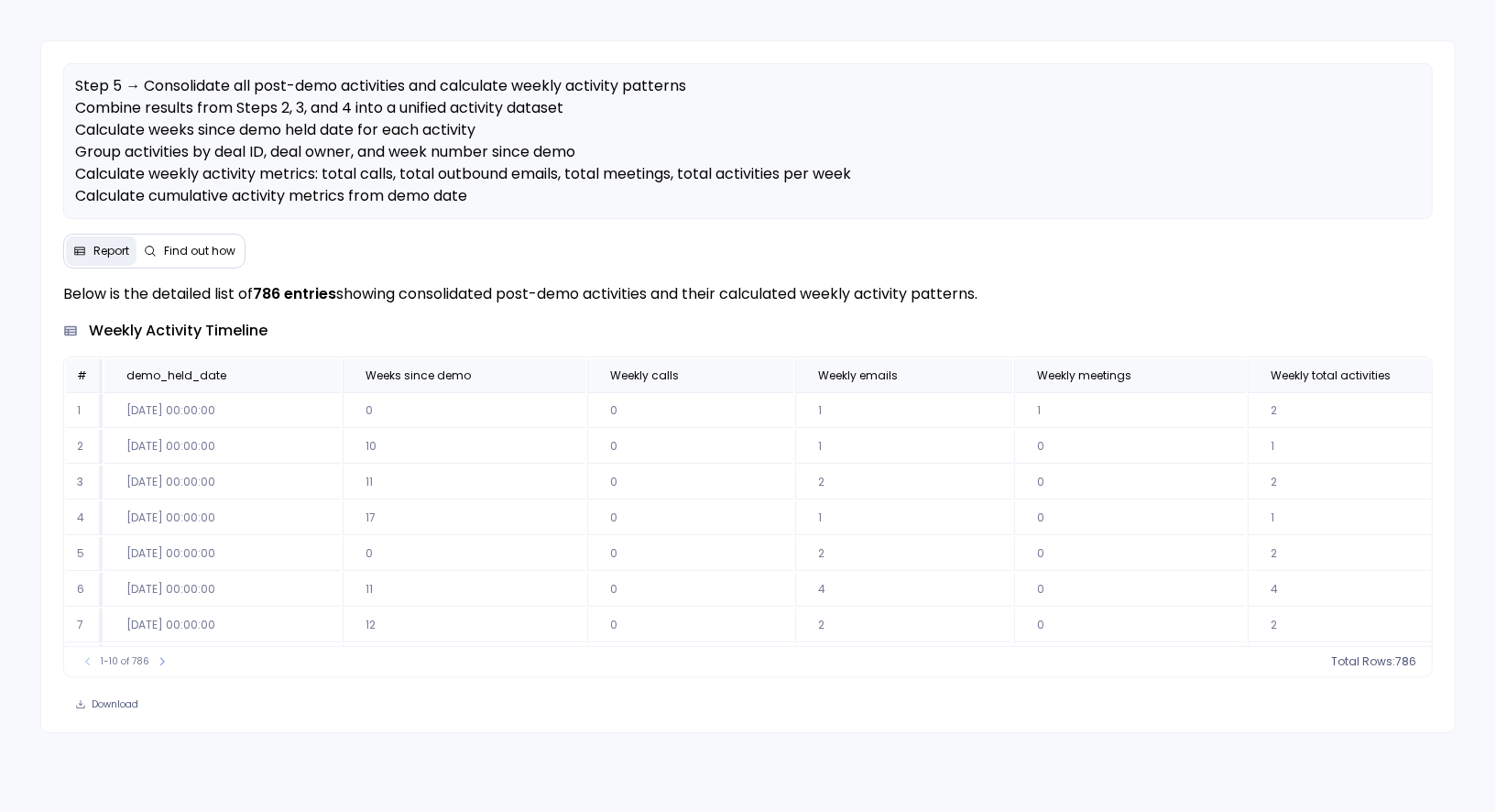
click at [191, 244] on span "Find out how" at bounding box center [200, 251] width 71 height 15
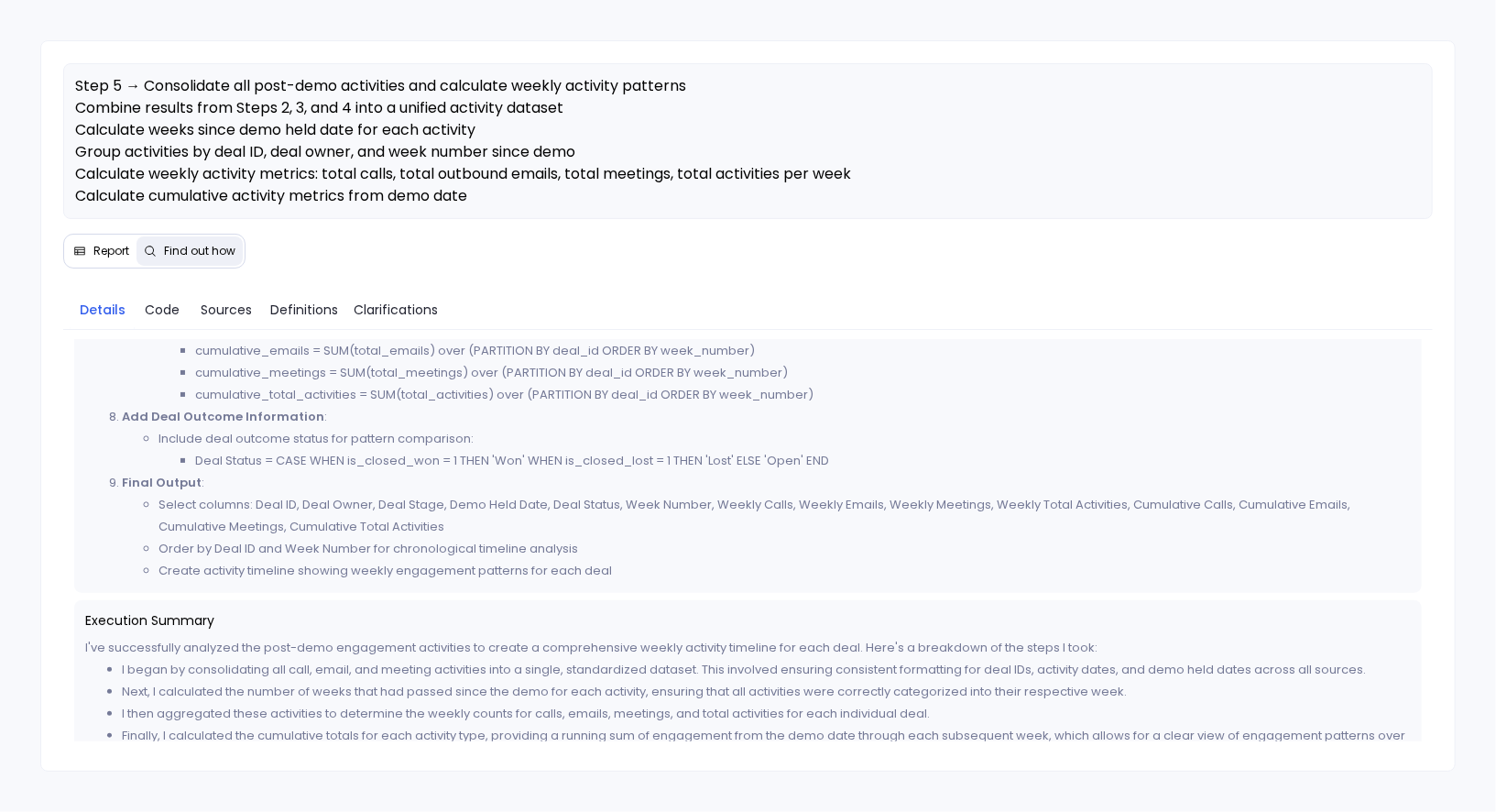
scroll to position [1215, 0]
click at [155, 315] on span "Code" at bounding box center [162, 310] width 35 height 20
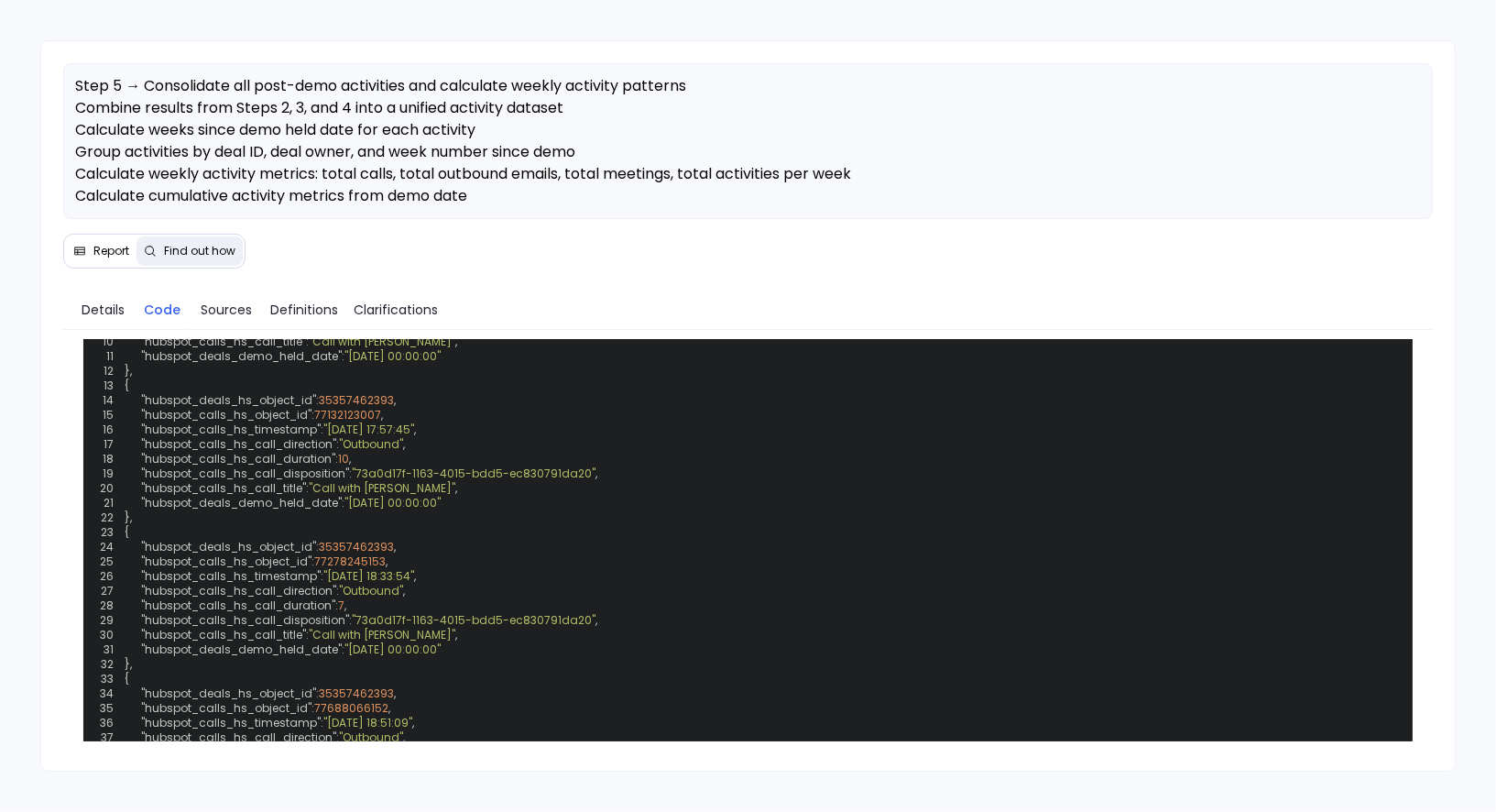
scroll to position [728, 0]
click at [99, 303] on span "Details" at bounding box center [103, 310] width 43 height 20
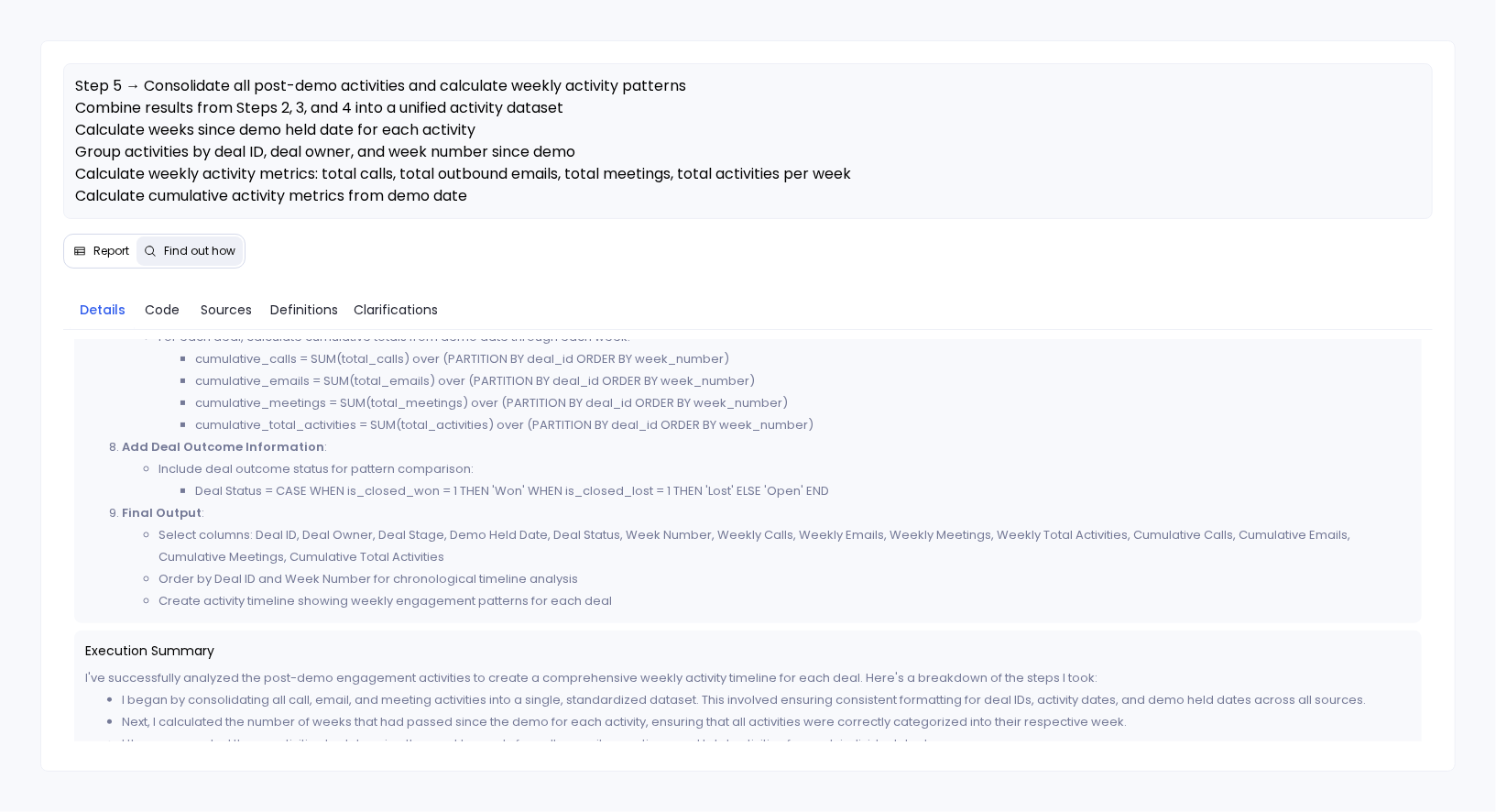
scroll to position [1192, 0]
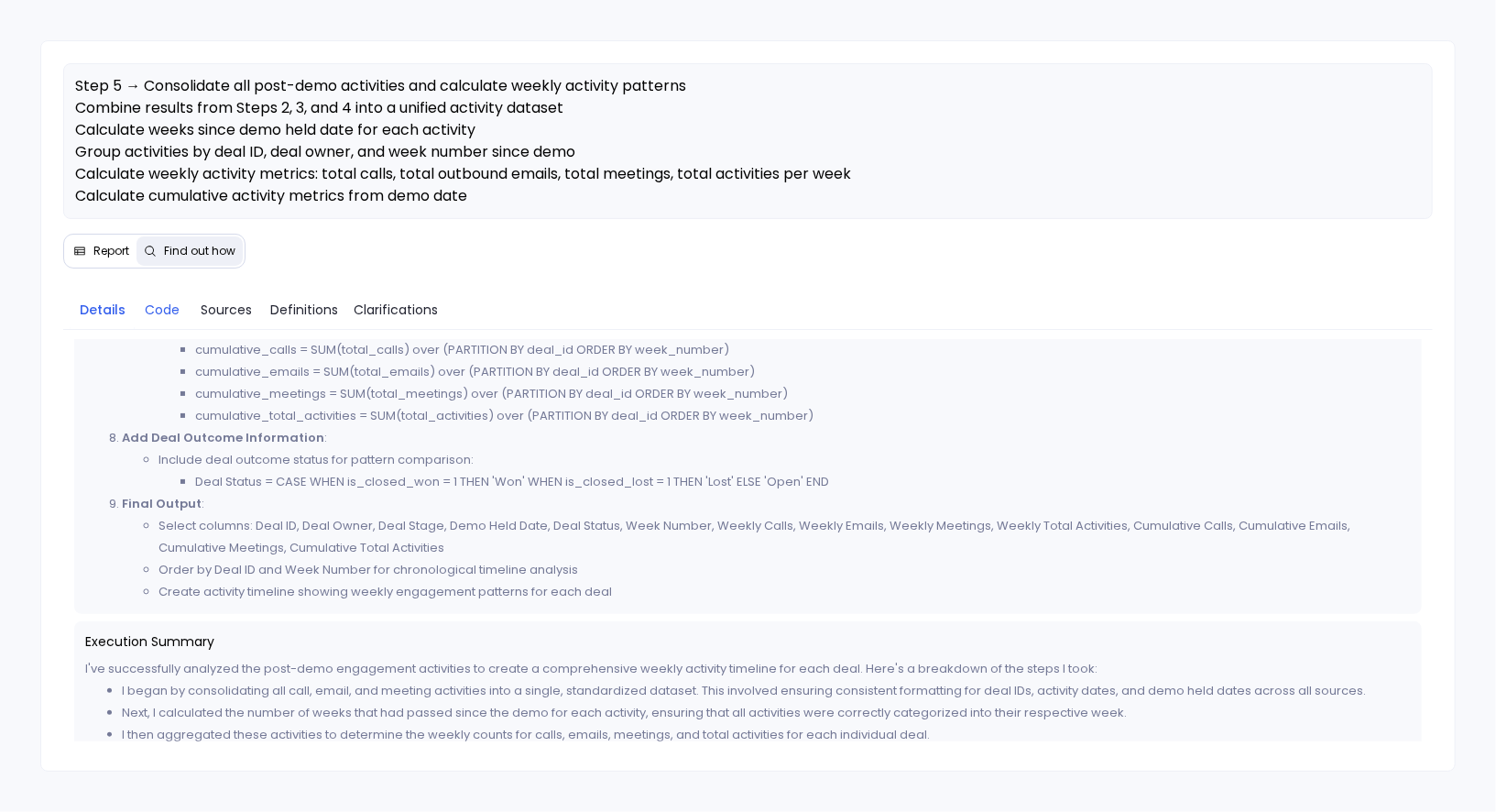
click at [160, 311] on span "Code" at bounding box center [162, 310] width 35 height 20
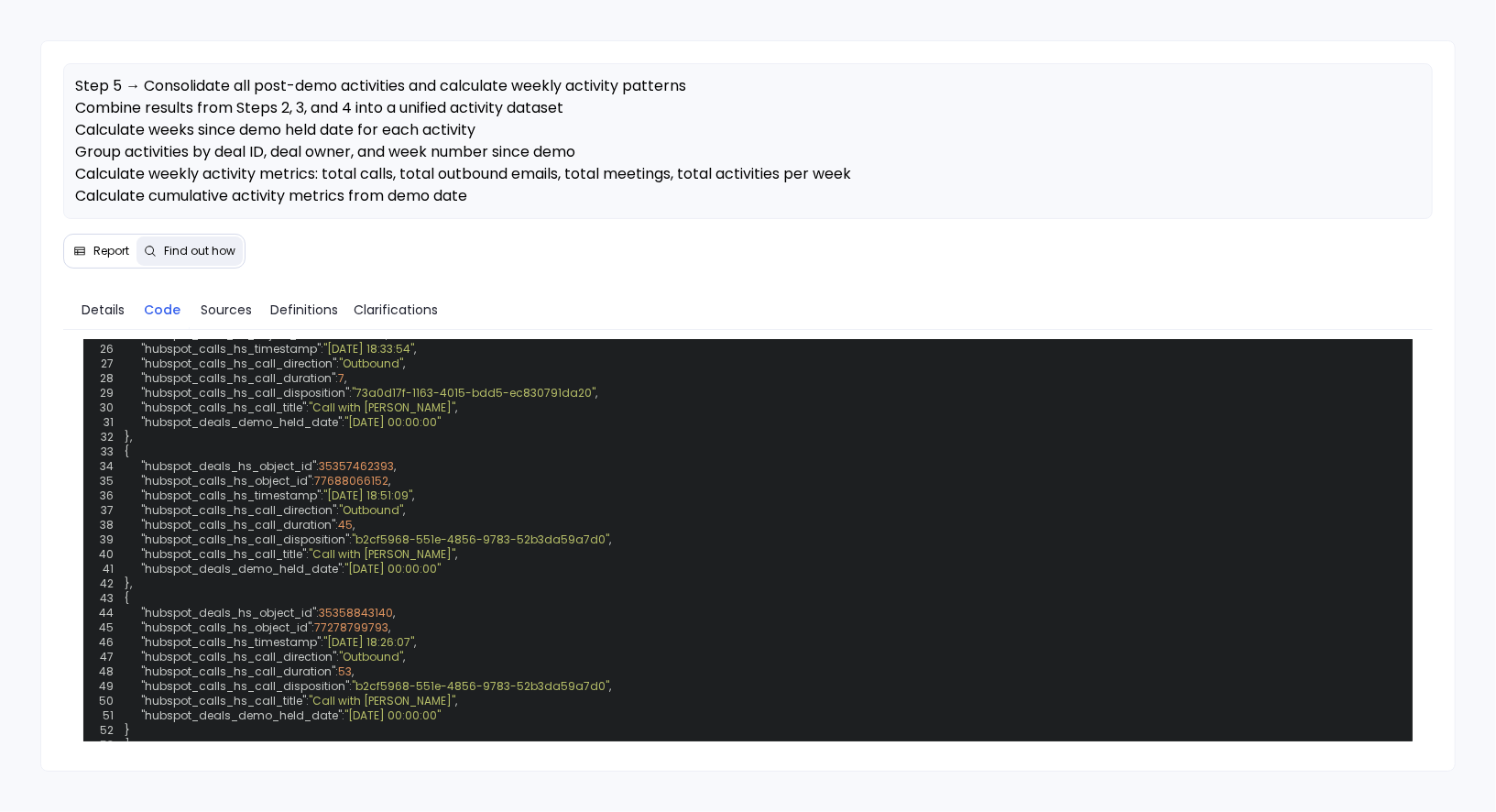
scroll to position [793, 0]
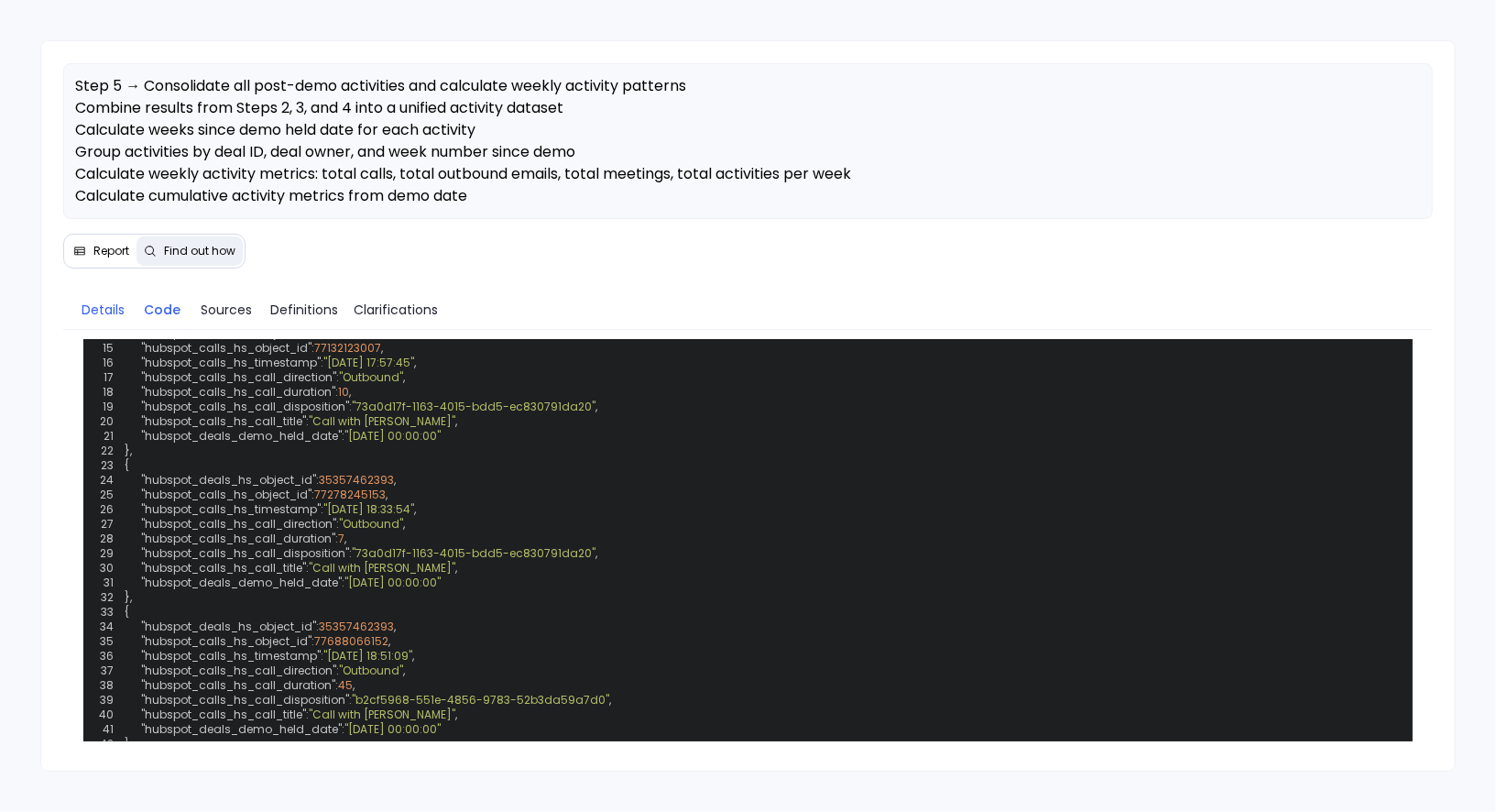
click at [108, 311] on span "Details" at bounding box center [103, 310] width 43 height 20
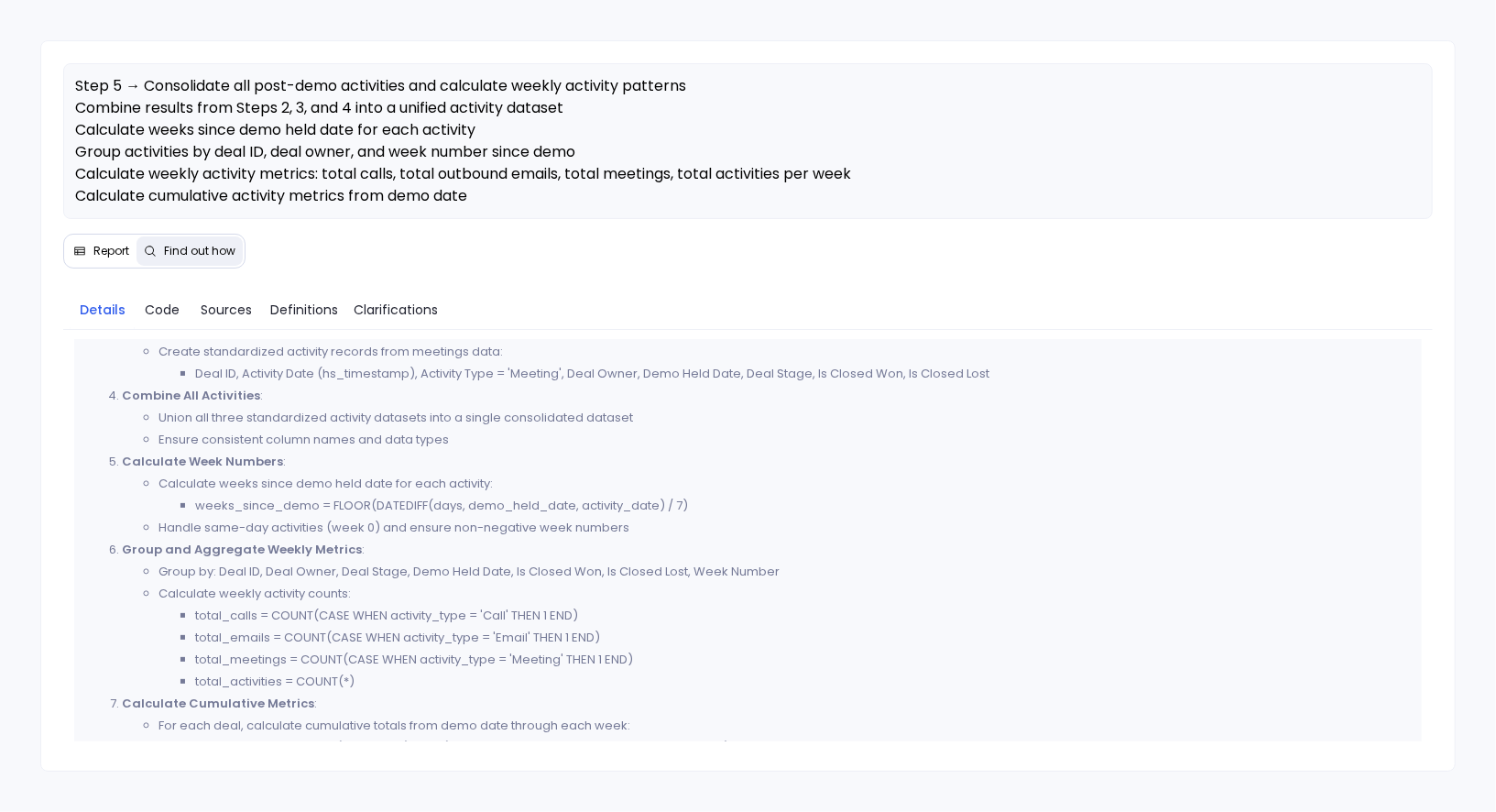
click at [117, 254] on span "Report" at bounding box center [111, 251] width 36 height 15
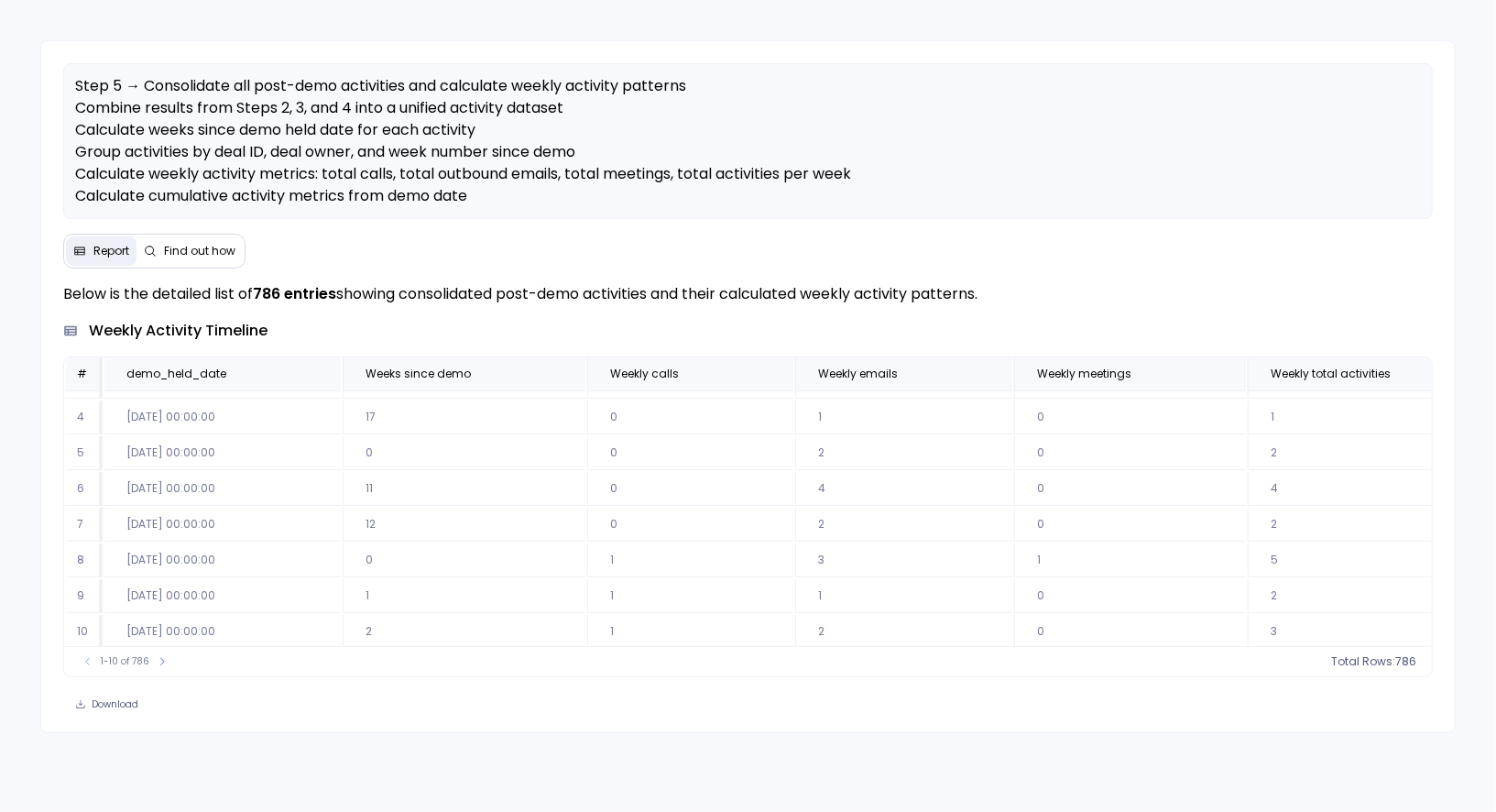
scroll to position [0, 0]
click at [185, 263] on button "Find out how" at bounding box center [189, 251] width 107 height 30
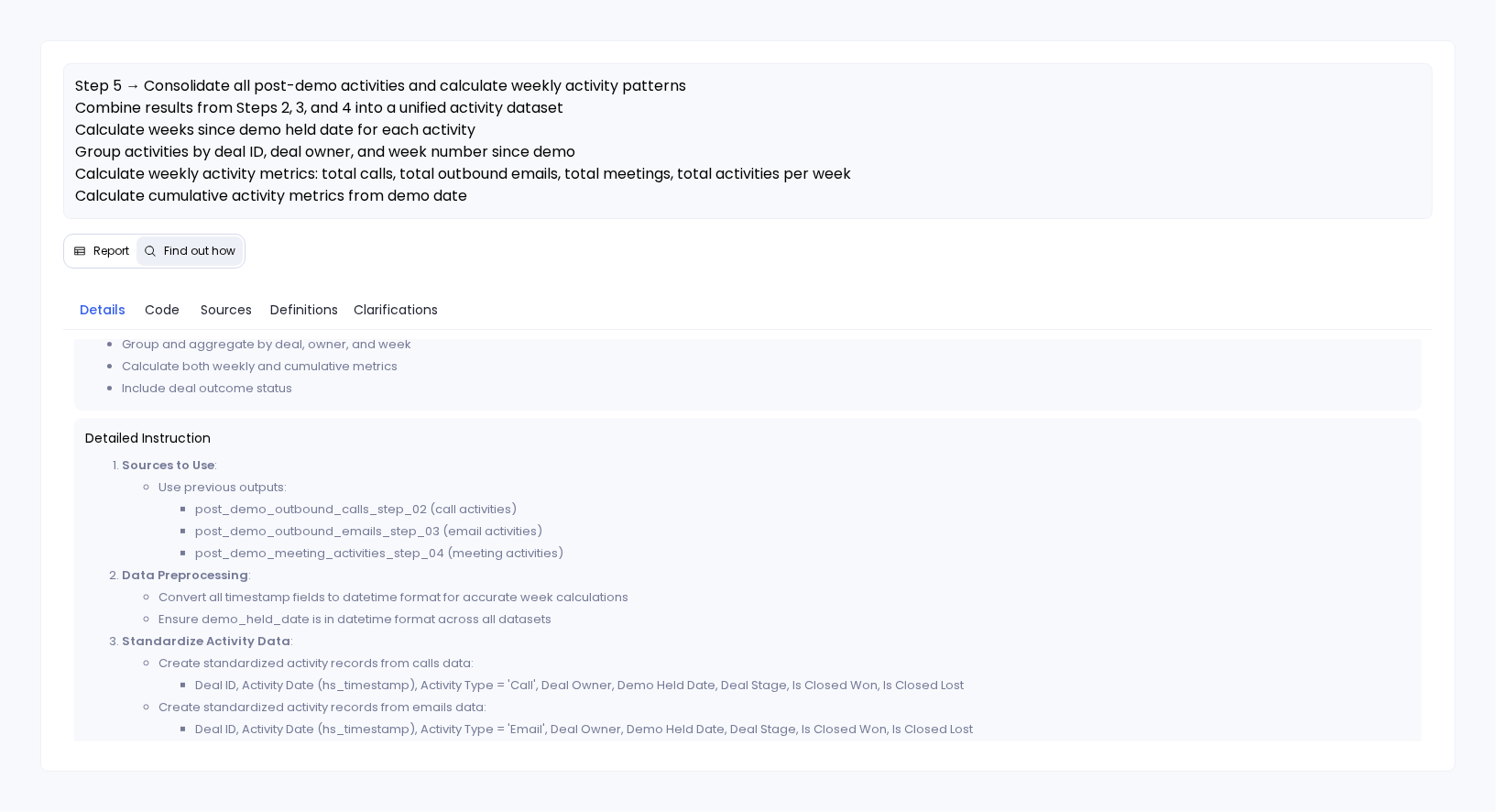
scroll to position [696, 0]
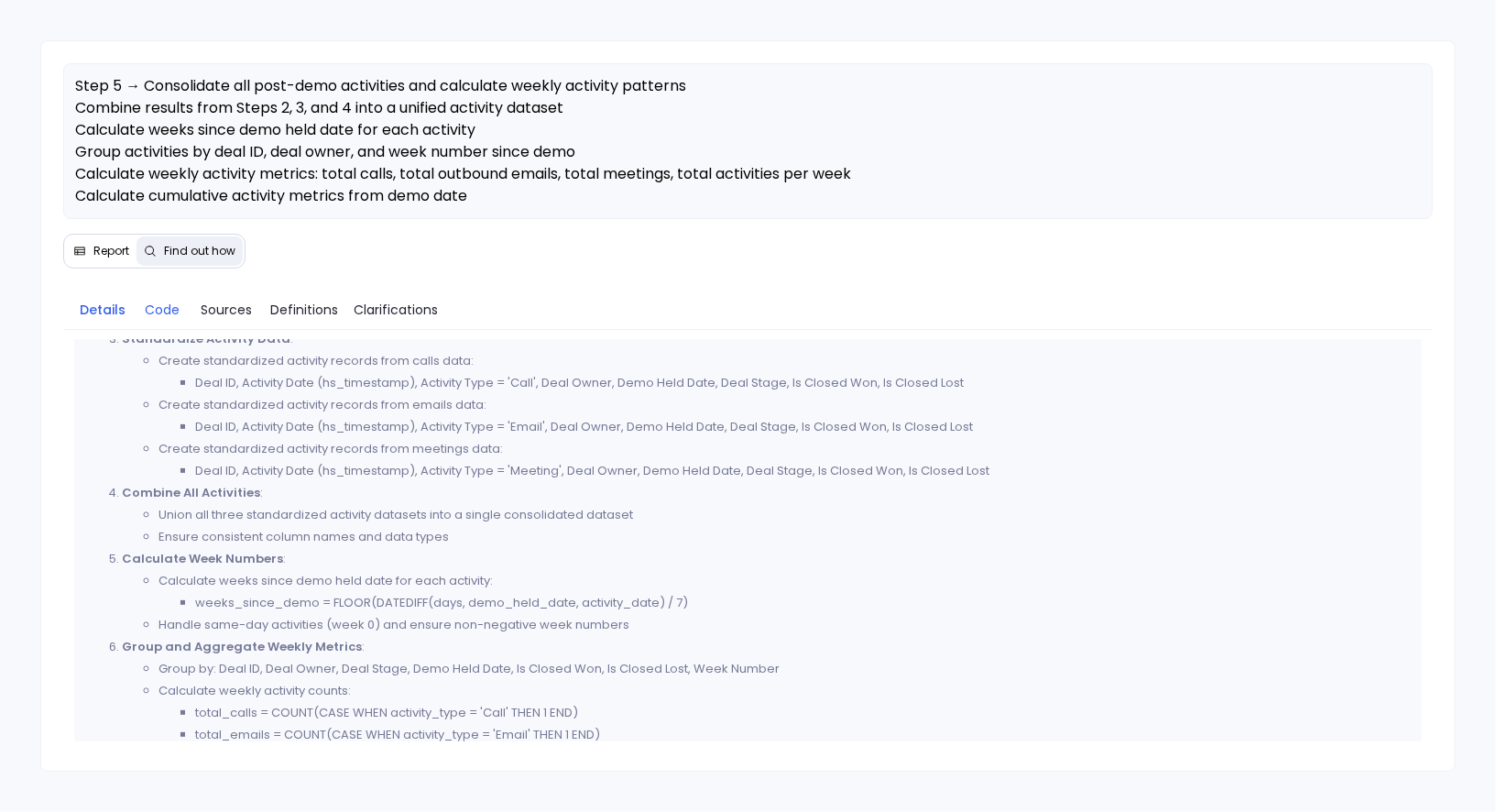
click at [171, 311] on span "Code" at bounding box center [162, 310] width 35 height 20
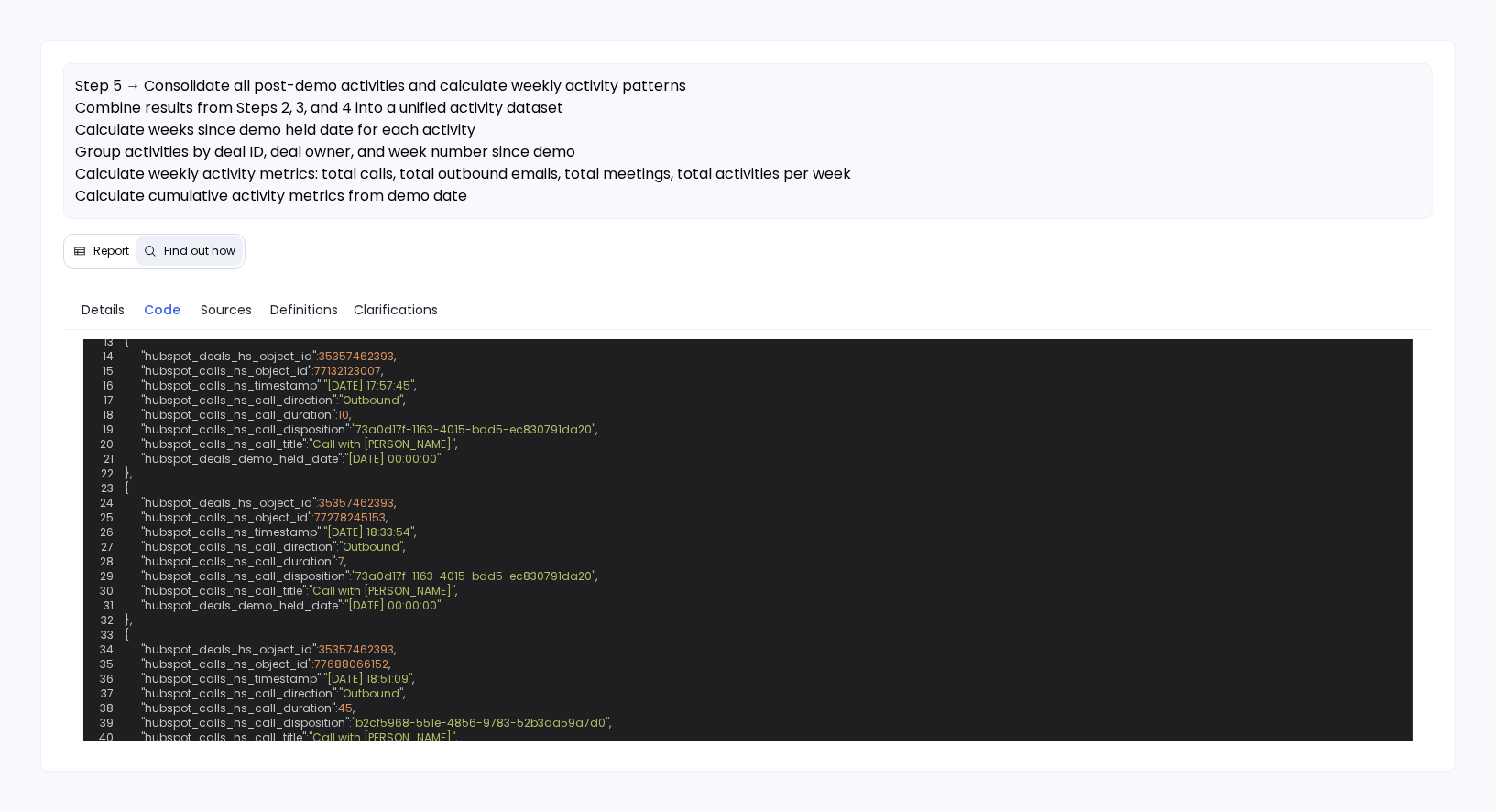
scroll to position [621, 0]
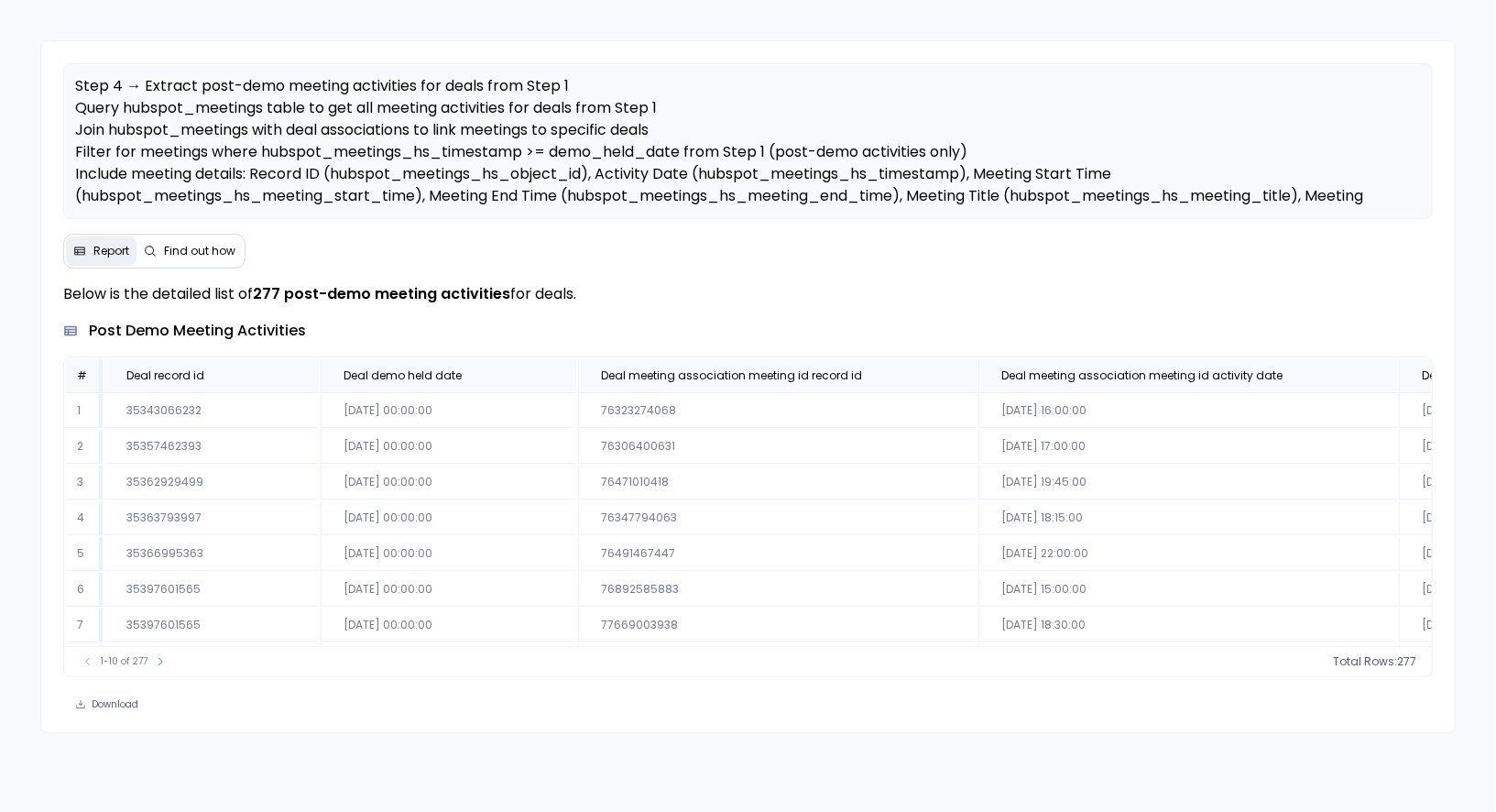
scroll to position [0, 1701]
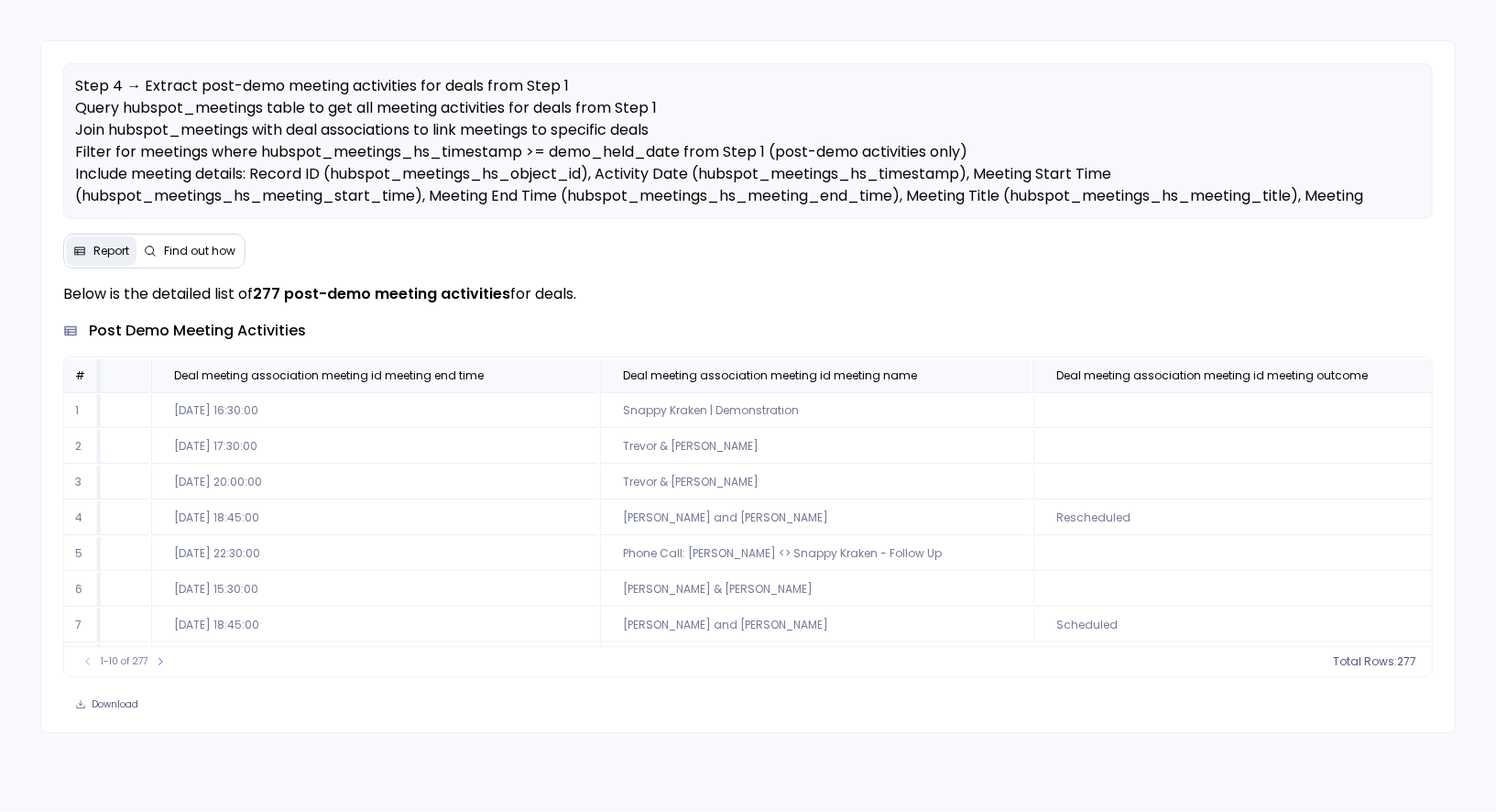
click at [179, 264] on div "Report Find out how" at bounding box center [154, 251] width 182 height 35
click at [185, 256] on span "Find out how" at bounding box center [200, 251] width 71 height 15
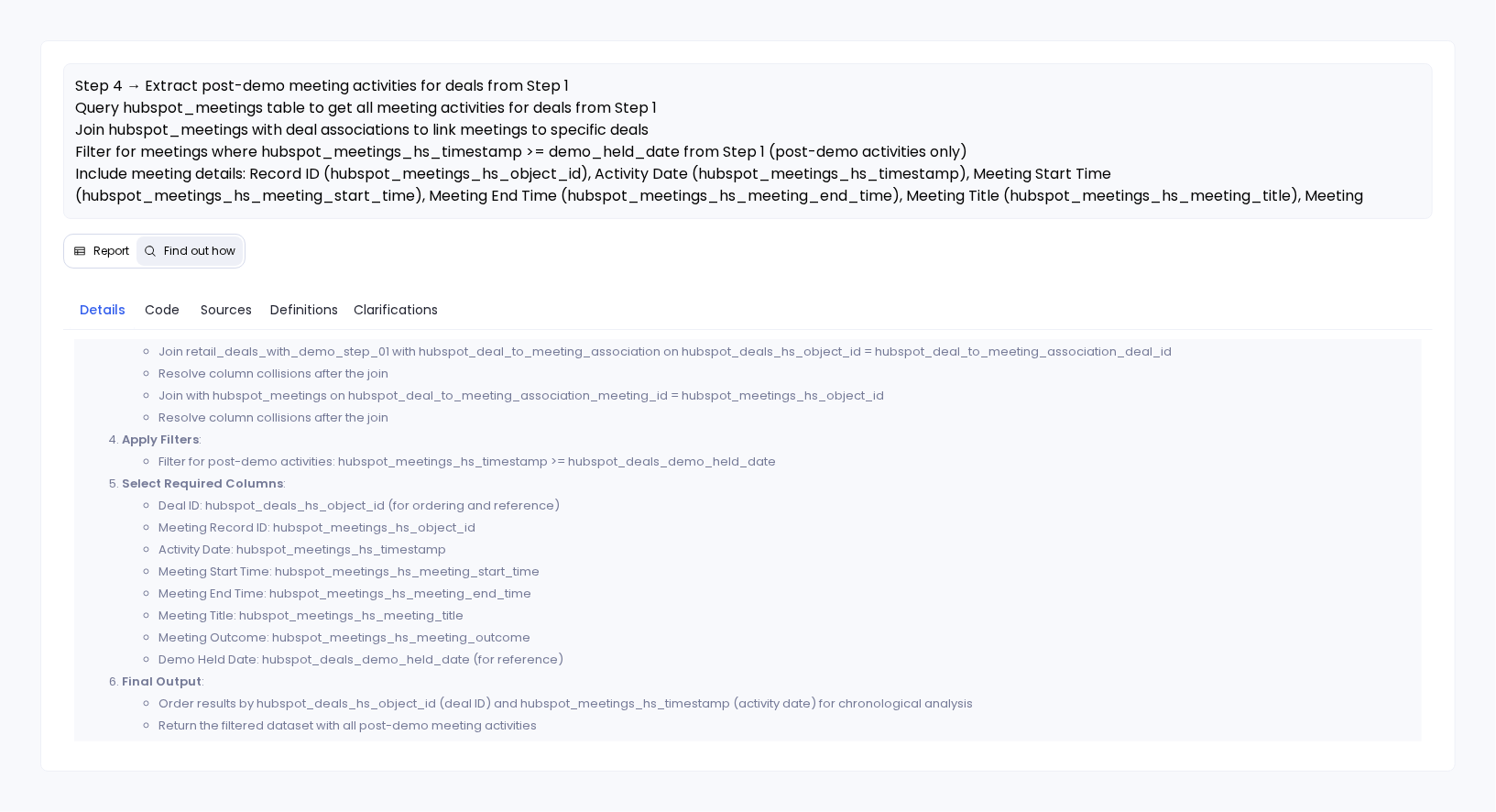
scroll to position [840, 0]
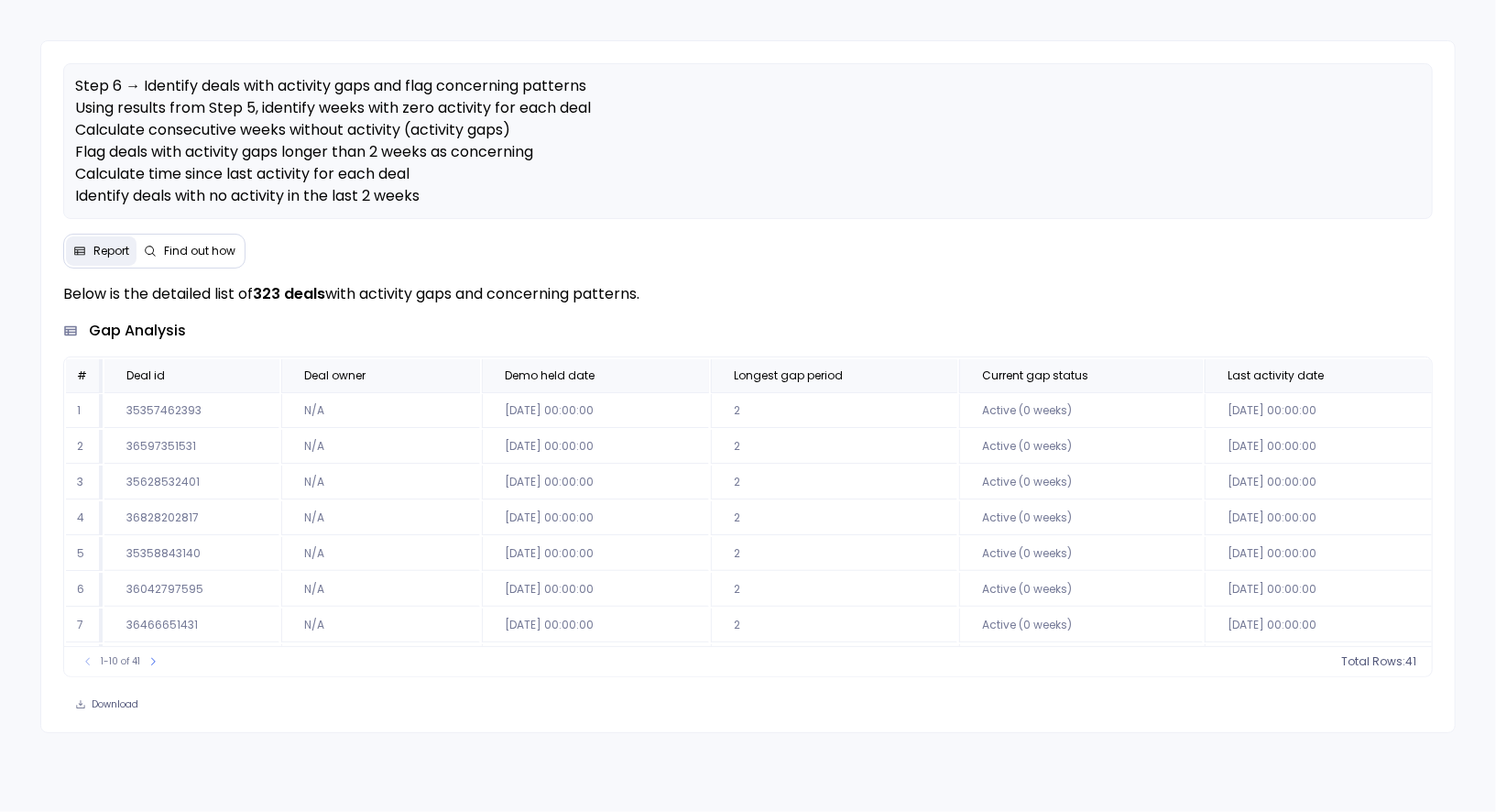
click at [194, 253] on span "Find out how" at bounding box center [200, 251] width 71 height 15
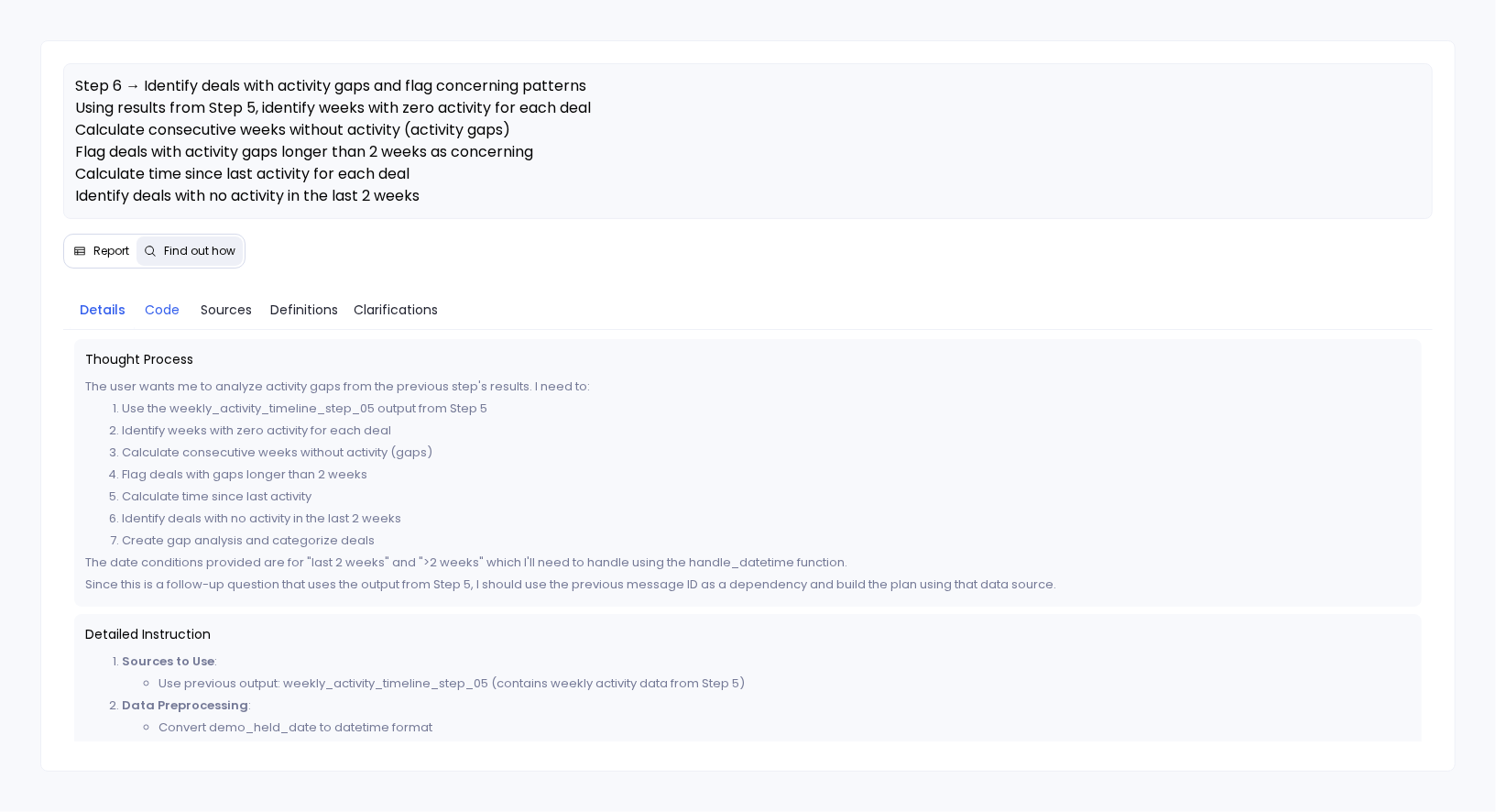
click at [160, 316] on span "Code" at bounding box center [162, 310] width 35 height 20
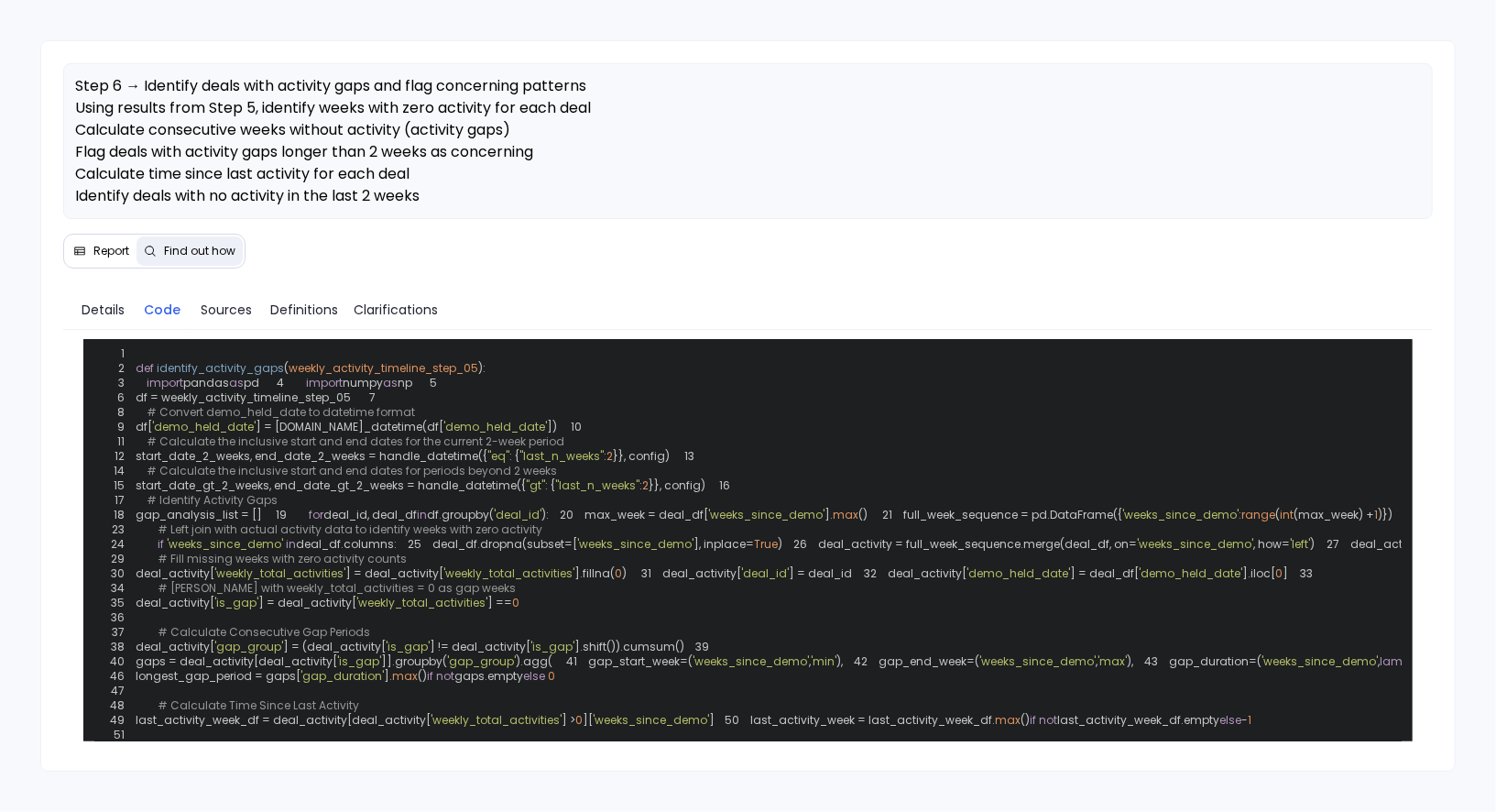
scroll to position [40, 0]
click at [101, 310] on span "Details" at bounding box center [103, 310] width 43 height 20
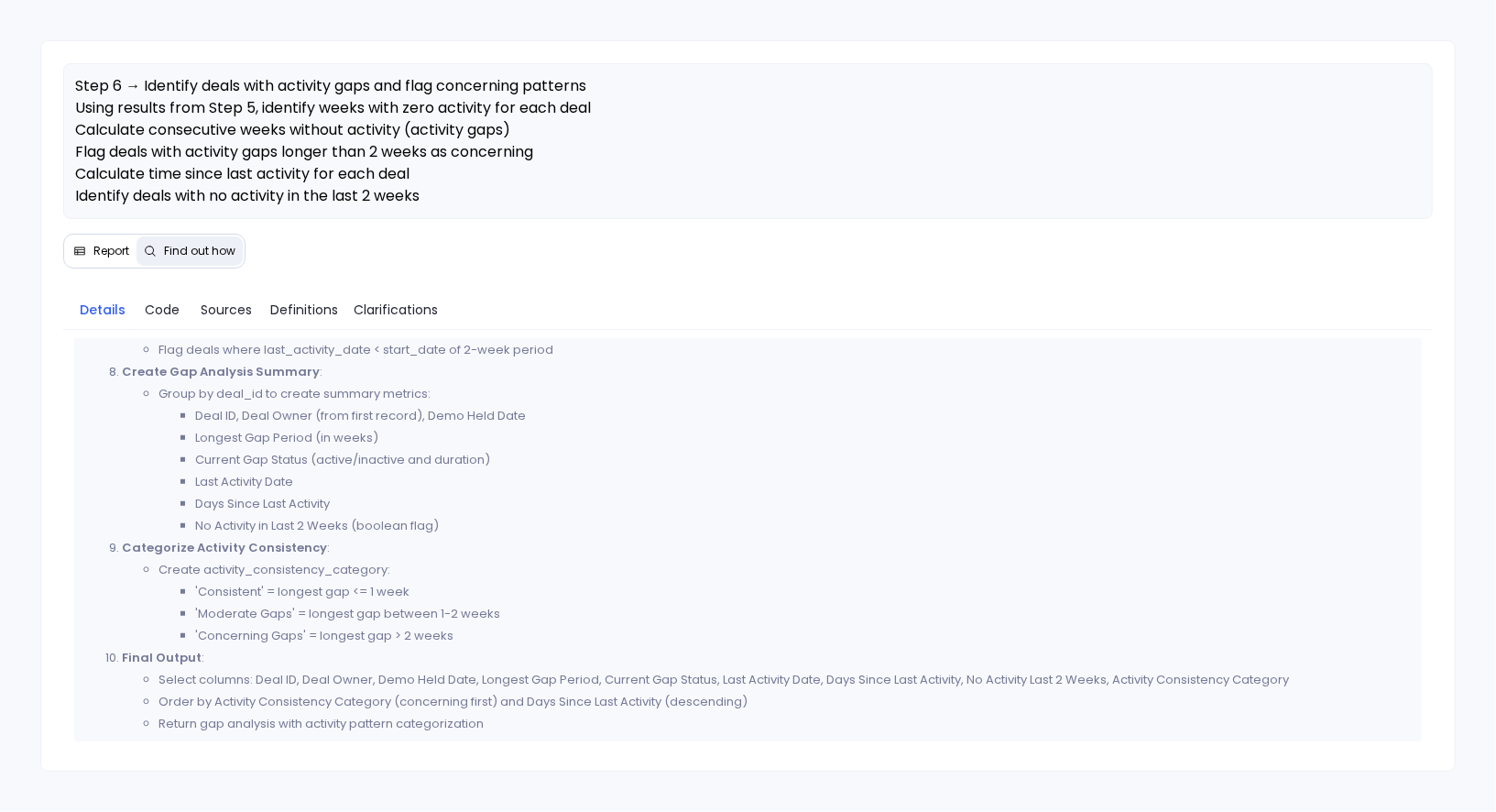
scroll to position [862, 0]
click at [124, 255] on span "Report" at bounding box center [111, 251] width 36 height 15
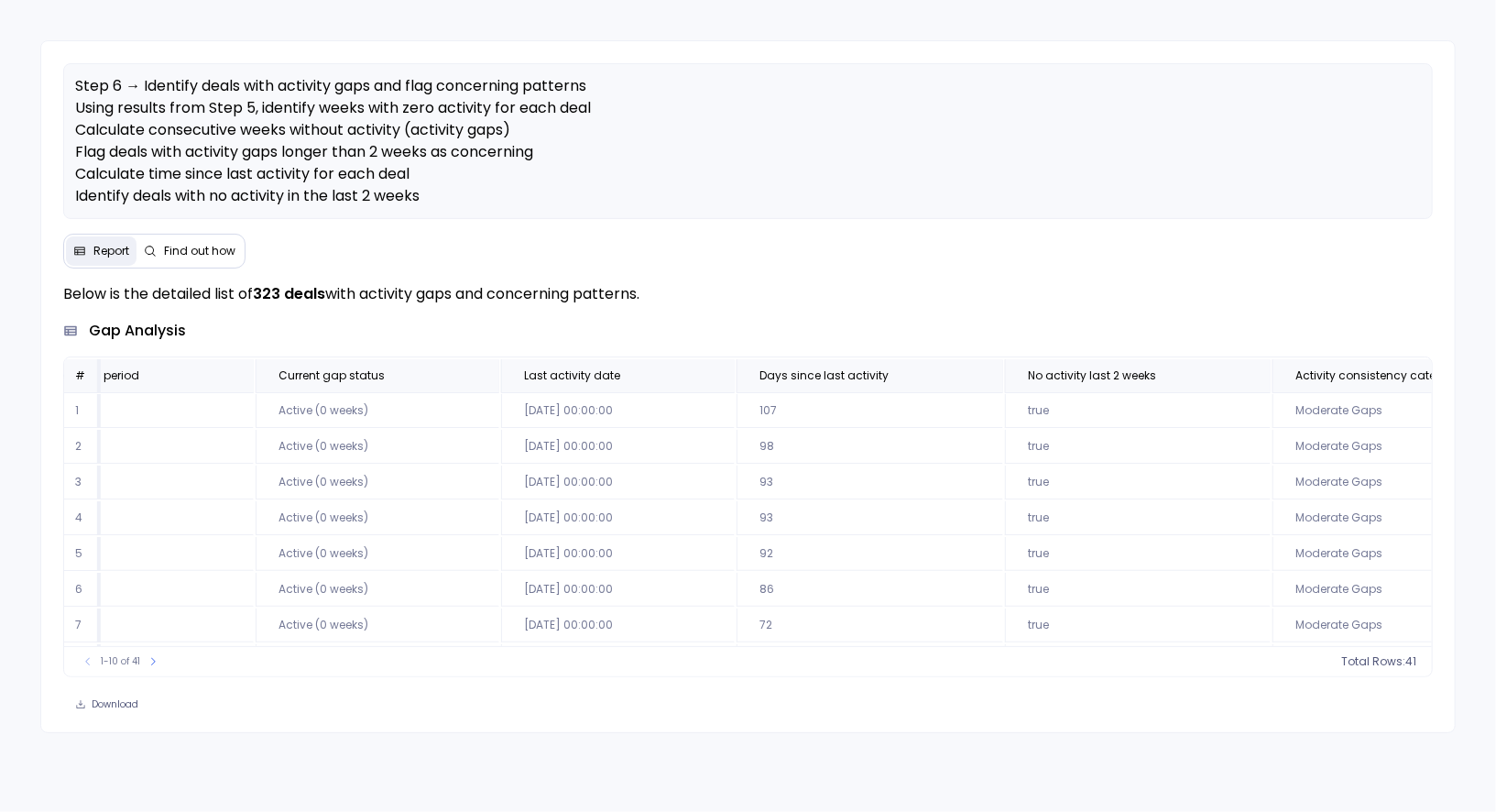
scroll to position [0, 709]
click at [205, 246] on span "Find out how" at bounding box center [200, 251] width 71 height 15
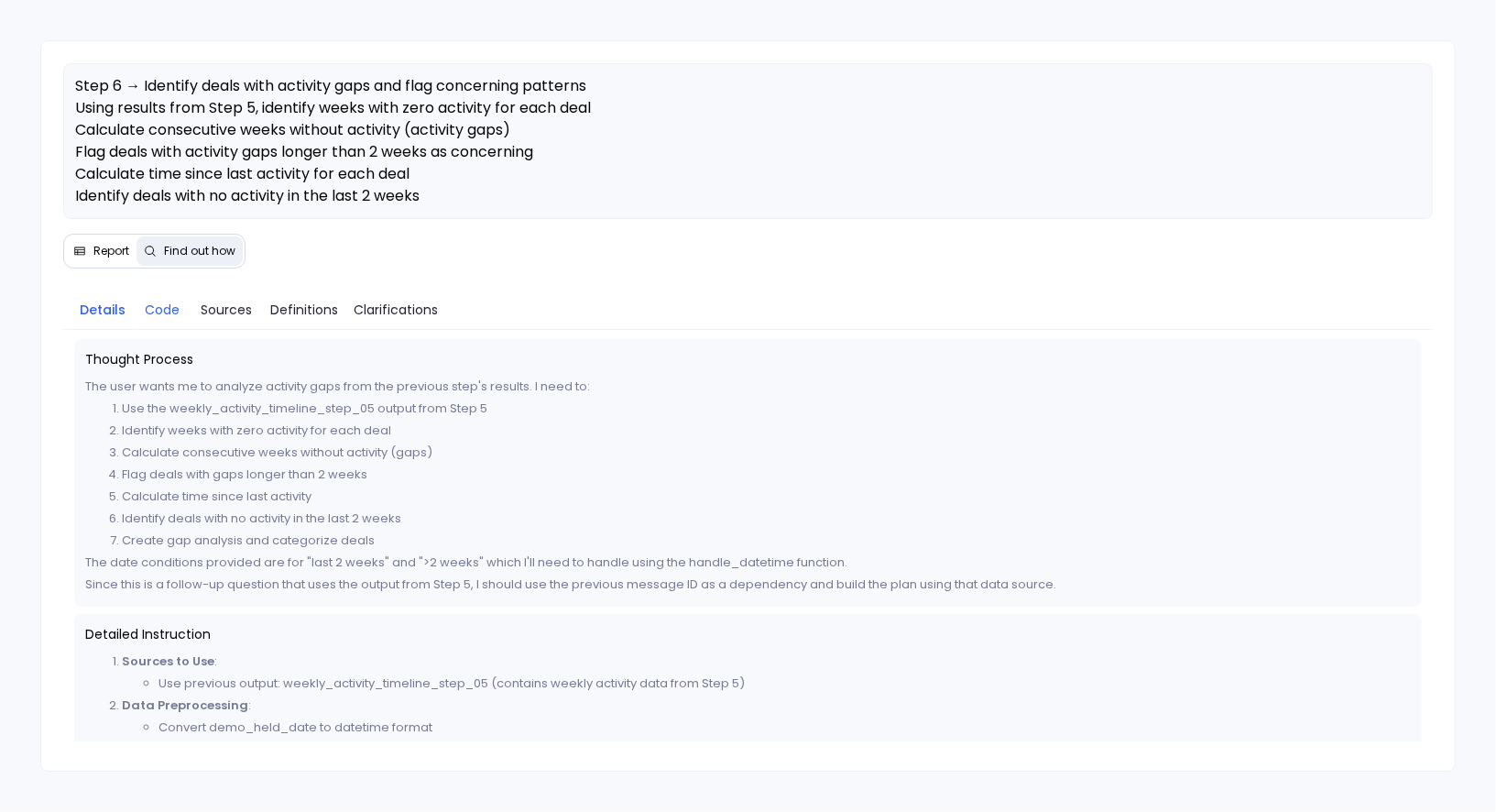
click at [159, 303] on span "Code" at bounding box center [162, 310] width 35 height 20
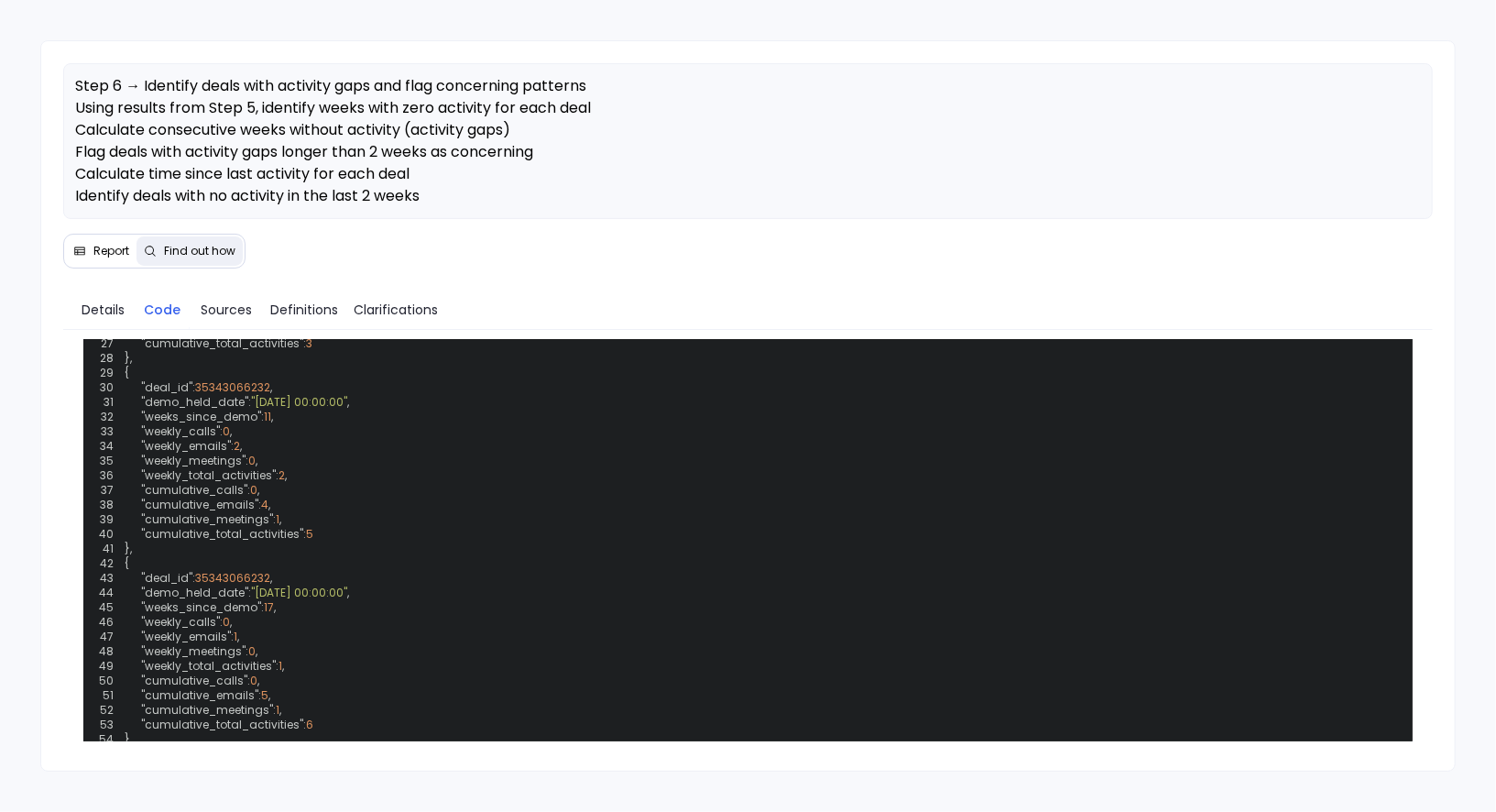
scroll to position [1254, 0]
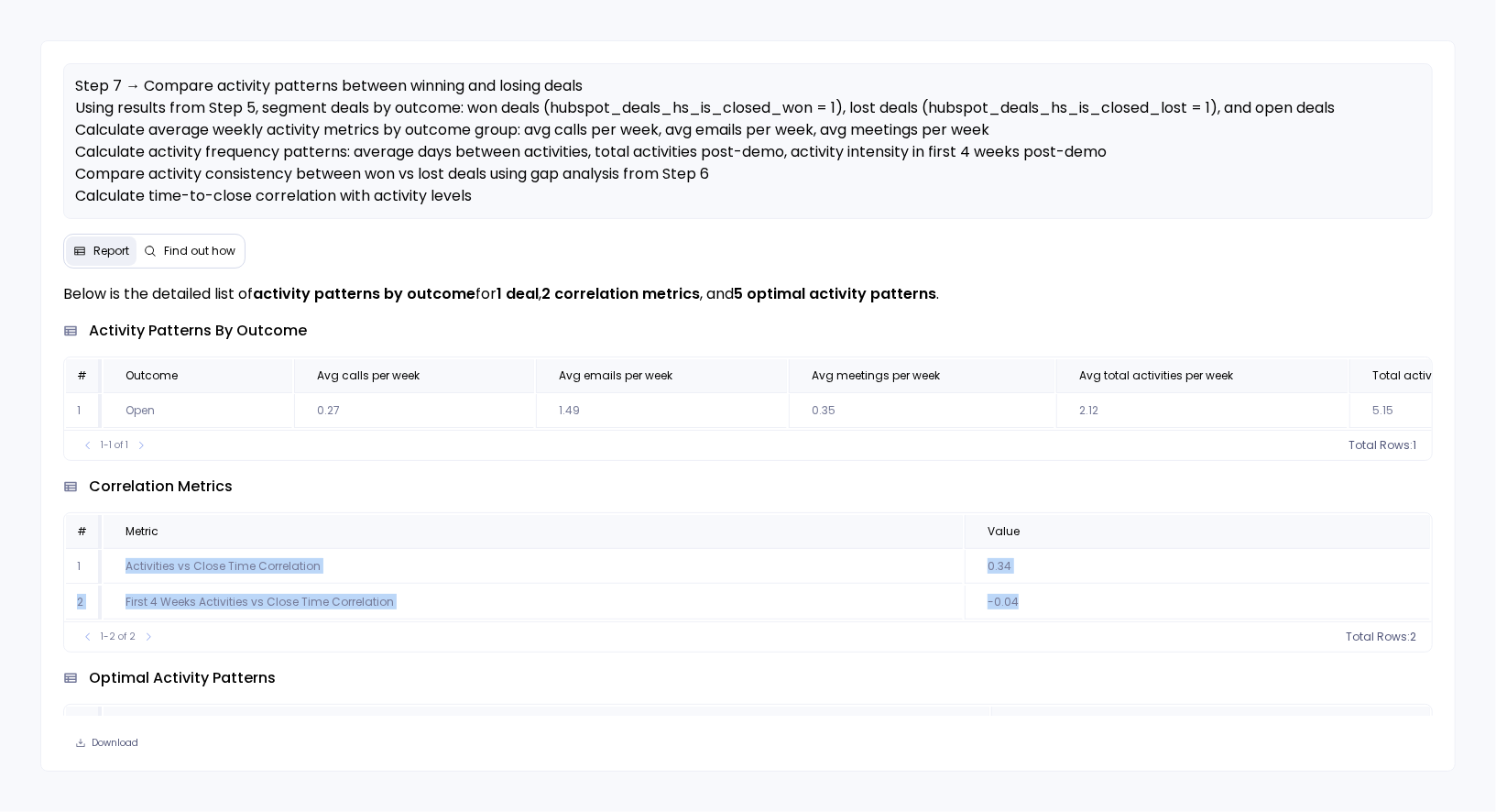
scroll to position [0, 1015]
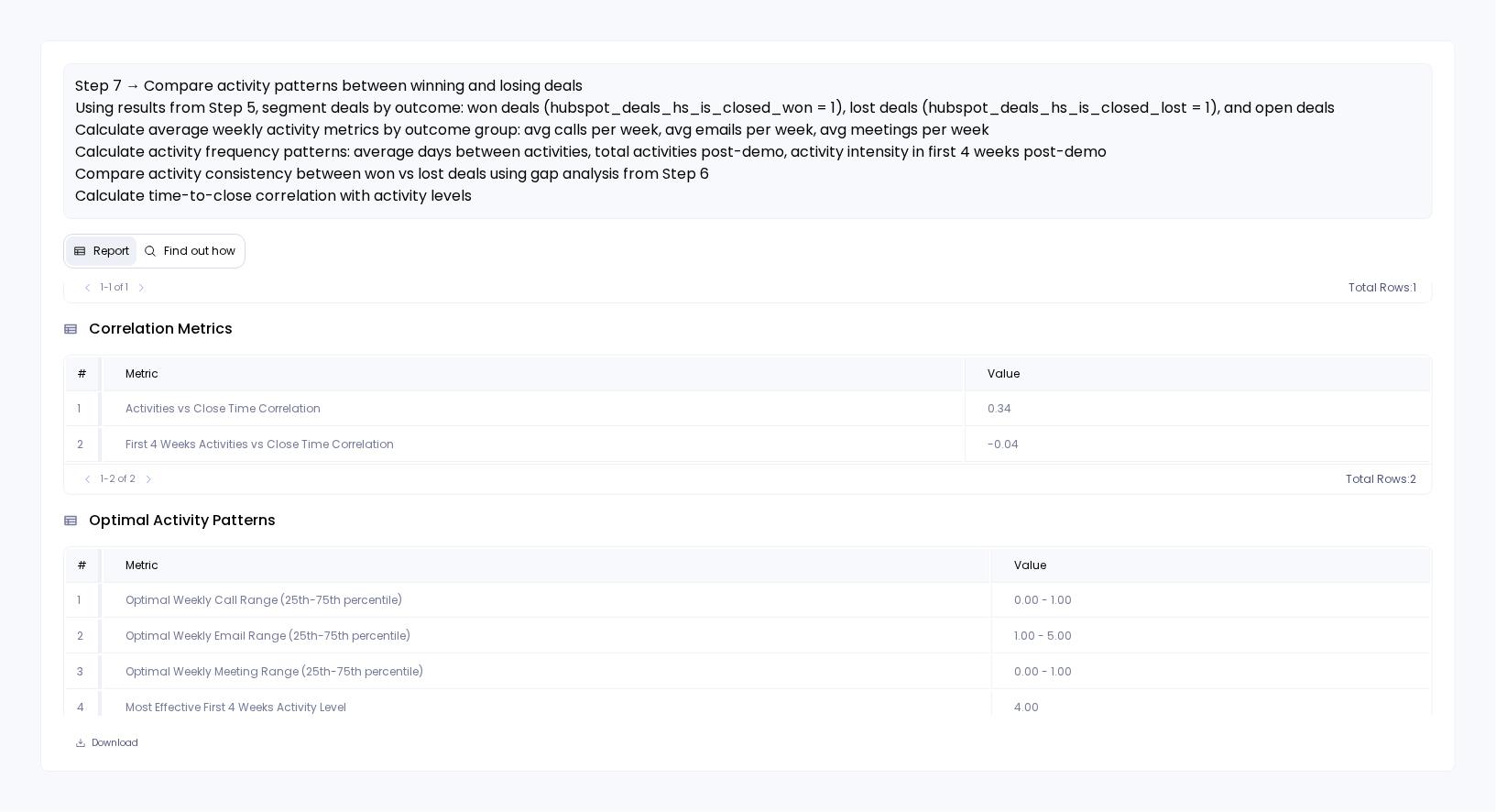
click at [389, 259] on div "Step 7 → Compare activity patterns between winning and losing deals Using resul…" at bounding box center [747, 405] width 1415 height 730
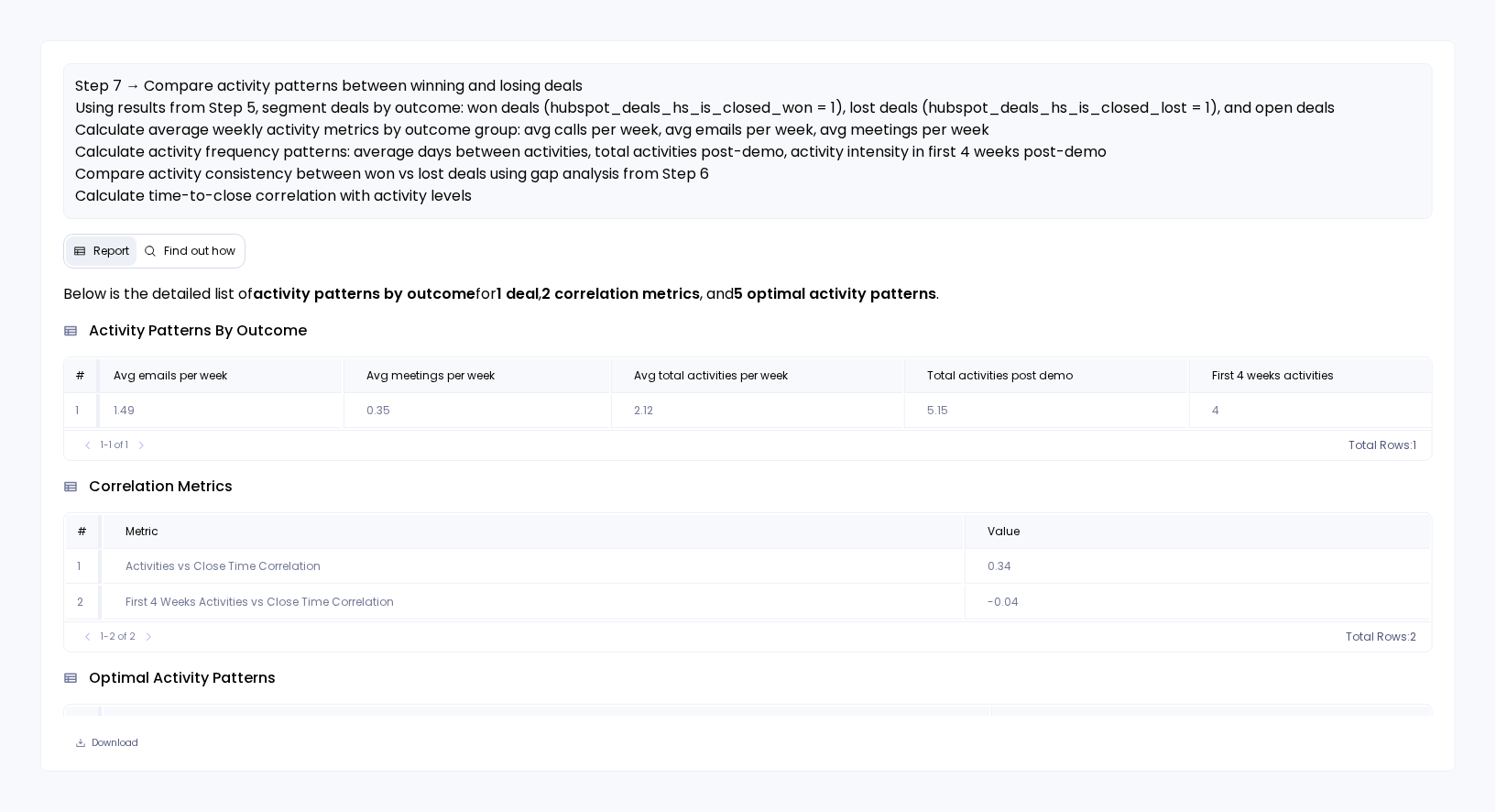
scroll to position [0, 0]
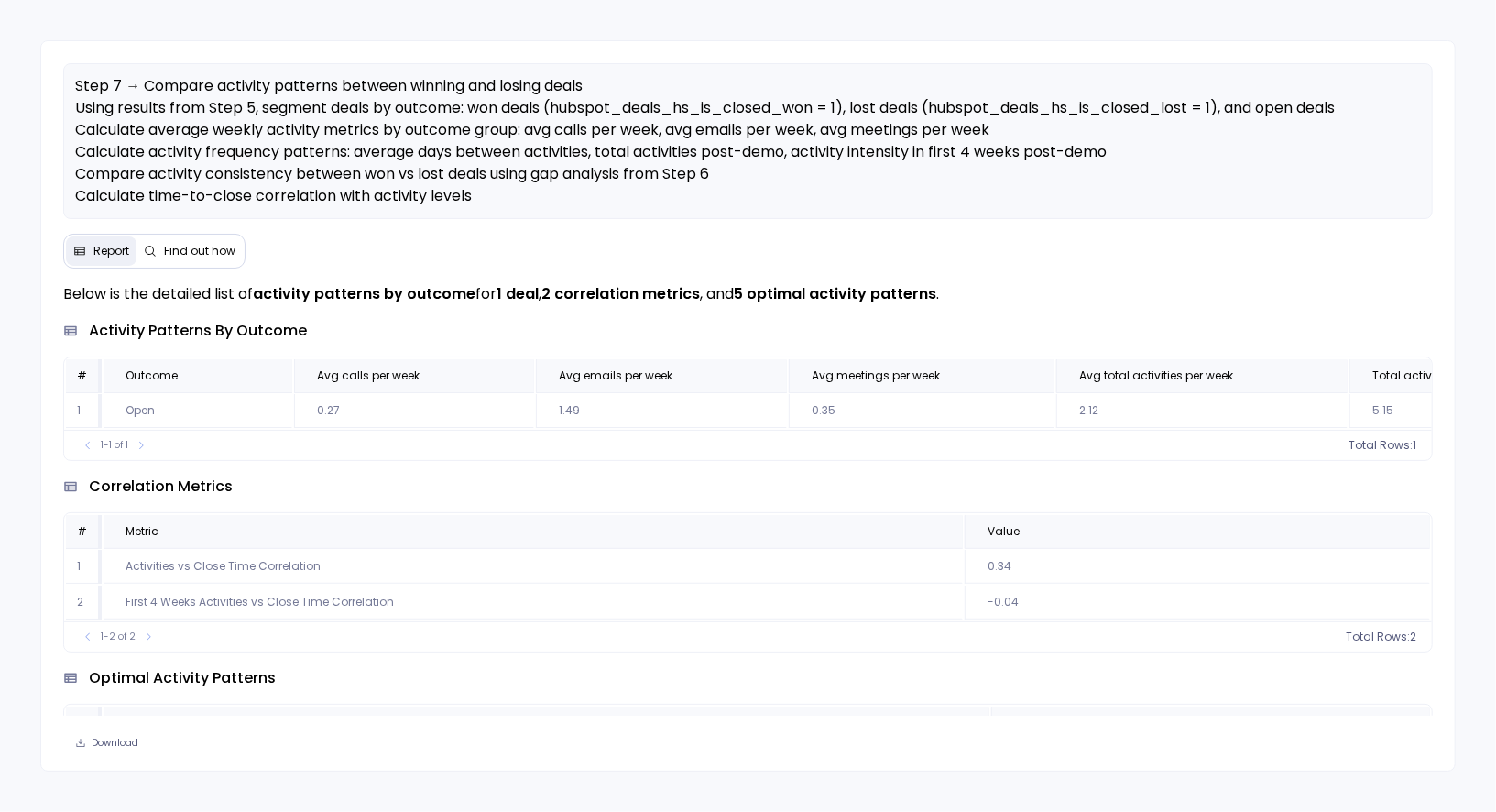
click at [217, 248] on span "Find out how" at bounding box center [200, 251] width 71 height 15
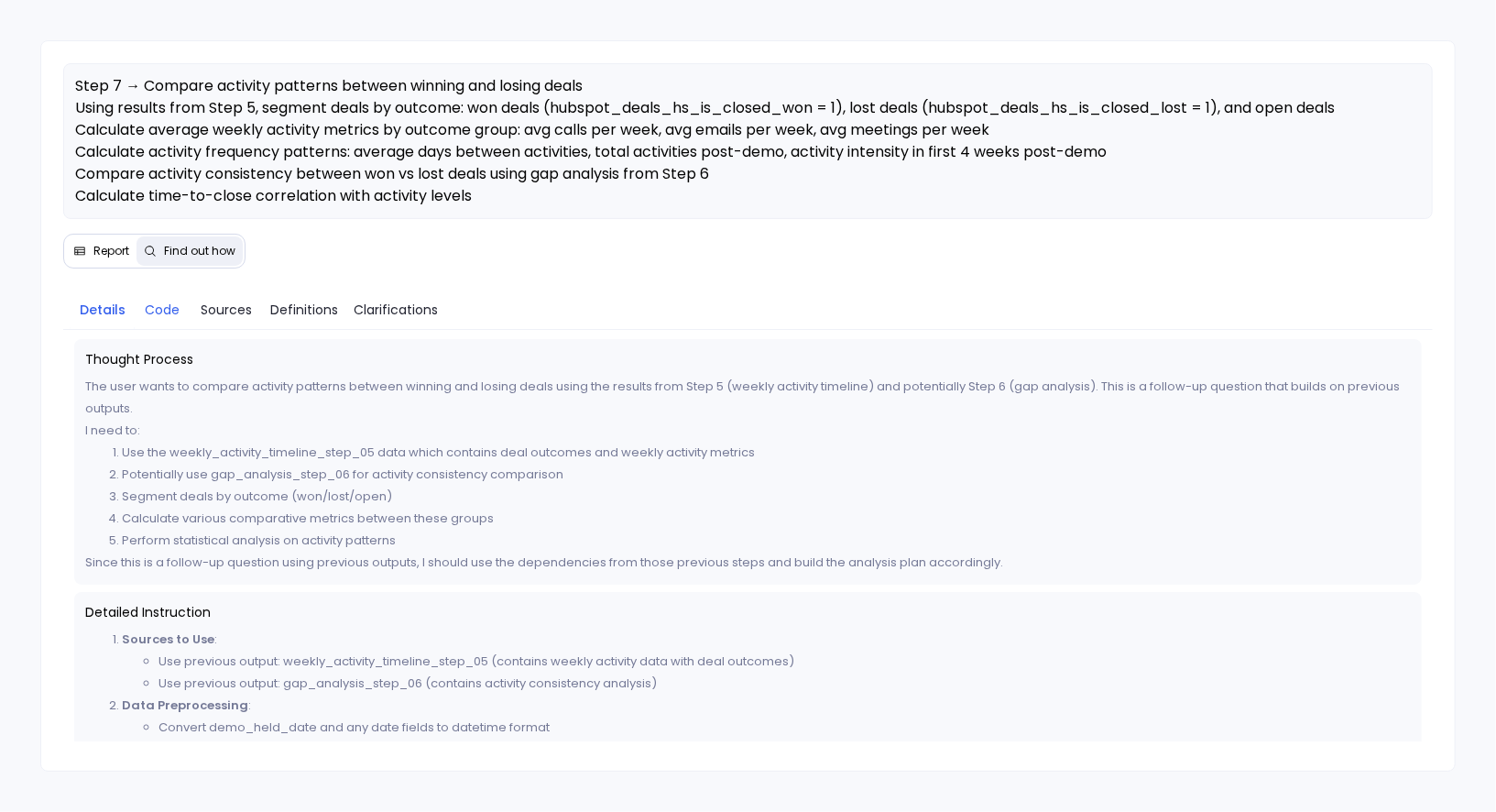
click at [163, 313] on span "Code" at bounding box center [162, 310] width 35 height 20
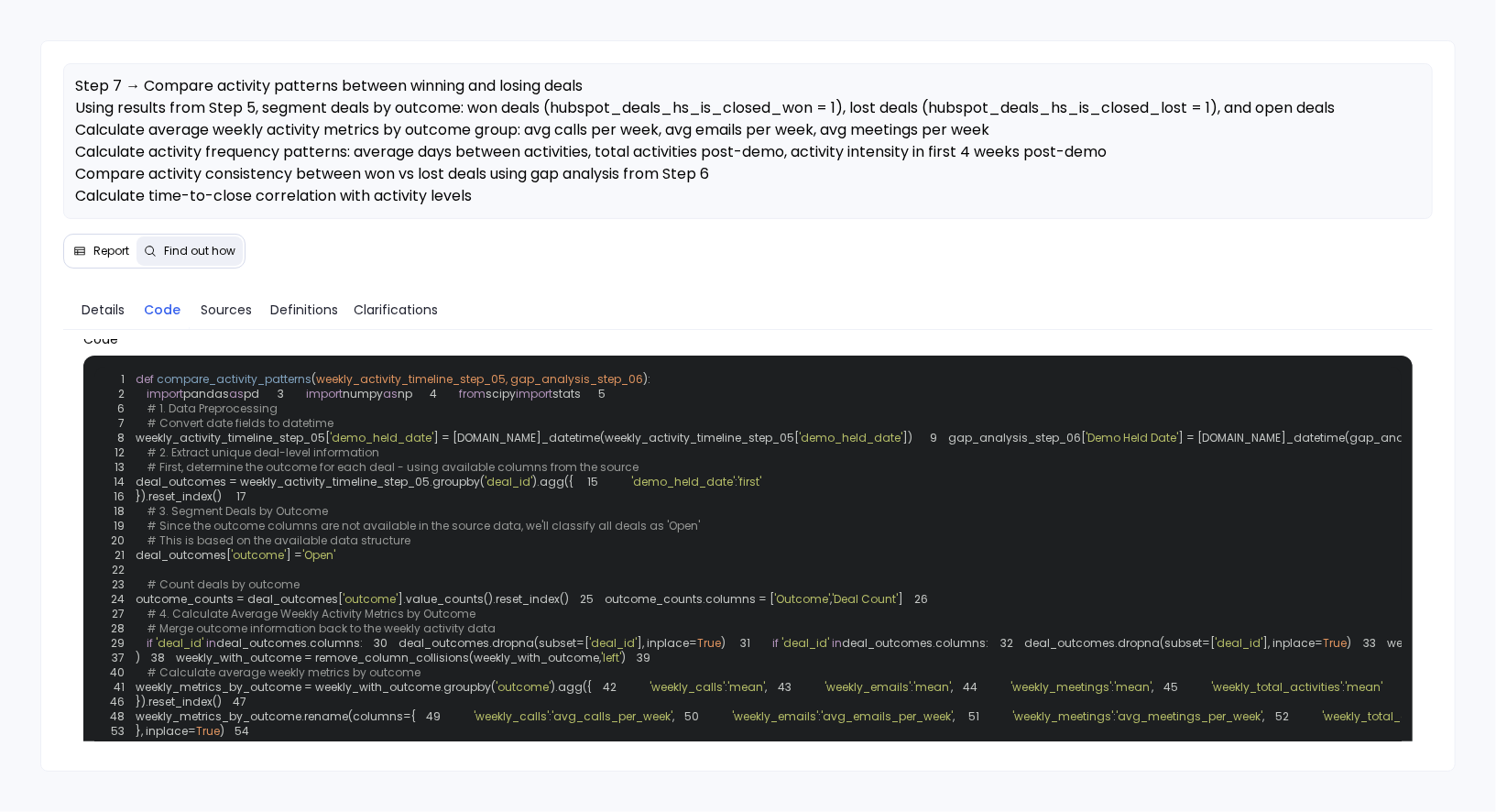
scroll to position [24, 0]
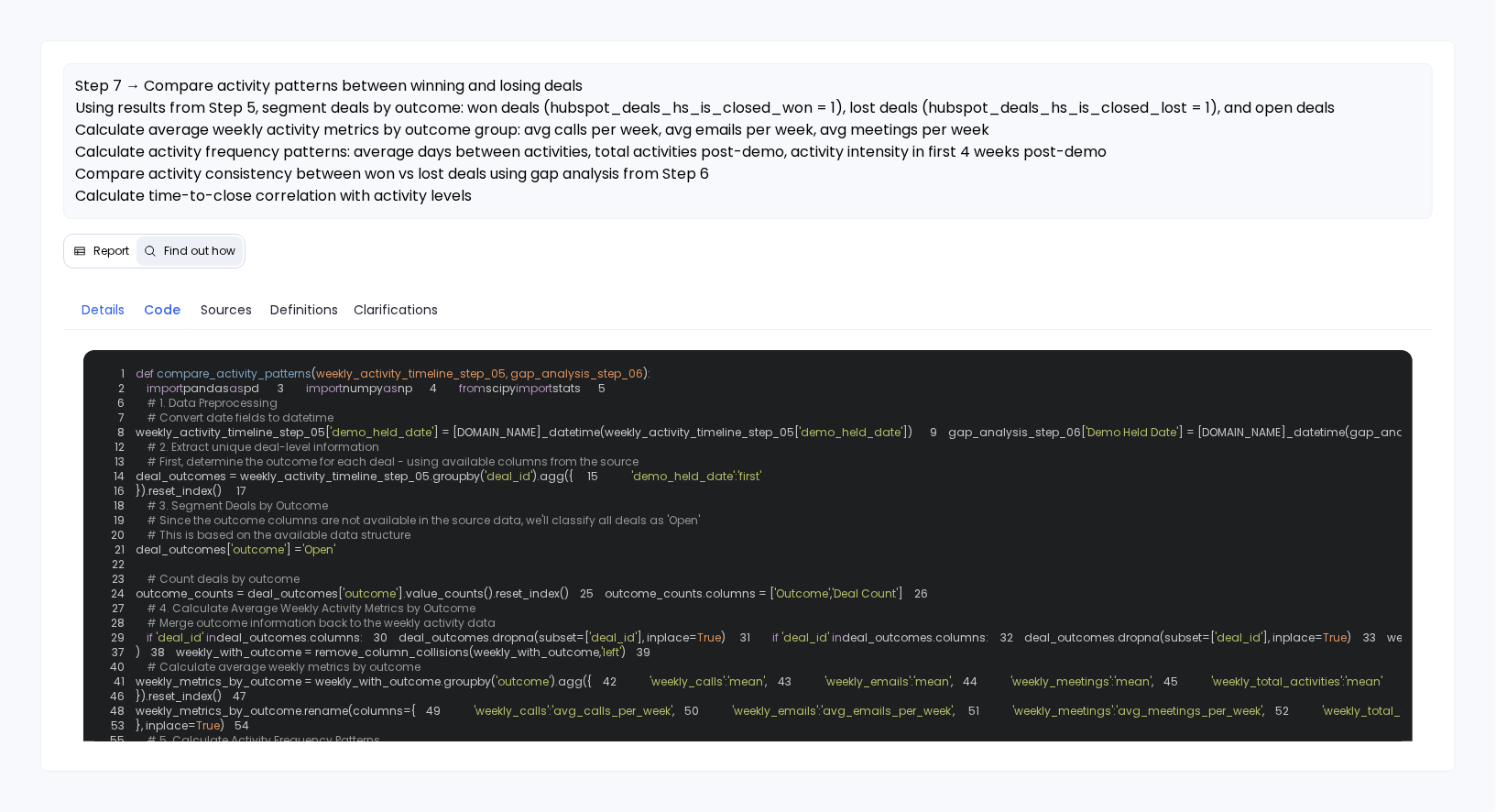
click at [113, 315] on span "Details" at bounding box center [103, 310] width 43 height 20
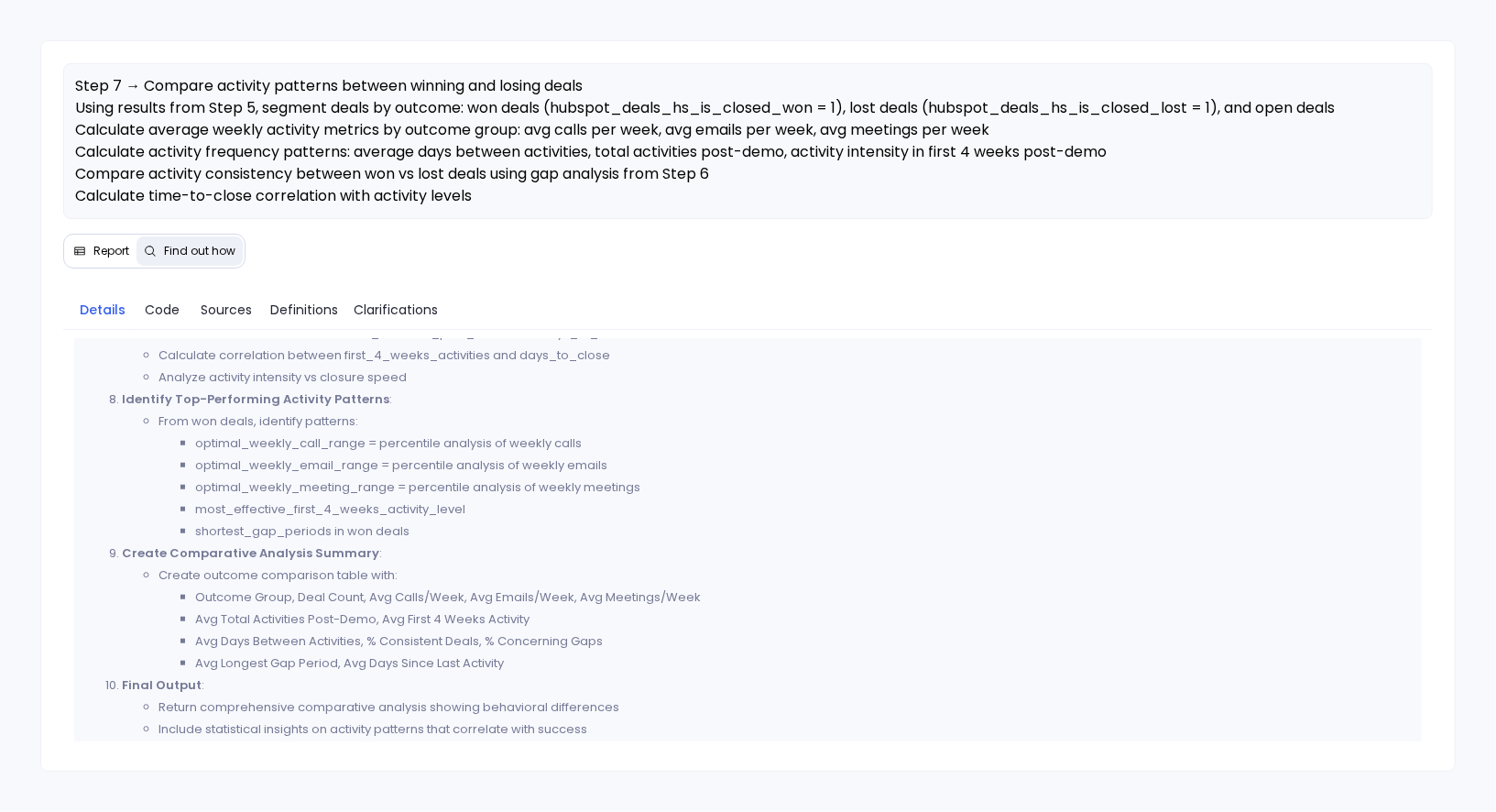
scroll to position [1148, 0]
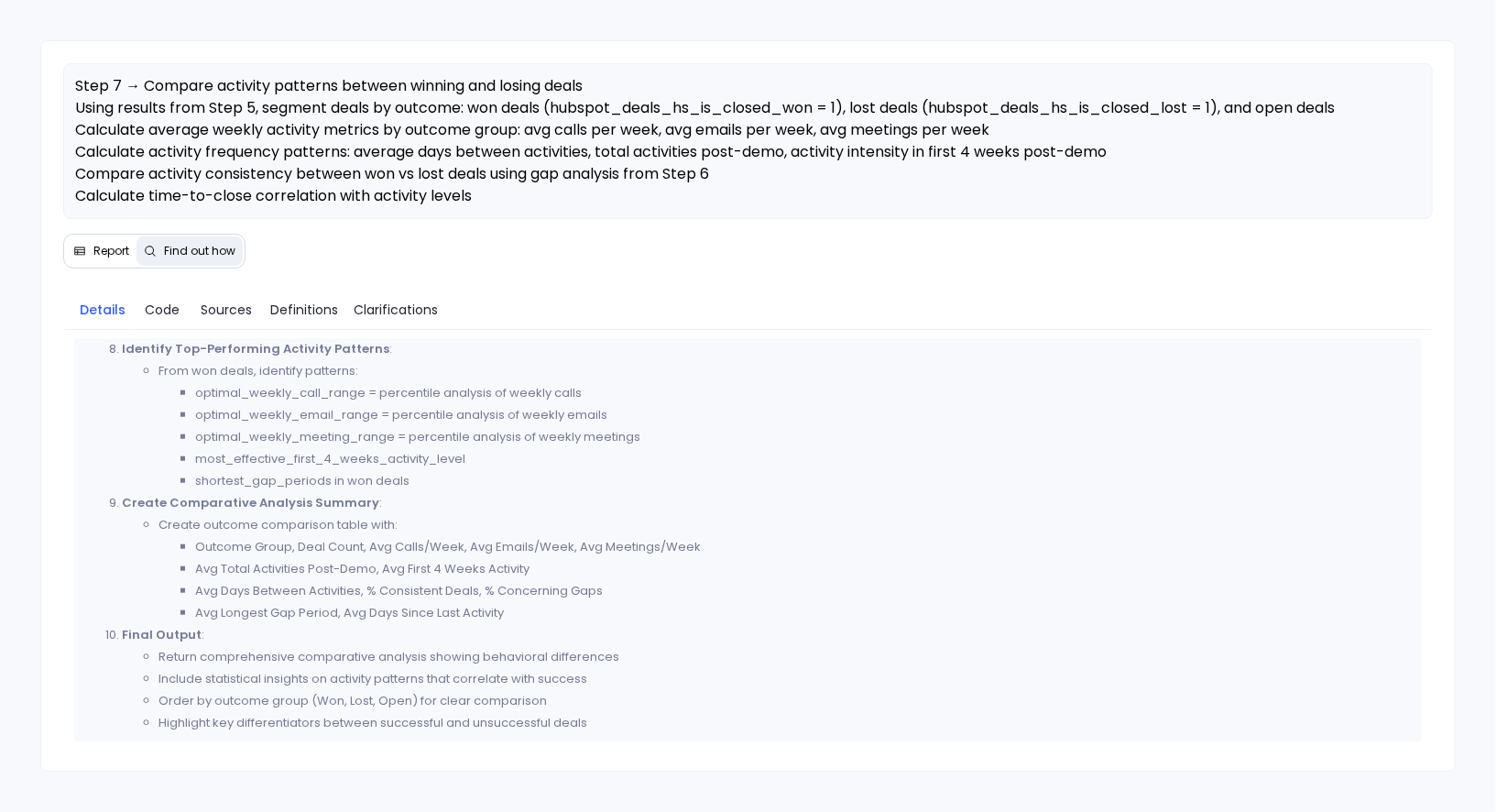
click at [102, 252] on span "Report" at bounding box center [111, 251] width 36 height 15
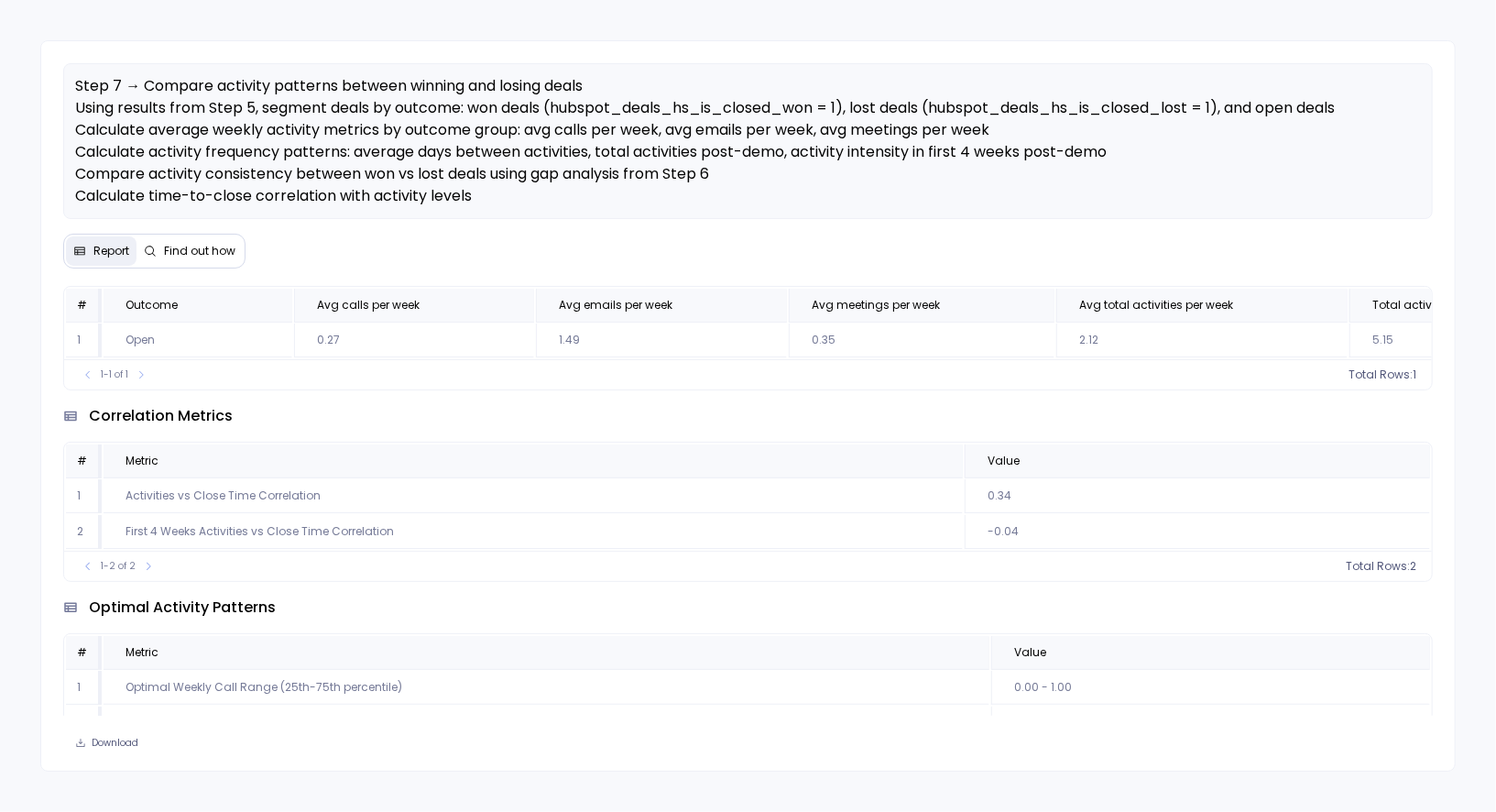
scroll to position [0, 0]
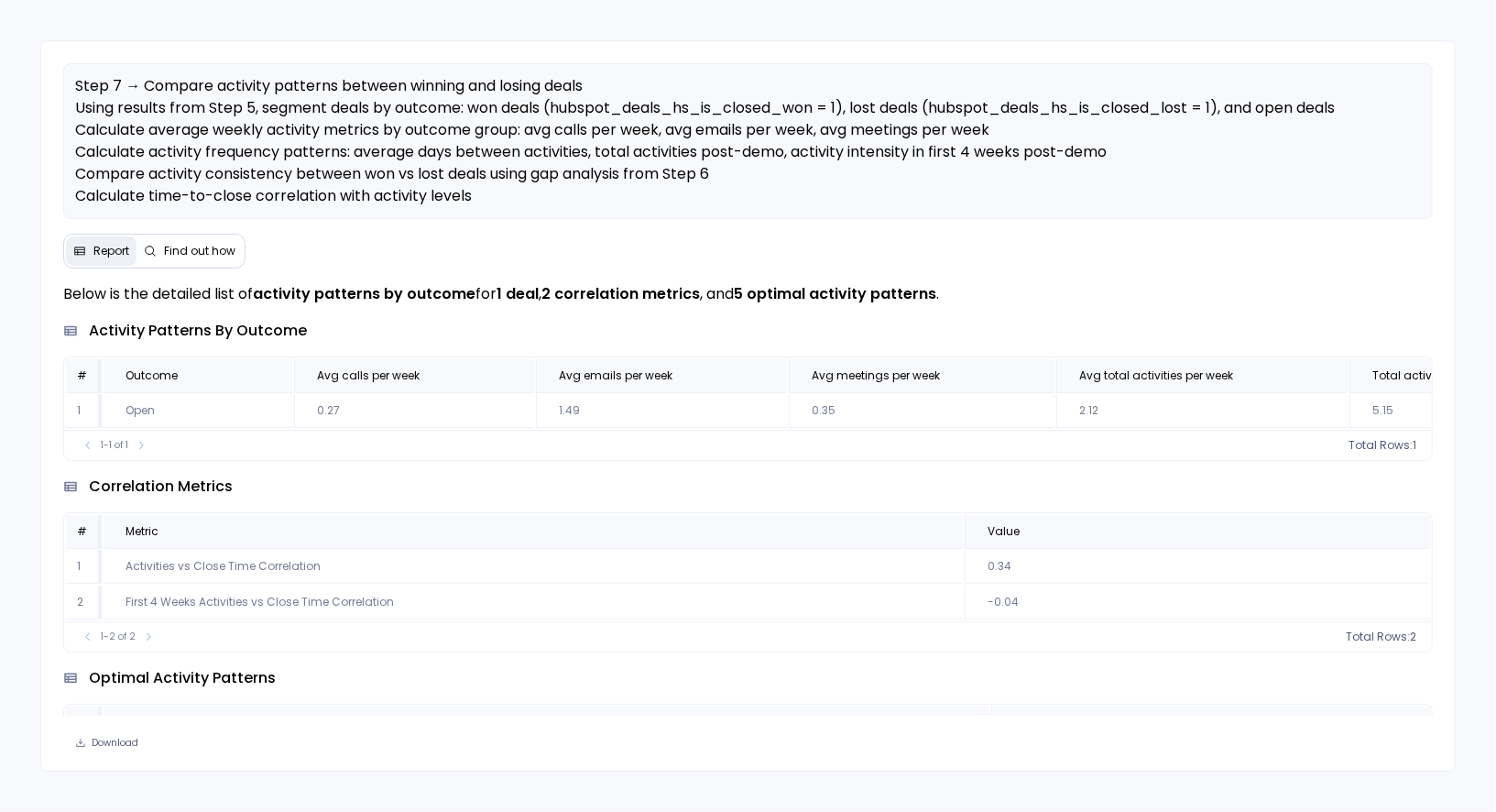
click at [185, 245] on span "Find out how" at bounding box center [200, 251] width 71 height 15
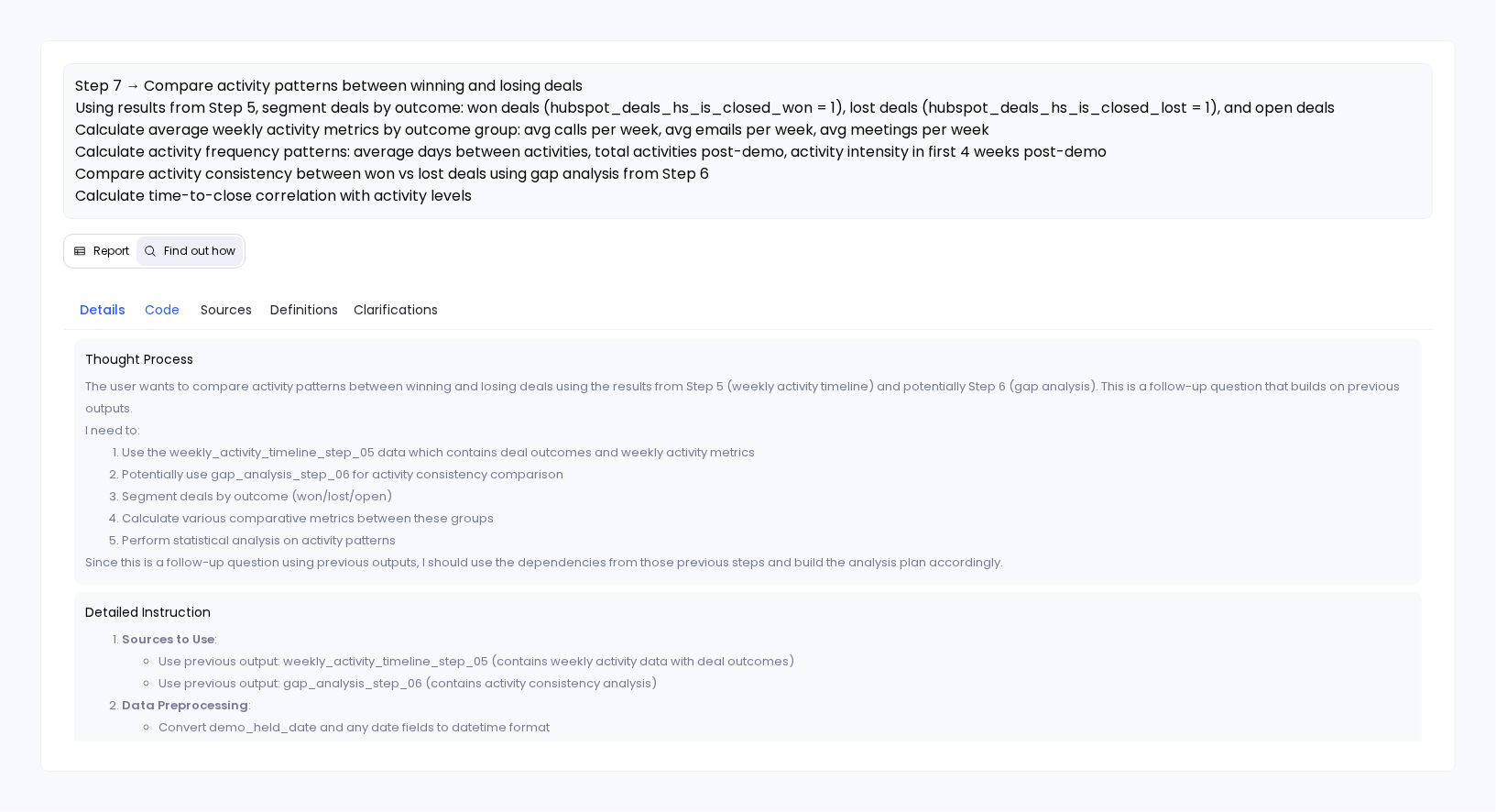
click at [160, 309] on span "Code" at bounding box center [162, 310] width 35 height 20
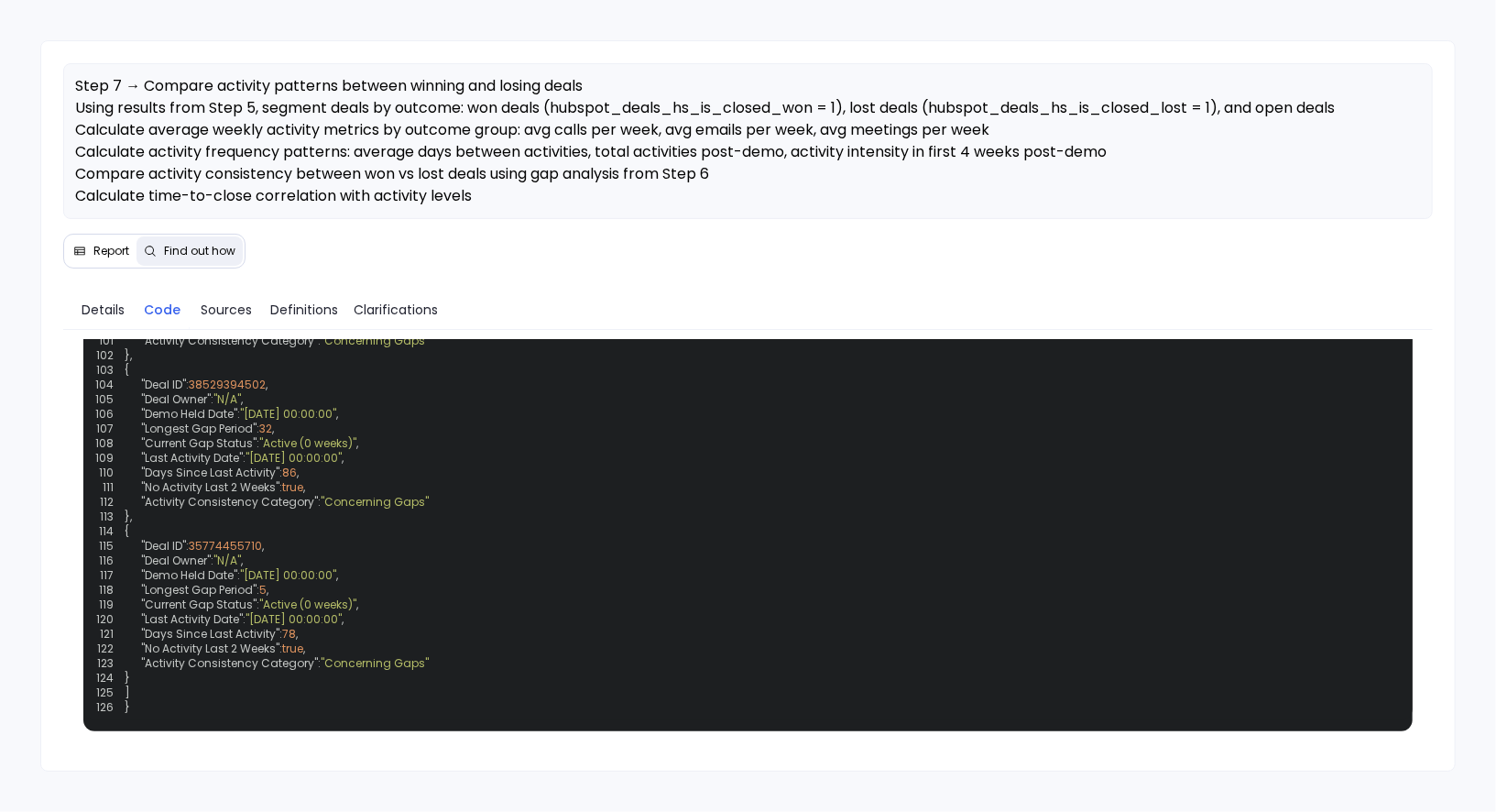
scroll to position [3475, 0]
click at [94, 308] on span "Details" at bounding box center [103, 310] width 43 height 20
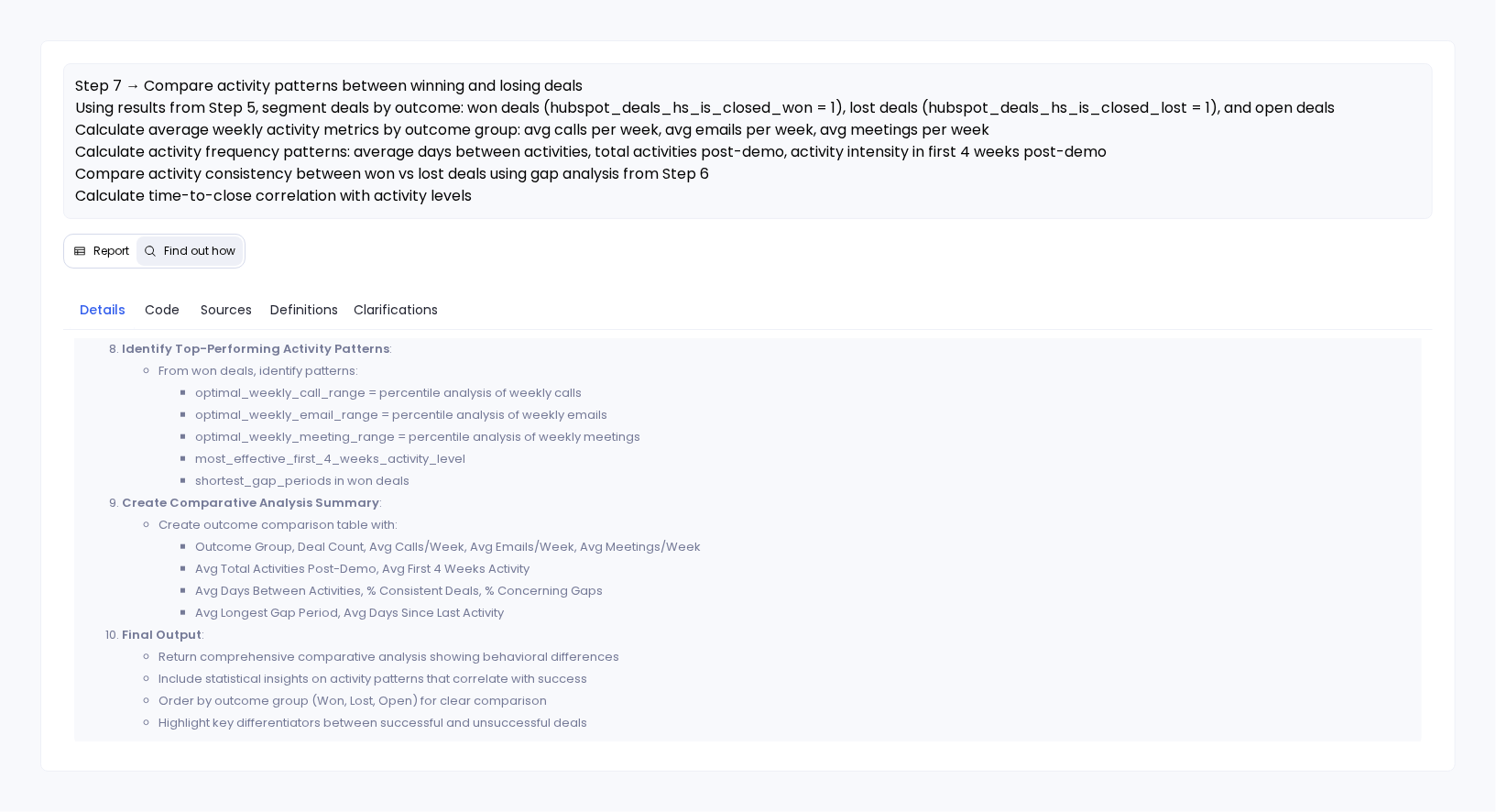
click at [92, 259] on button "Report" at bounding box center [101, 251] width 71 height 30
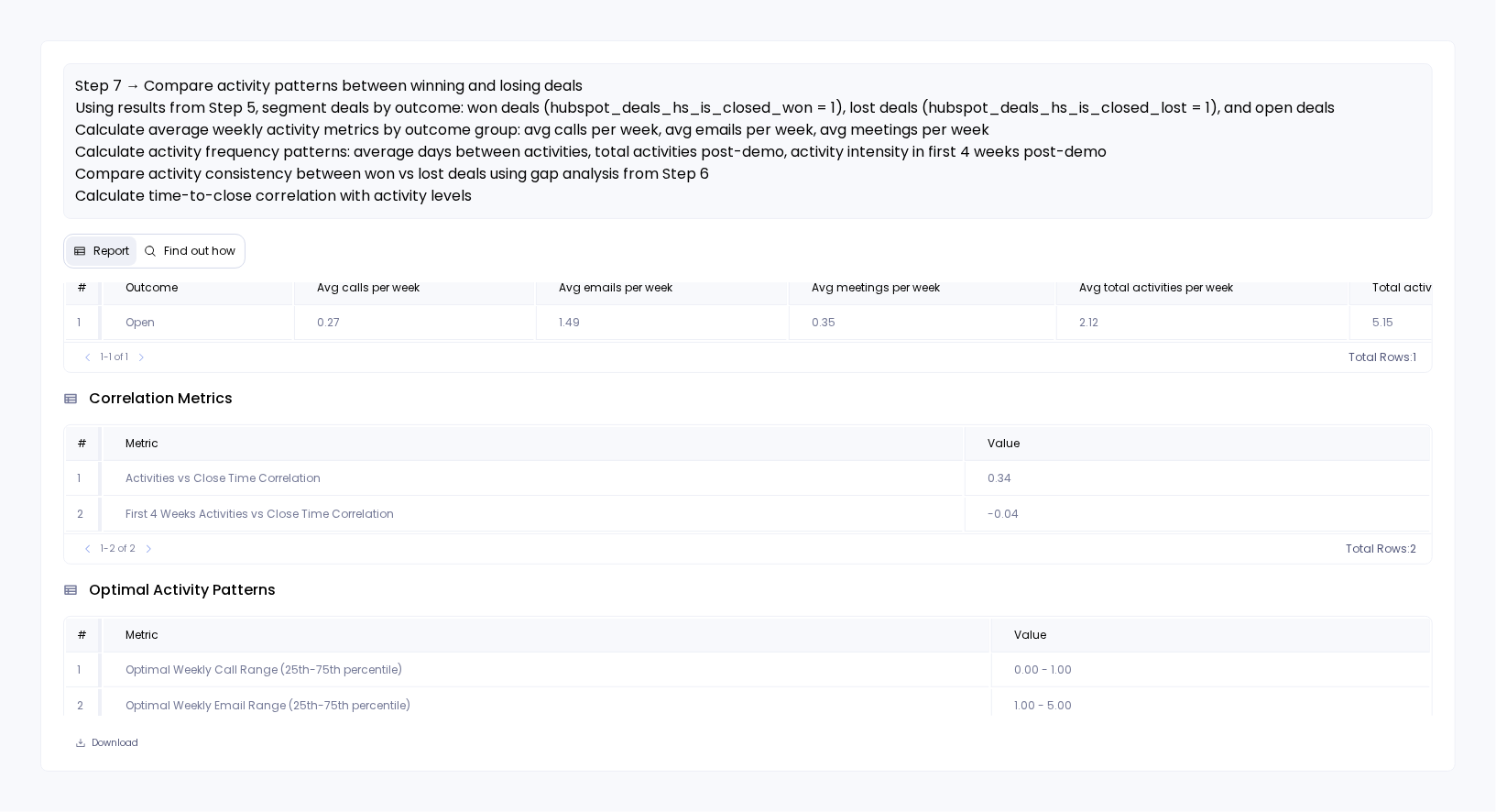
scroll to position [226, 0]
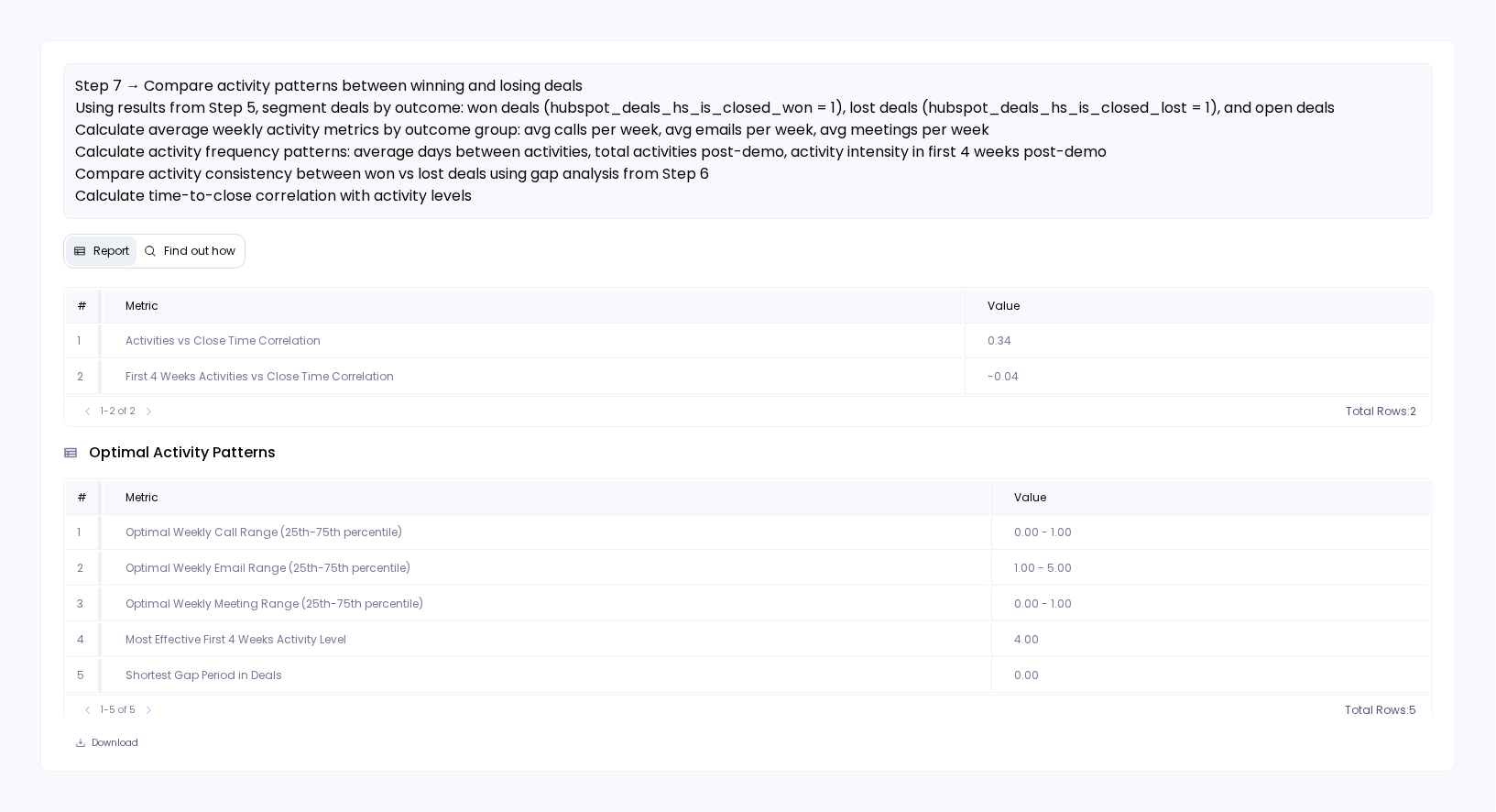
click at [197, 239] on button "Find out how" at bounding box center [189, 251] width 107 height 30
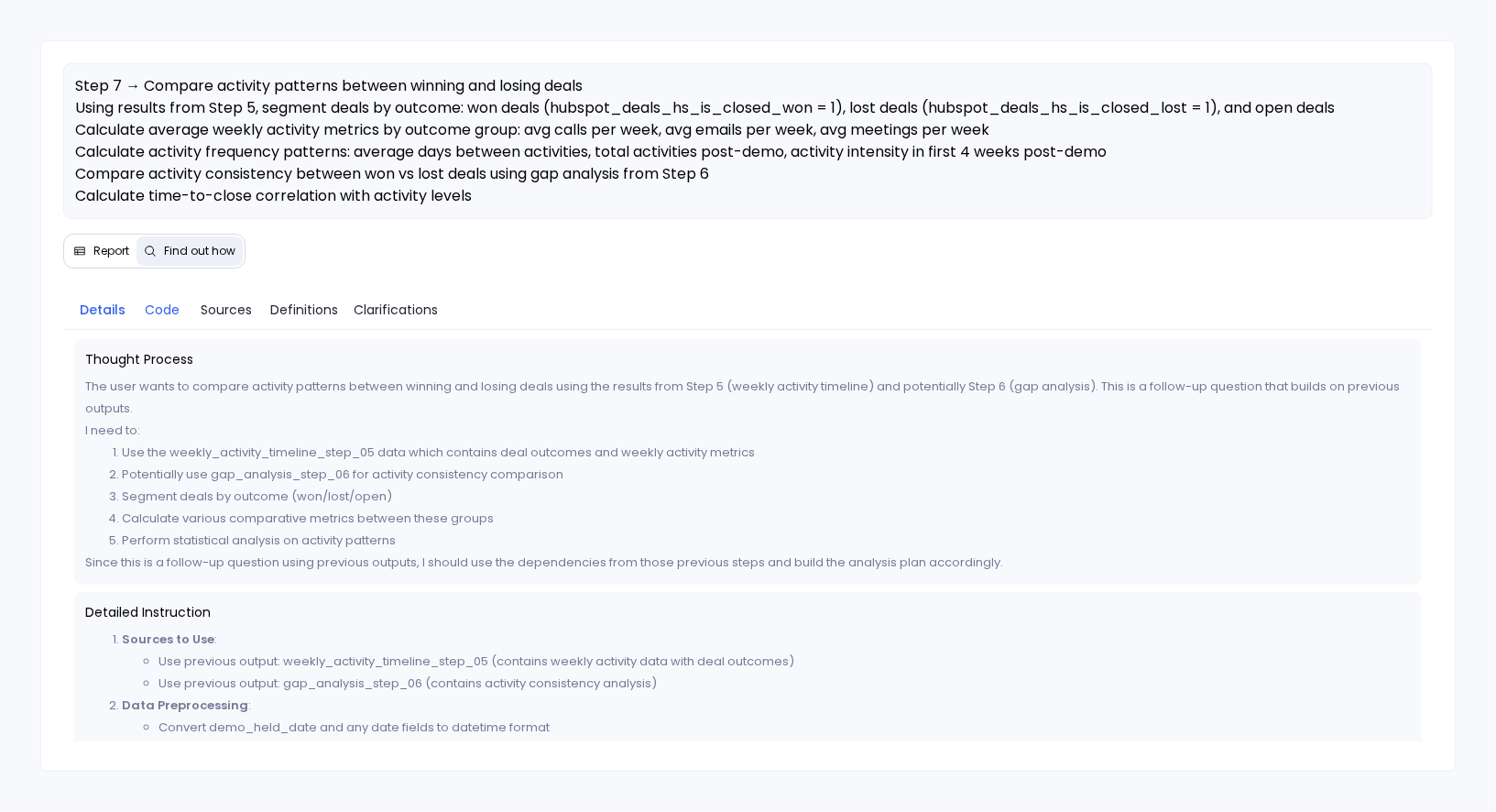
click at [163, 310] on span "Code" at bounding box center [162, 310] width 35 height 20
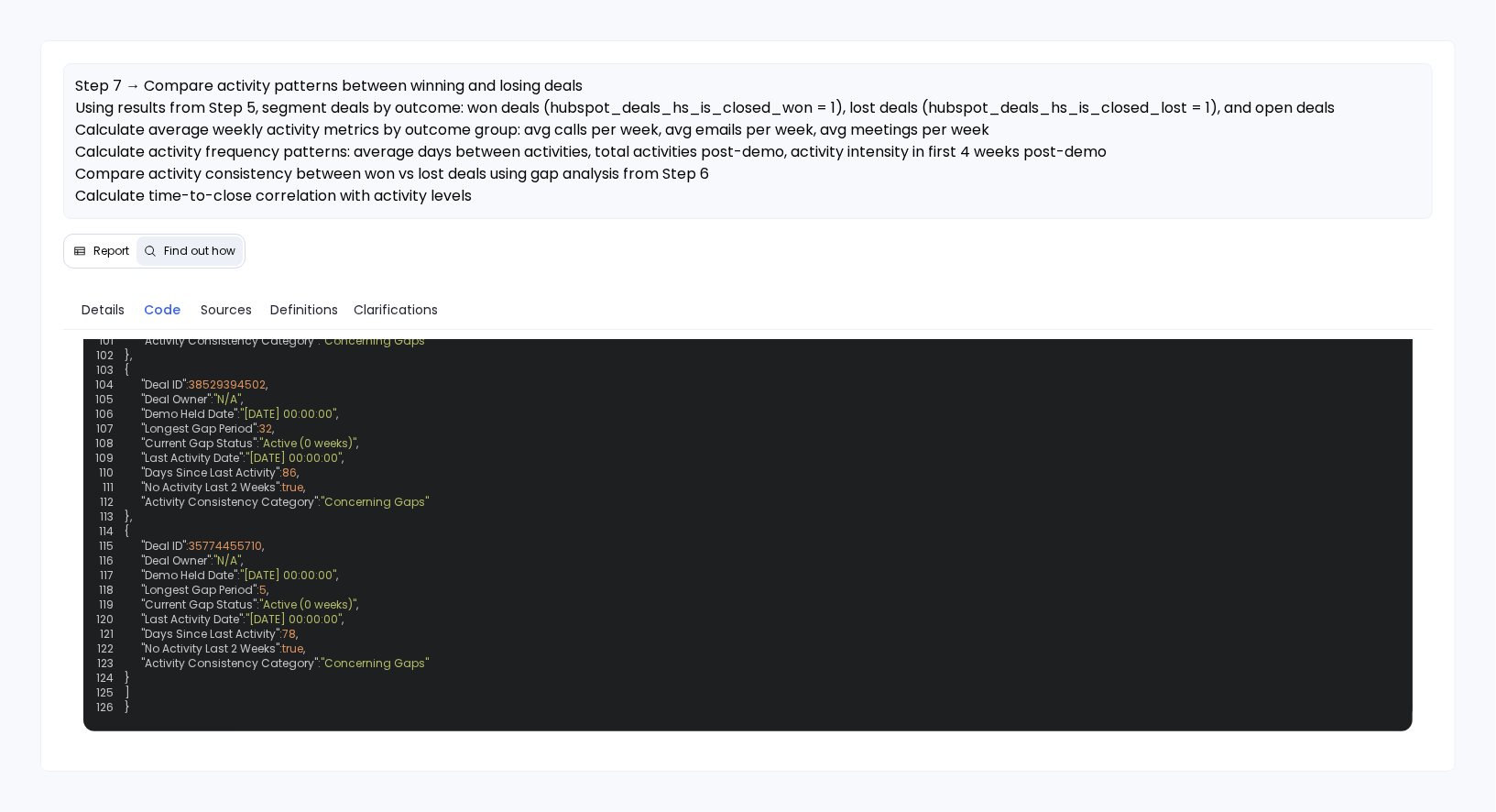
scroll to position [3537, 0]
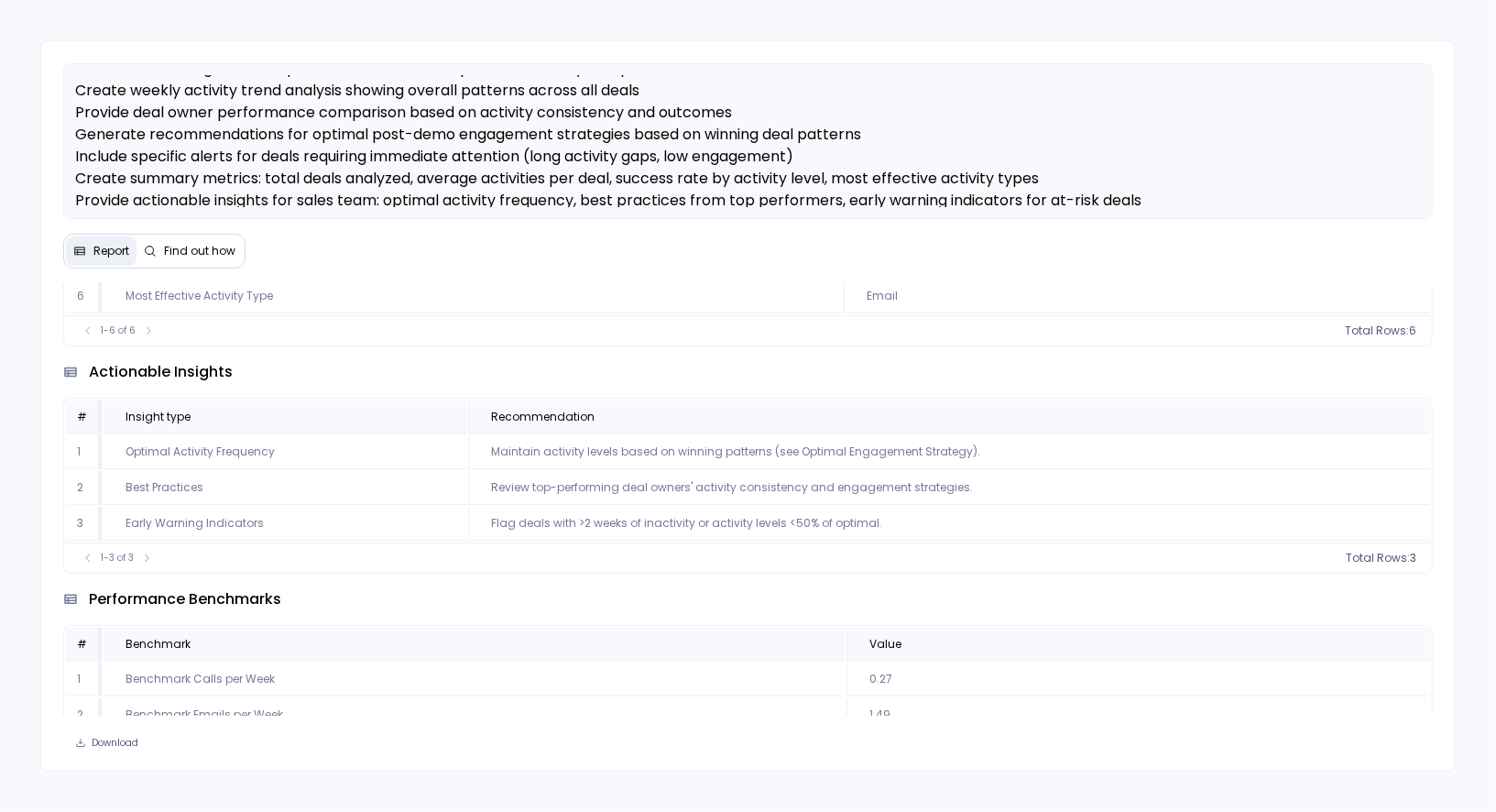
scroll to position [1595, 0]
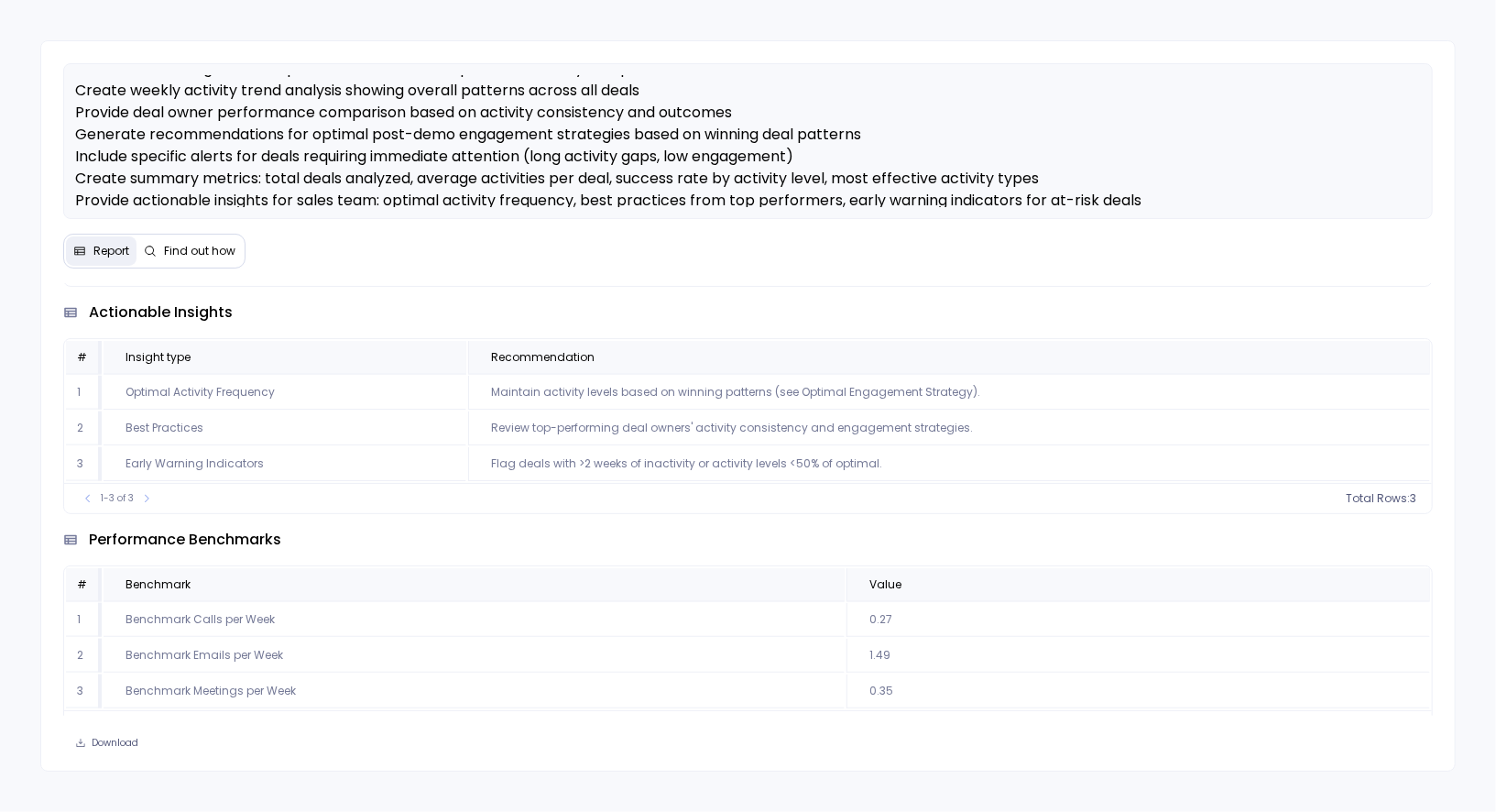
click at [194, 249] on span "Find out how" at bounding box center [200, 251] width 71 height 15
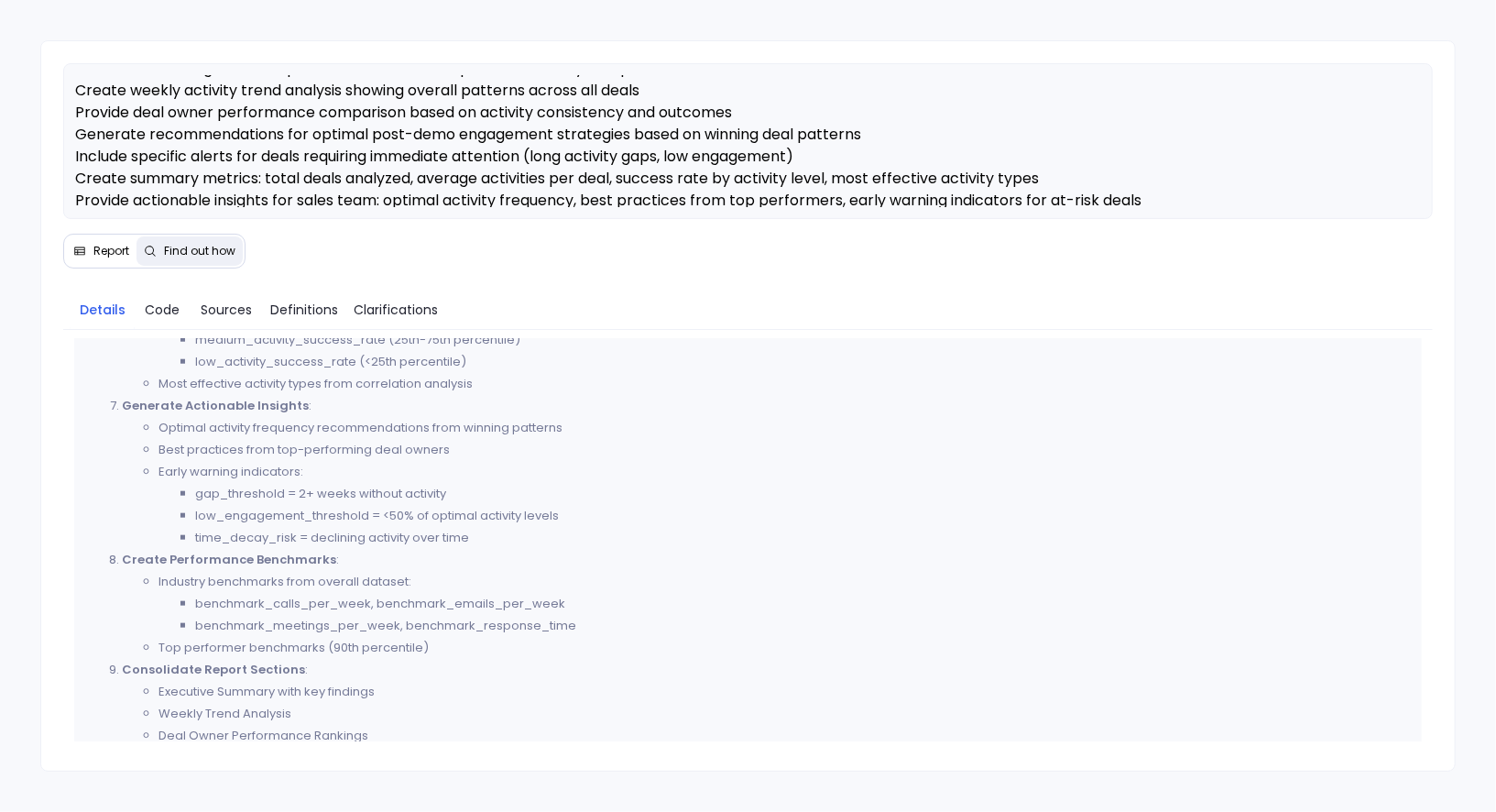
scroll to position [1500, 0]
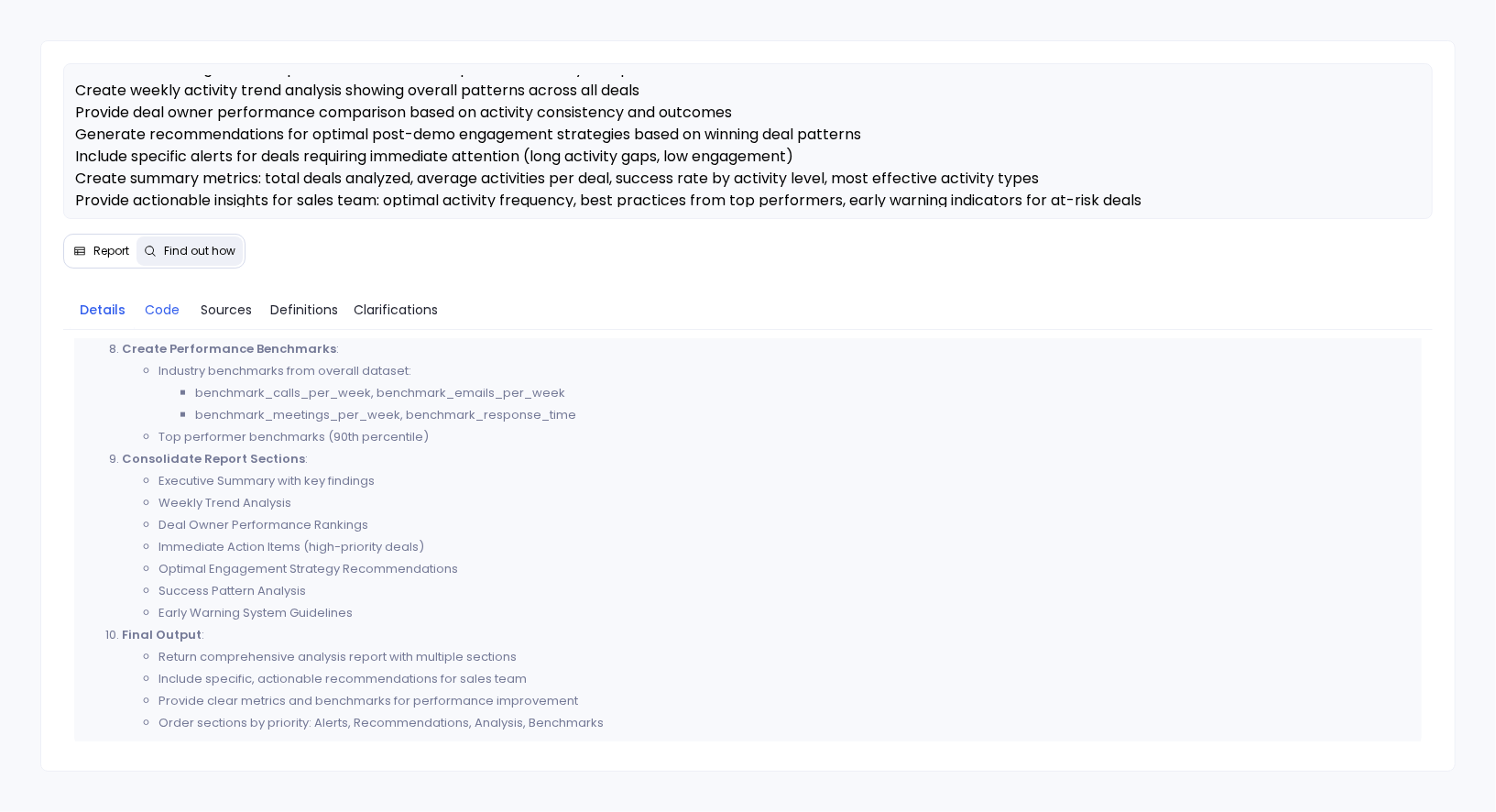
click at [153, 313] on span "Code" at bounding box center [162, 310] width 35 height 20
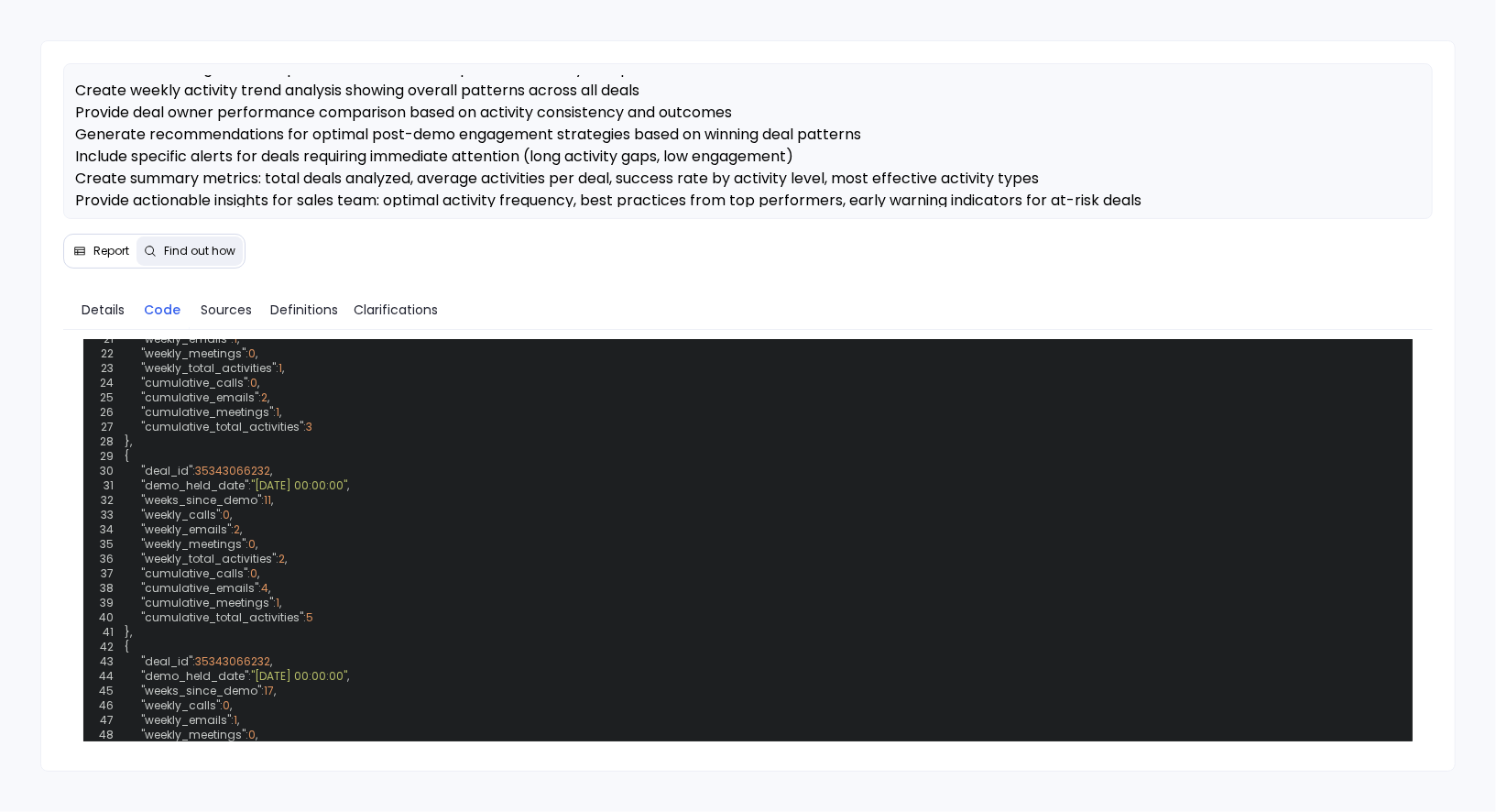
scroll to position [915, 0]
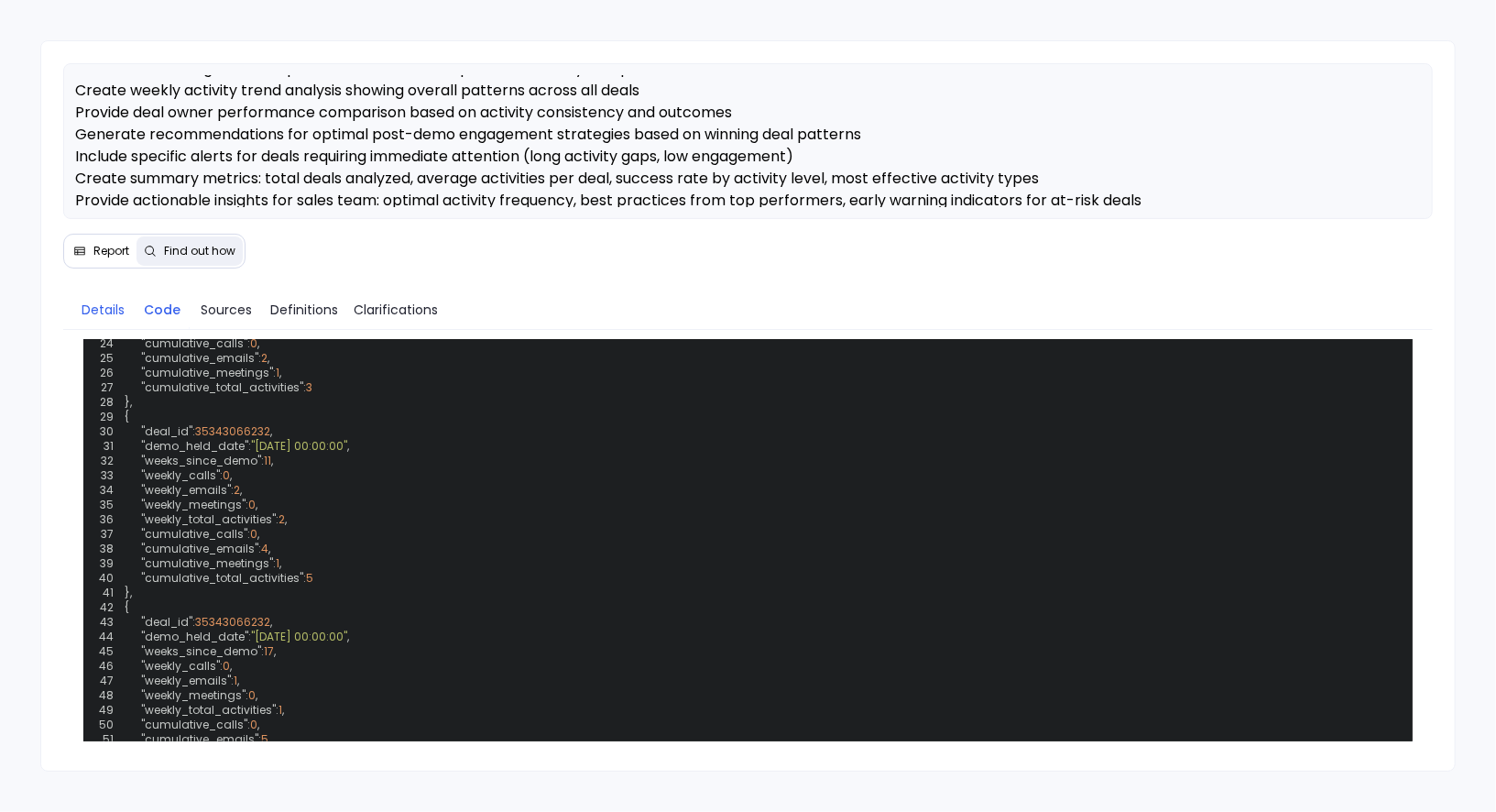
click at [97, 309] on span "Details" at bounding box center [103, 310] width 43 height 20
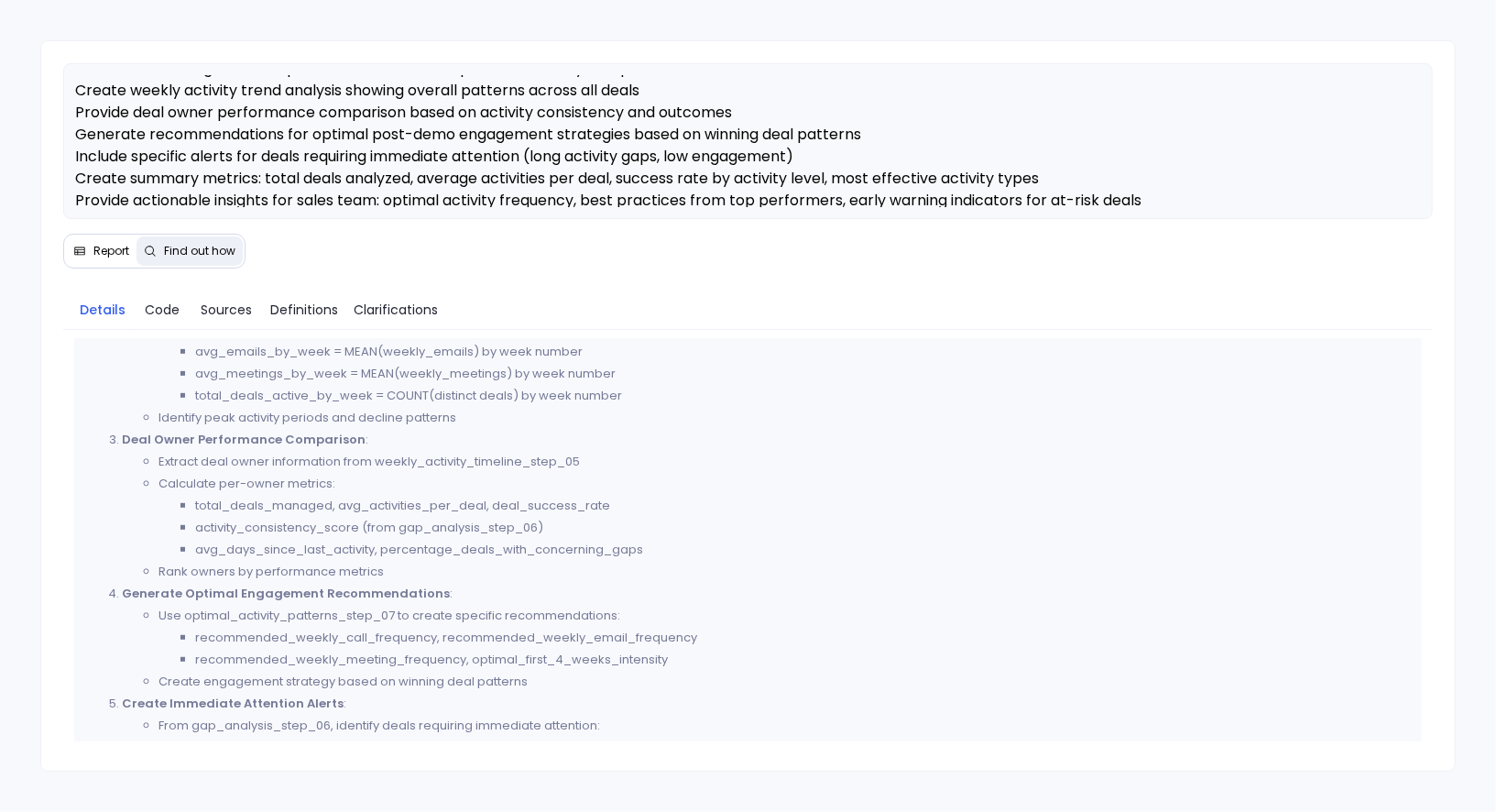
scroll to position [690, 0]
click at [103, 251] on span "Report" at bounding box center [111, 251] width 36 height 15
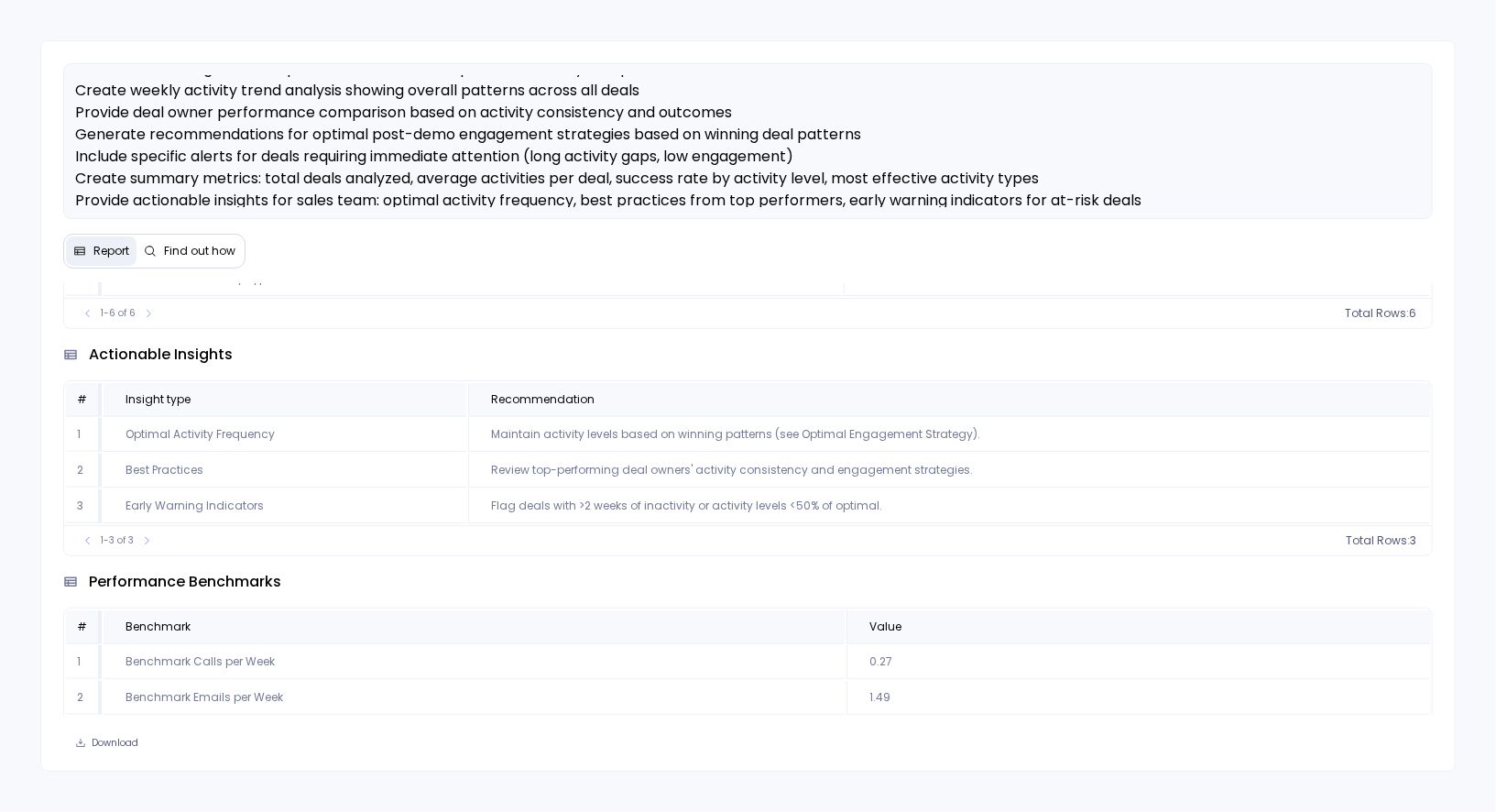
scroll to position [1595, 0]
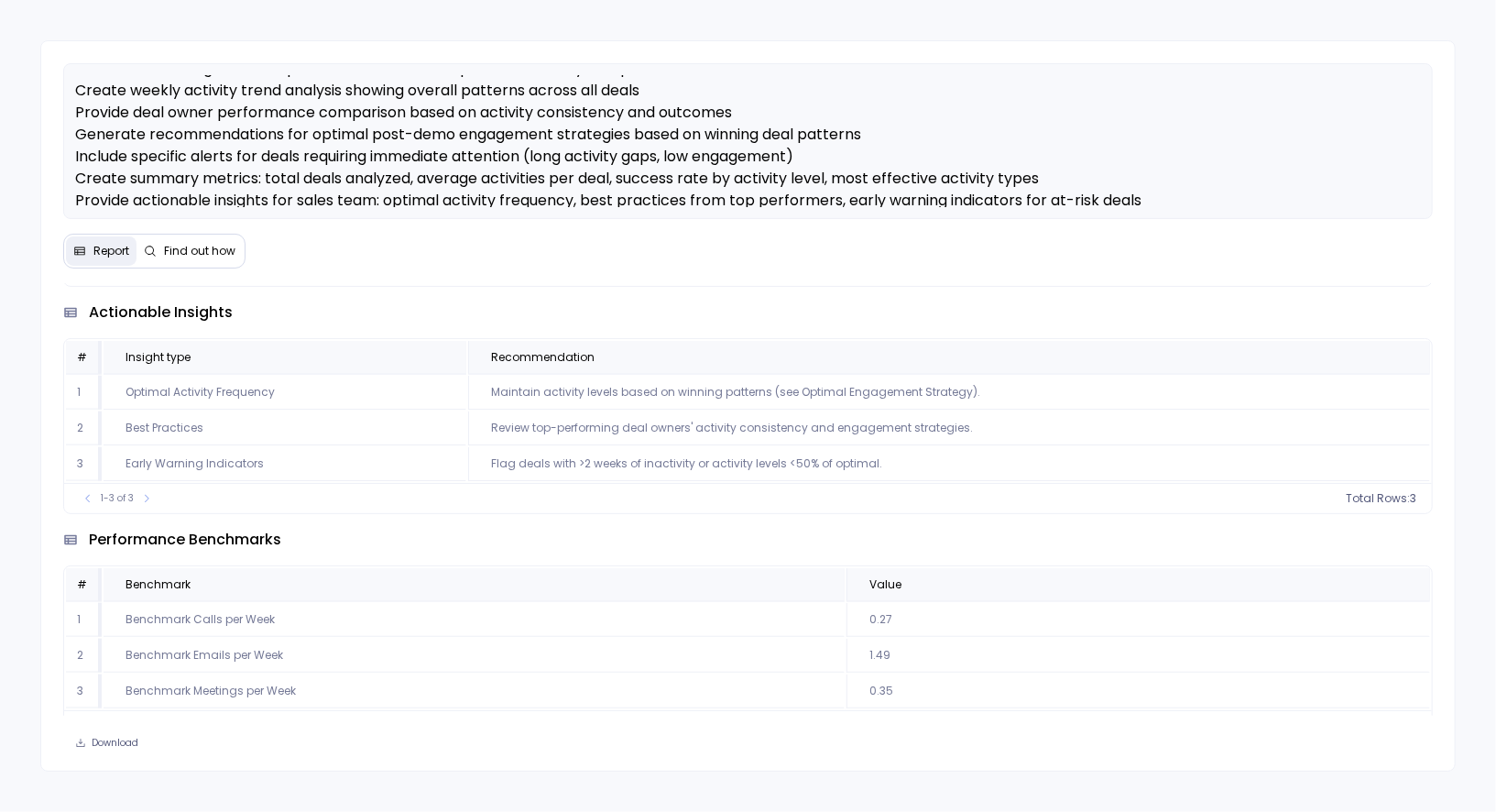
click at [189, 244] on span "Find out how" at bounding box center [200, 251] width 71 height 15
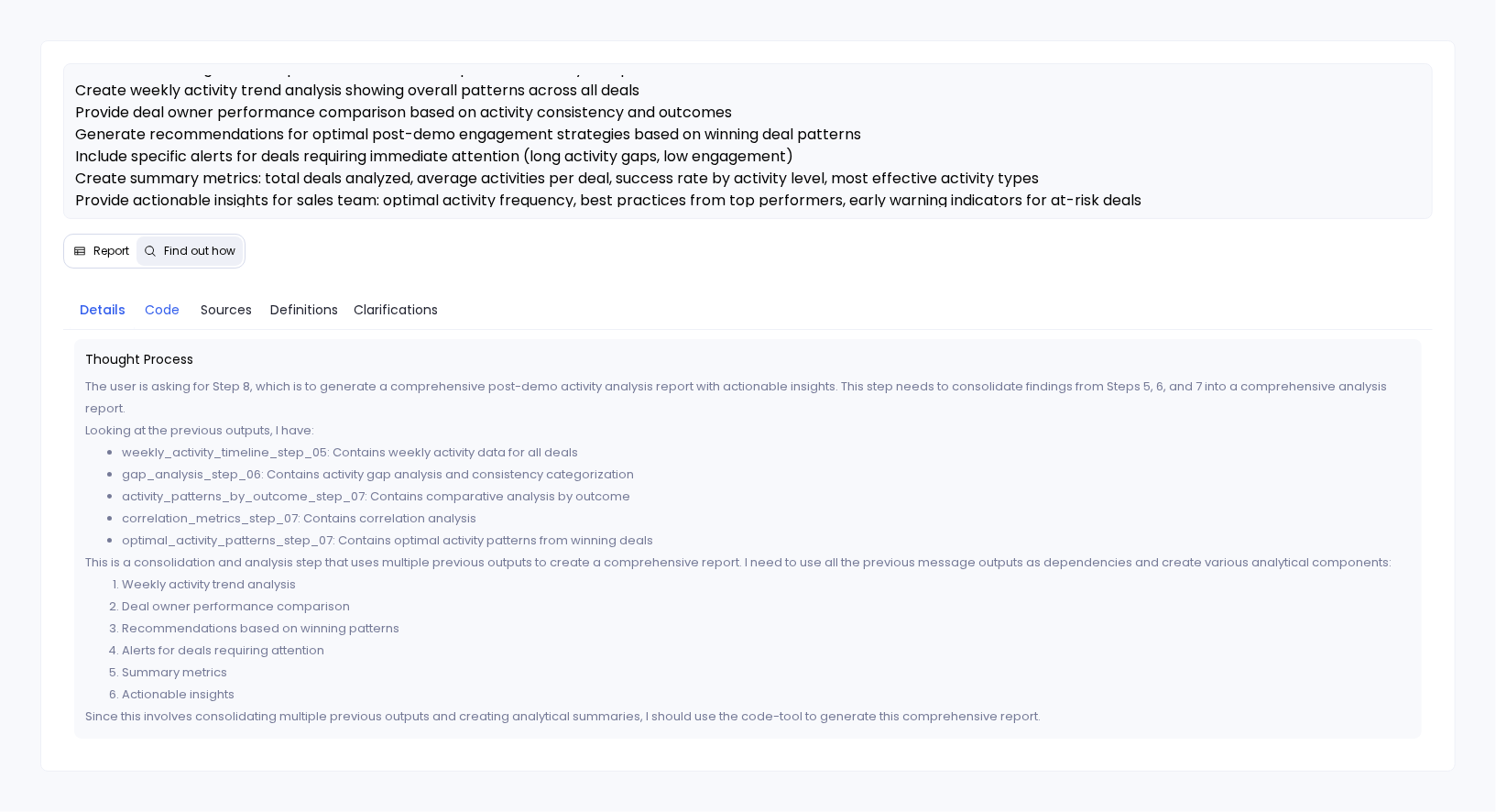
click at [164, 310] on span "Code" at bounding box center [162, 310] width 35 height 20
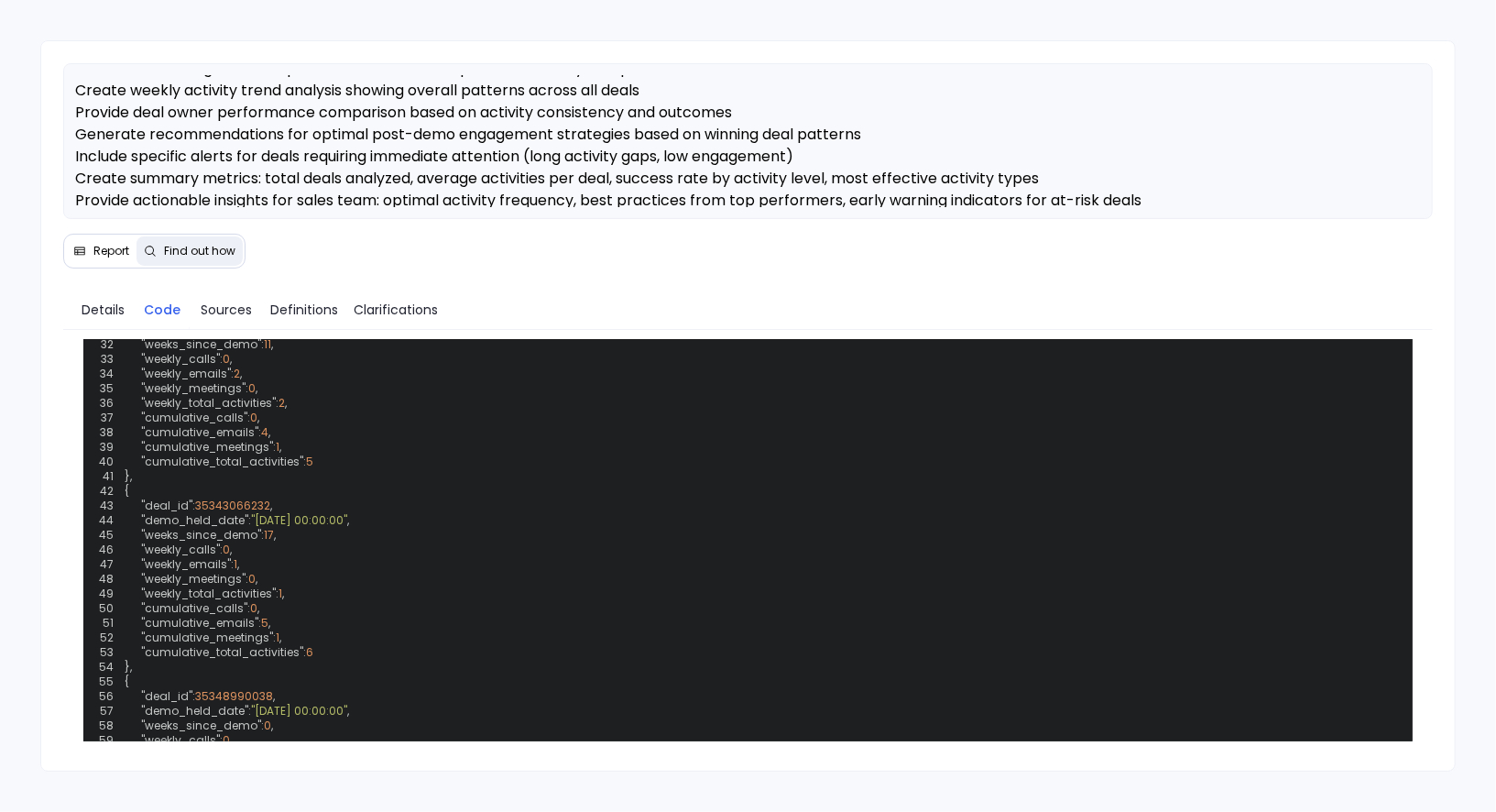
scroll to position [1029, 0]
click at [102, 309] on span "Details" at bounding box center [103, 310] width 43 height 20
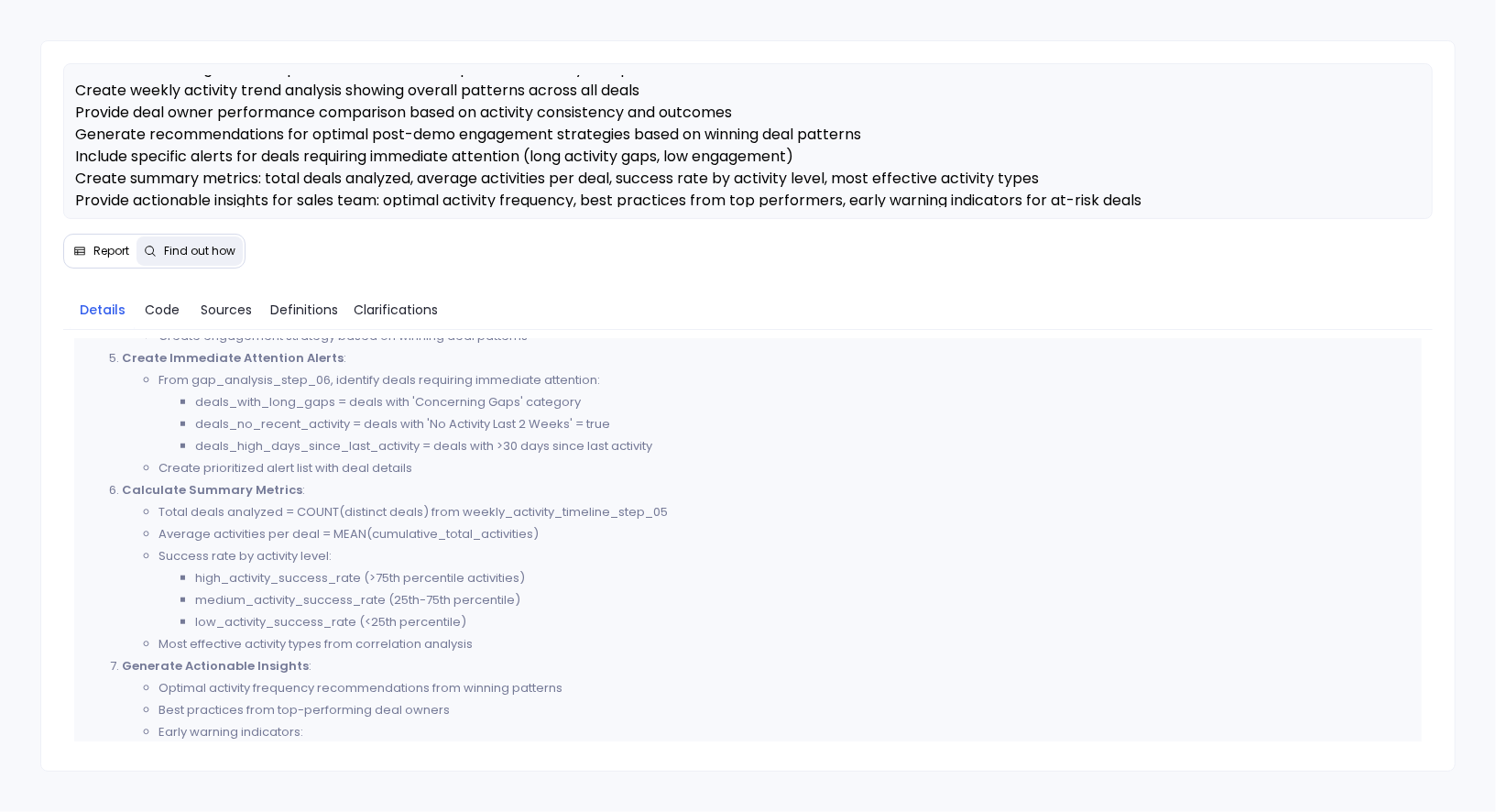
click at [98, 253] on span "Report" at bounding box center [111, 251] width 36 height 15
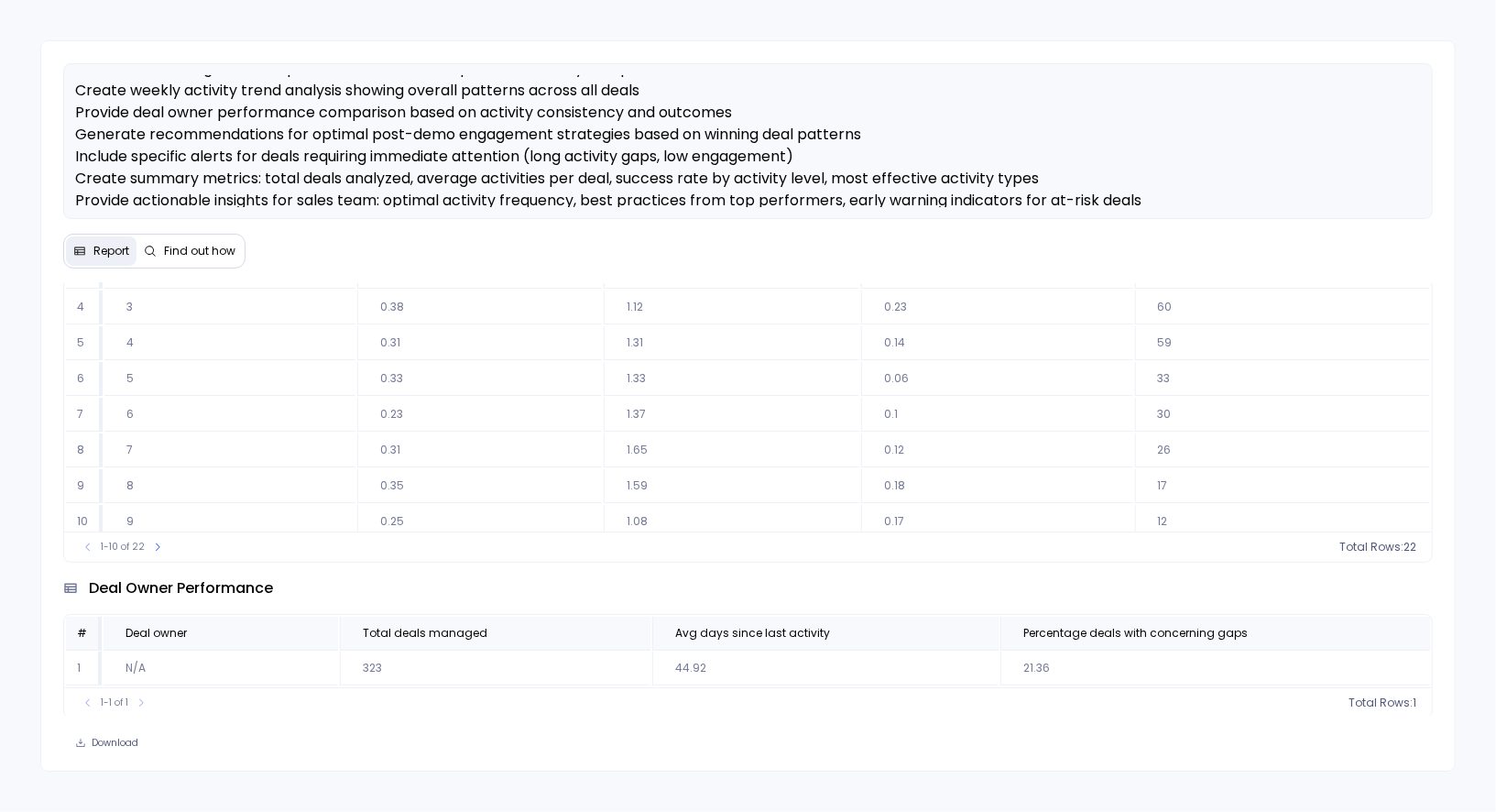
scroll to position [0, 0]
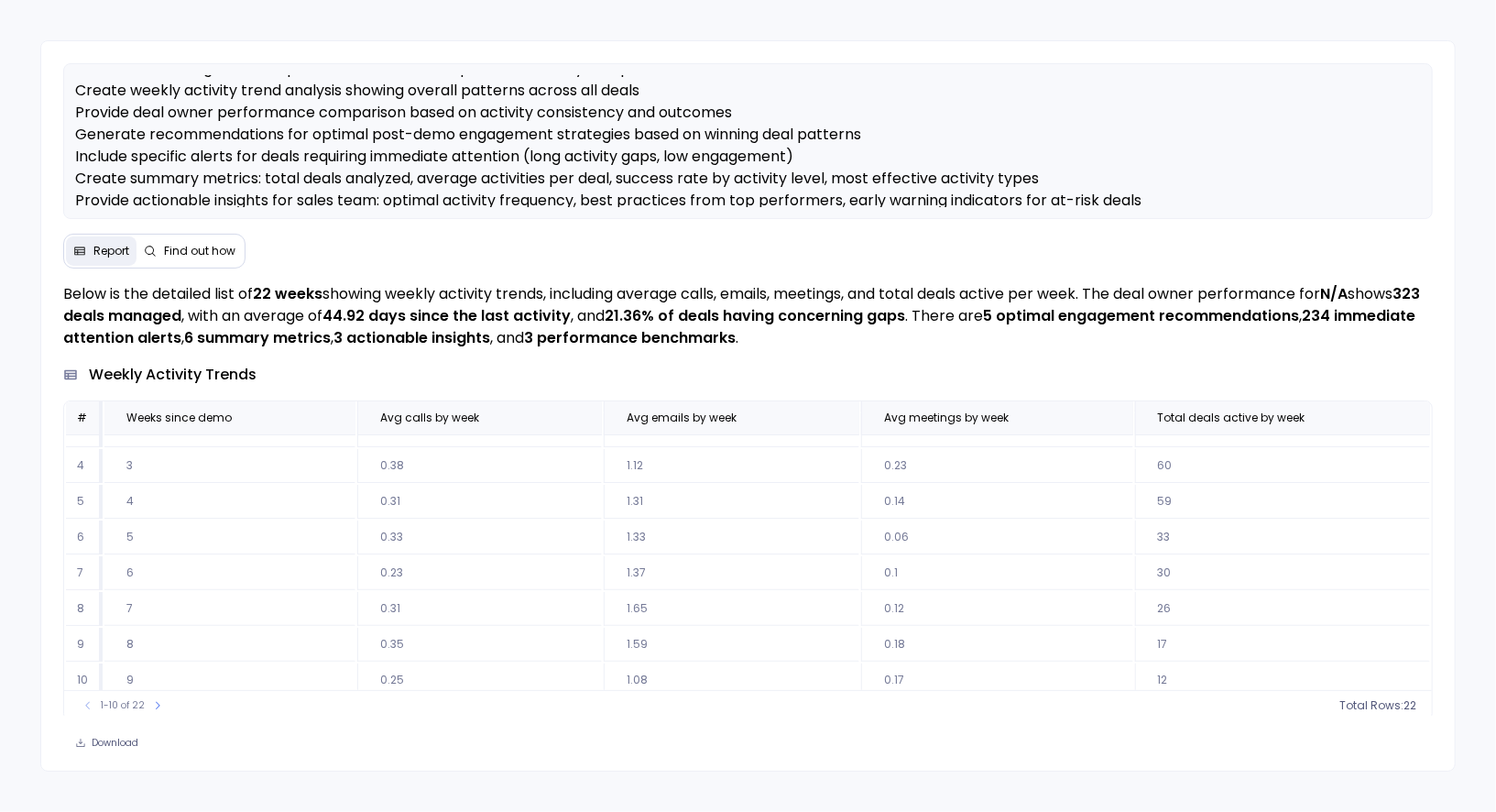
click at [188, 248] on span "Find out how" at bounding box center [200, 251] width 71 height 15
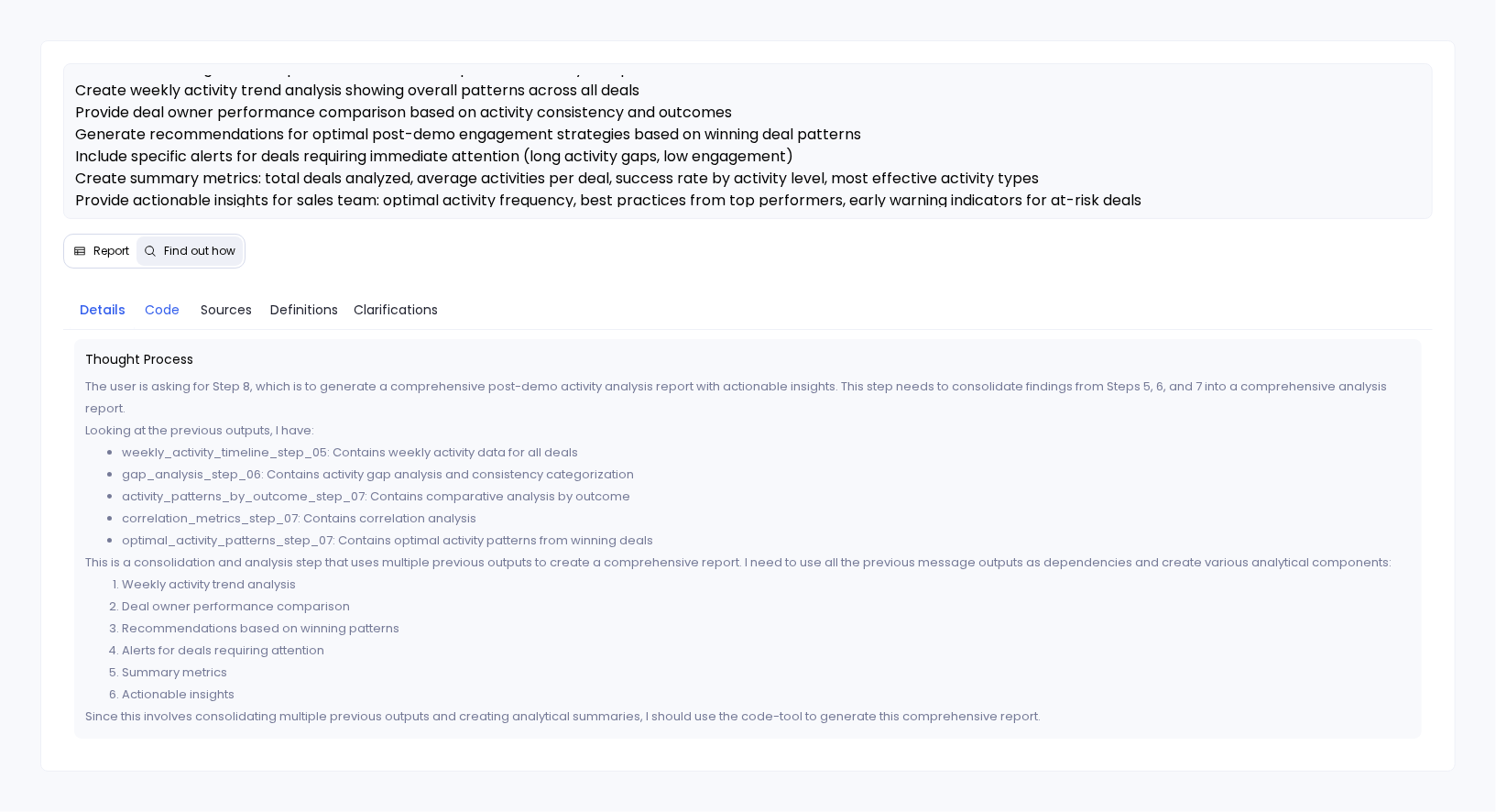
click at [161, 323] on link "Code" at bounding box center [161, 309] width 55 height 38
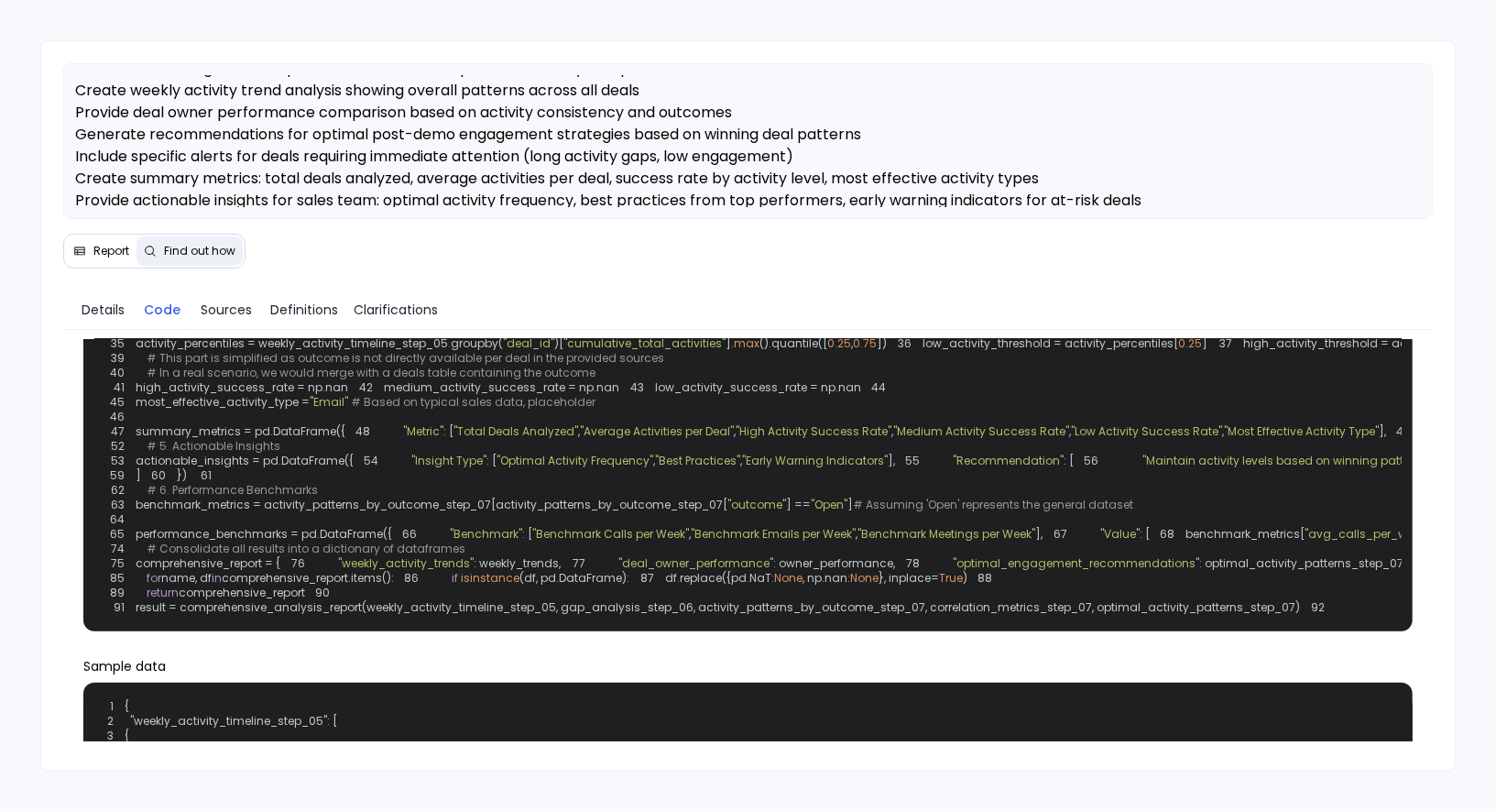
scroll to position [220, 0]
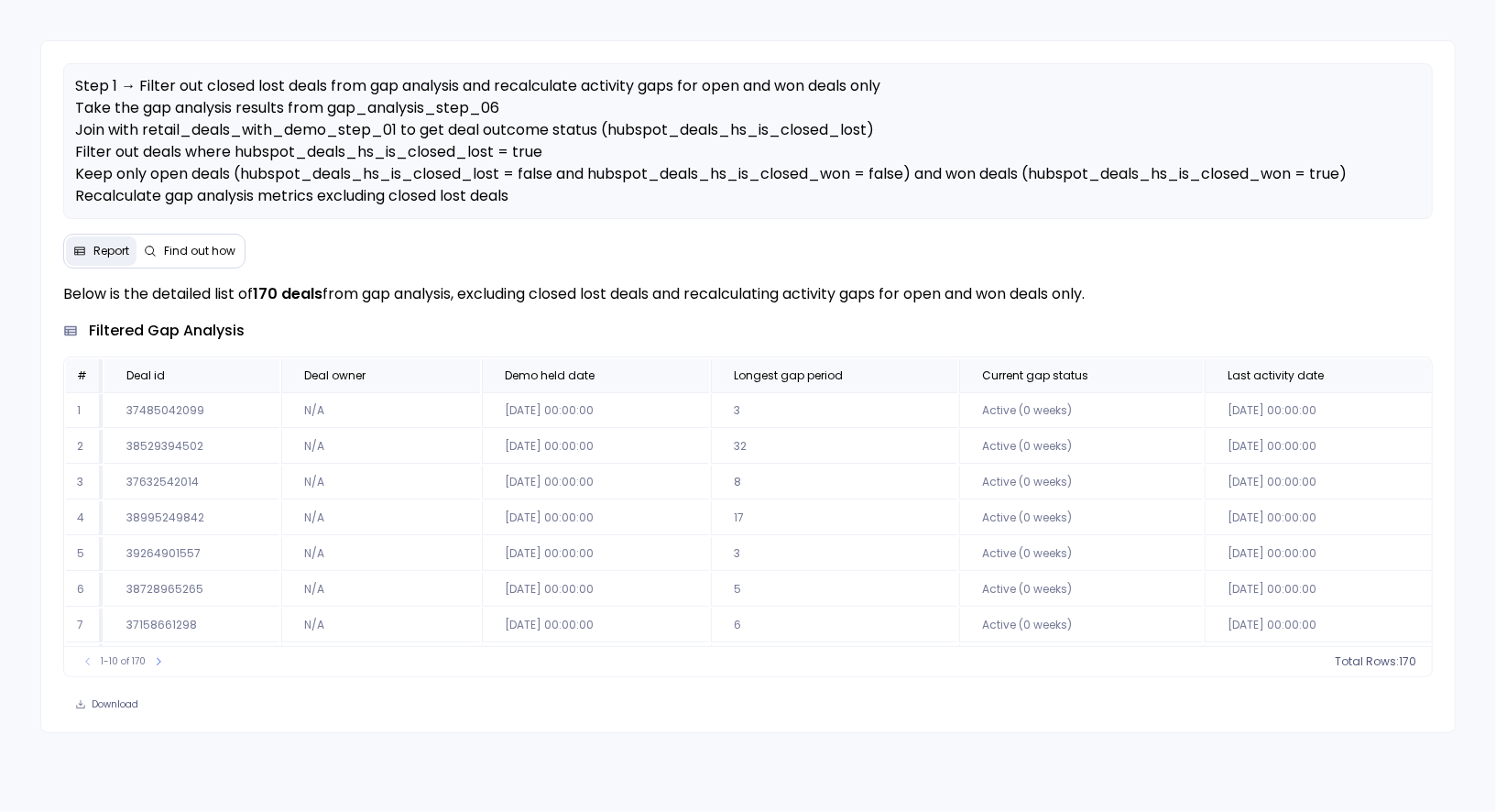
click at [213, 244] on span "Find out how" at bounding box center [200, 251] width 71 height 15
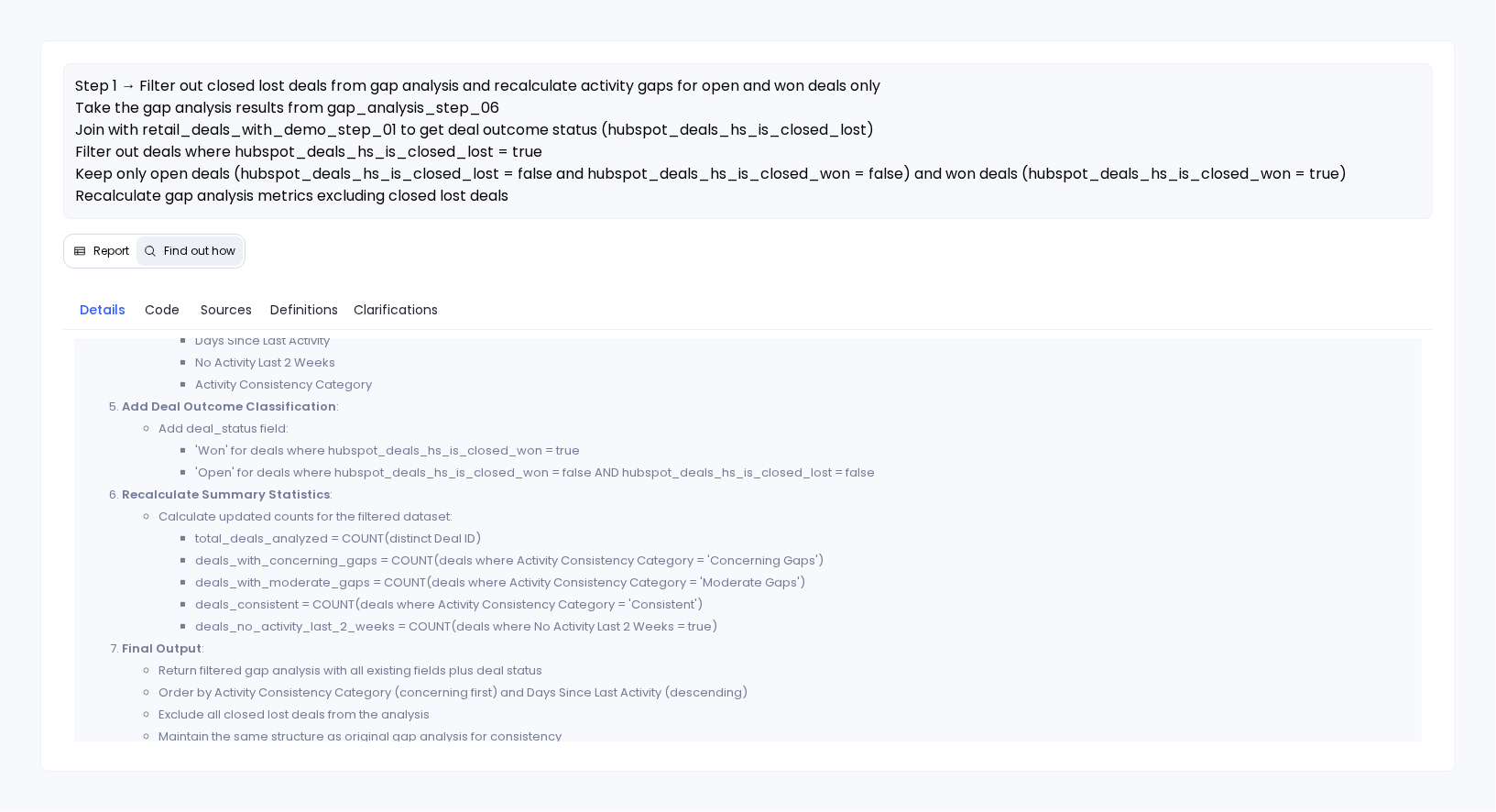
scroll to position [522, 0]
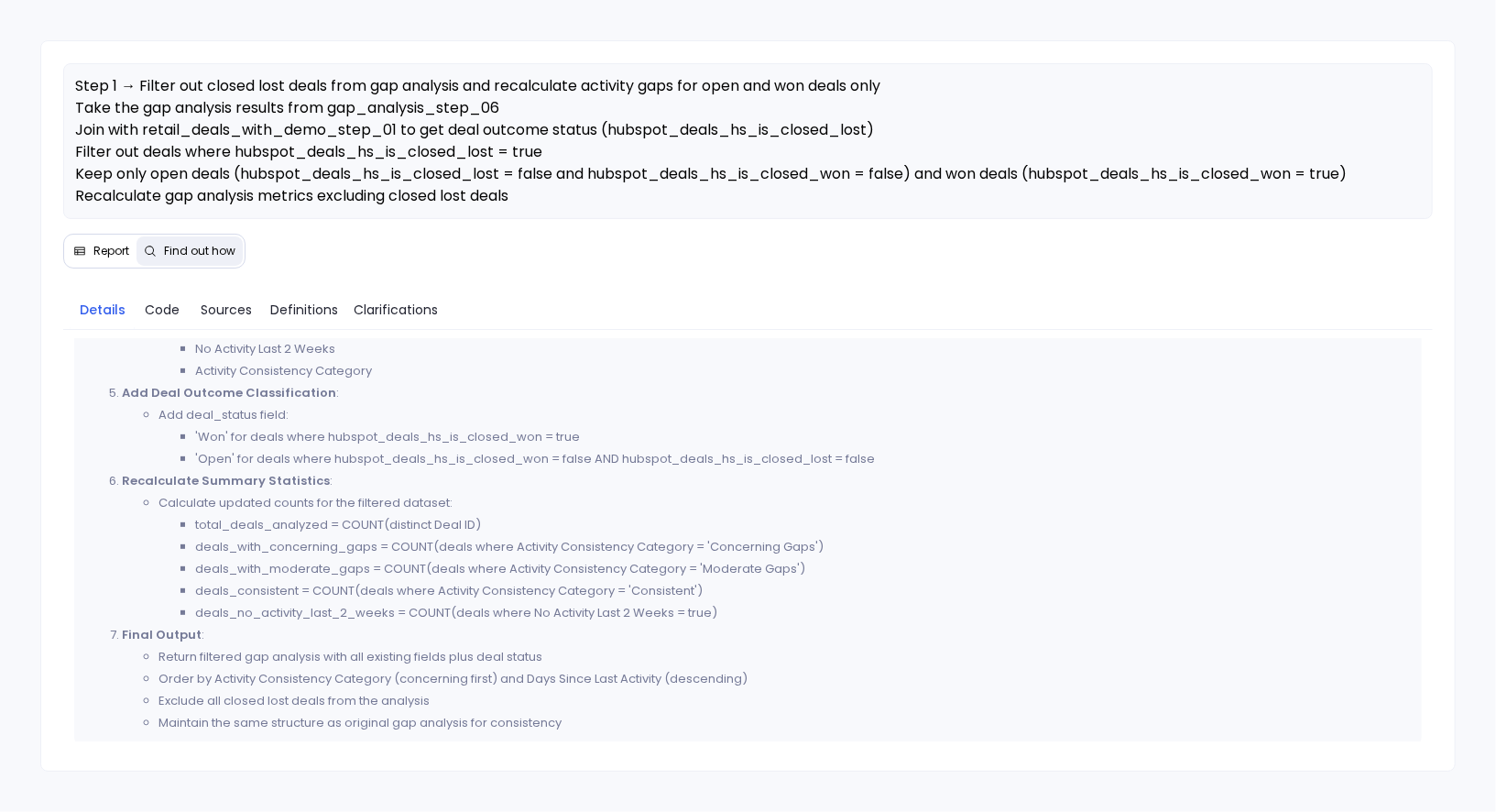
click at [108, 252] on span "Report" at bounding box center [111, 251] width 36 height 15
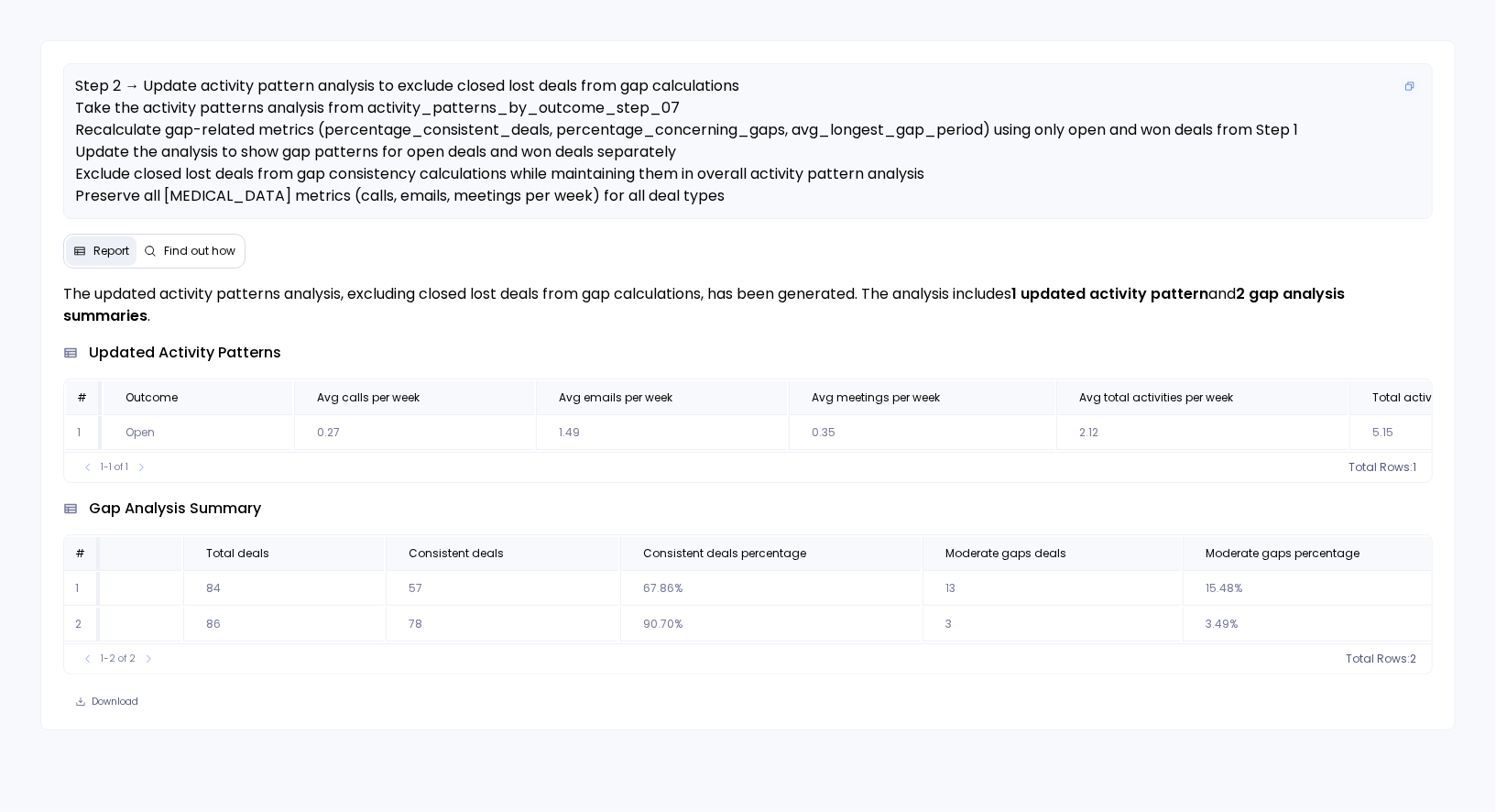
scroll to position [0, 97]
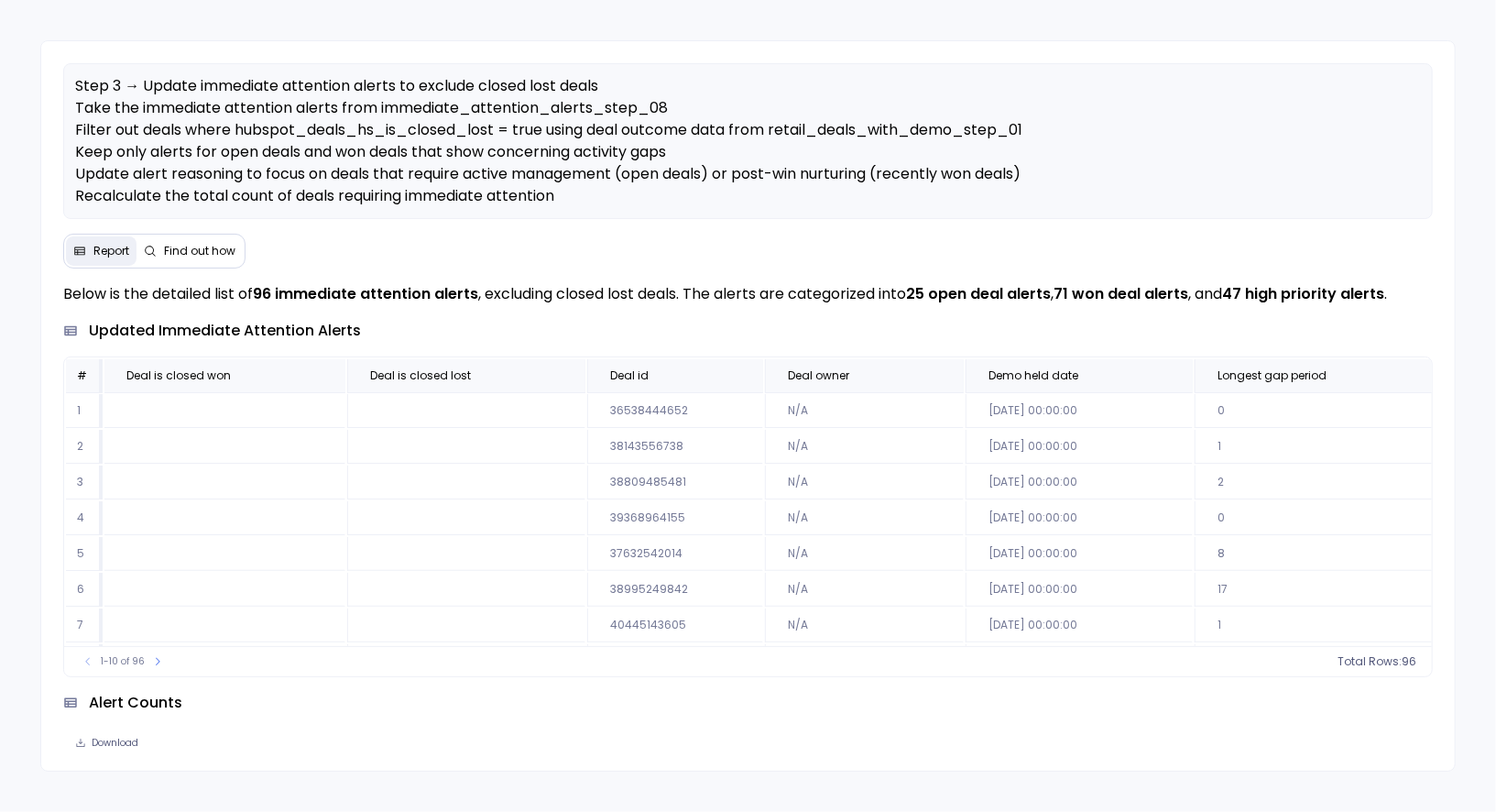
click at [213, 253] on span "Find out how" at bounding box center [200, 251] width 71 height 15
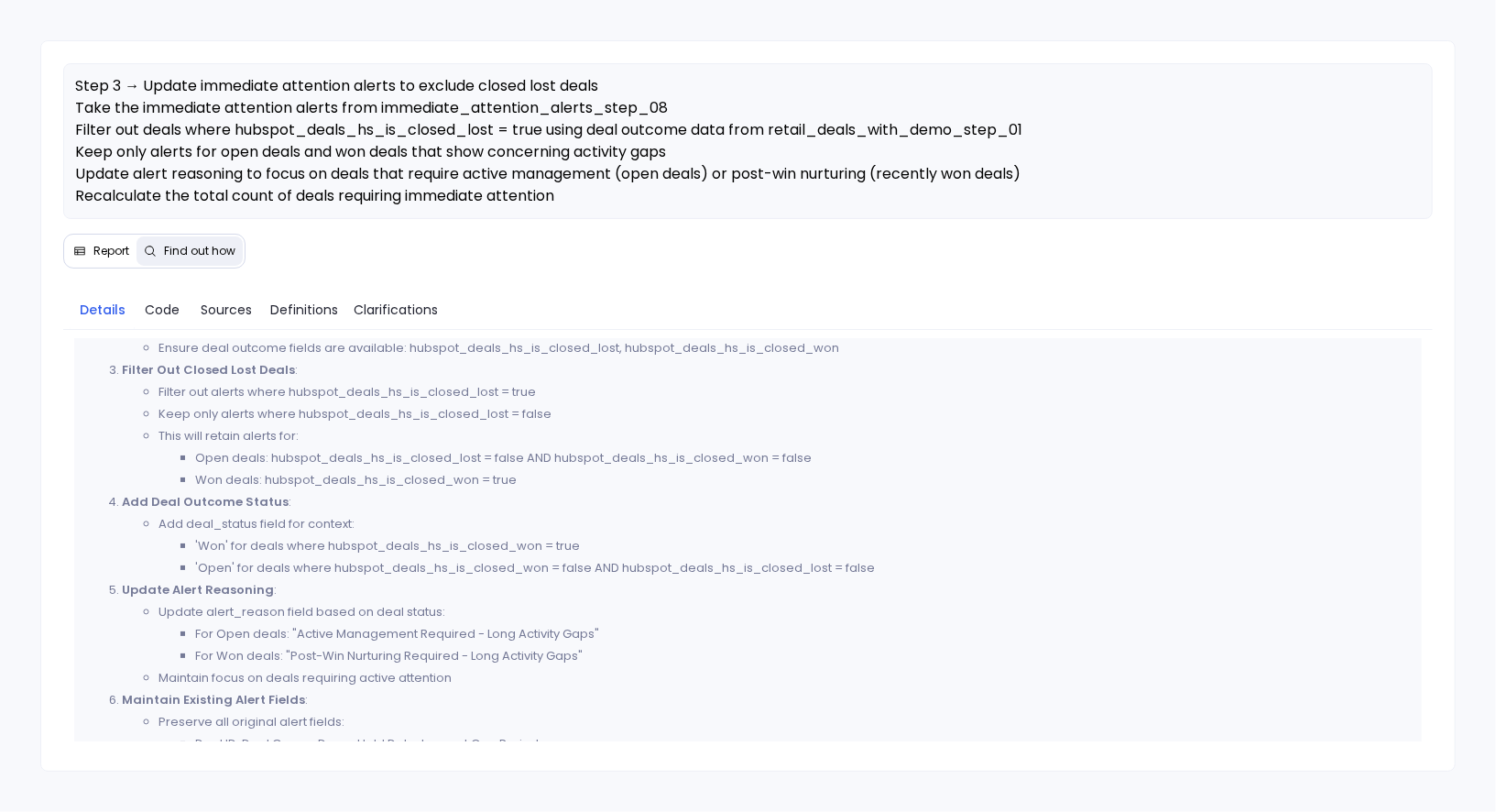
scroll to position [177, 0]
click at [104, 252] on span "Report" at bounding box center [111, 251] width 36 height 15
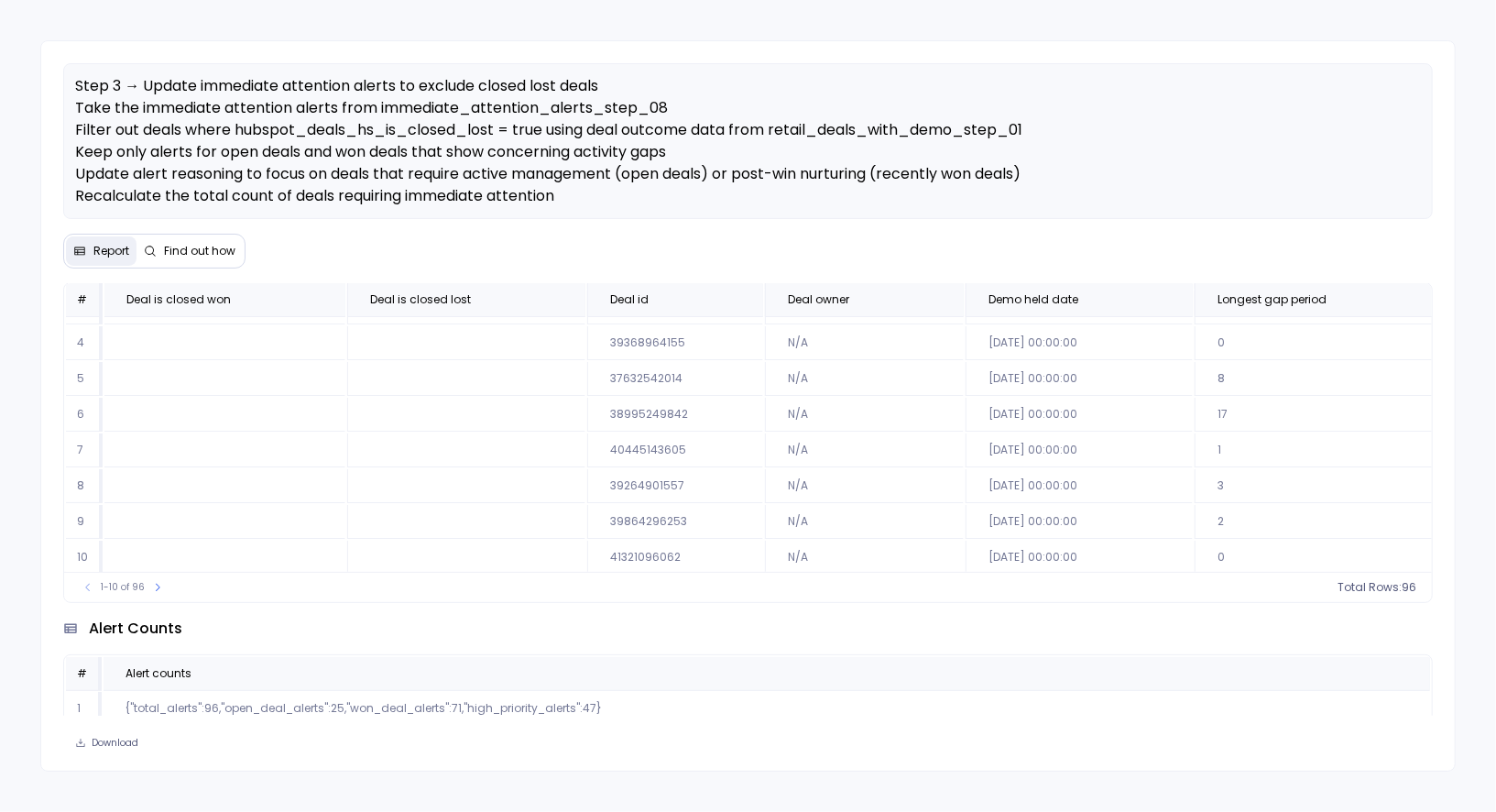
scroll to position [110, 0]
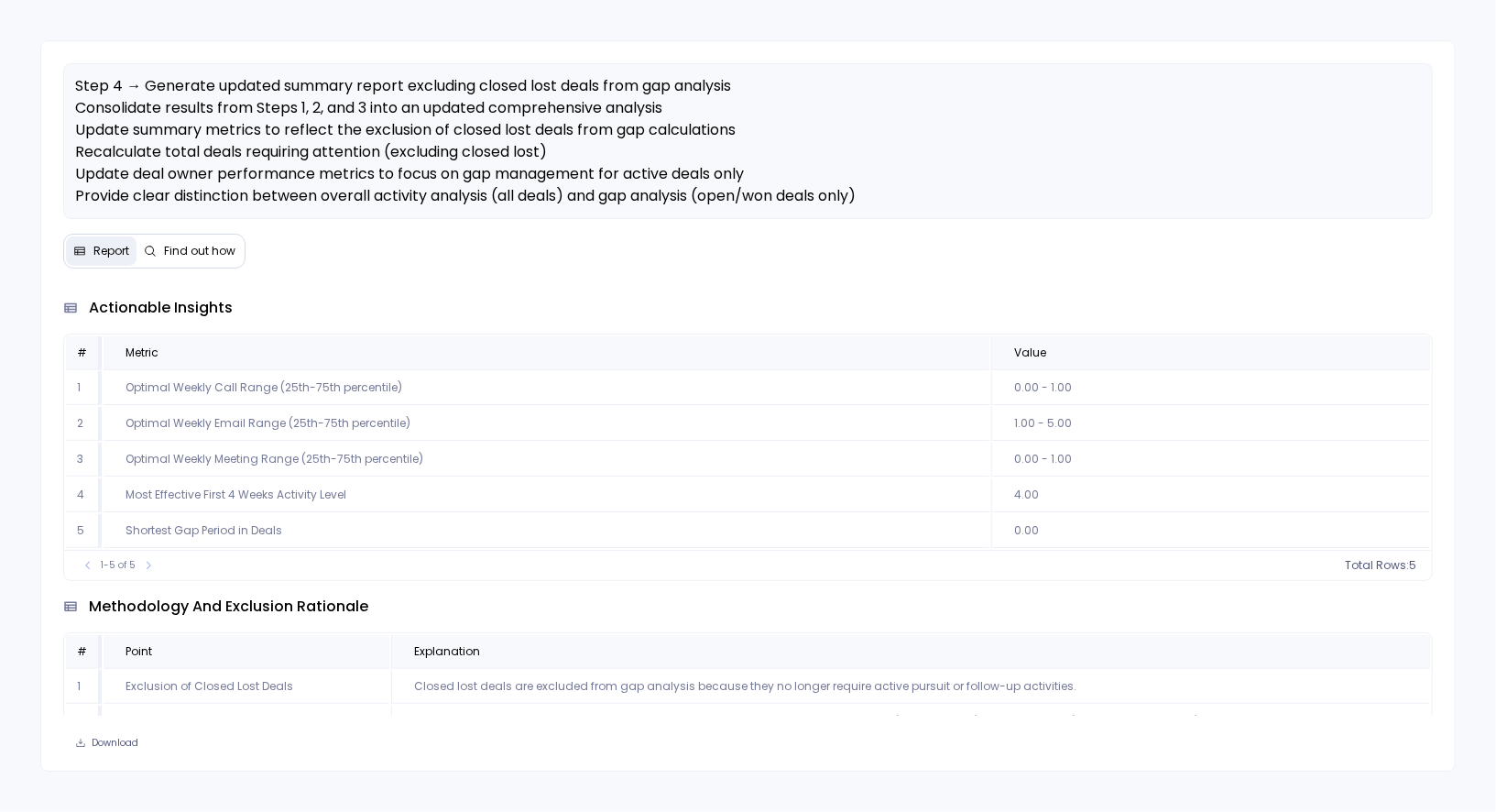
scroll to position [986, 0]
click at [187, 240] on button "Find out how" at bounding box center [189, 251] width 107 height 30
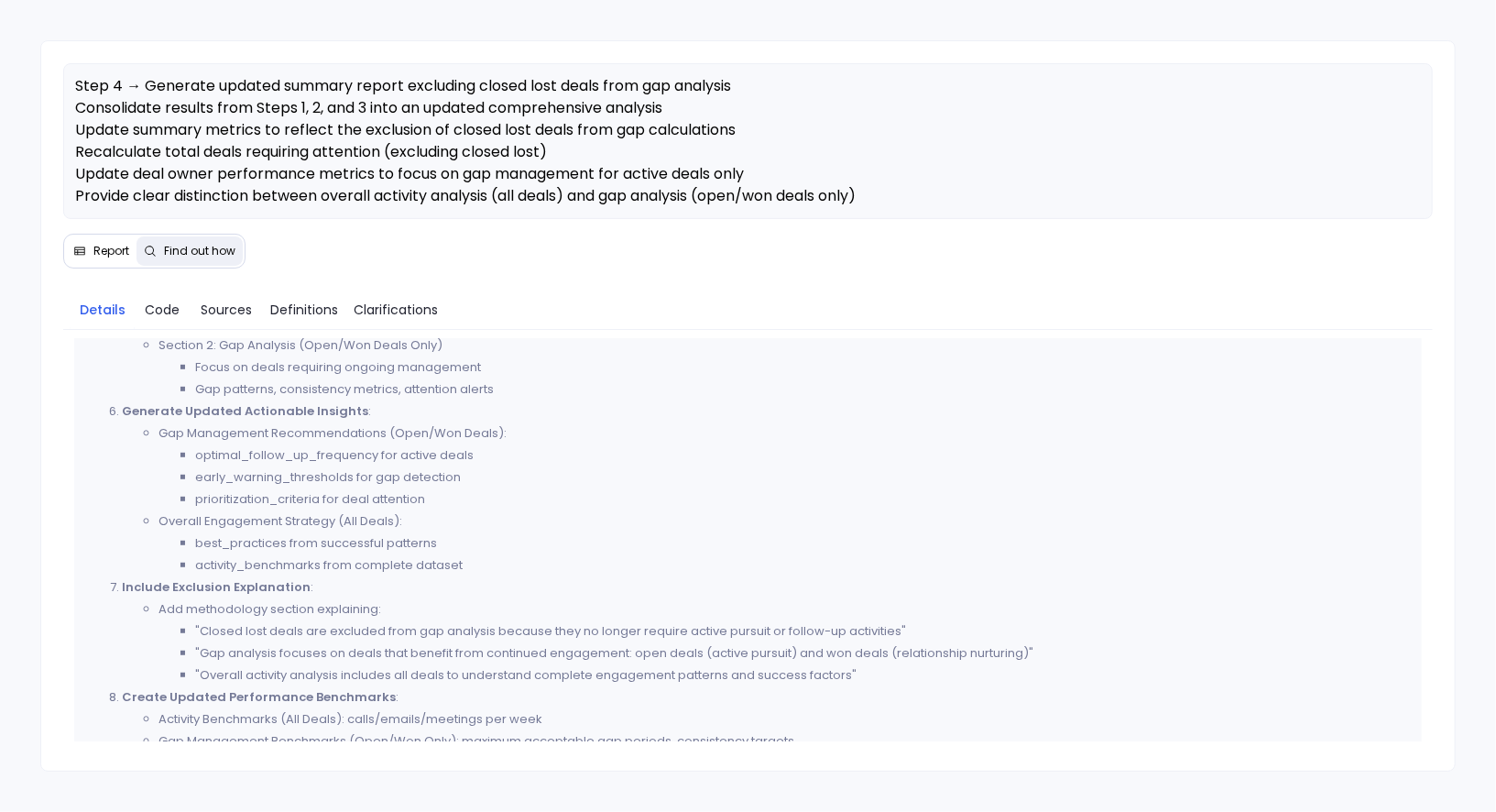
scroll to position [675, 0]
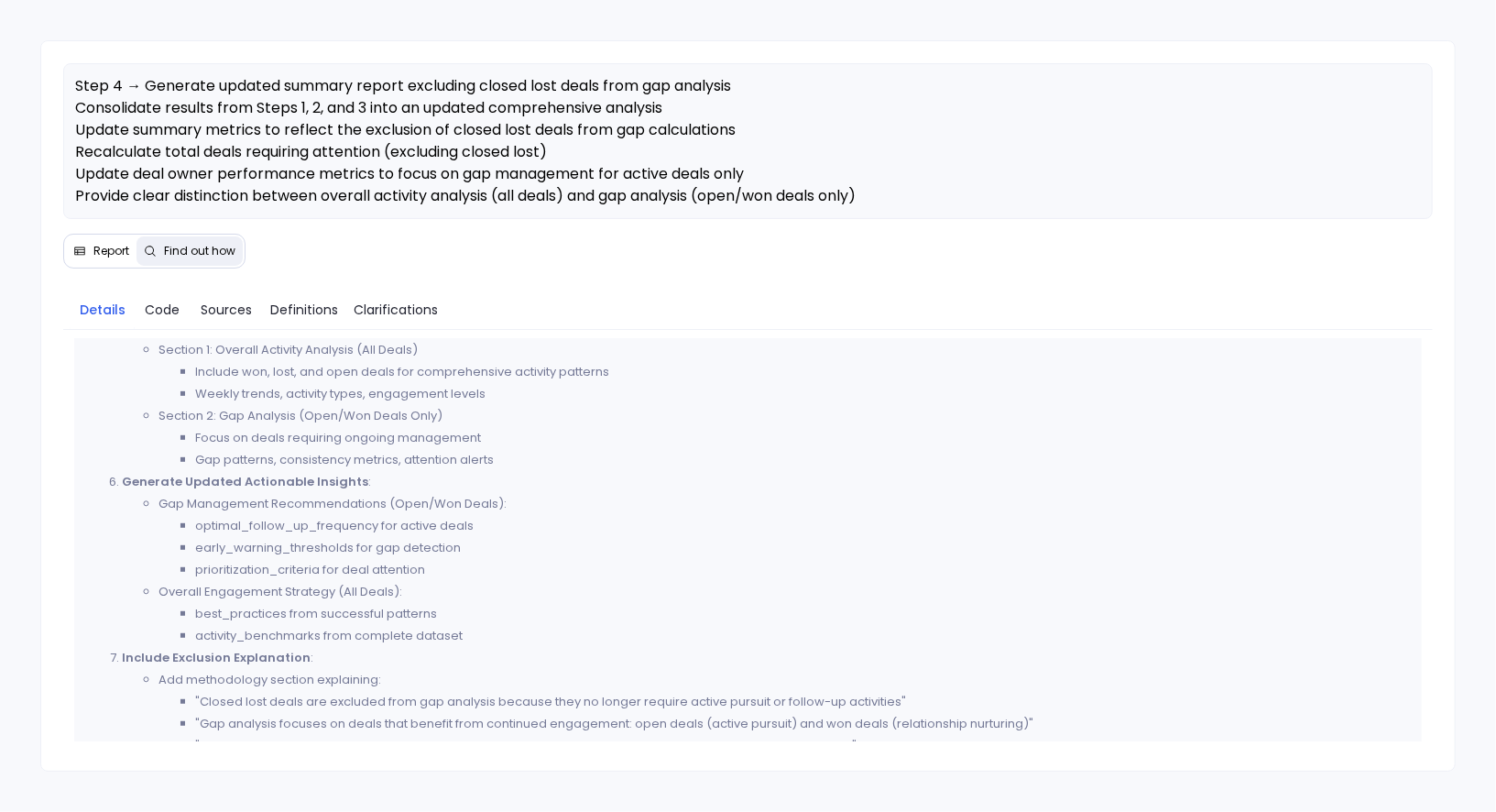
click at [101, 247] on span "Report" at bounding box center [111, 251] width 36 height 15
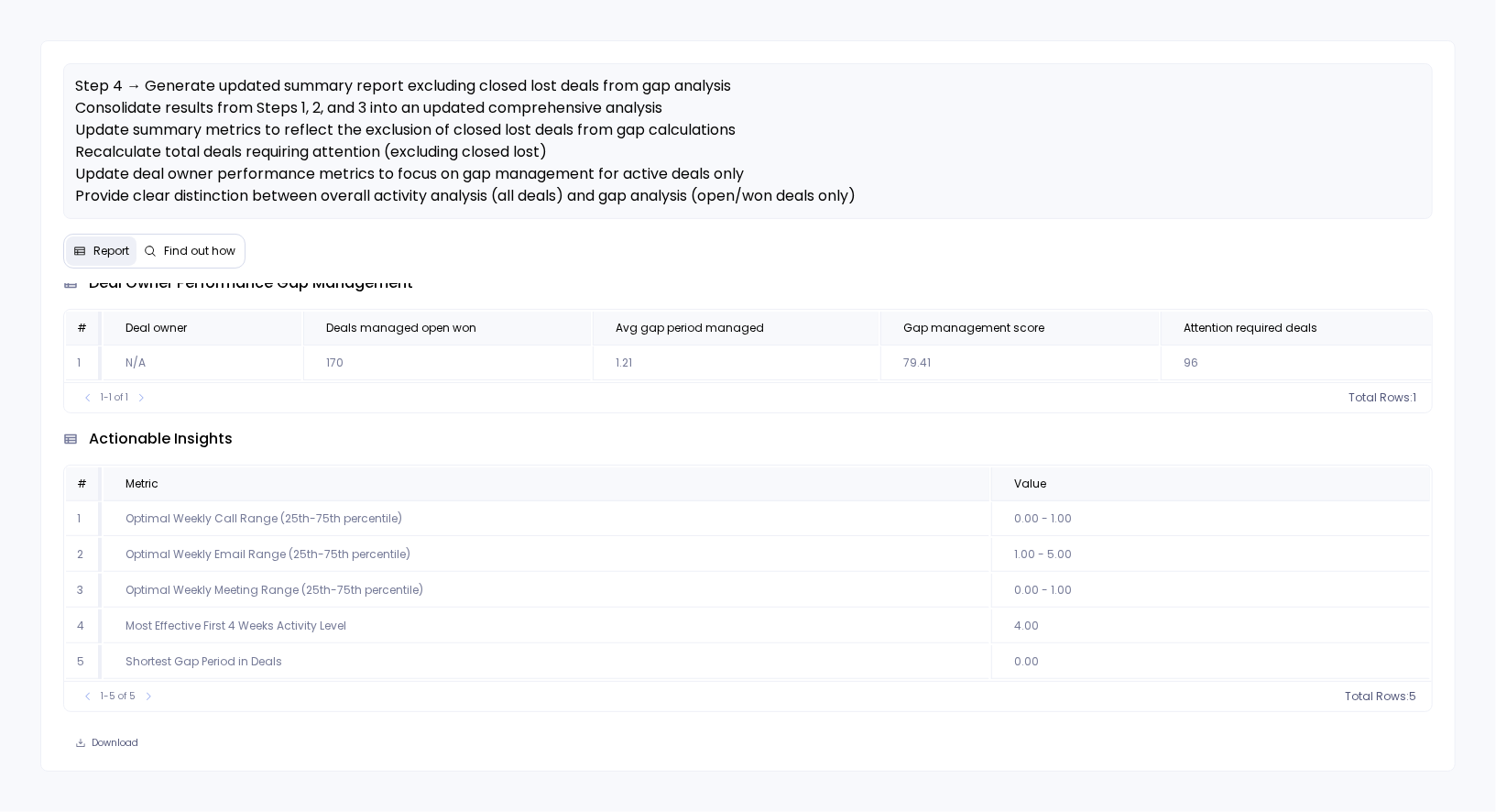
scroll to position [861, 0]
click at [203, 237] on button "Find out how" at bounding box center [189, 251] width 107 height 30
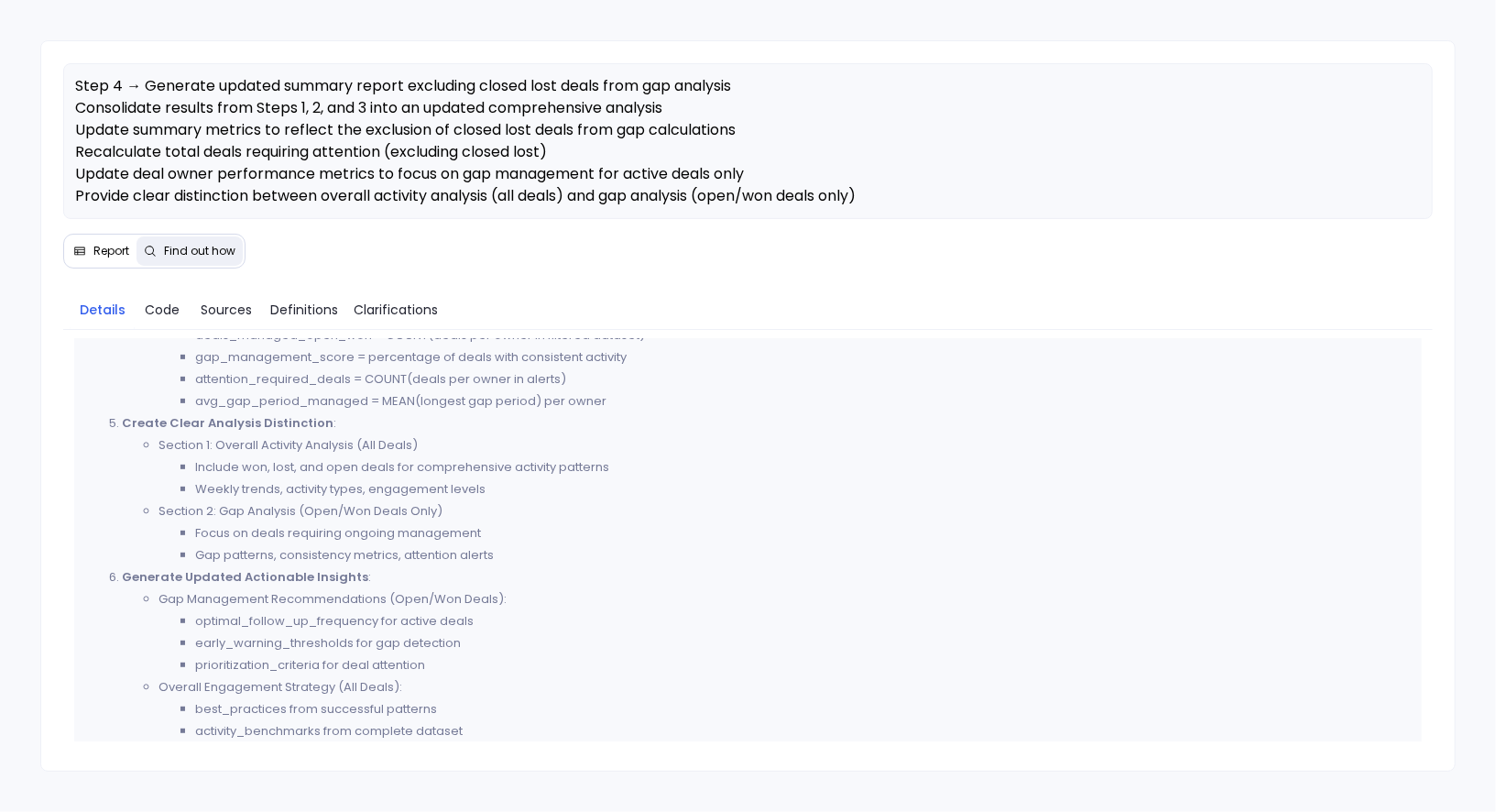
scroll to position [624, 0]
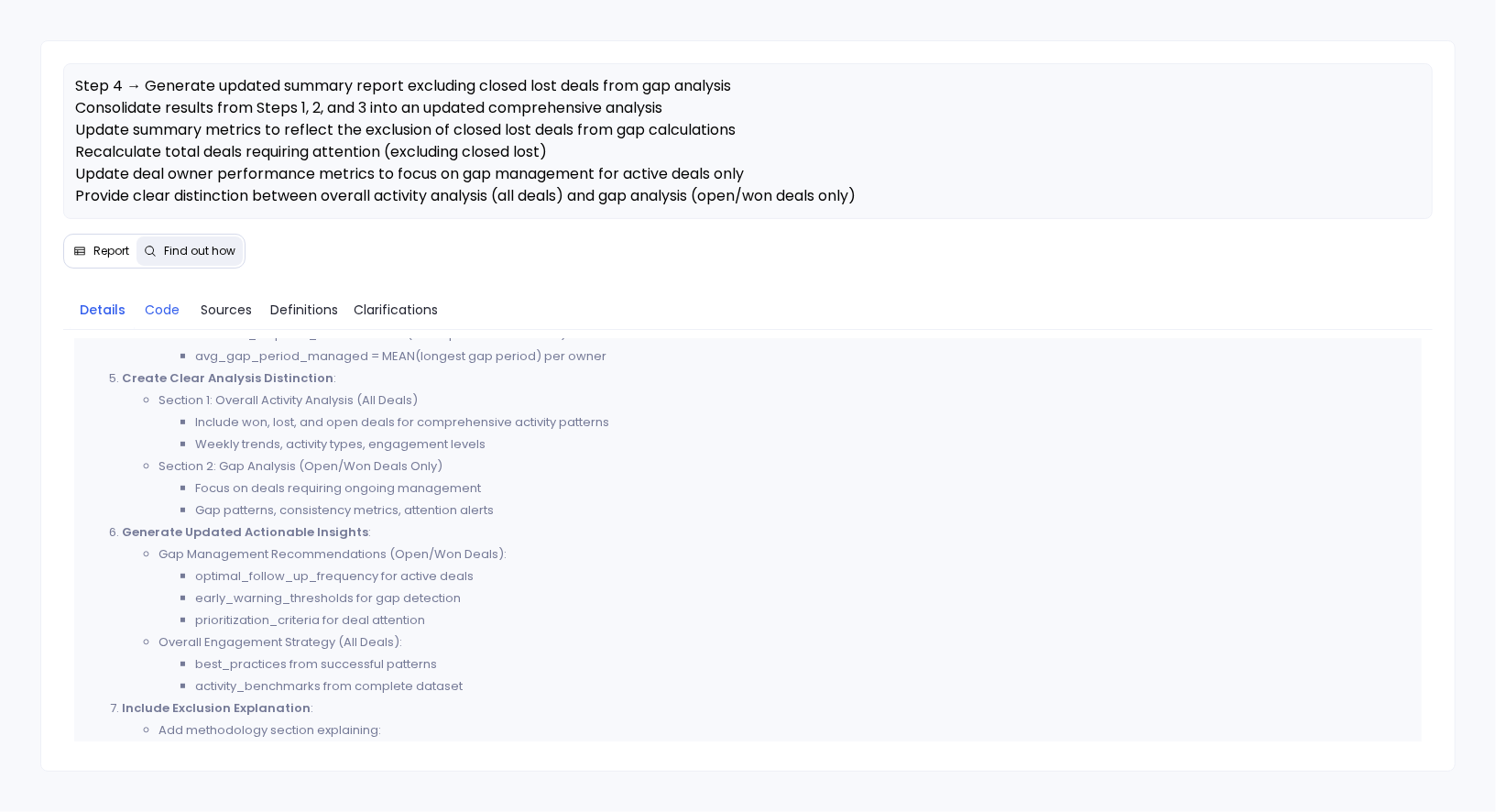
click at [170, 312] on span "Code" at bounding box center [162, 310] width 35 height 20
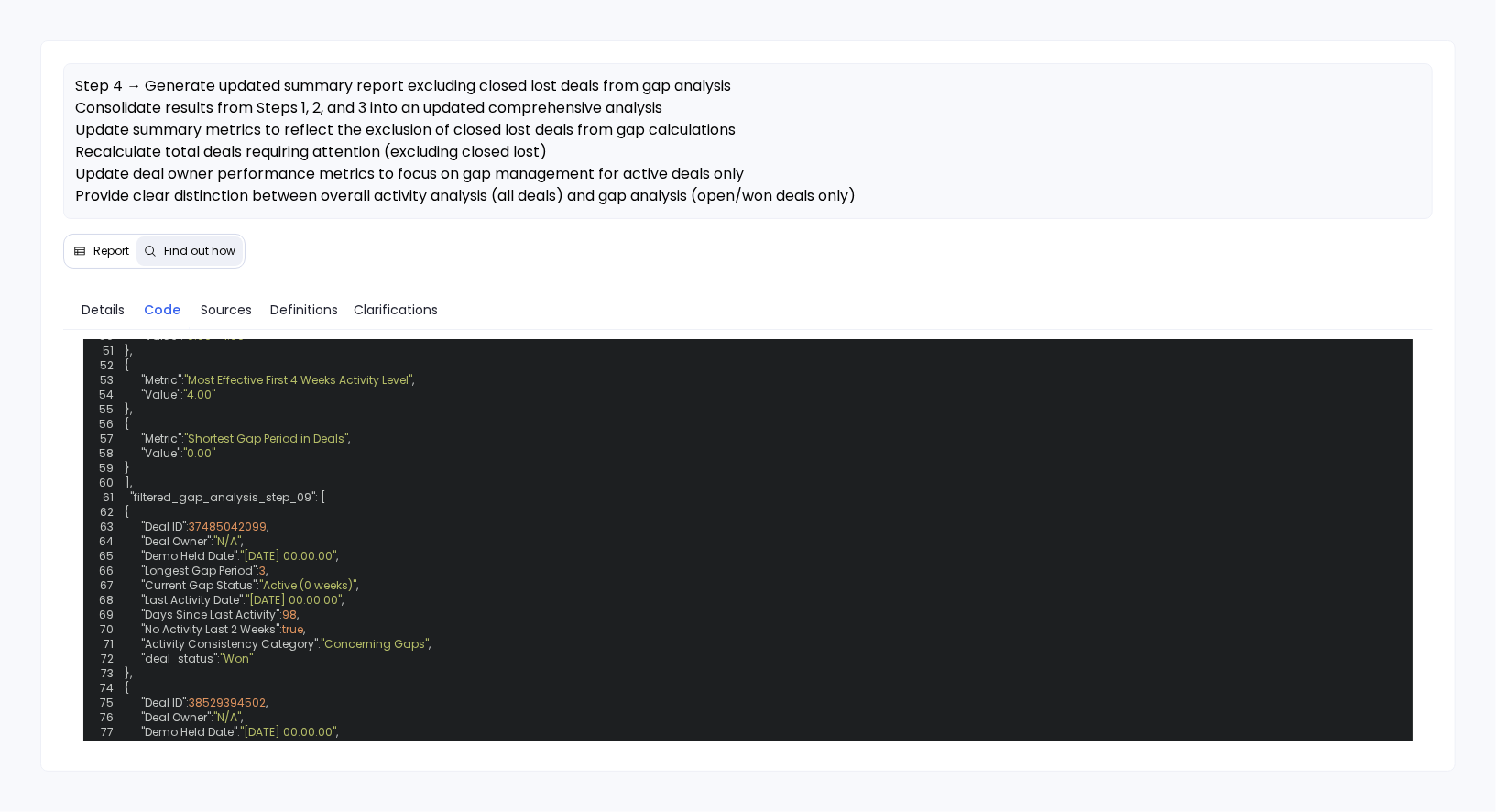
scroll to position [1414, 0]
click at [111, 237] on button "Report" at bounding box center [101, 251] width 71 height 30
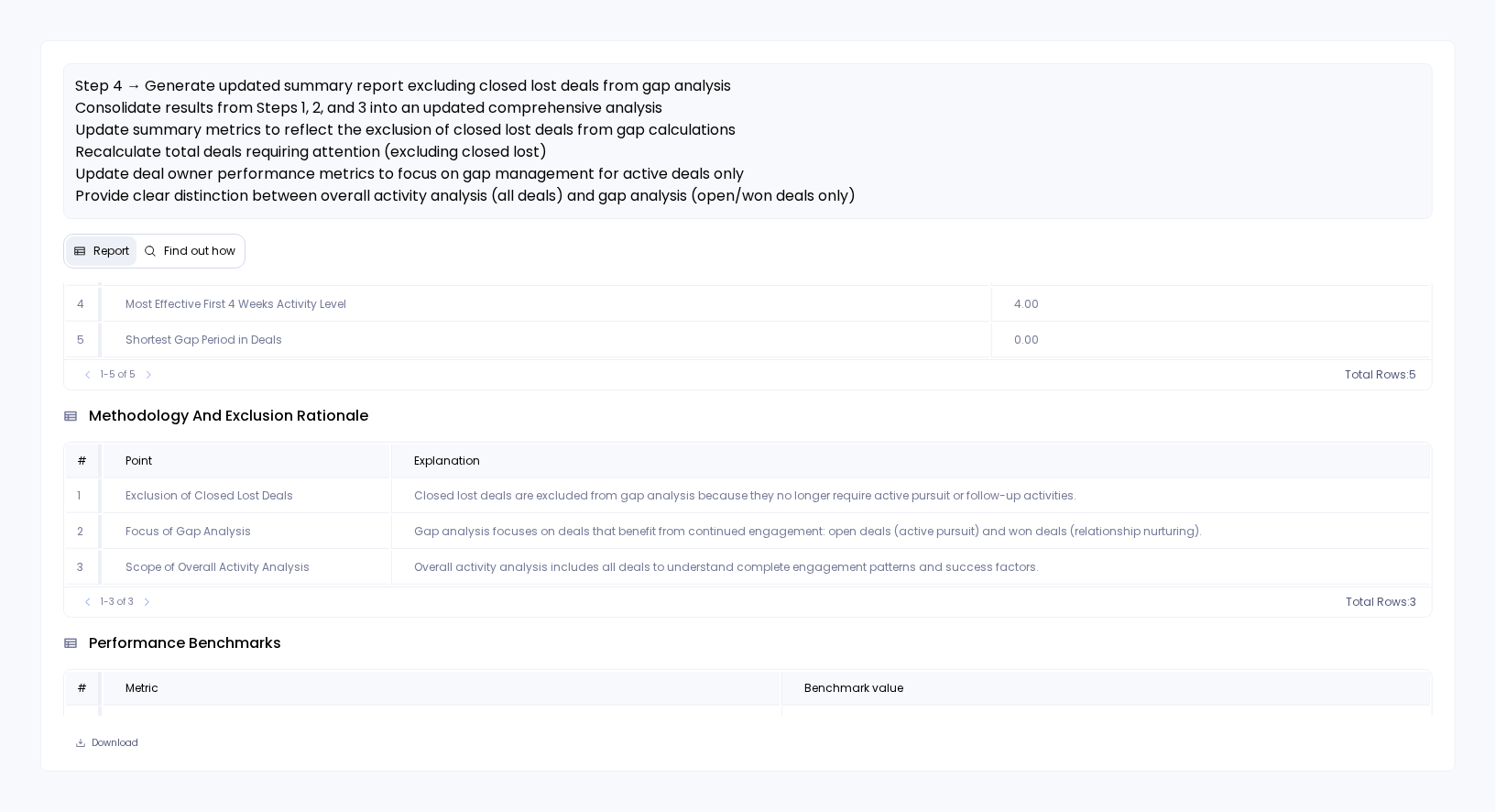
scroll to position [1206, 0]
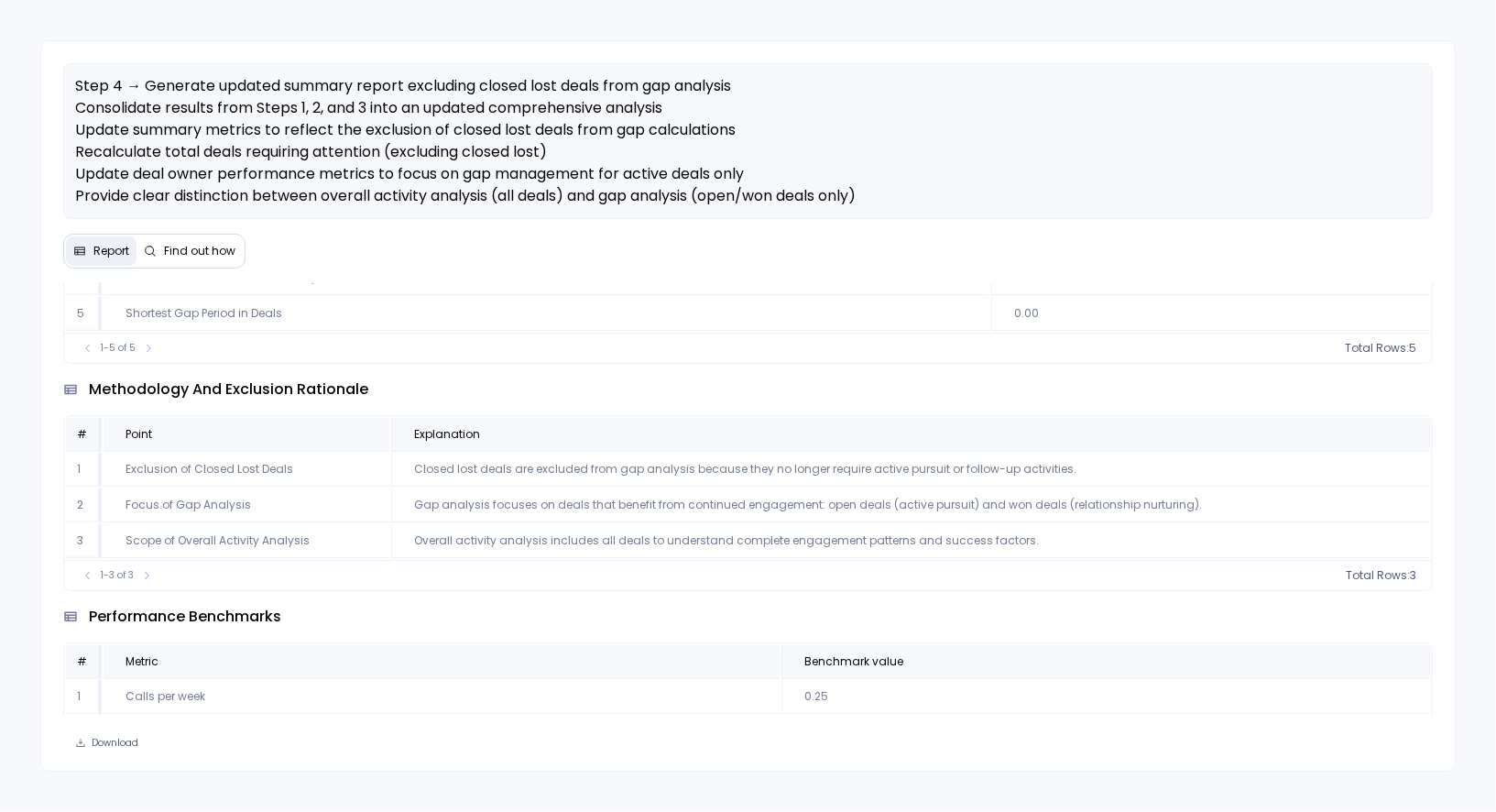
click at [216, 259] on button "Find out how" at bounding box center [189, 251] width 107 height 30
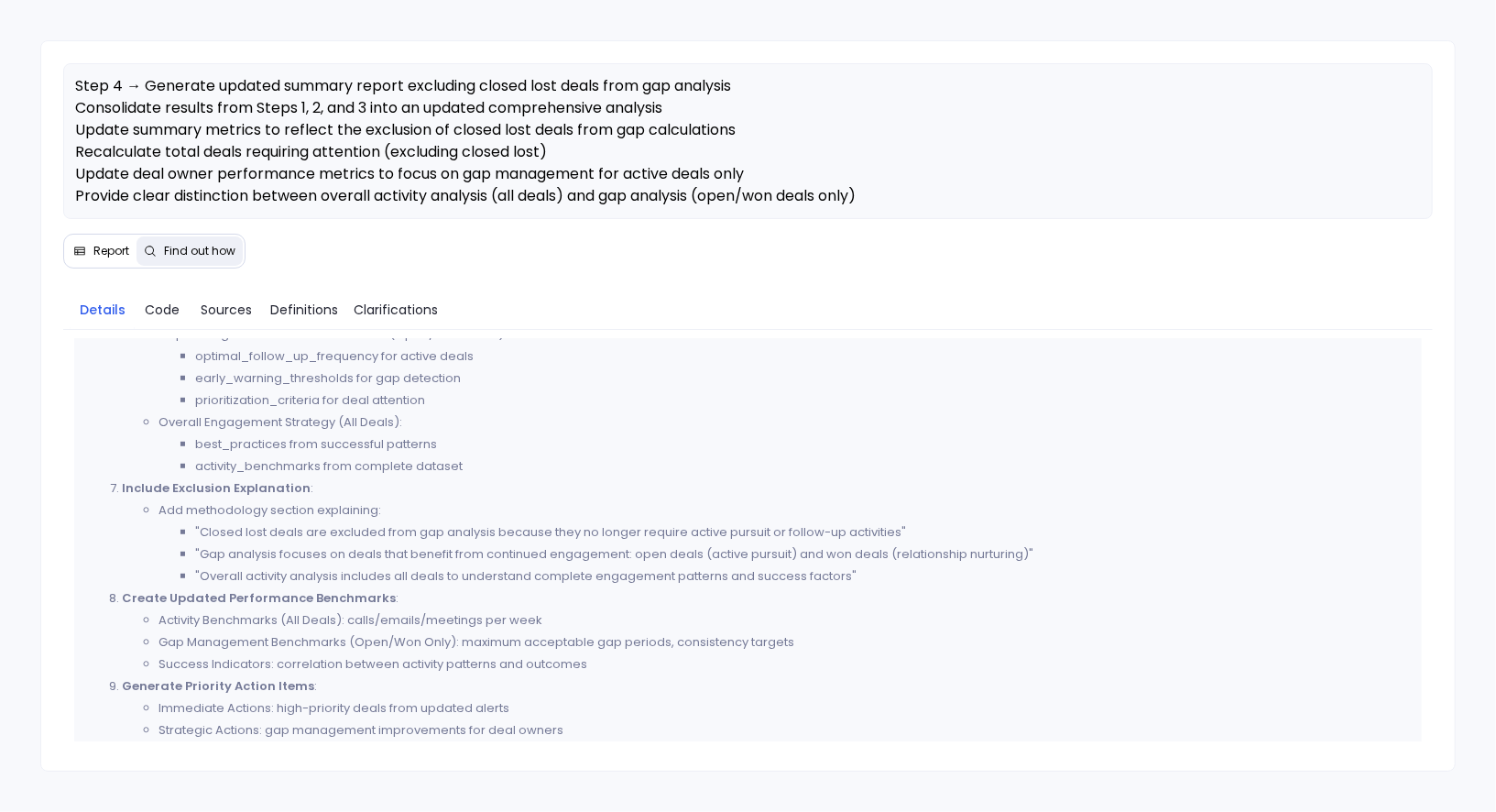
scroll to position [844, 0]
click at [161, 313] on span "Code" at bounding box center [162, 310] width 35 height 20
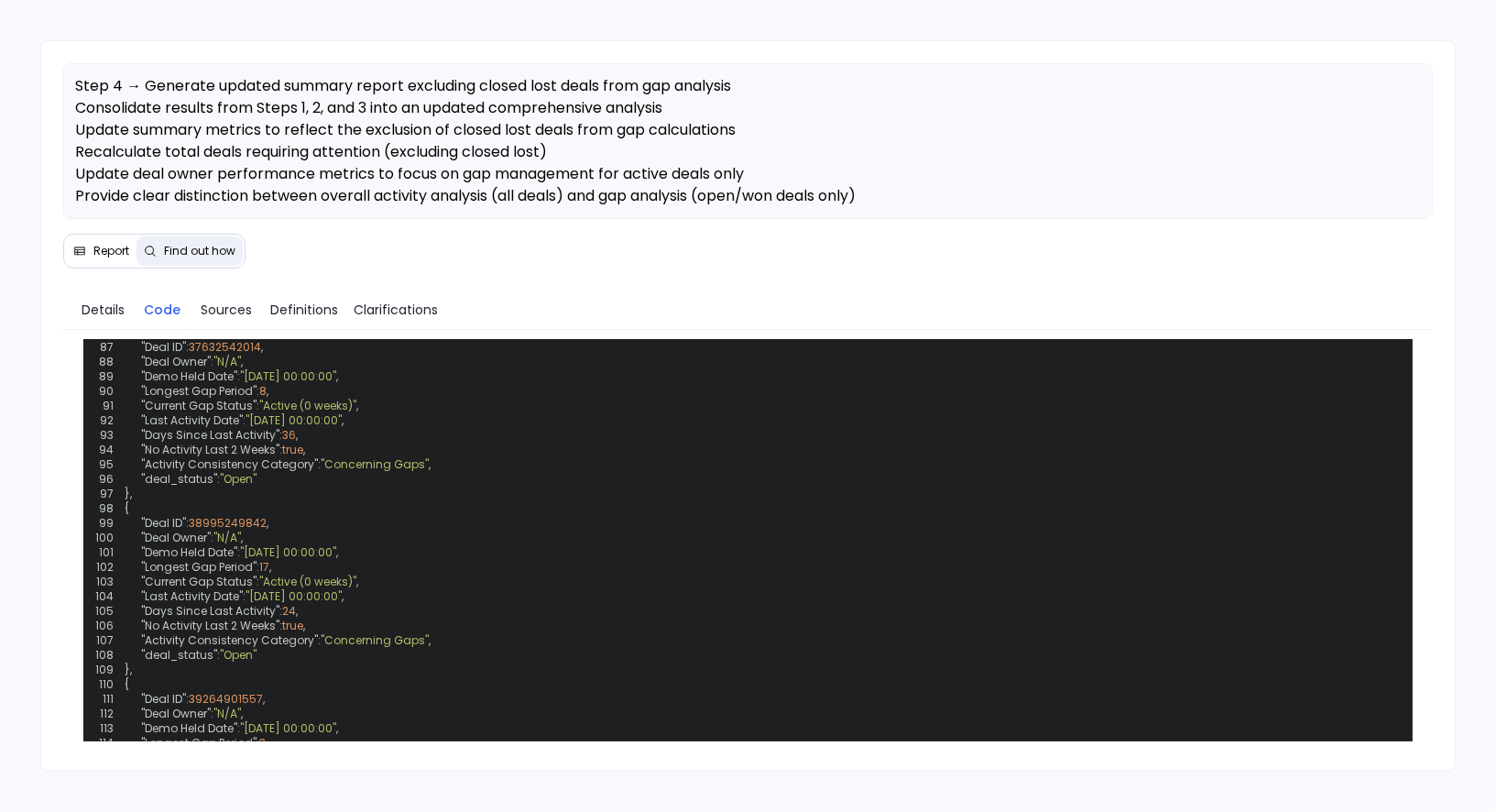
scroll to position [1961, 0]
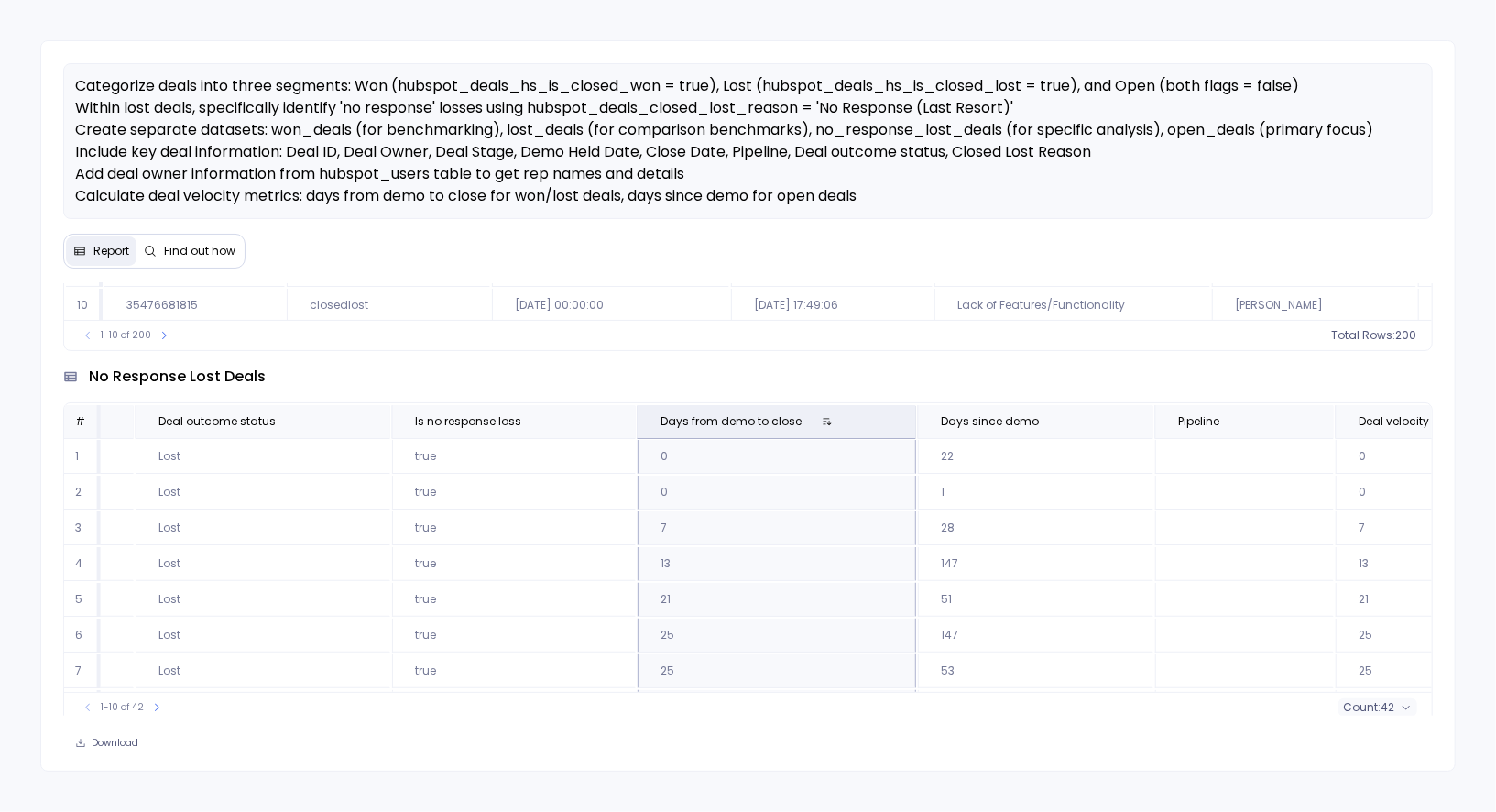
scroll to position [962, 0]
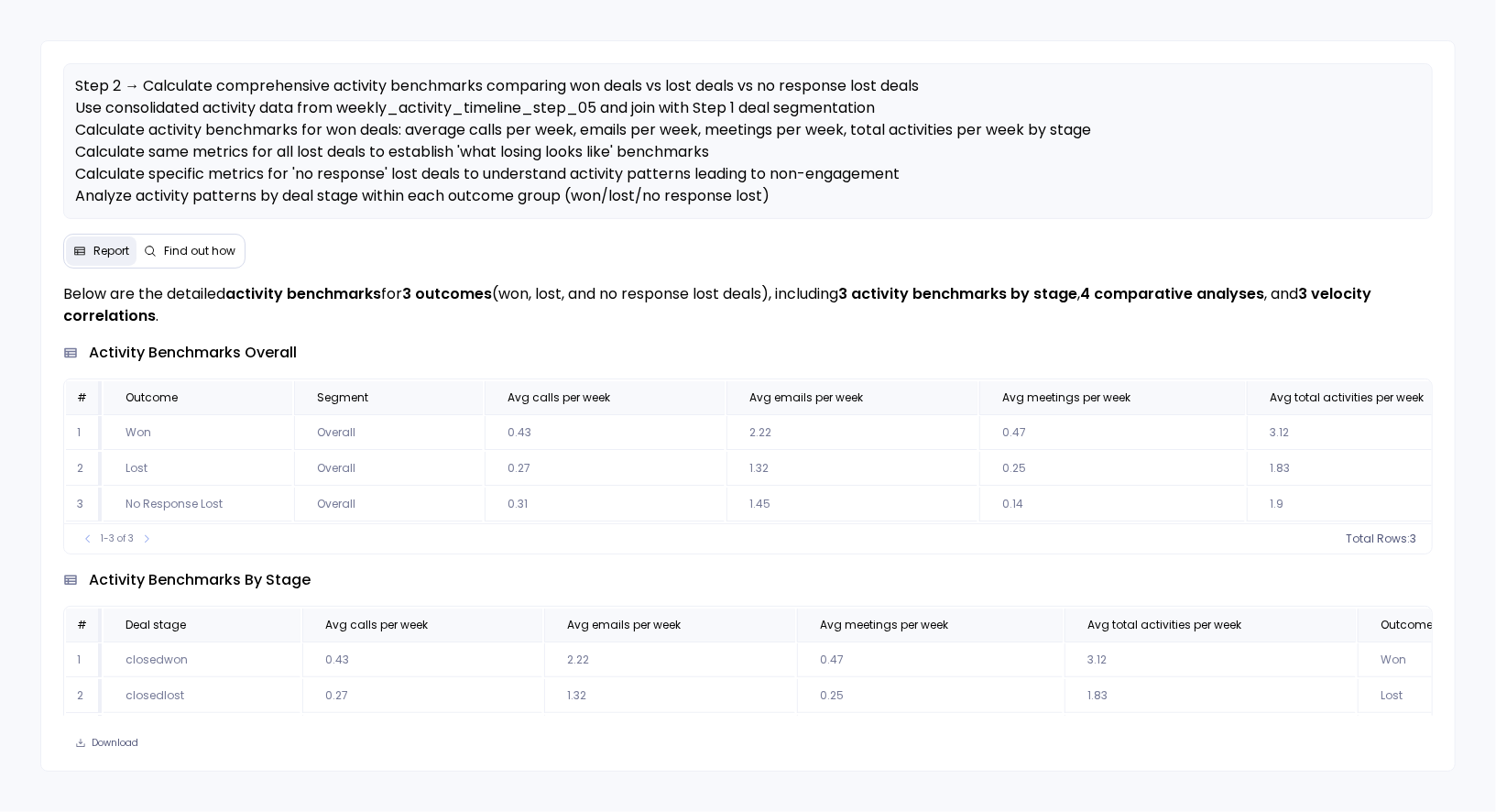
scroll to position [554, 0]
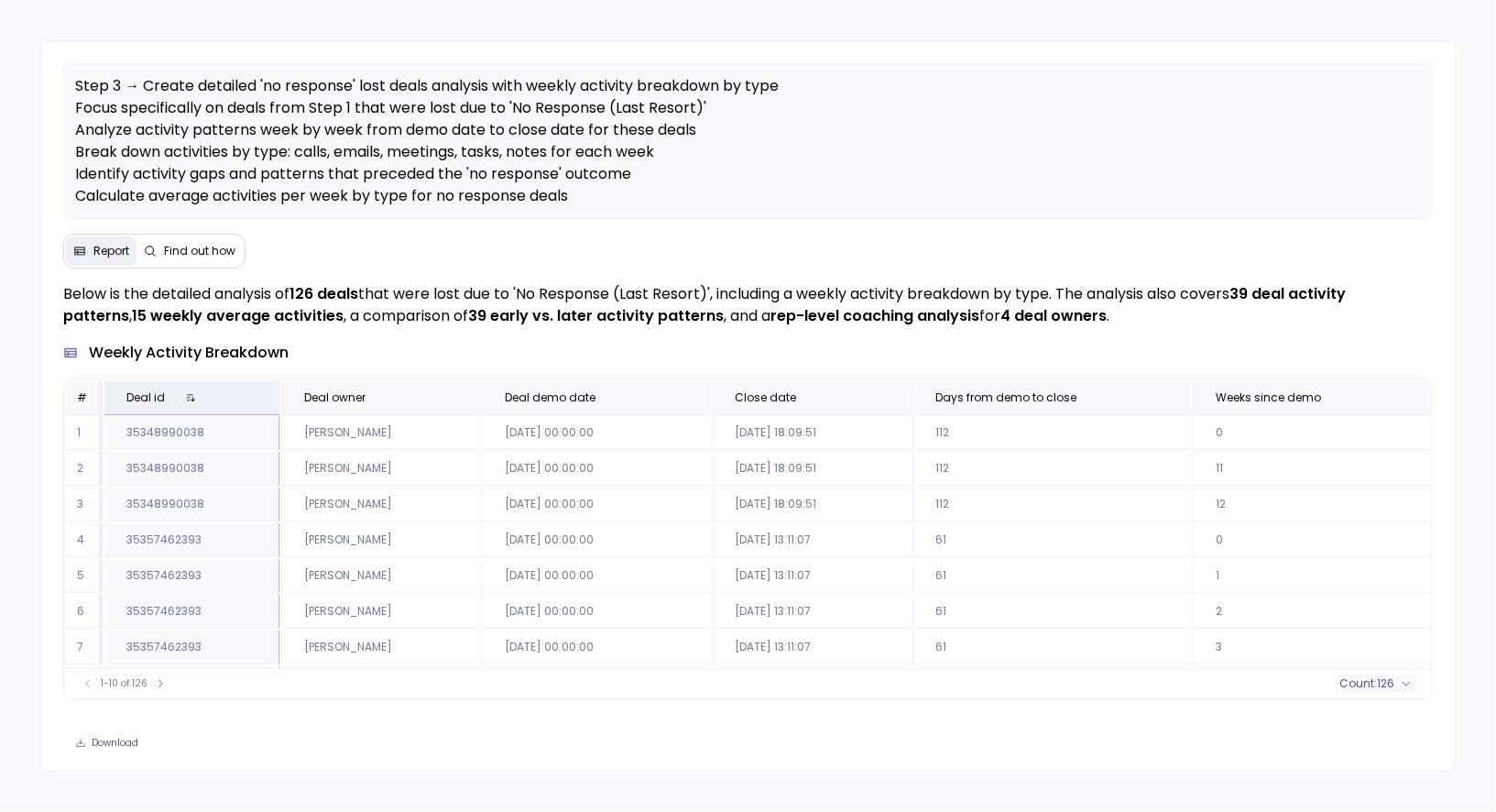
click at [655, 501] on td "2025-04-04 00:00:00" at bounding box center [596, 504] width 228 height 34
click at [203, 399] on span "Deal id" at bounding box center [171, 398] width 119 height 15
click at [328, 398] on span "Deal owner" at bounding box center [335, 398] width 61 height 15
click at [536, 560] on td "2025-04-02 00:00:00" at bounding box center [596, 575] width 228 height 34
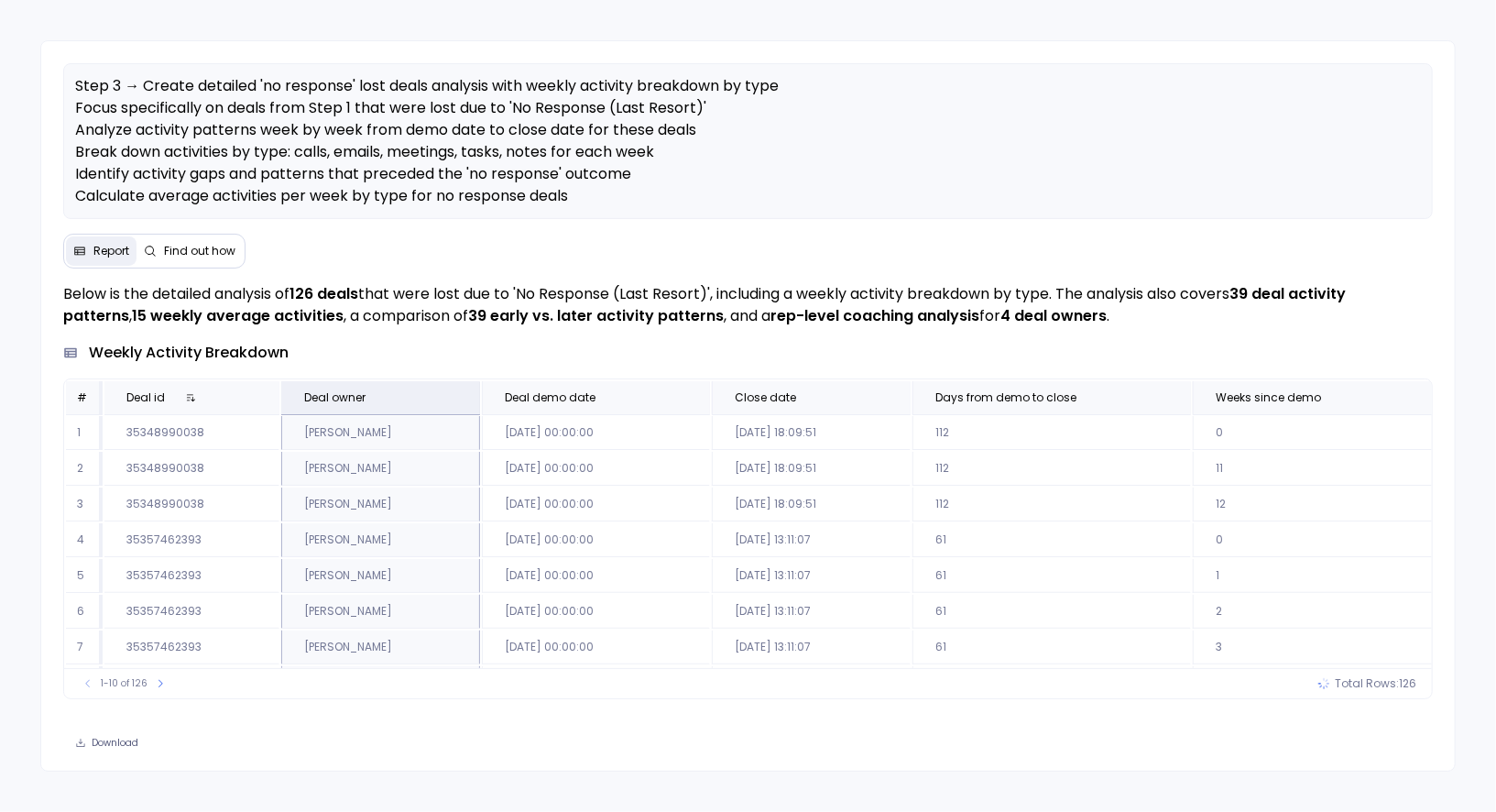
click at [483, 715] on div "deal activity patterns" at bounding box center [747, 725] width 1369 height 22
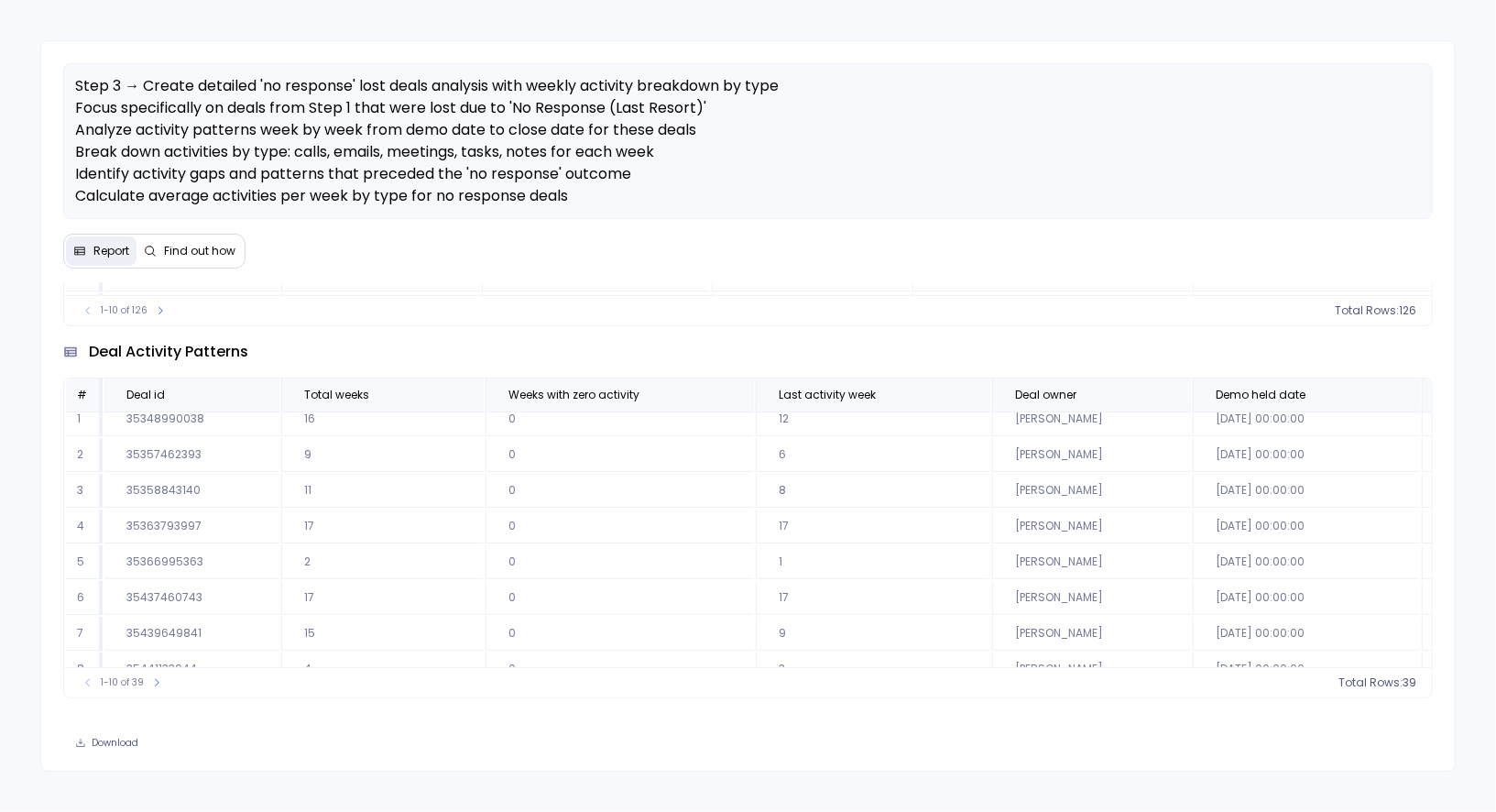
scroll to position [335, 0]
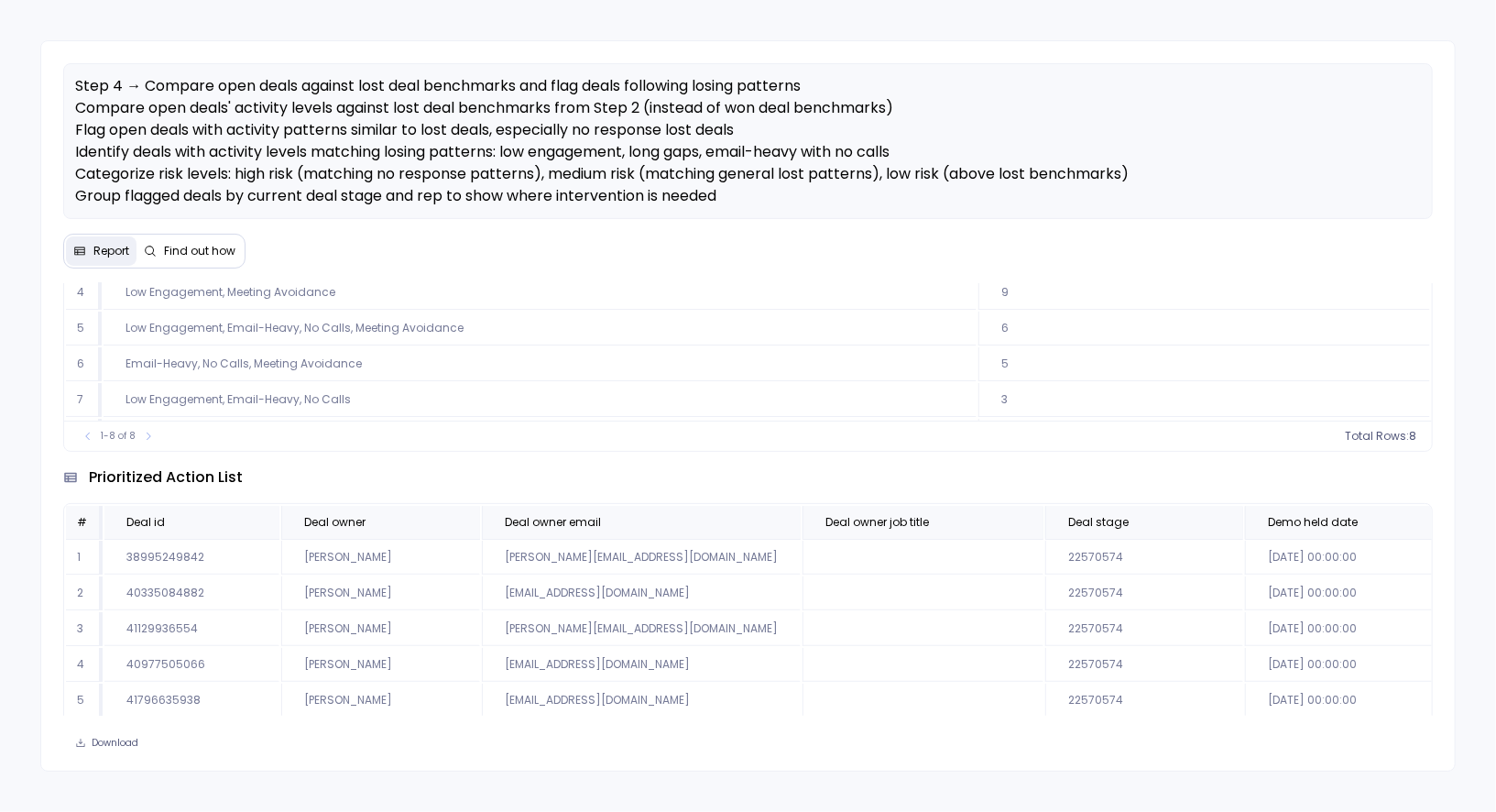
scroll to position [1713, 0]
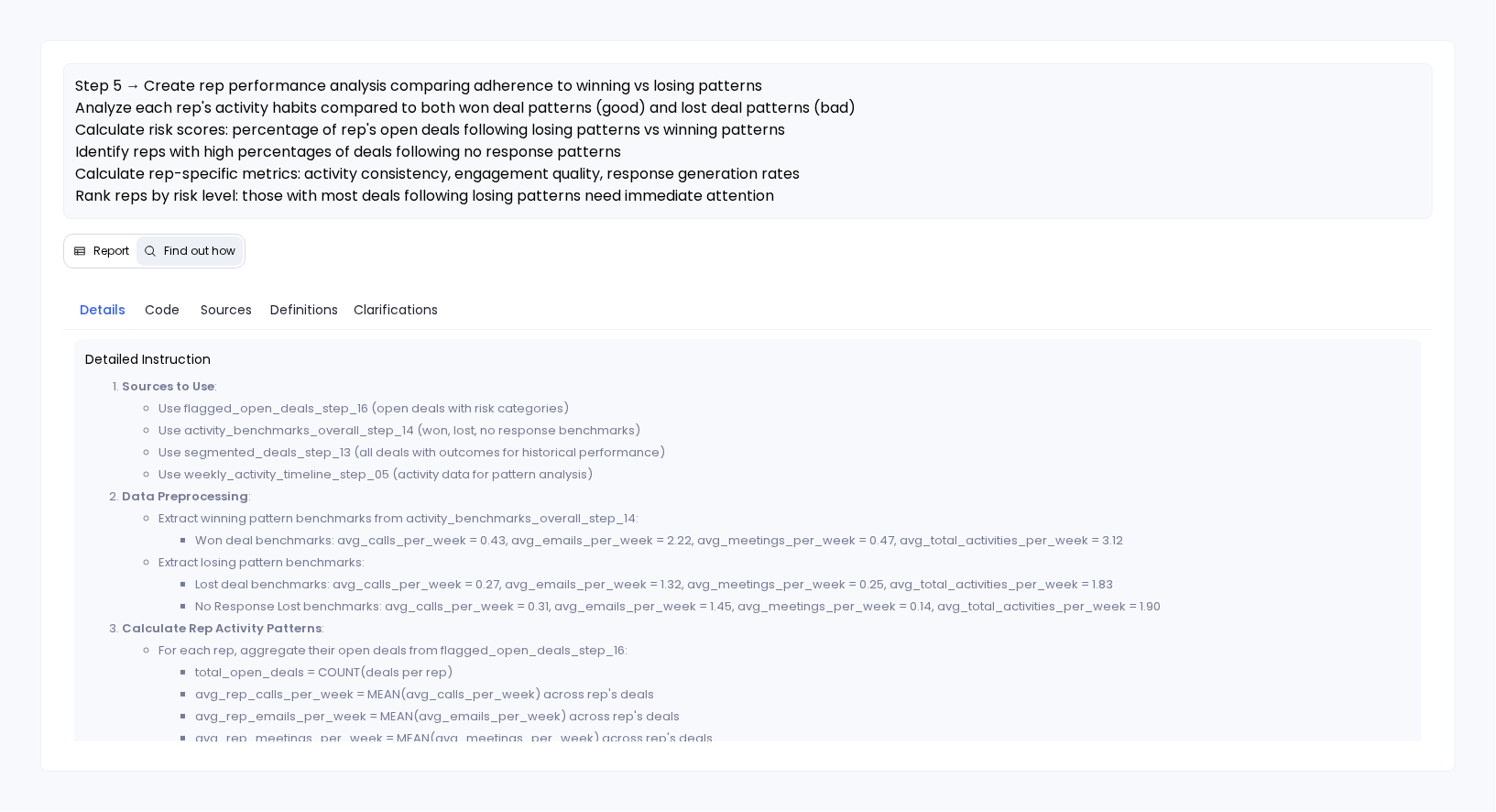
scroll to position [656, 0]
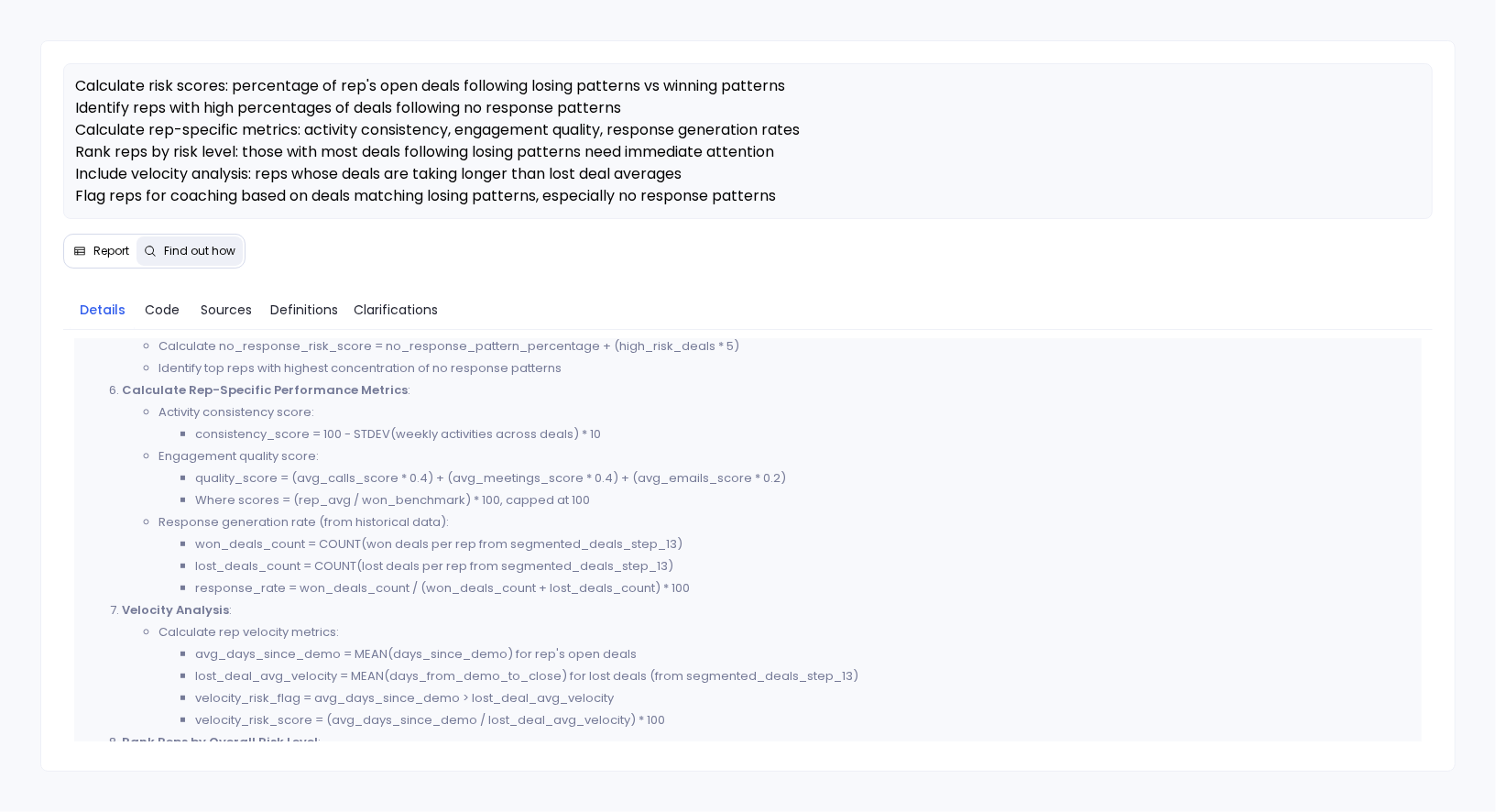
click at [108, 247] on span "Report" at bounding box center [111, 251] width 36 height 15
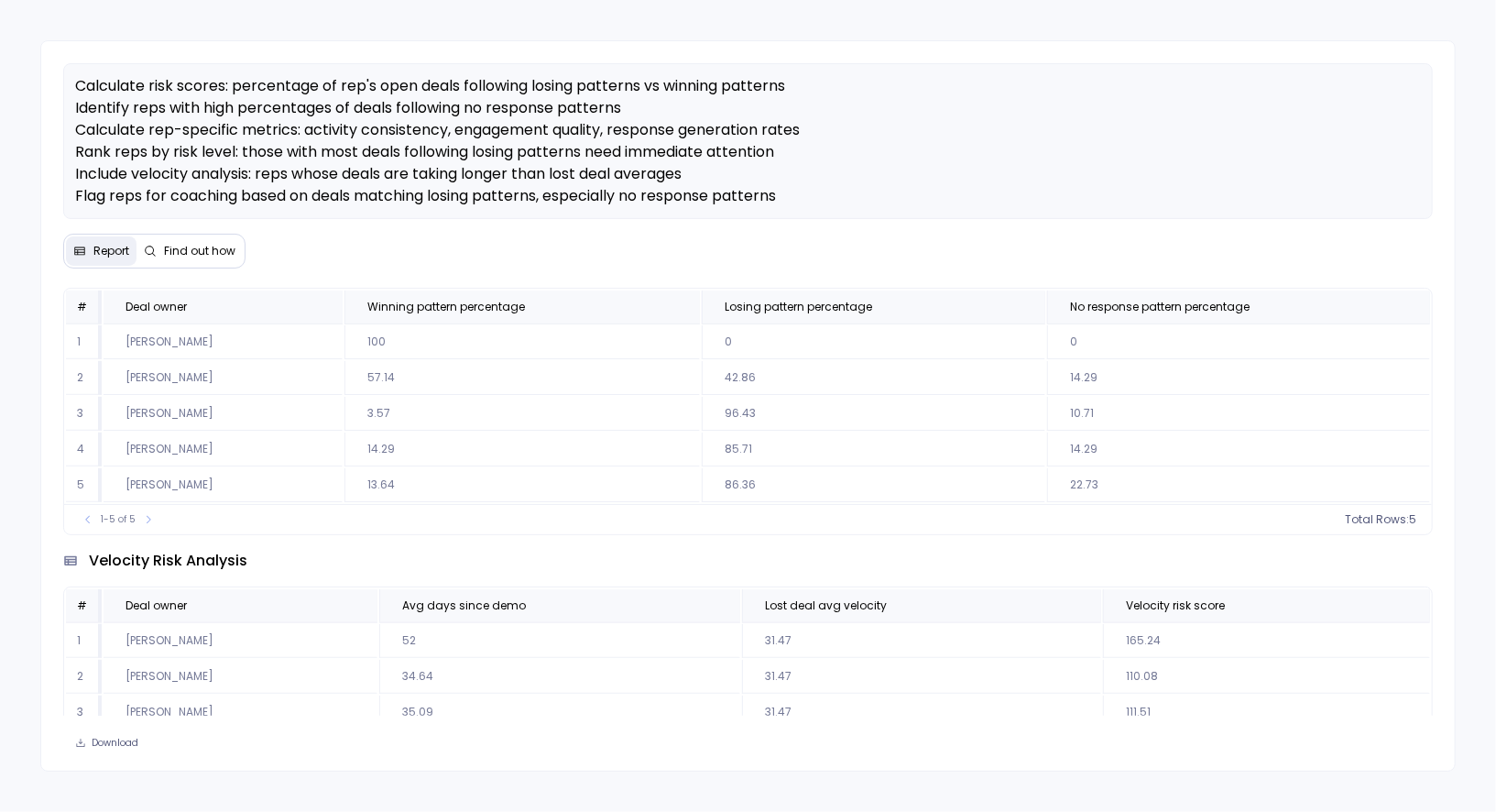
scroll to position [982, 0]
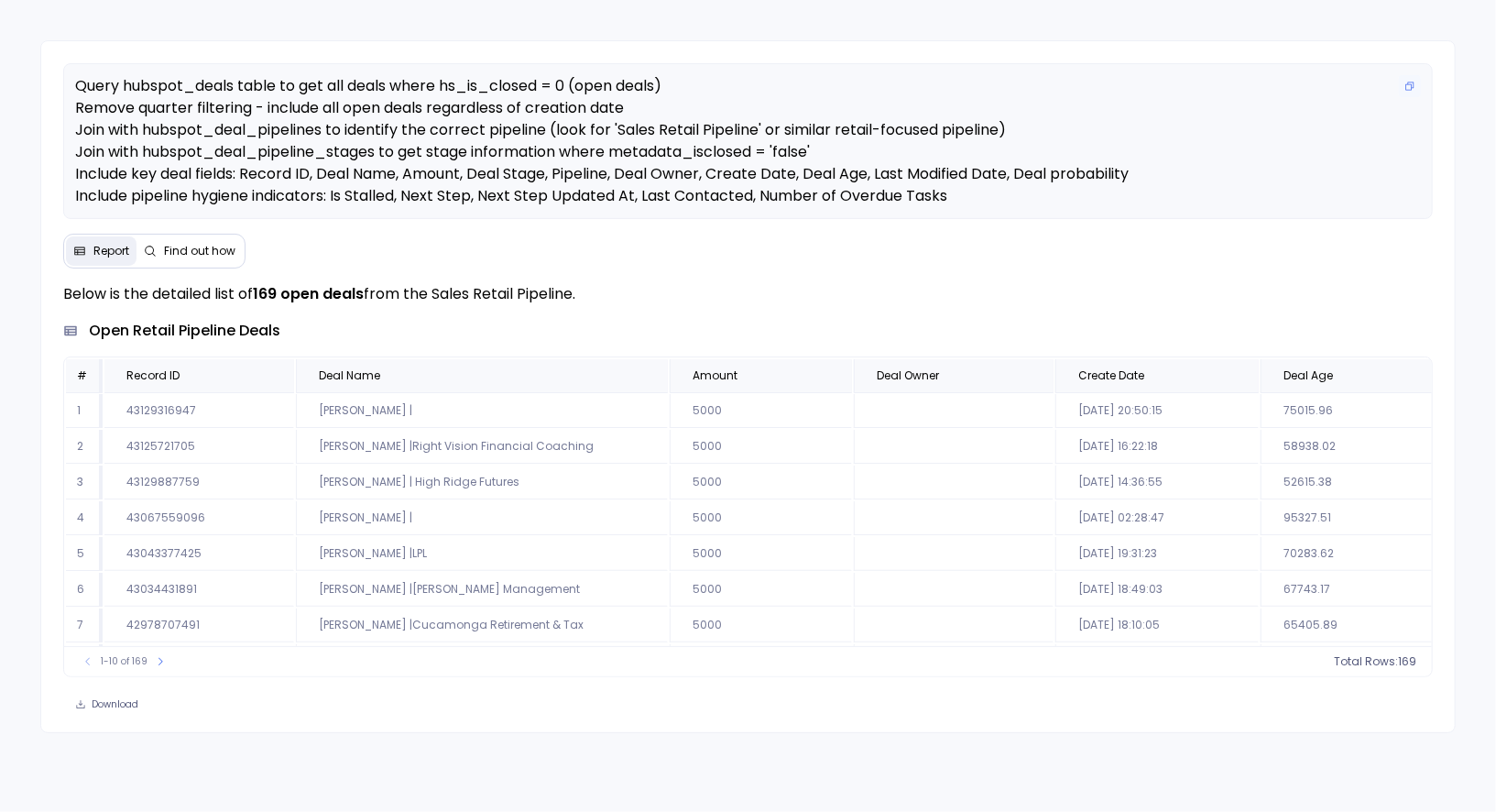
scroll to position [43, 0]
click at [212, 249] on span "Find out how" at bounding box center [200, 251] width 71 height 15
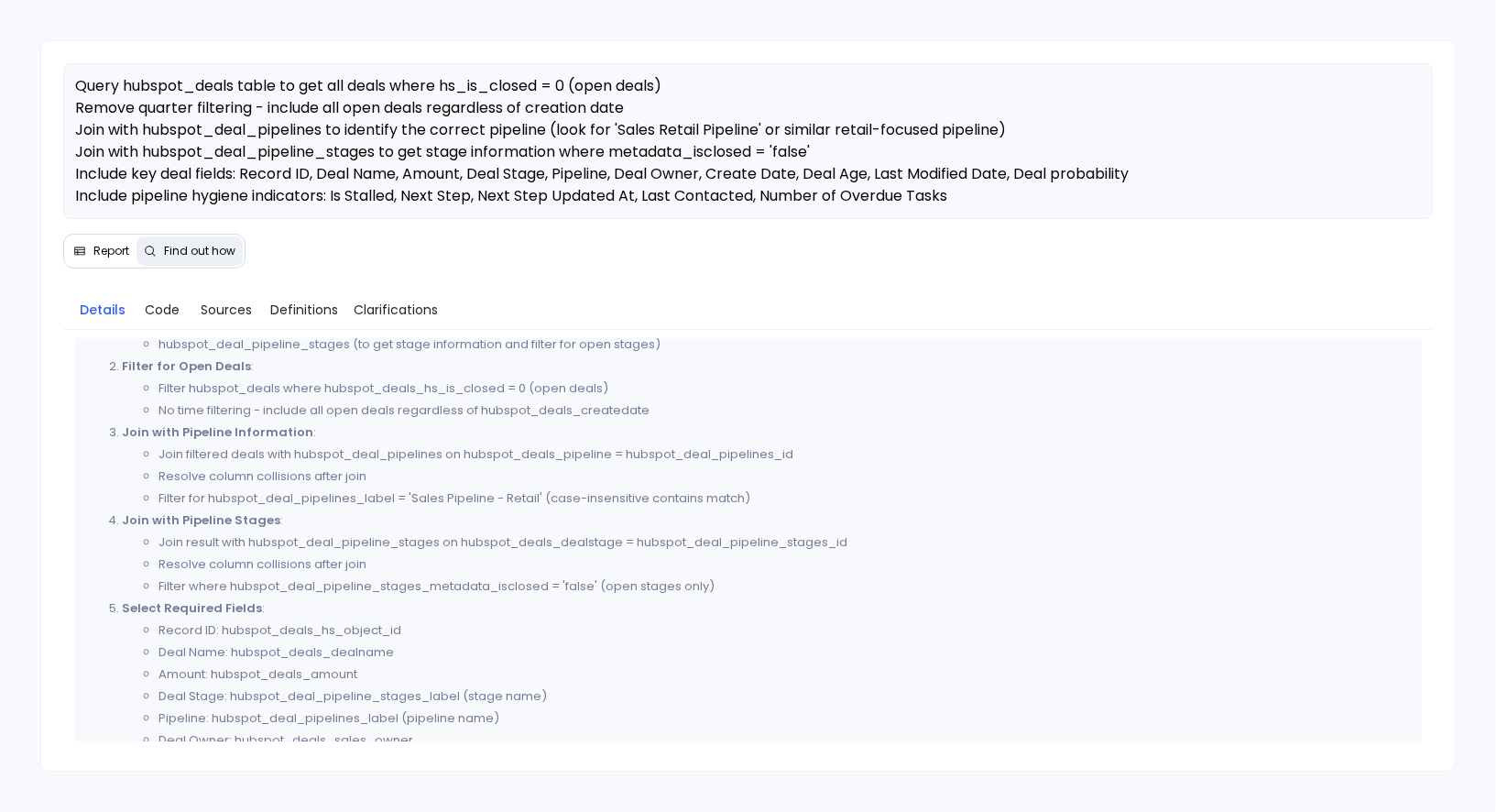
scroll to position [660, 0]
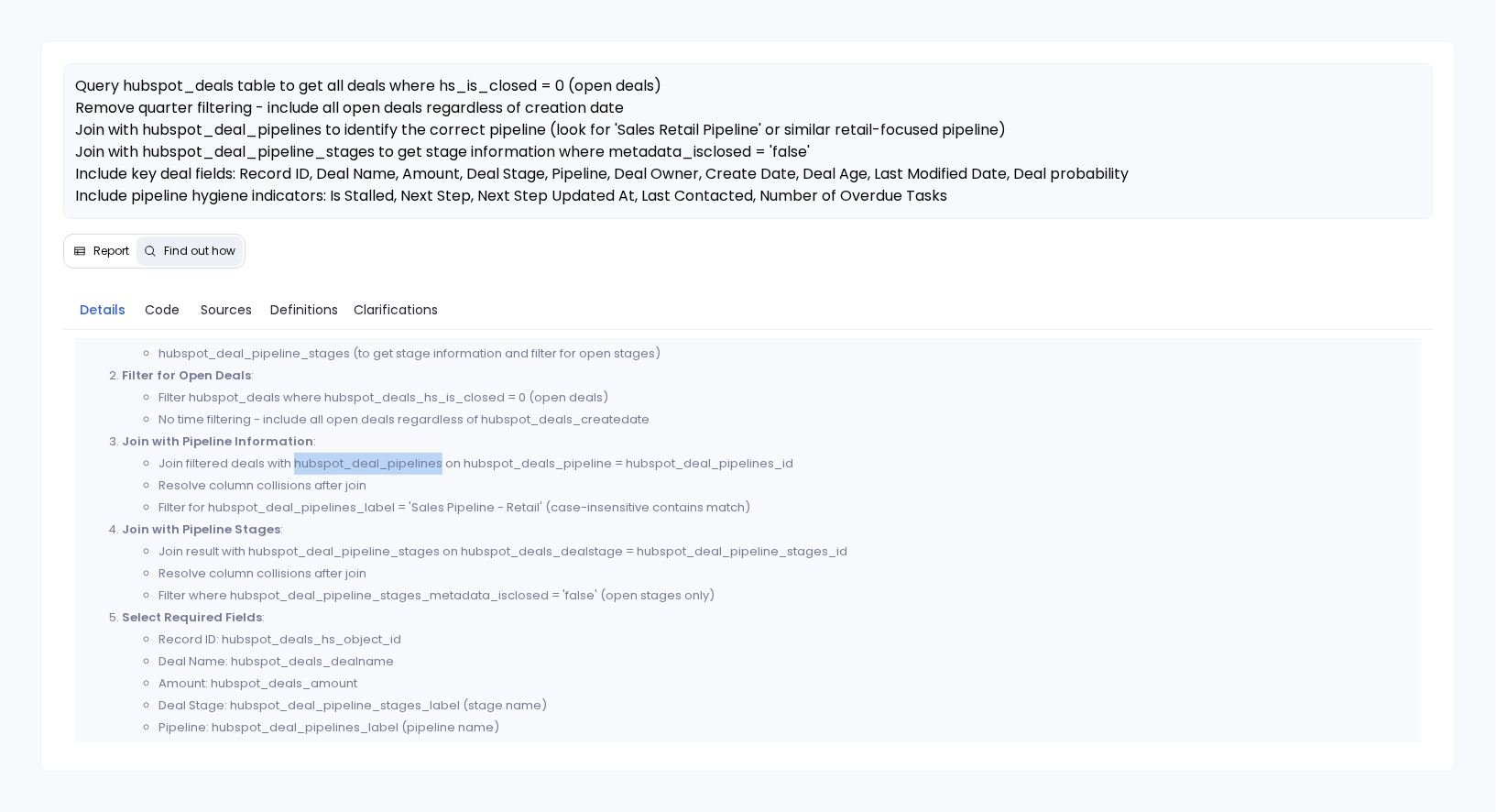
drag, startPoint x: 296, startPoint y: 464, endPoint x: 440, endPoint y: 464, distance: 144.0
click at [440, 464] on li "Join filtered deals with hubspot_deal_pipelines on hubspot_deals_pipeline = hub…" at bounding box center [784, 464] width 1252 height 22
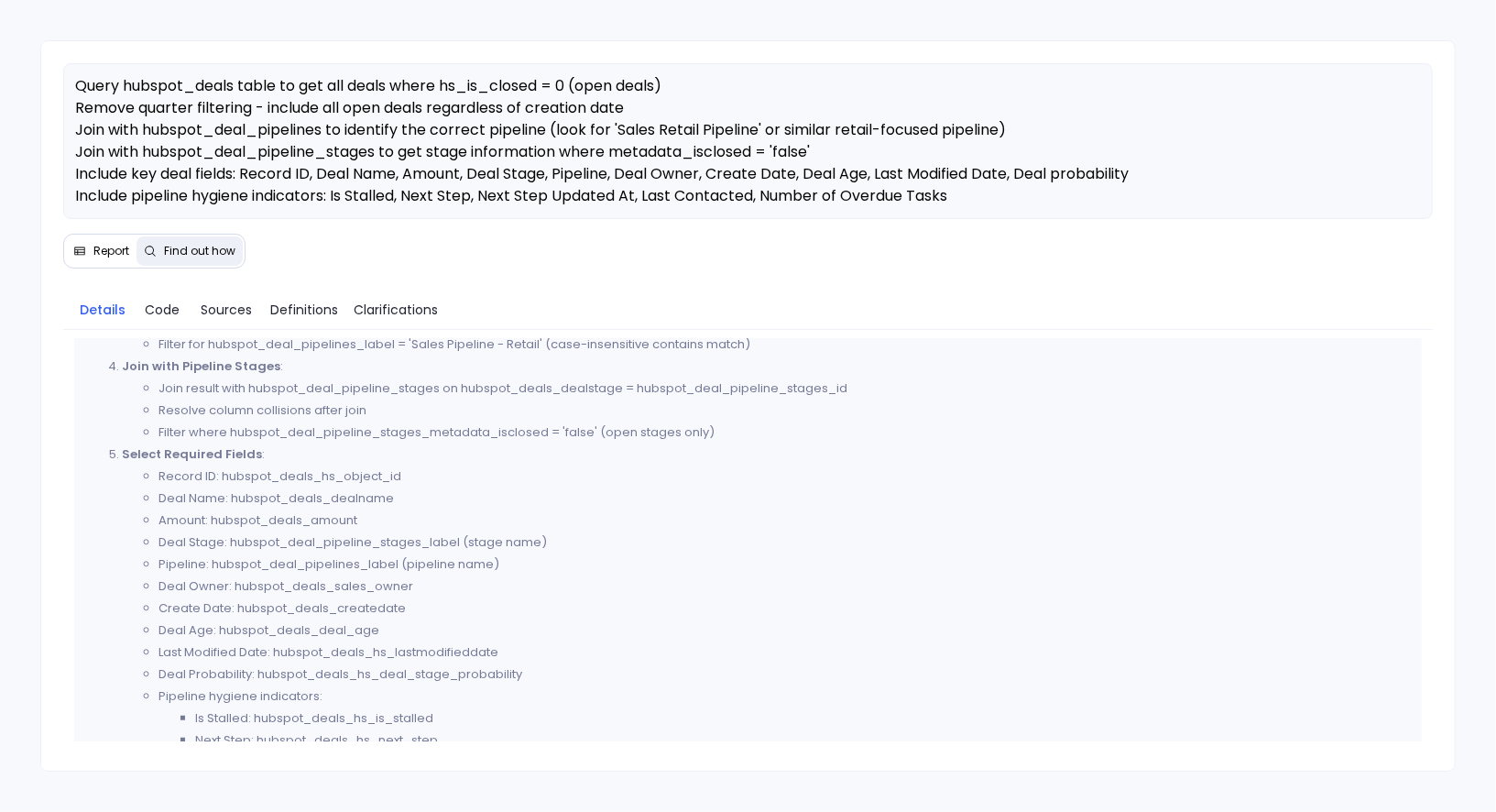
scroll to position [837, 0]
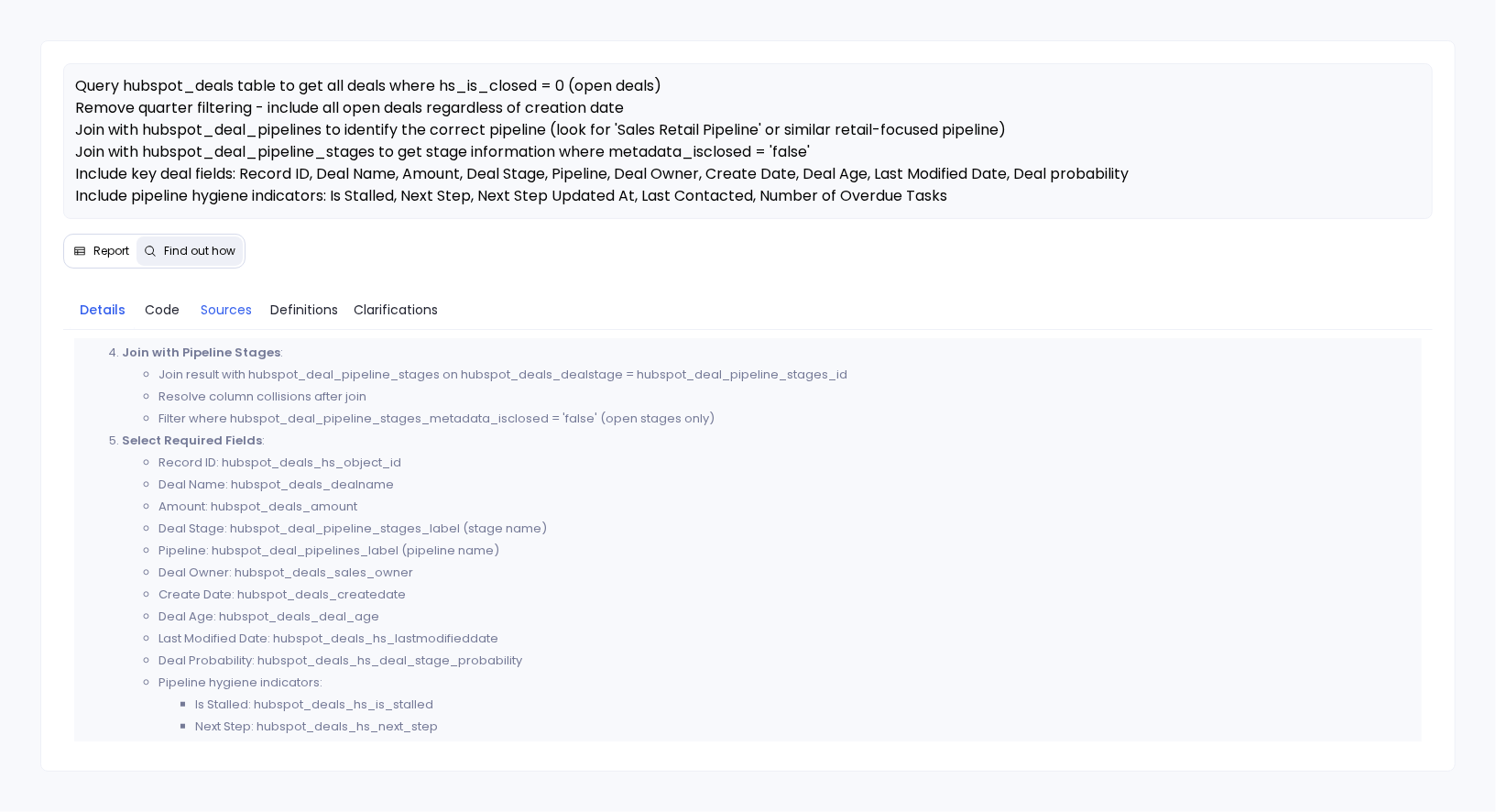
click at [242, 312] on span "Sources" at bounding box center [226, 310] width 51 height 20
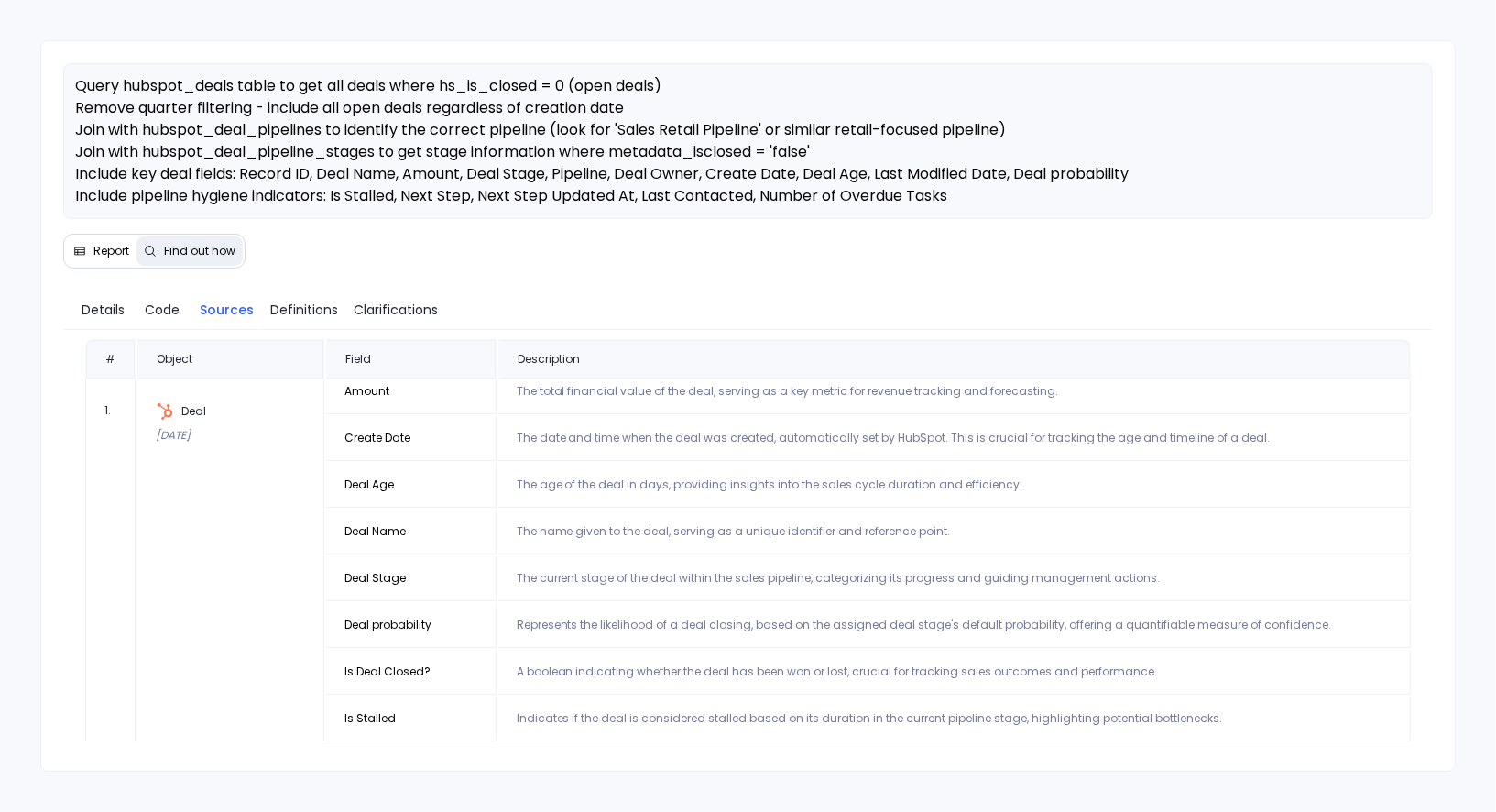
scroll to position [6, 0]
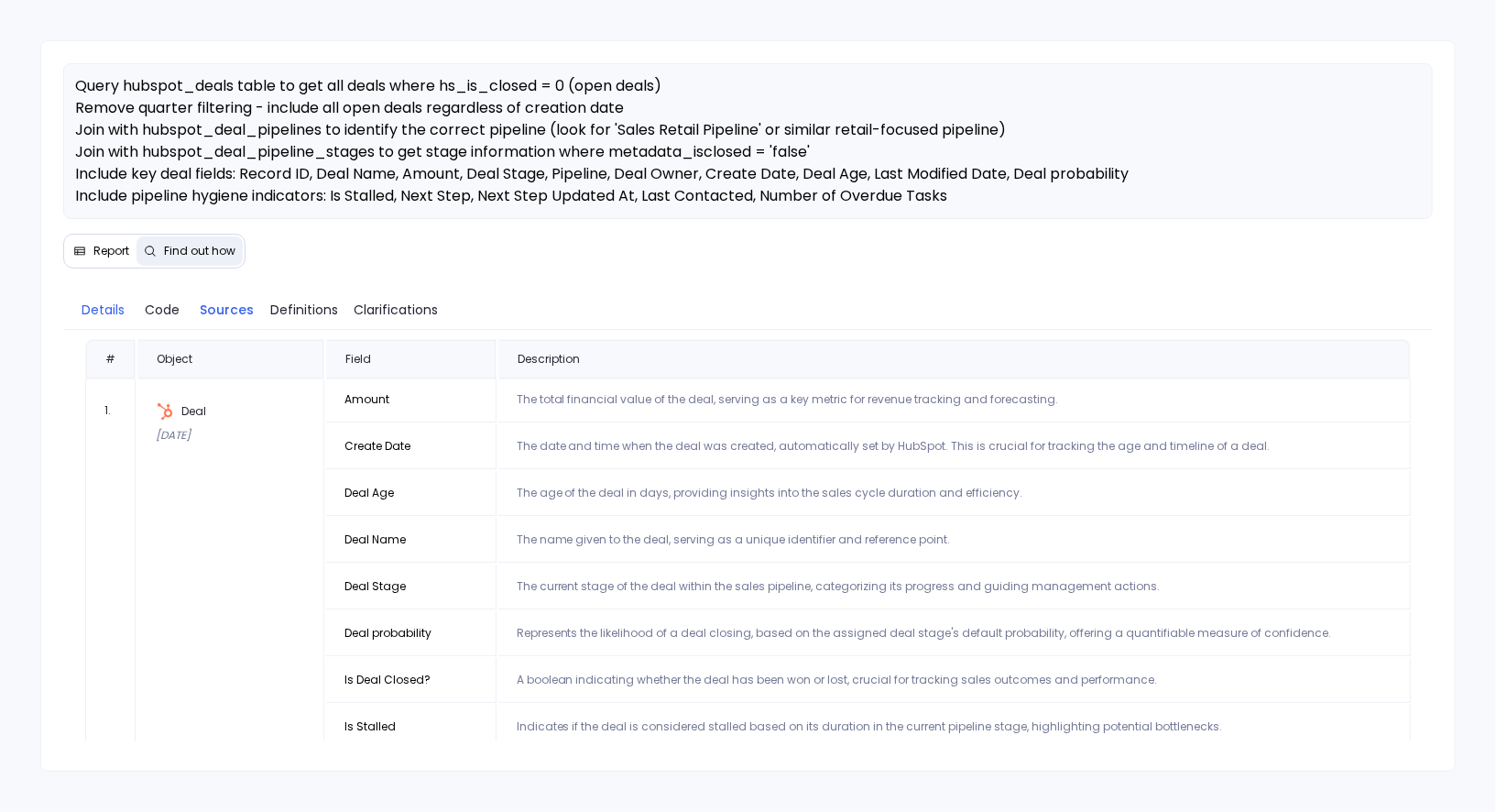
click at [103, 316] on span "Details" at bounding box center [103, 310] width 43 height 20
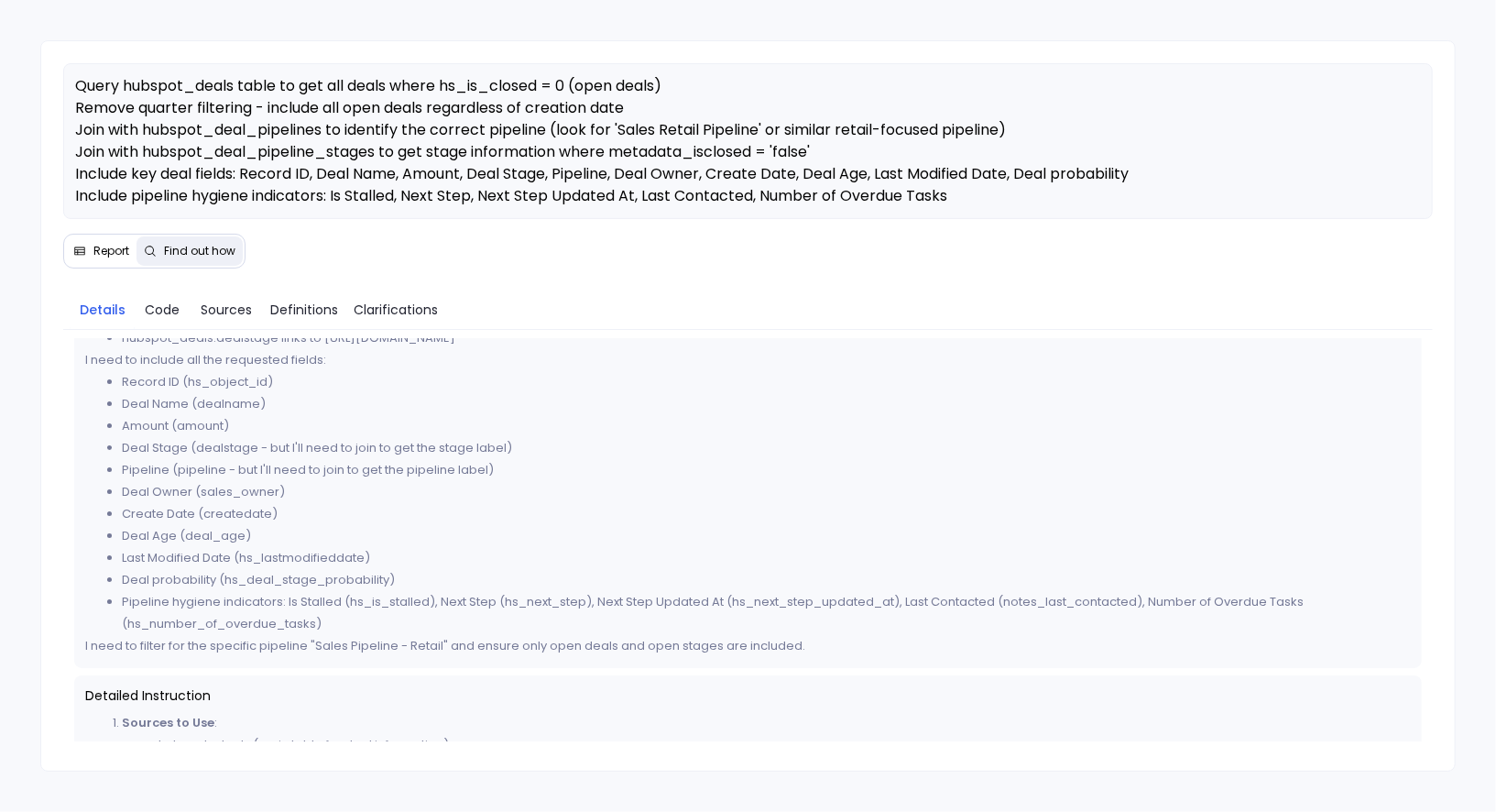
scroll to position [252, 0]
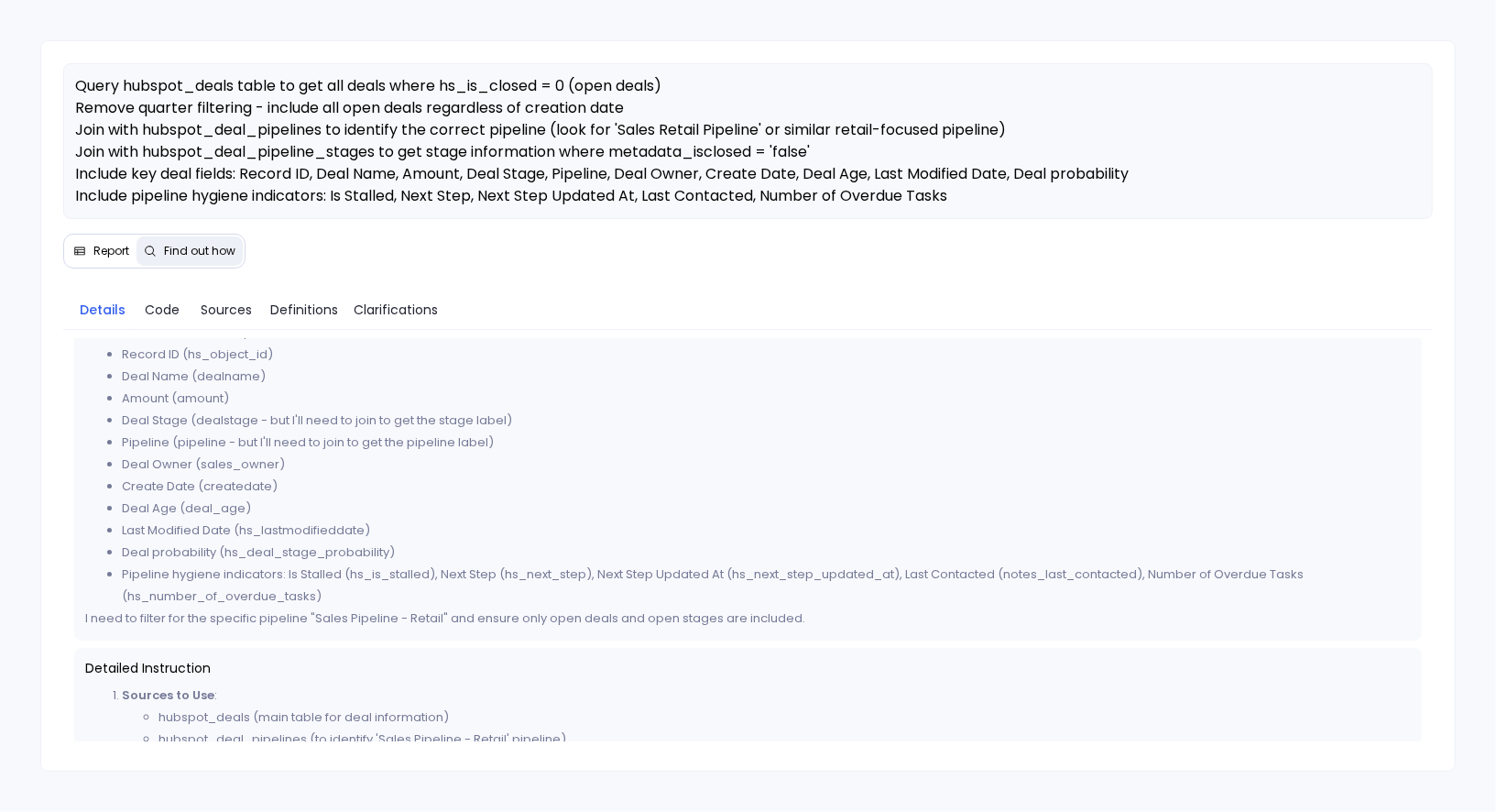
click at [128, 238] on button "Report" at bounding box center [101, 251] width 71 height 30
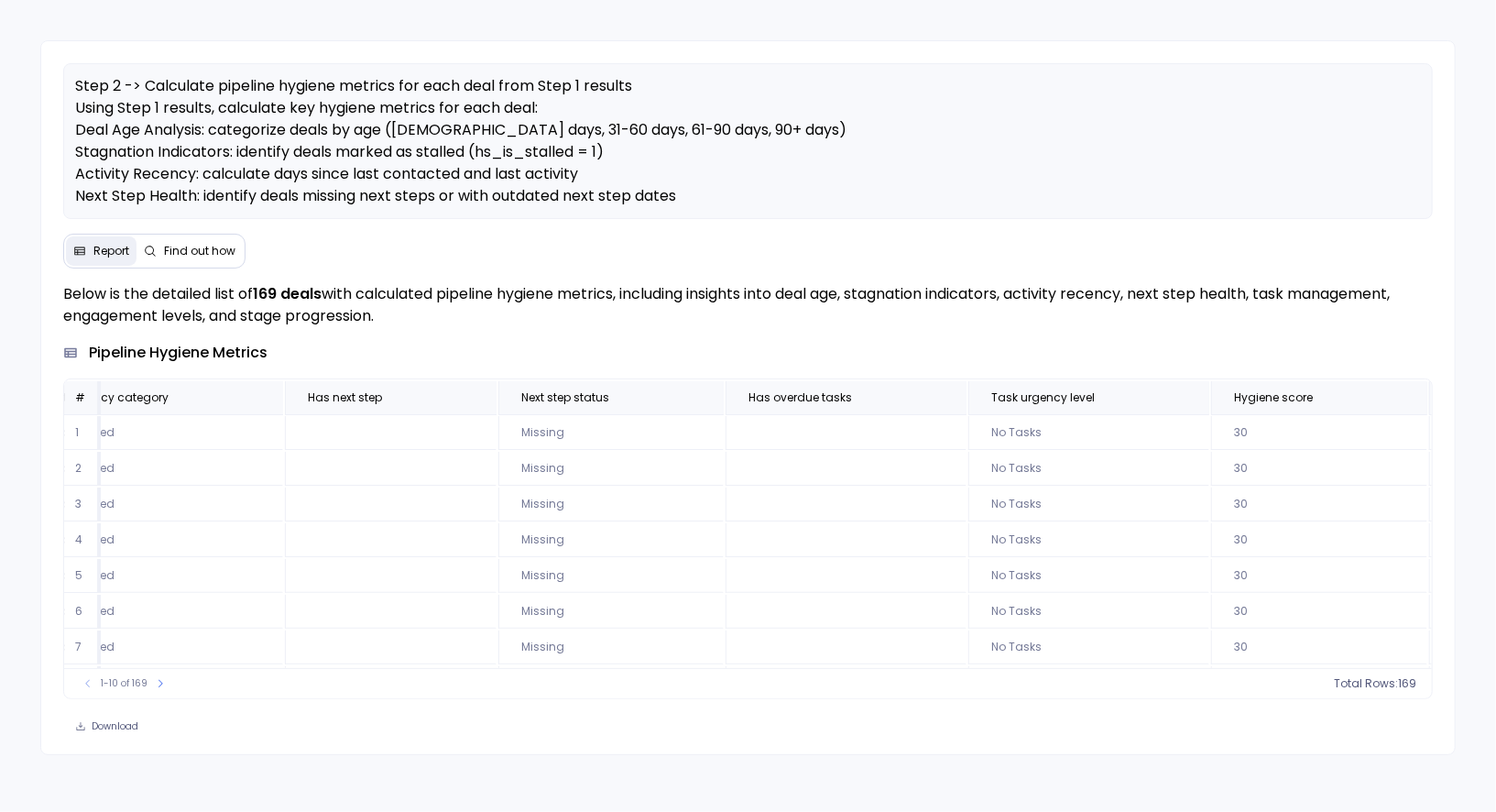
scroll to position [0, 4170]
click at [193, 247] on span "Find out how" at bounding box center [200, 251] width 71 height 15
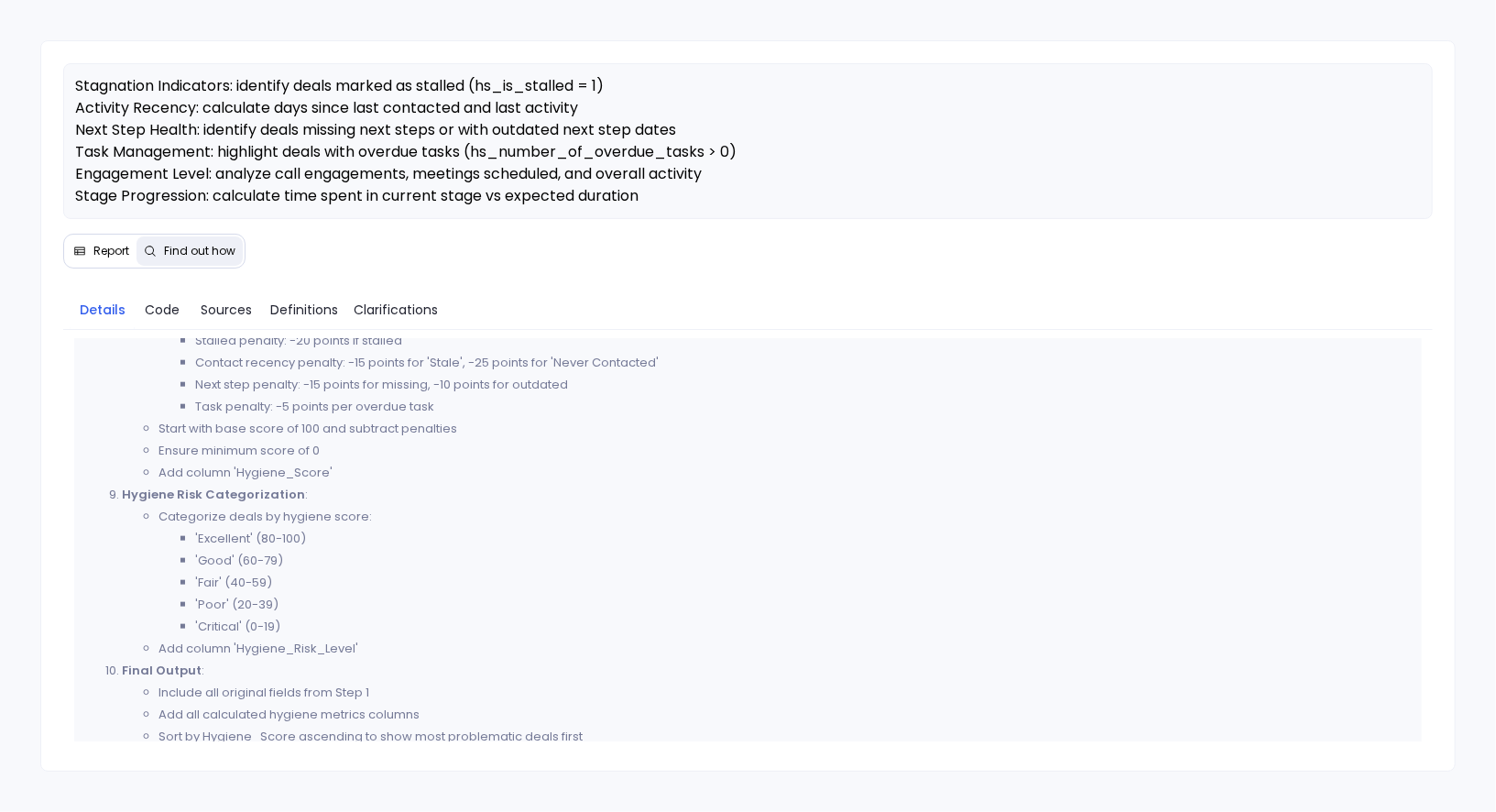
scroll to position [1390, 0]
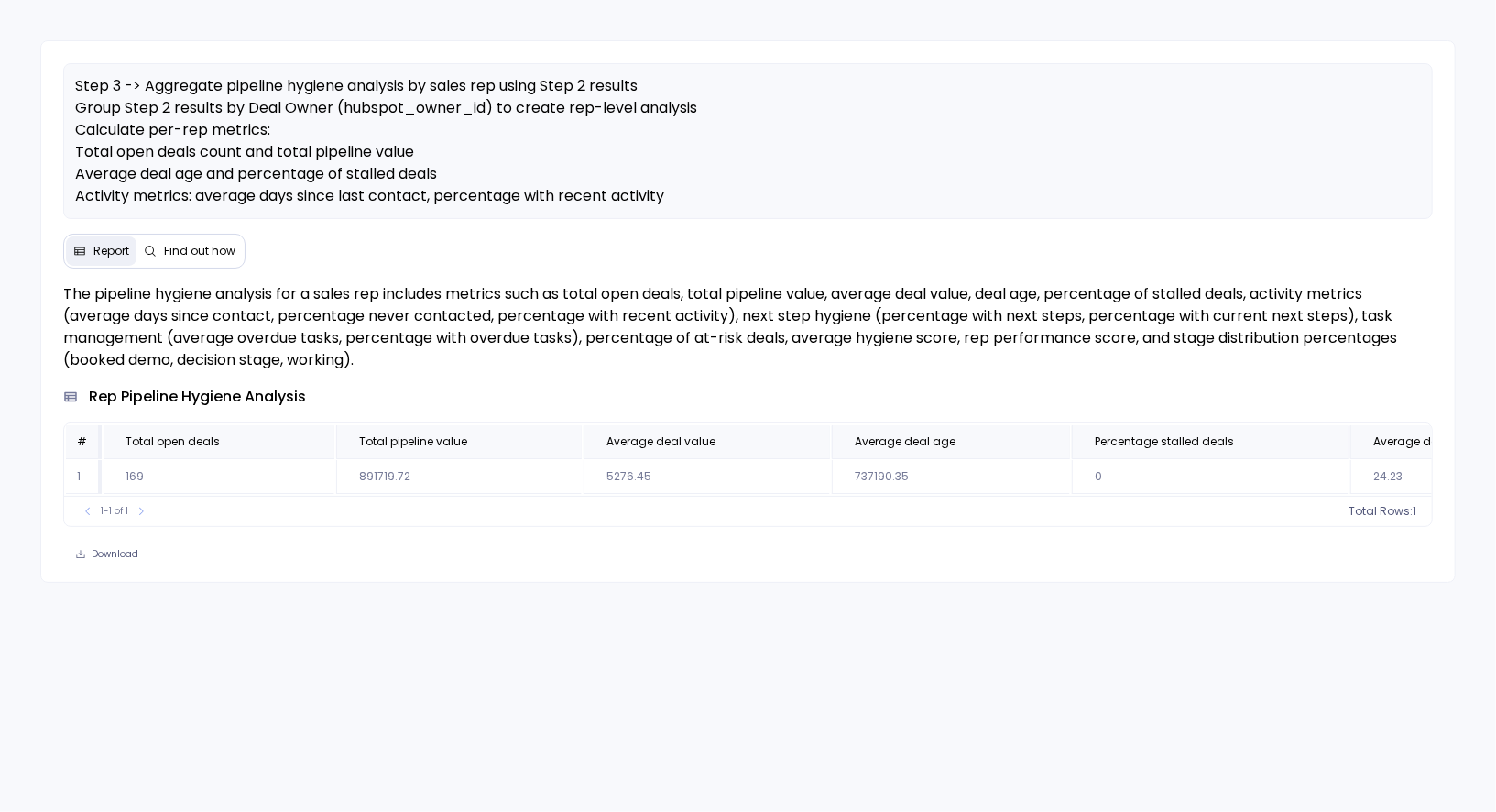
click at [198, 250] on span "Find out how" at bounding box center [200, 251] width 71 height 15
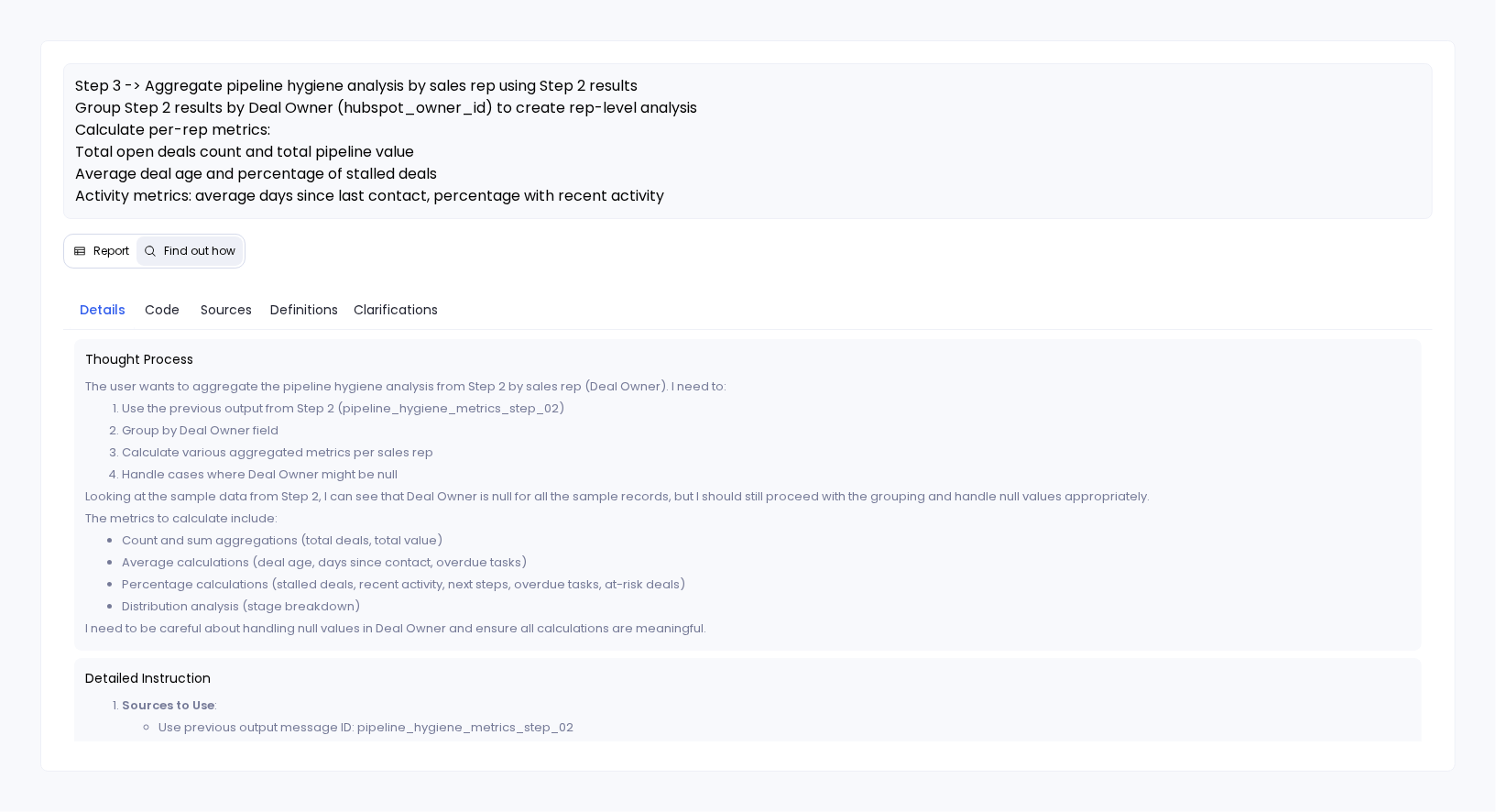
click at [103, 251] on span "Report" at bounding box center [111, 251] width 36 height 15
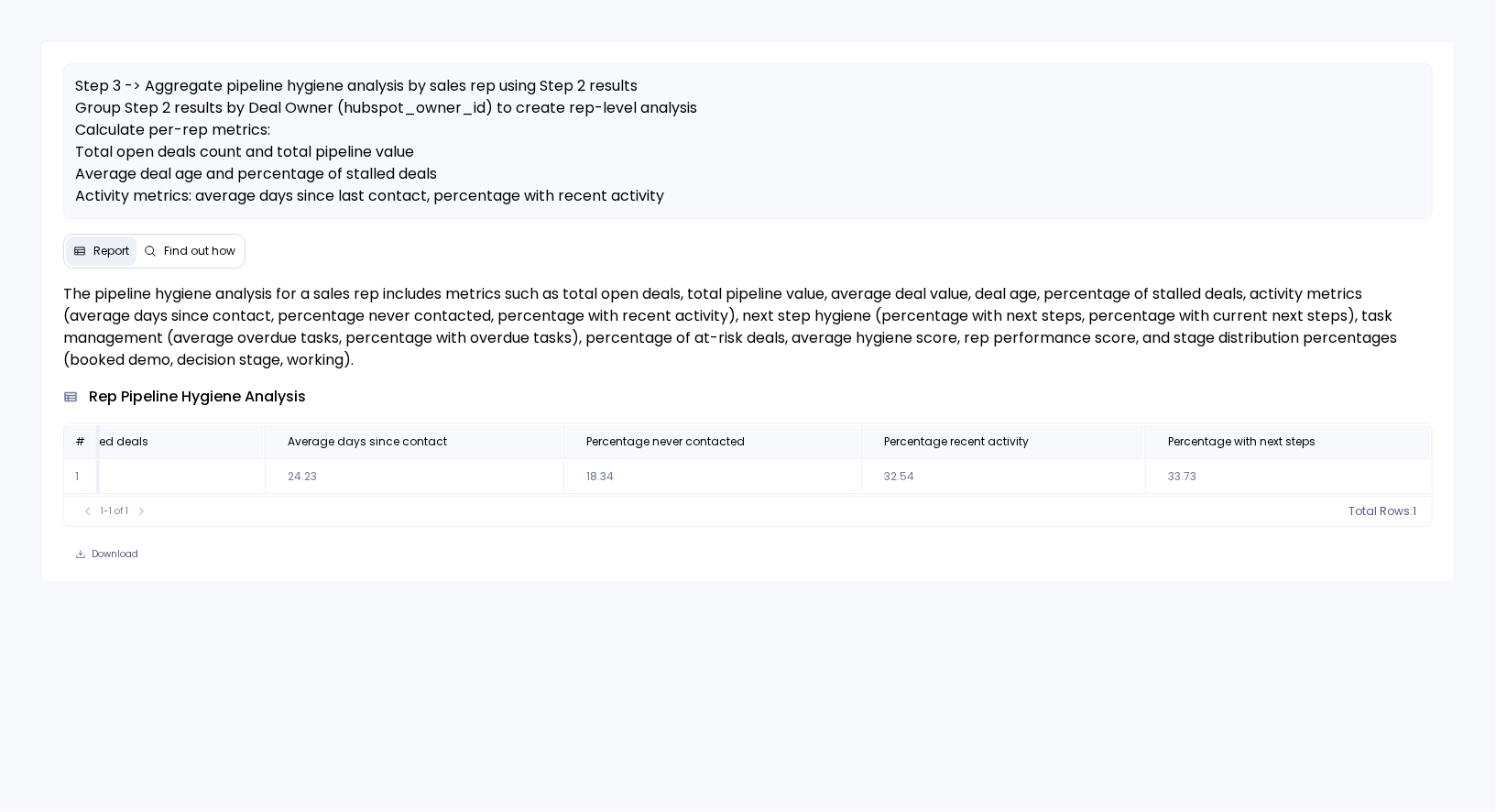
scroll to position [0, 896]
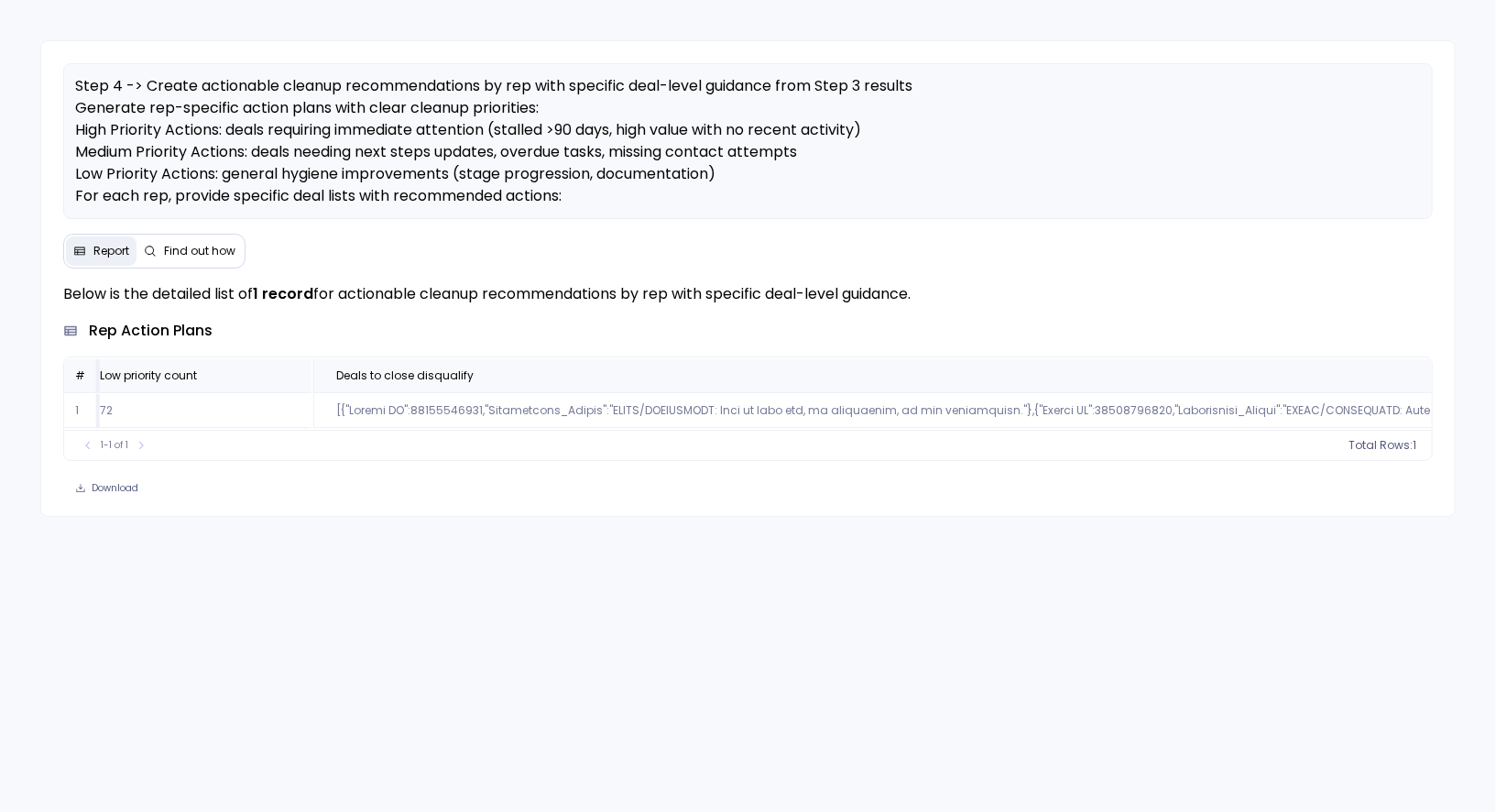
scroll to position [0, 1307]
click at [192, 251] on span "Find out how" at bounding box center [200, 251] width 71 height 15
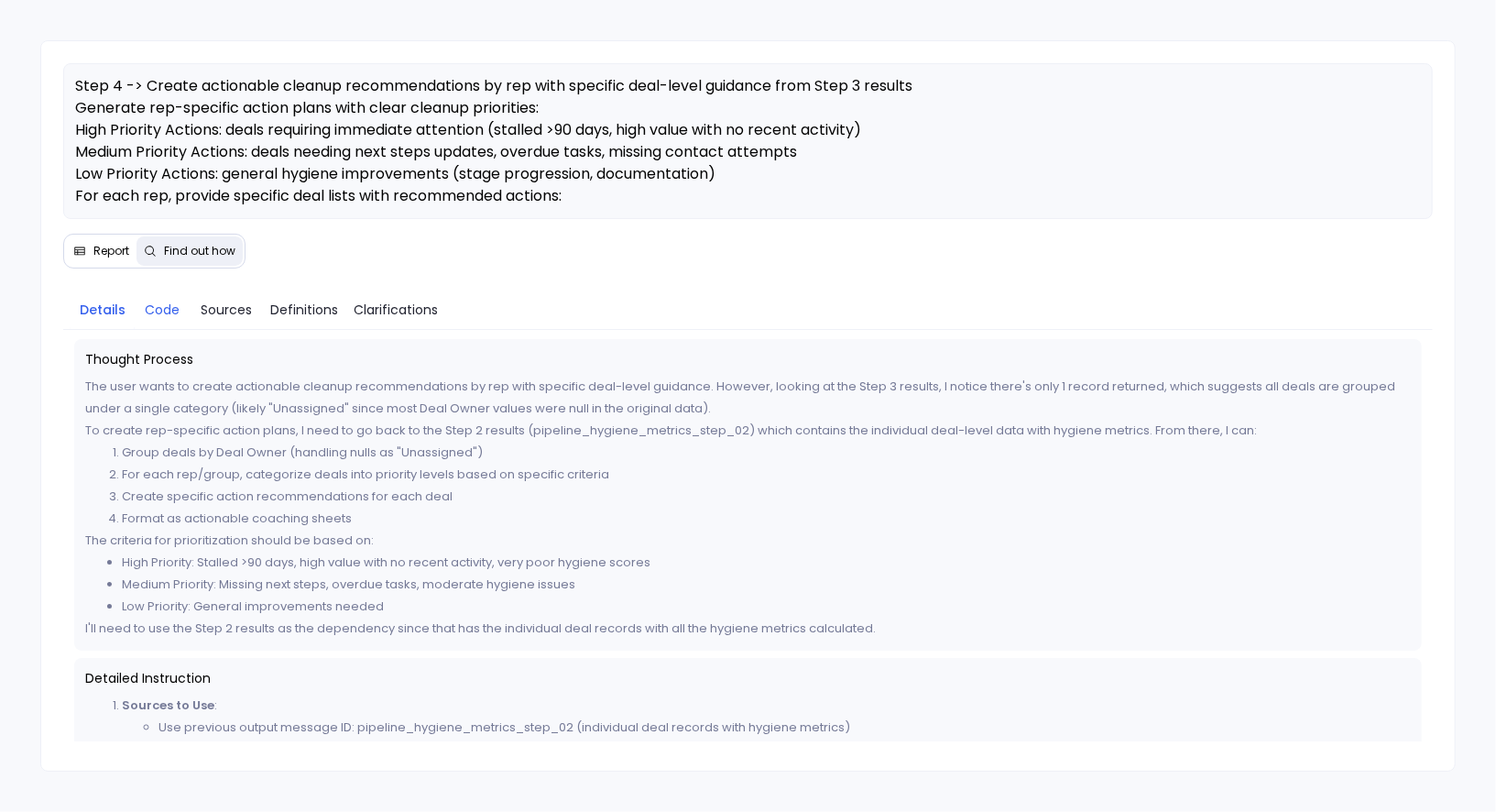
click at [161, 293] on link "Code" at bounding box center [161, 309] width 55 height 38
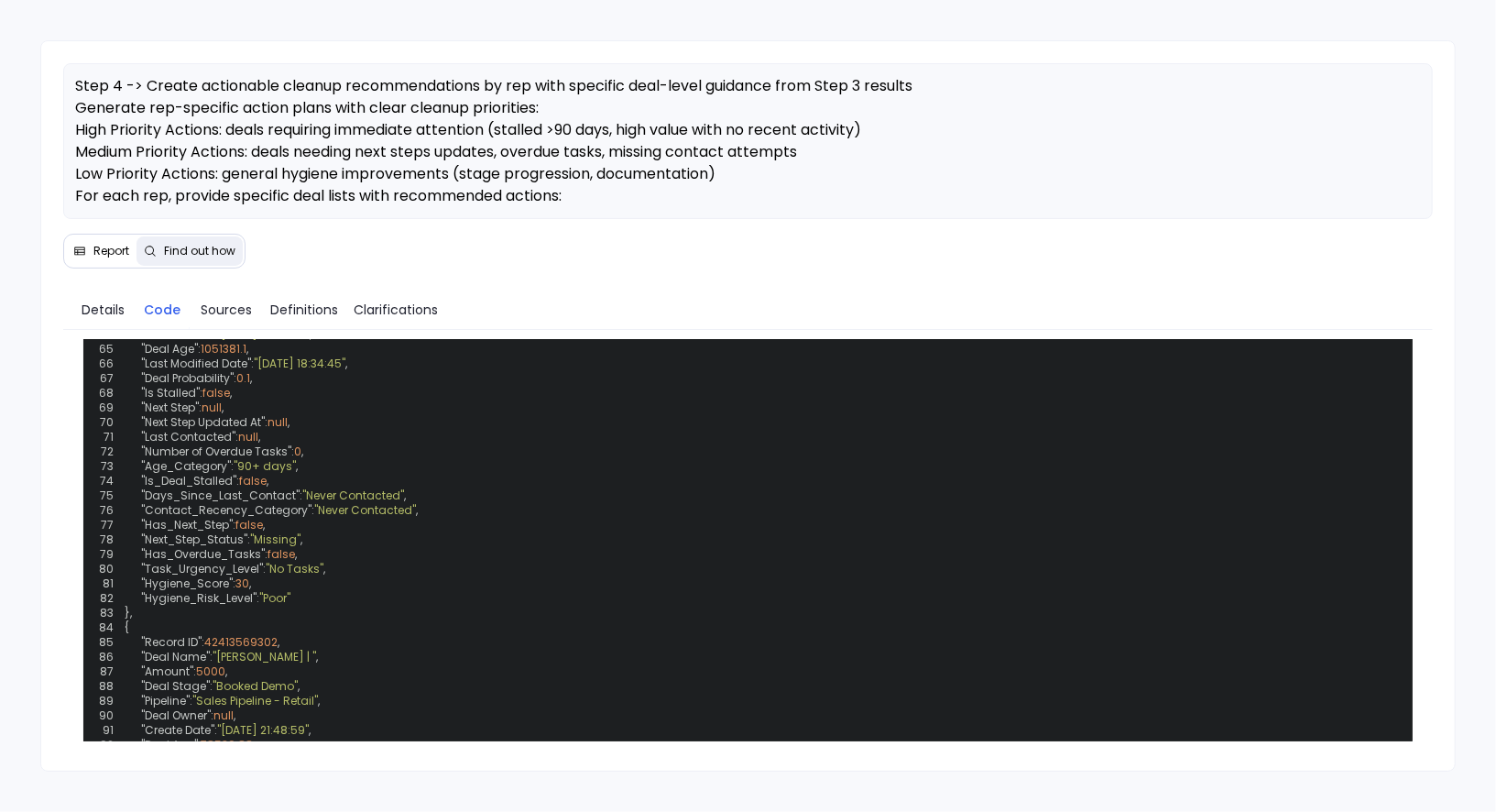
scroll to position [1913, 0]
click at [111, 309] on span "Details" at bounding box center [103, 310] width 43 height 20
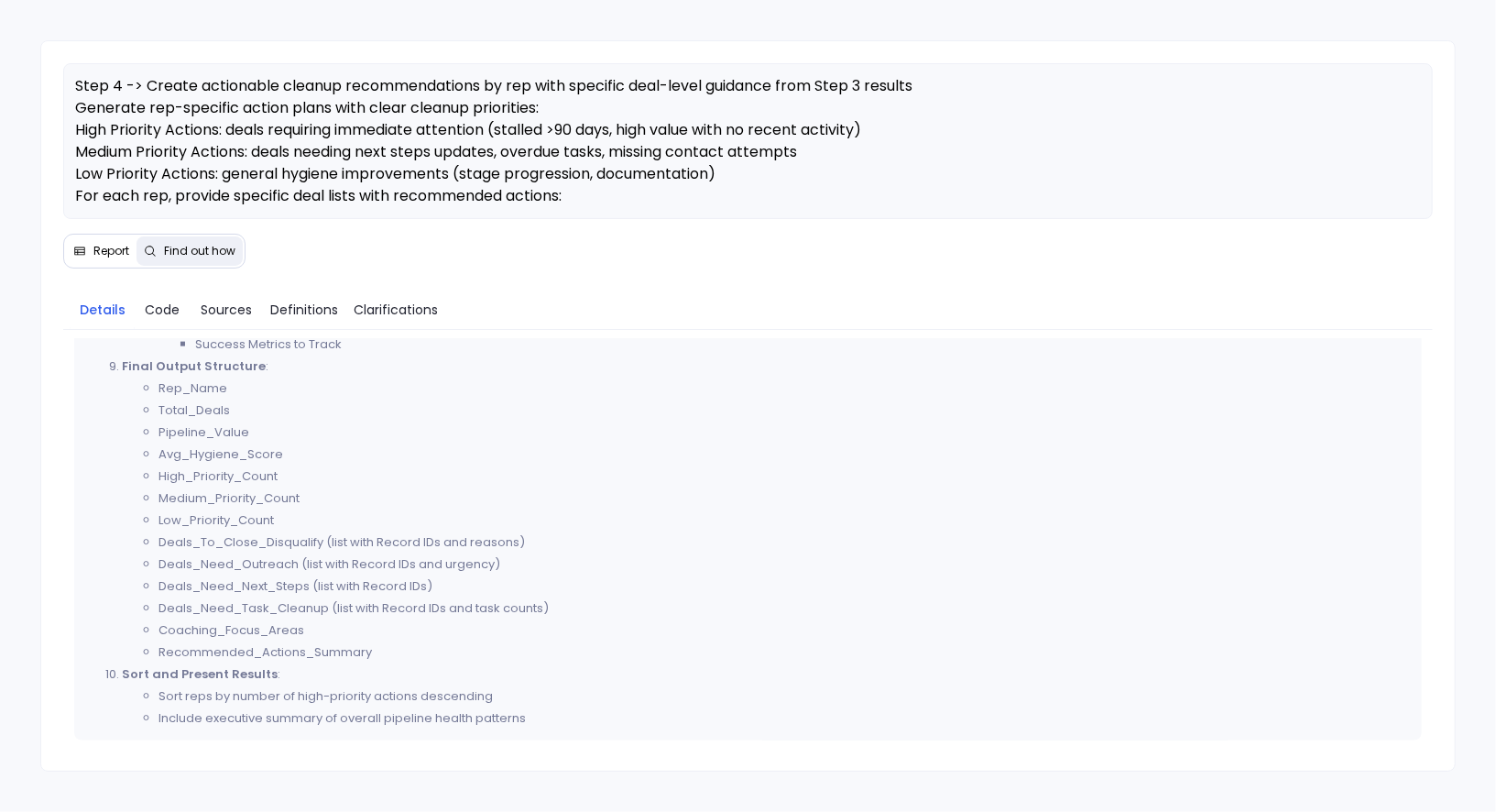
scroll to position [1632, 0]
click at [94, 248] on span "Report" at bounding box center [111, 251] width 36 height 15
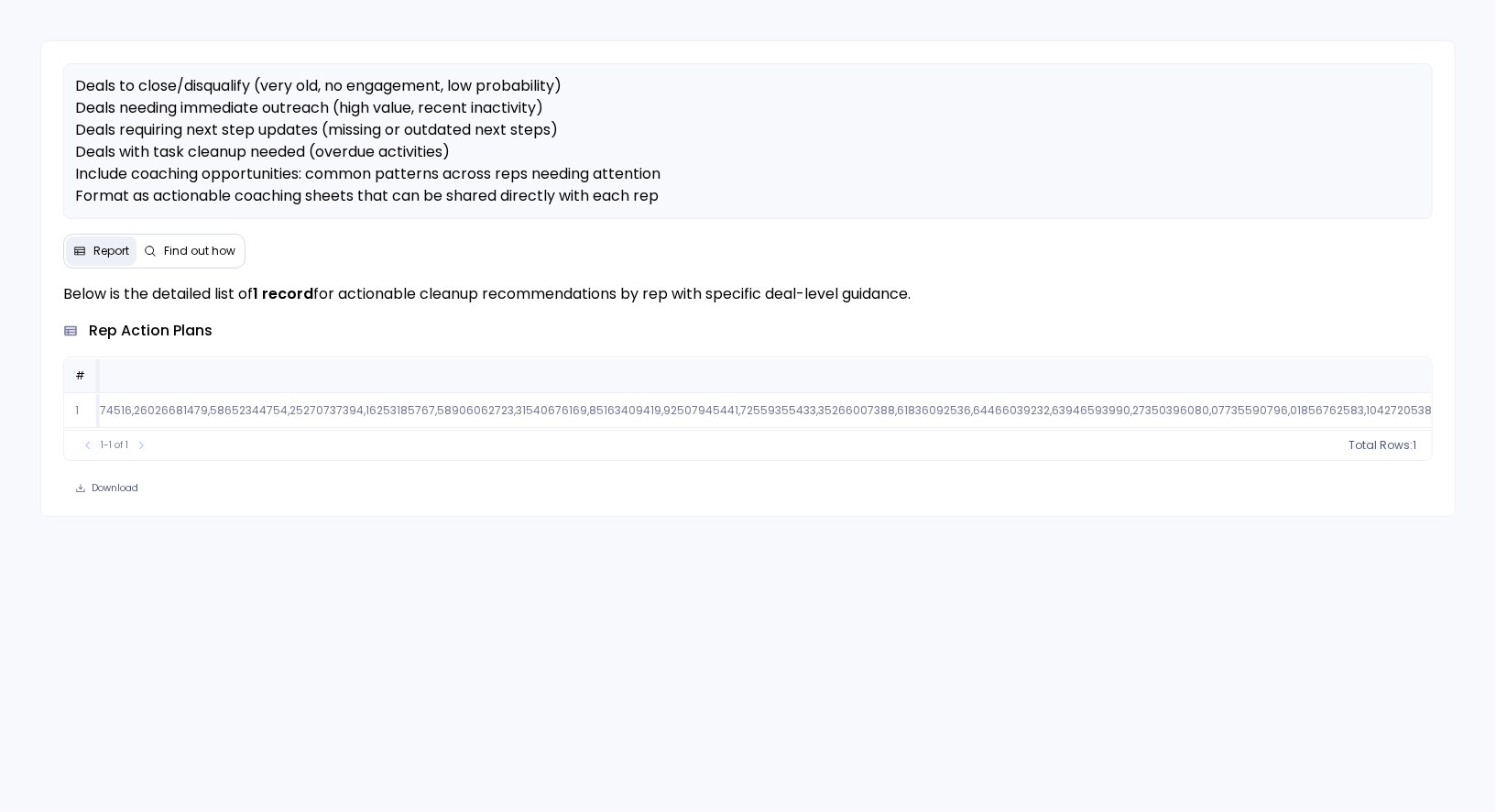
scroll to position [0, 73794]
